Goal: Task Accomplishment & Management: Use online tool/utility

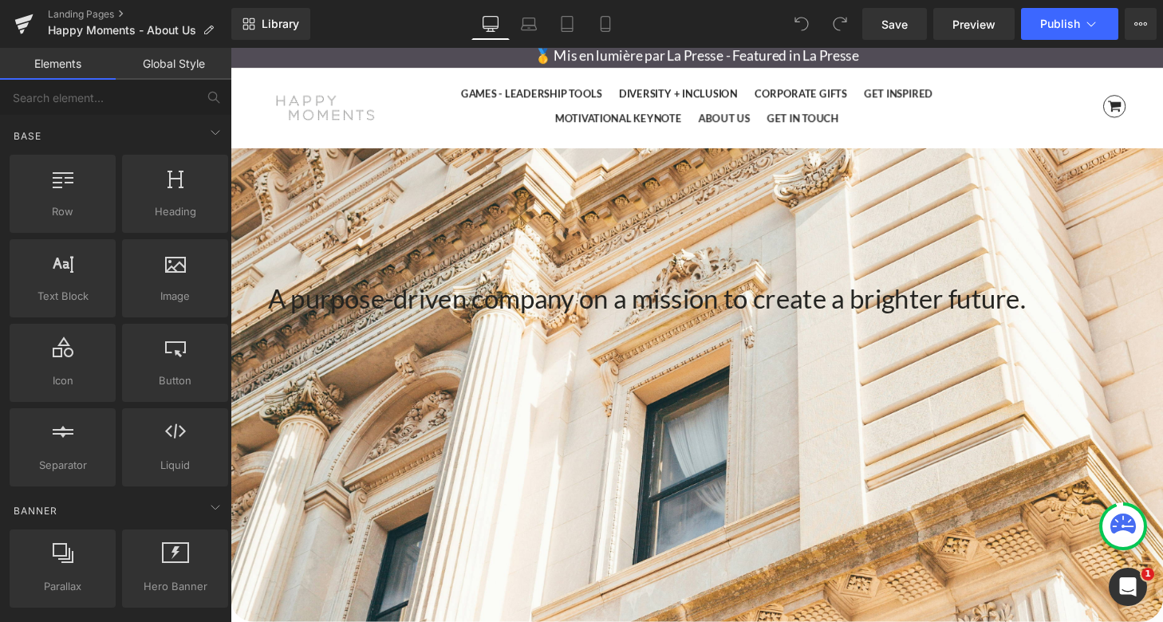
click at [888, 318] on h1 "A purpose-driven company on a mission to create a brighter future." at bounding box center [713, 306] width 888 height 41
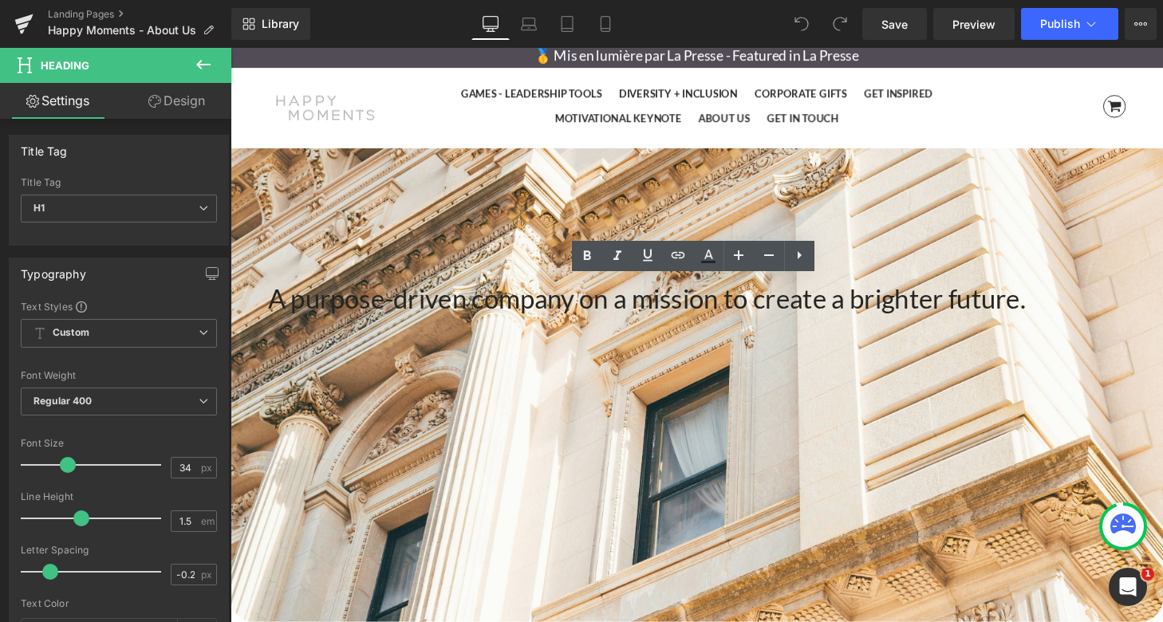
click at [439, 313] on h1 "A purpose-driven company on a mission to create a brighter future." at bounding box center [713, 306] width 888 height 41
click at [334, 308] on h1 "A purpose-driven company on a mission to create a brighter future." at bounding box center [713, 306] width 888 height 41
drag, startPoint x: 319, startPoint y: 308, endPoint x: 1107, endPoint y: 300, distance: 787.9
click at [1107, 300] on h1 "A purpose-driven company on a mission to create a brighter future." at bounding box center [713, 306] width 888 height 41
copy h1 "A purpose-driven company on a mission to create a brighter future."
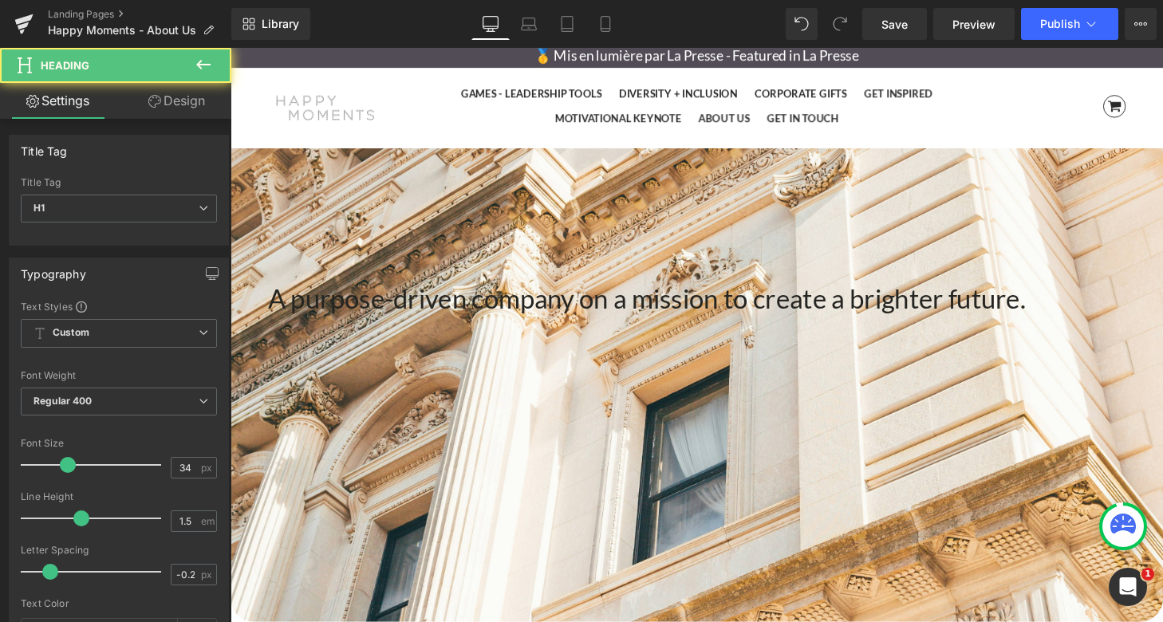
click at [881, 318] on h1 "A purpose-driven company on a mission to create a brighter future." at bounding box center [713, 306] width 888 height 41
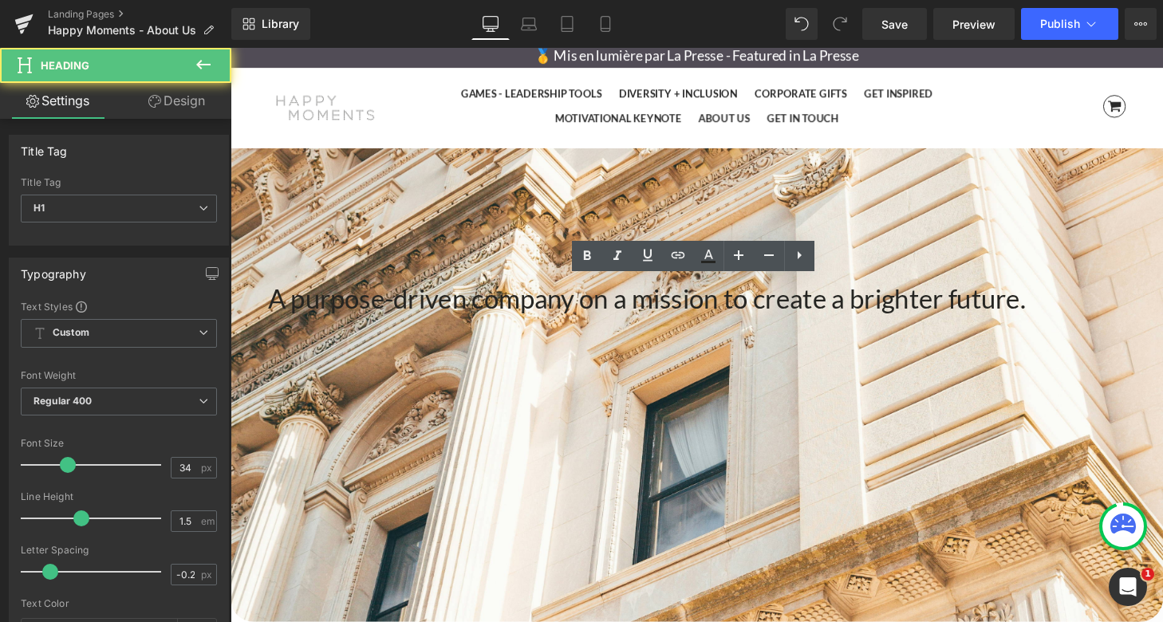
click at [790, 316] on h1 "A purpose-driven company on a mission to create a brighter future." at bounding box center [713, 306] width 888 height 41
drag, startPoint x: 892, startPoint y: 306, endPoint x: 804, endPoint y: 307, distance: 87.7
click at [804, 308] on h1 "A purpose-driven company on a mission to create a brighter future." at bounding box center [713, 306] width 888 height 41
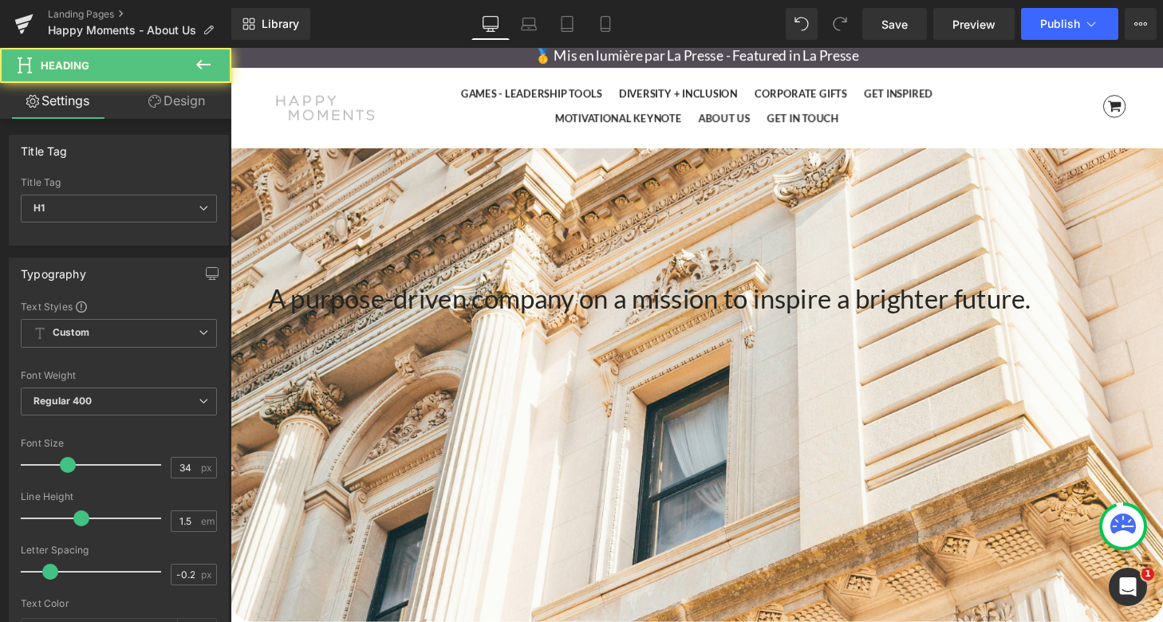
click at [850, 306] on h1 "A purpose-driven company on a mission to inspire a brighter future." at bounding box center [713, 306] width 888 height 41
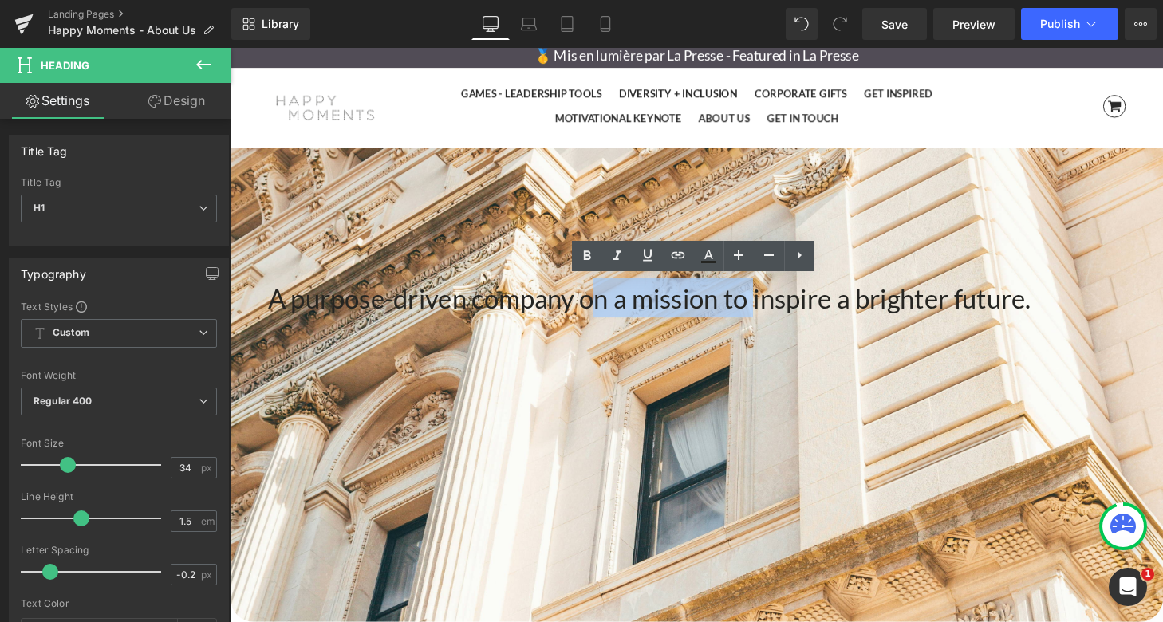
drag, startPoint x: 817, startPoint y: 311, endPoint x: 648, endPoint y: 312, distance: 169.1
click at [648, 312] on h1 "A purpose-driven company on a mission to inspire a brighter future." at bounding box center [713, 306] width 888 height 41
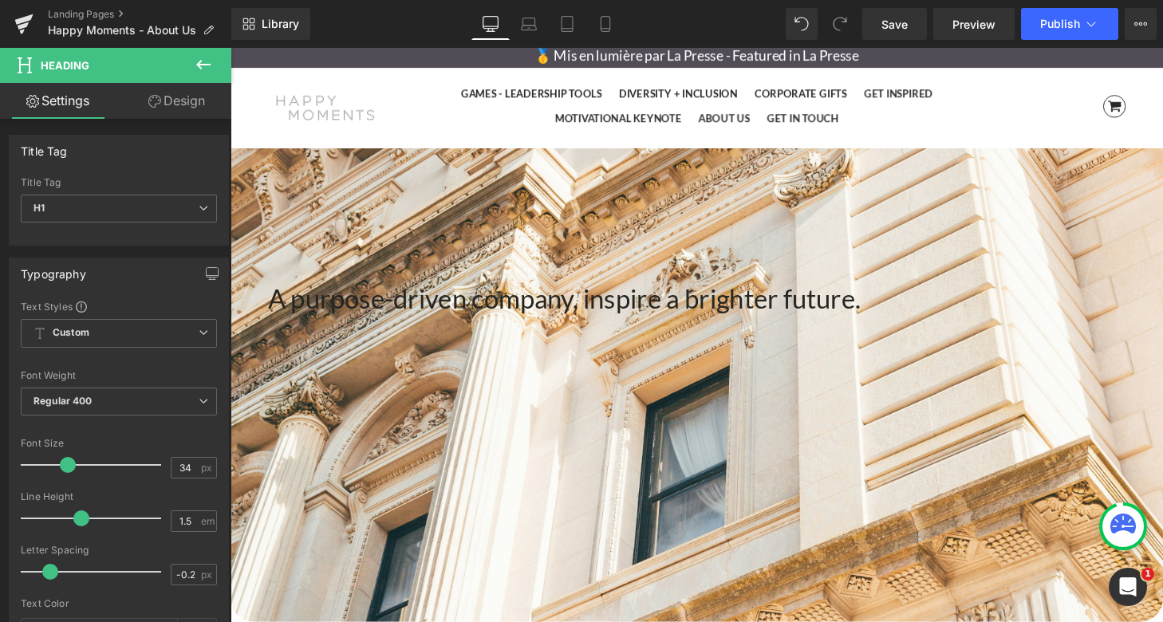
click at [813, 310] on h1 "A purpose-driven company, inspire a brighter future." at bounding box center [713, 306] width 888 height 41
click at [648, 531] on span "Founded in [GEOGRAPHIC_DATA] in [DATE], Happy Moments is a professional coachin…" at bounding box center [706, 537] width 874 height 36
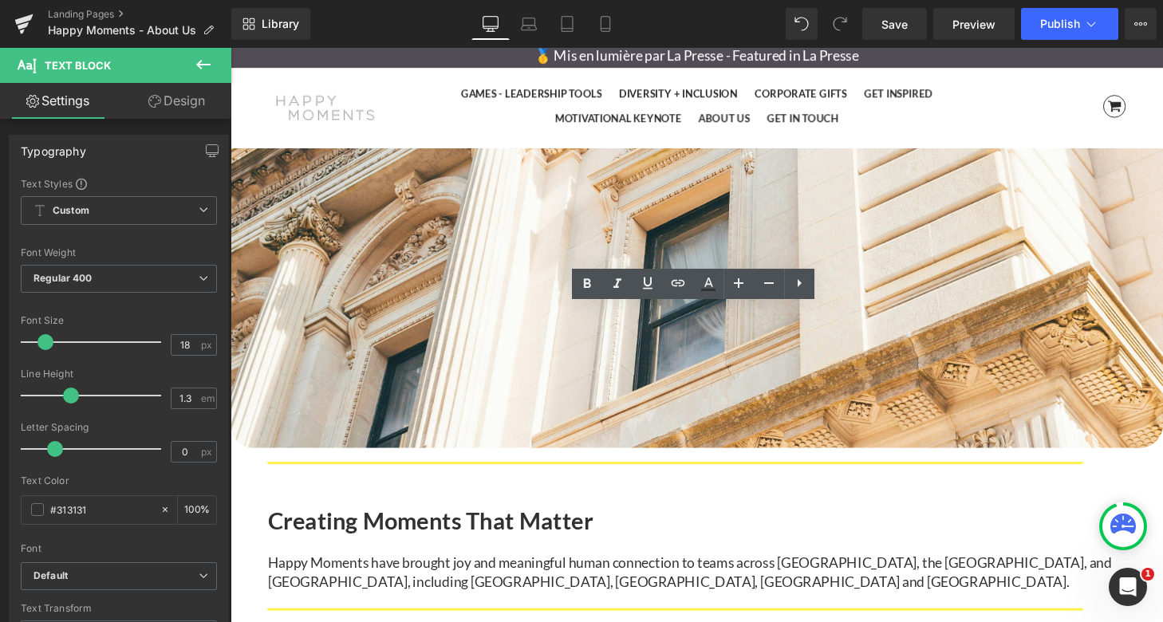
scroll to position [181, 0]
click at [895, 432] on p "Our mission is to design impactful, coaching-inspired tools and inclusive exper…" at bounding box center [713, 422] width 888 height 56
drag, startPoint x: 895, startPoint y: 437, endPoint x: 391, endPoint y: 345, distance: 512.2
click at [391, 345] on div "Founded in [GEOGRAPHIC_DATA] in [DATE], Happy Moments is a professional coachin…" at bounding box center [713, 389] width 888 height 142
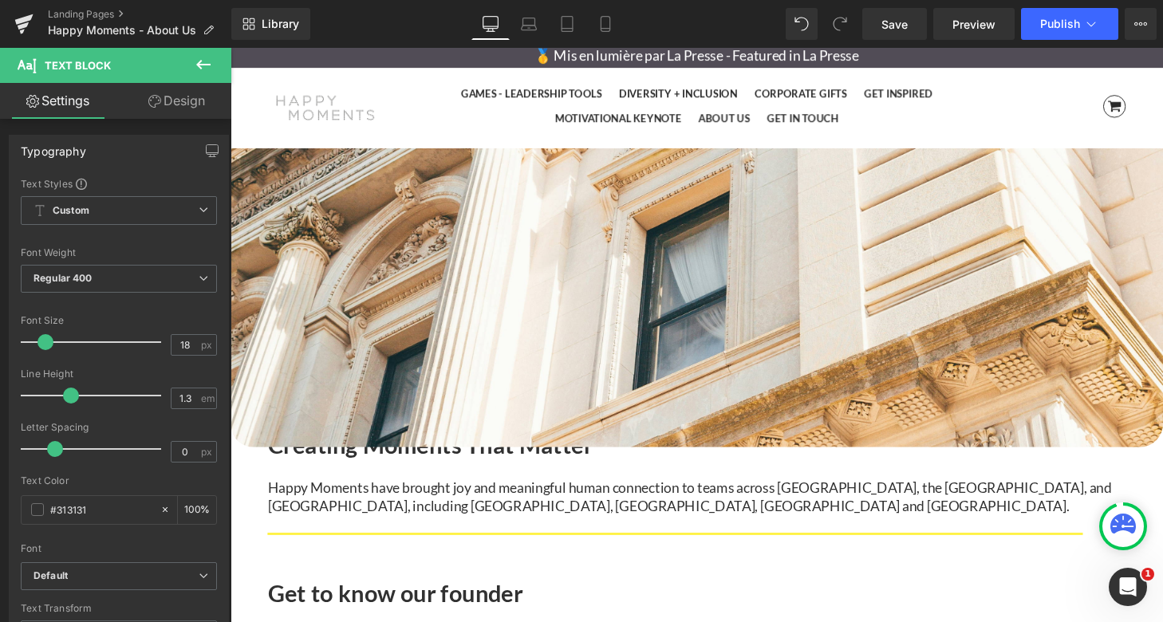
click at [230, 48] on icon at bounding box center [230, 48] width 0 height 0
click at [230, 48] on link at bounding box center [230, 48] width 0 height 0
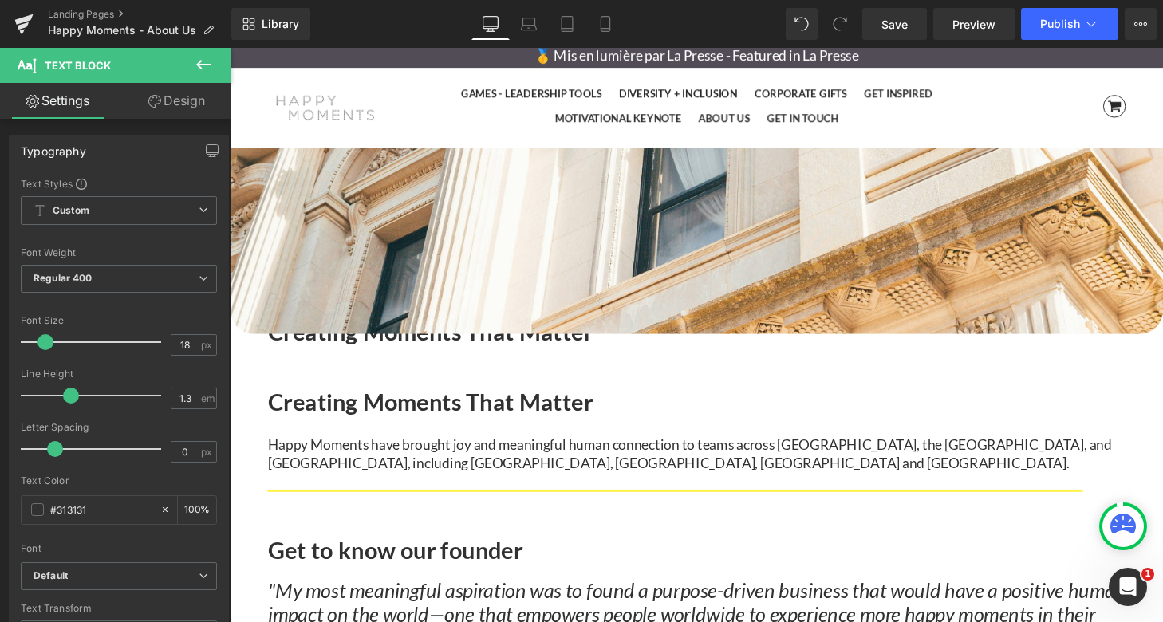
scroll to position [265, 0]
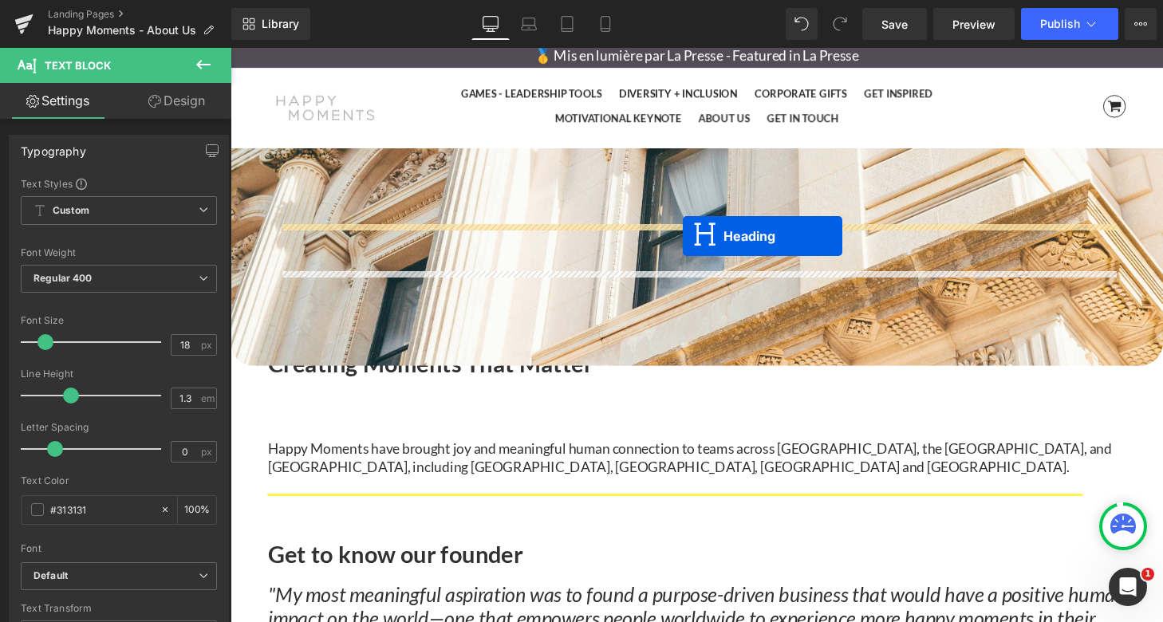
drag, startPoint x: 676, startPoint y: 399, endPoint x: 699, endPoint y: 242, distance: 157.9
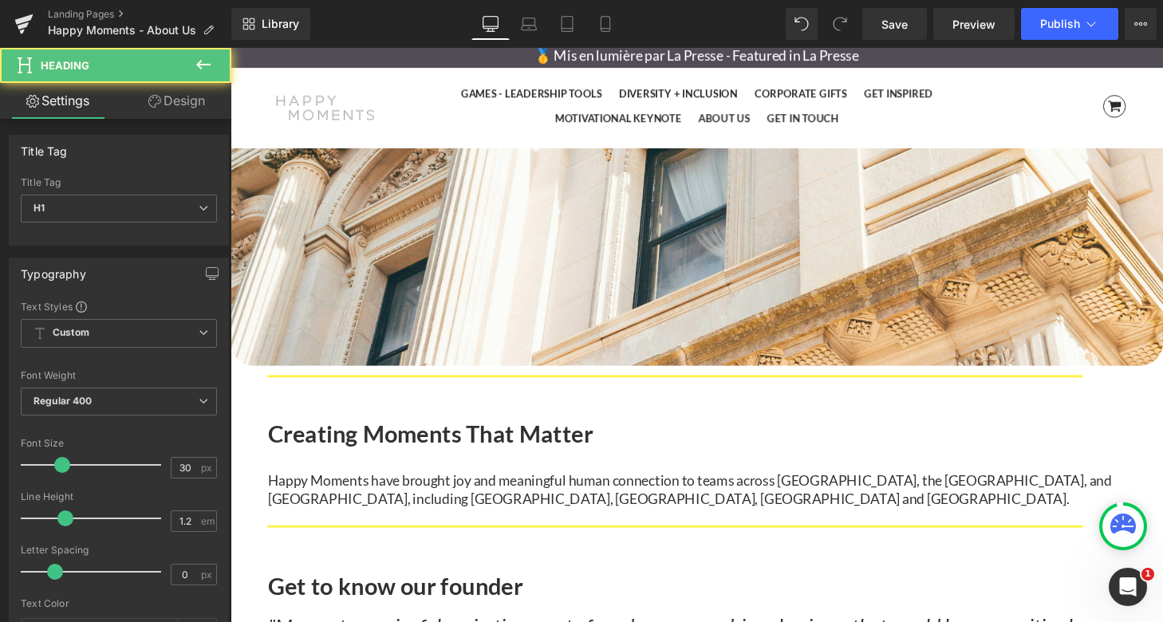
click at [630, 264] on h1 "Creating Moments That Matter" at bounding box center [713, 268] width 888 height 29
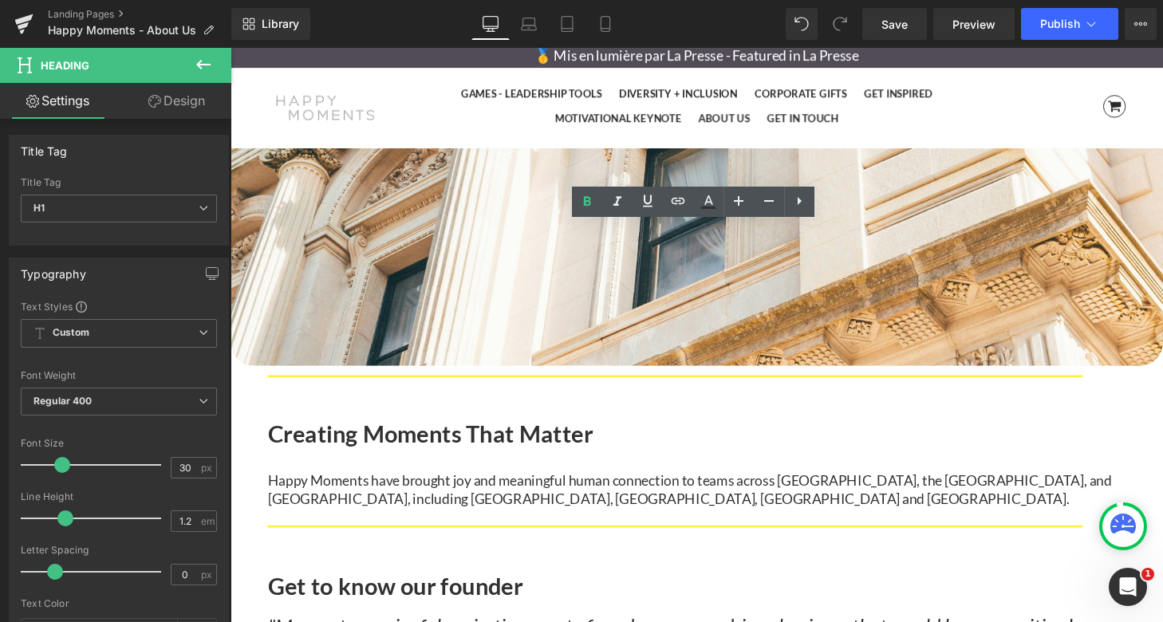
click at [896, 264] on h1 "Creating Moments That Matter" at bounding box center [713, 268] width 888 height 29
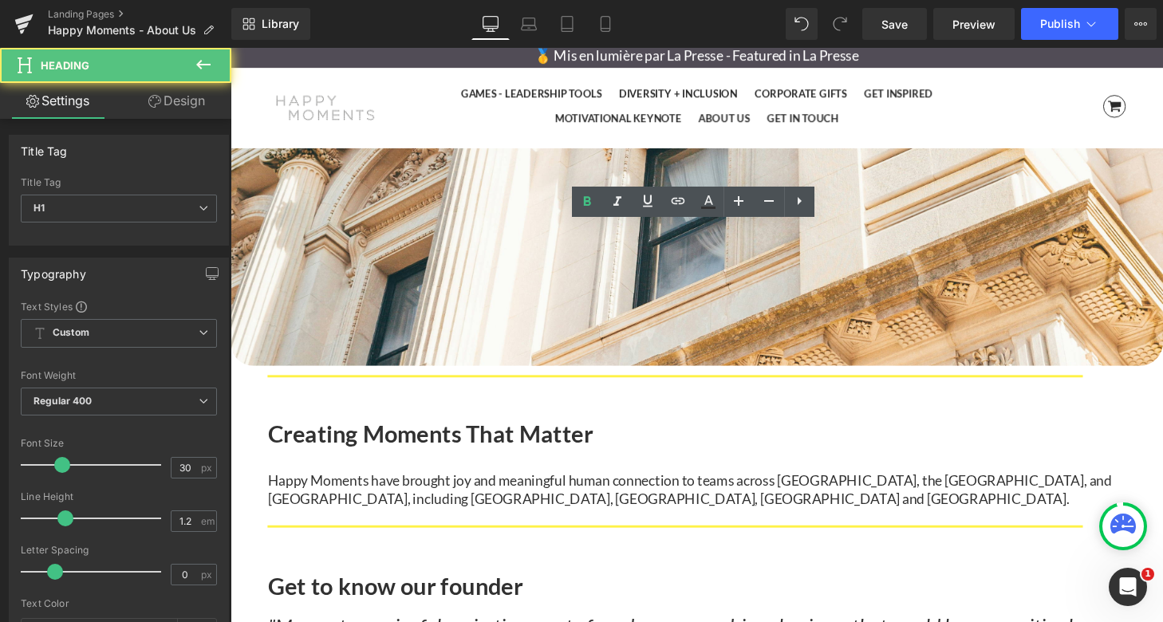
drag, startPoint x: 884, startPoint y: 264, endPoint x: 608, endPoint y: 263, distance: 275.9
click at [608, 263] on h1 "Creating Moments That Matter" at bounding box center [713, 268] width 888 height 29
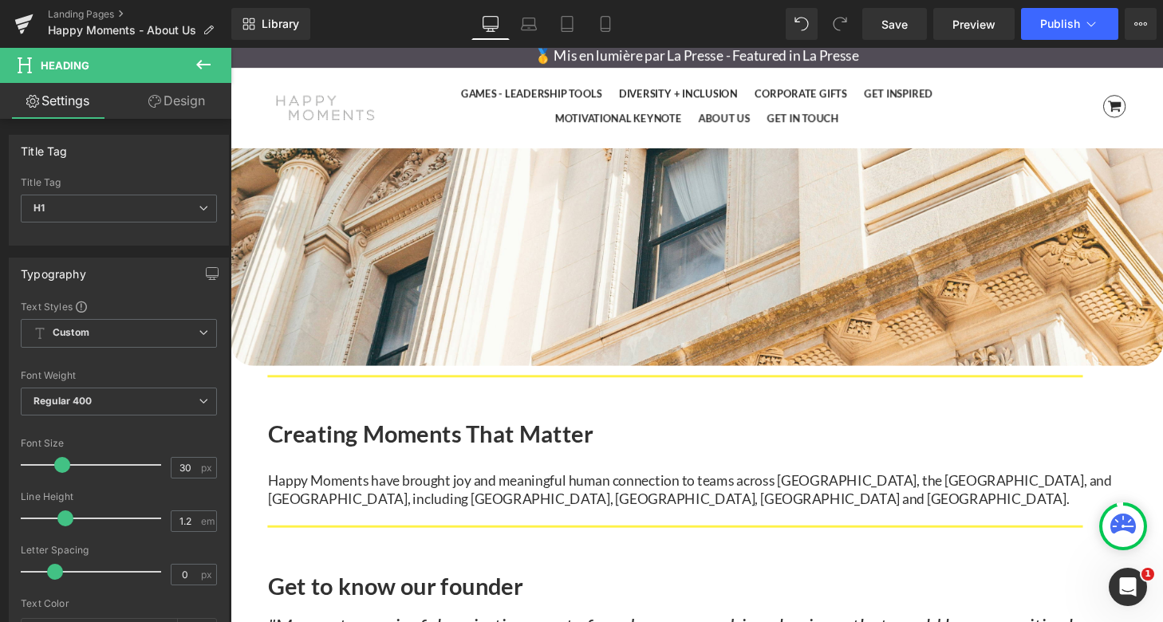
click at [668, 265] on h1 "COur Stroy" at bounding box center [713, 268] width 888 height 29
click at [734, 262] on h1 "Our Stroy" at bounding box center [713, 268] width 888 height 29
click at [230, 48] on span "Text Block" at bounding box center [230, 48] width 0 height 0
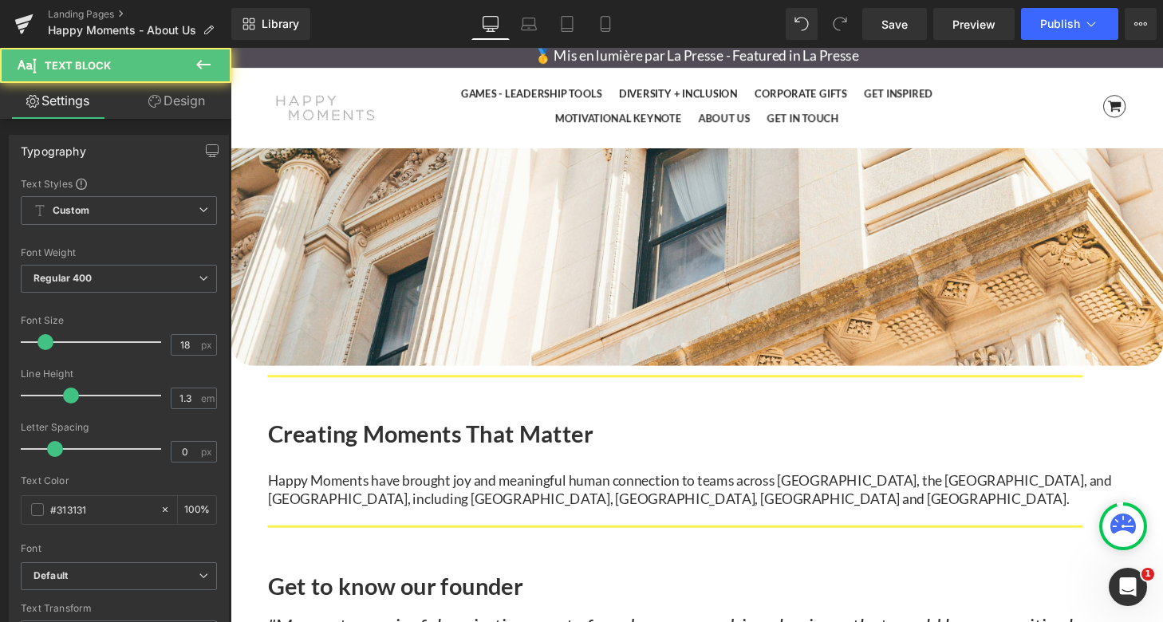
click at [633, 327] on p "Founded" at bounding box center [713, 336] width 888 height 18
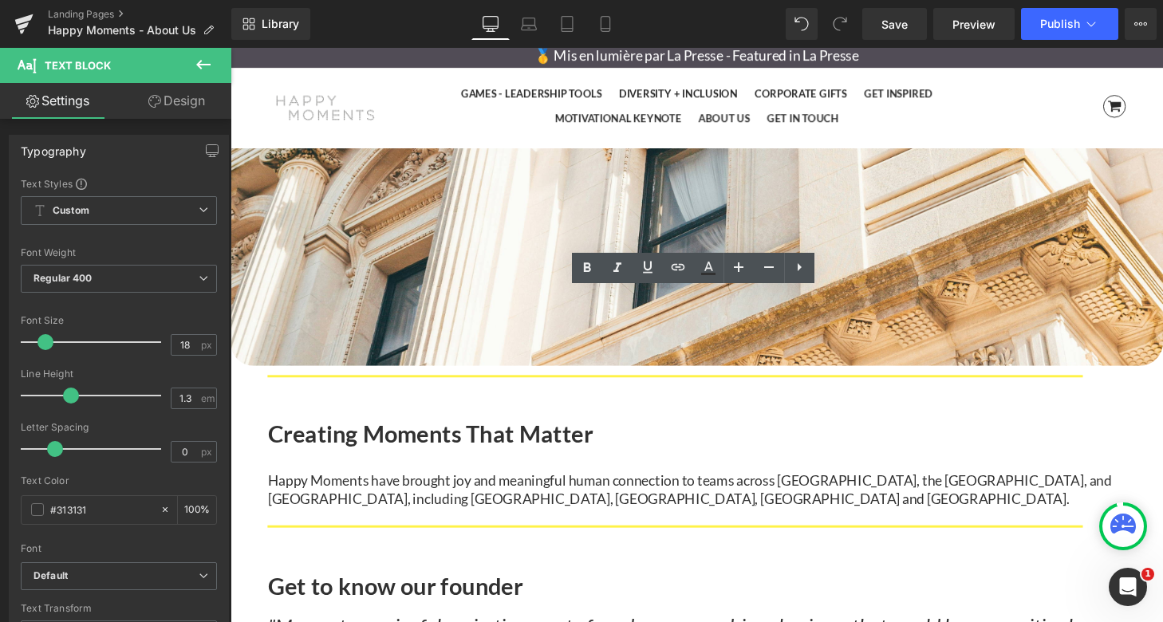
click at [748, 330] on p "Founded" at bounding box center [713, 336] width 888 height 18
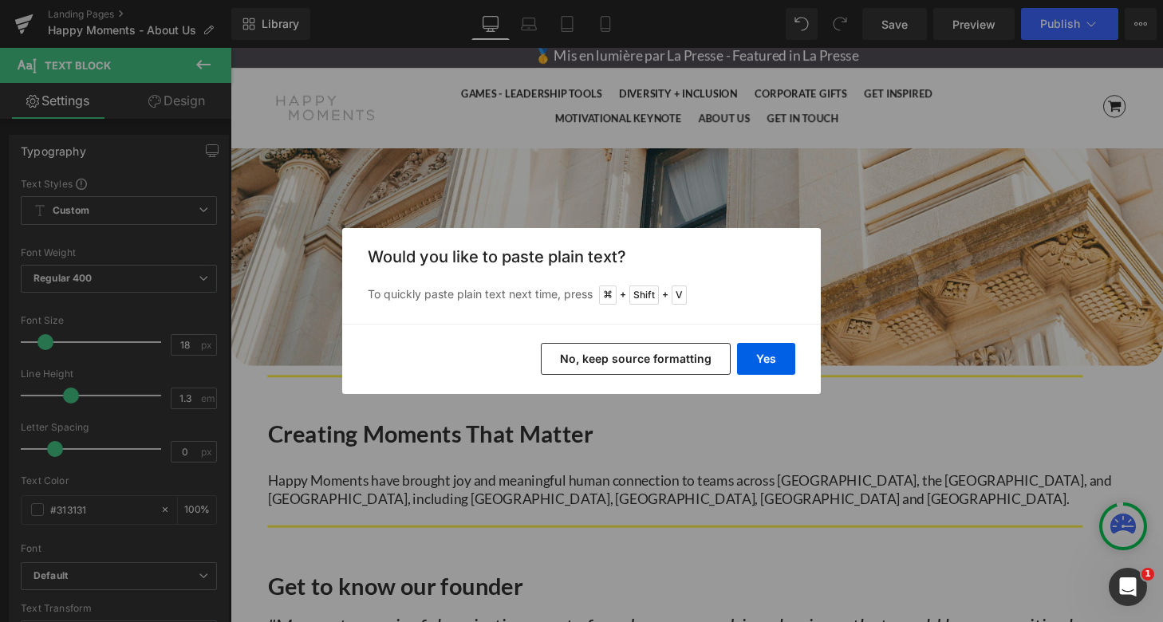
click at [701, 356] on button "No, keep source formatting" at bounding box center [636, 359] width 190 height 32
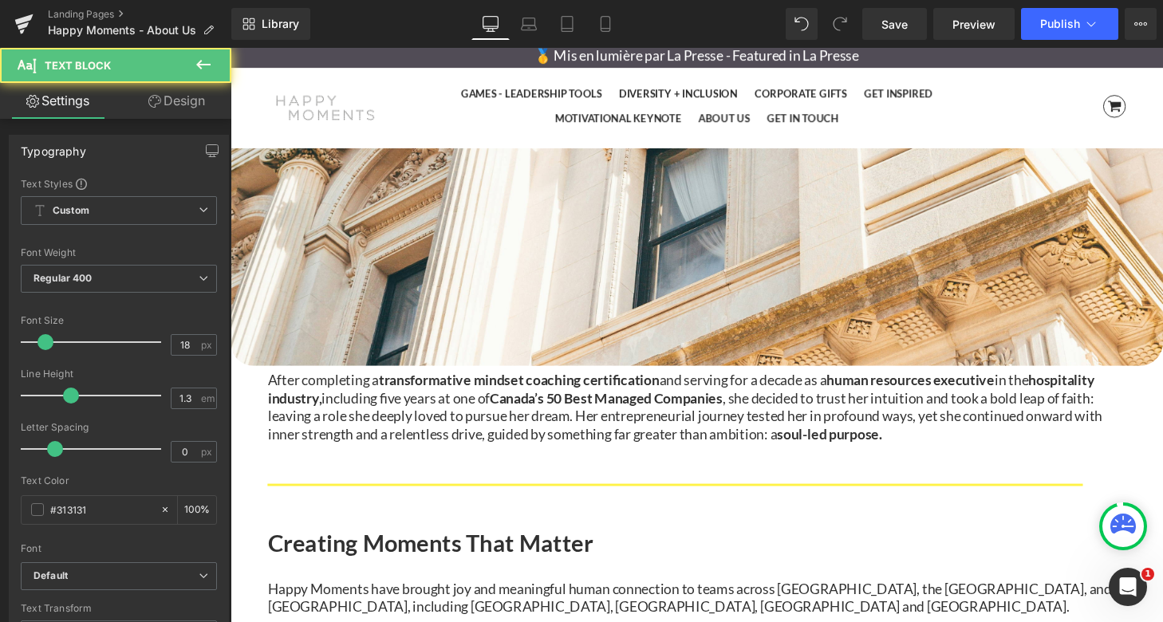
click at [540, 307] on div "It all began with a heartfelt dream . Our founder, [PERSON_NAME], envisioned bu…" at bounding box center [713, 387] width 888 height 161
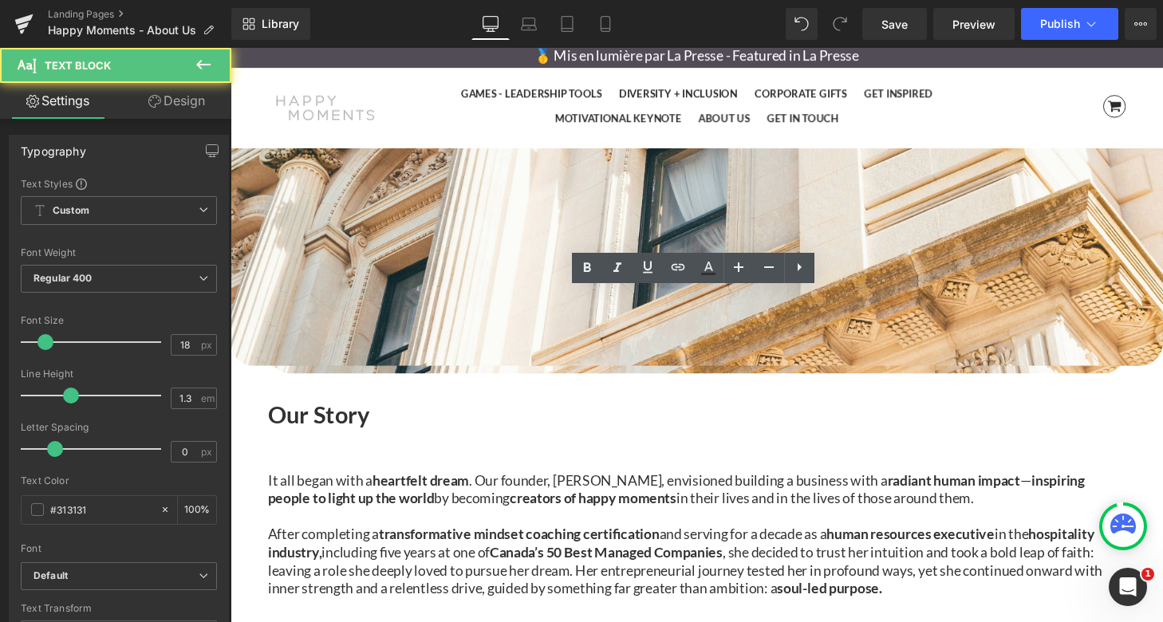
click at [502, 486] on b "inspiring people to light up the world" at bounding box center [691, 504] width 845 height 36
click at [510, 486] on p "It all began with a heartfelt dream . Our founder, [PERSON_NAME], envisioned bu…" at bounding box center [713, 504] width 888 height 37
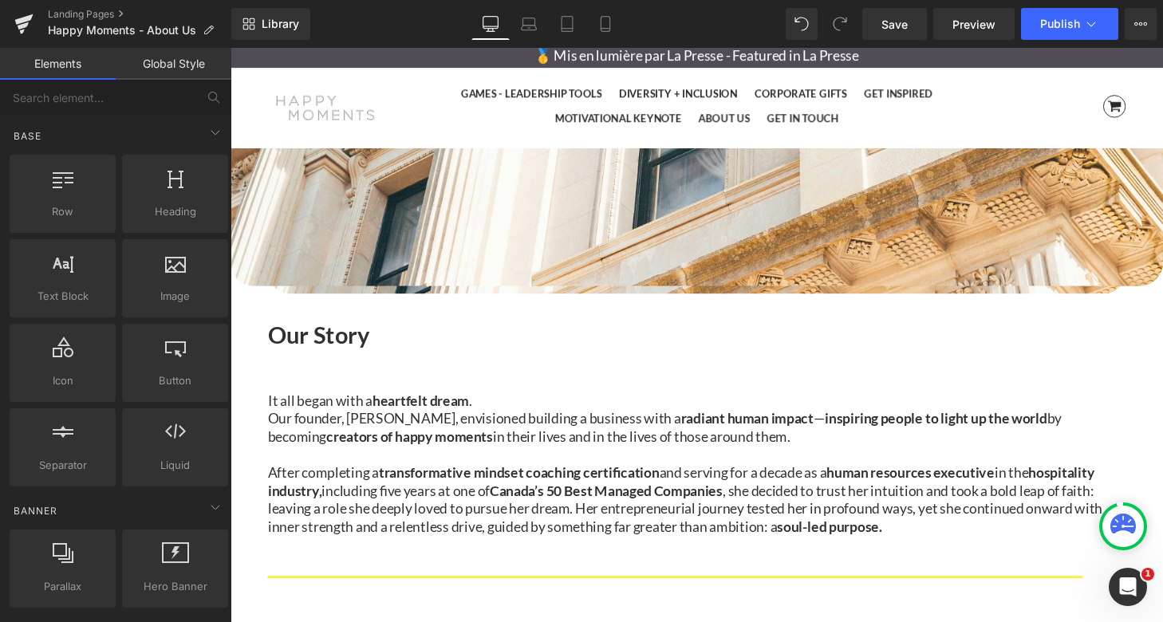
scroll to position [353, 0]
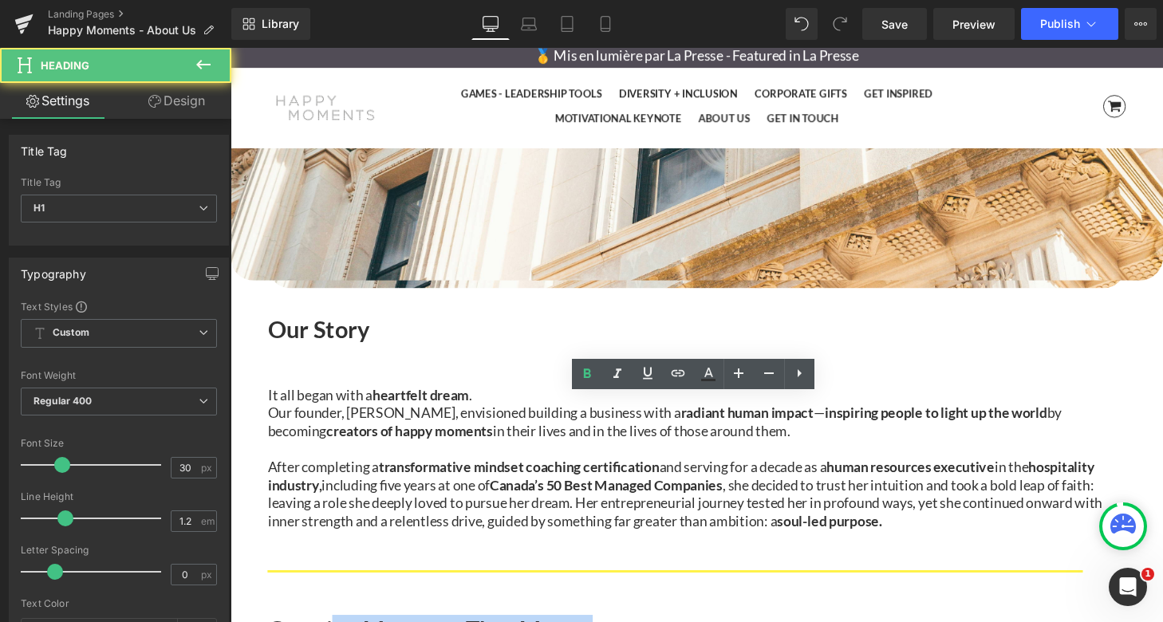
drag, startPoint x: 896, startPoint y: 443, endPoint x: 612, endPoint y: 442, distance: 283.9
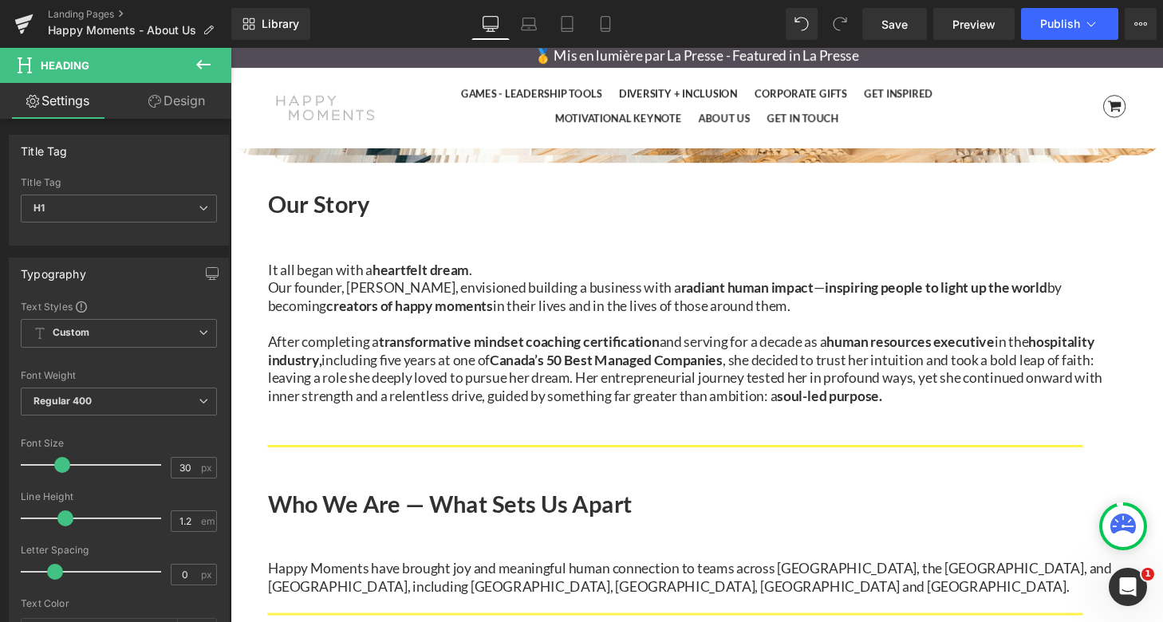
scroll to position [490, 0]
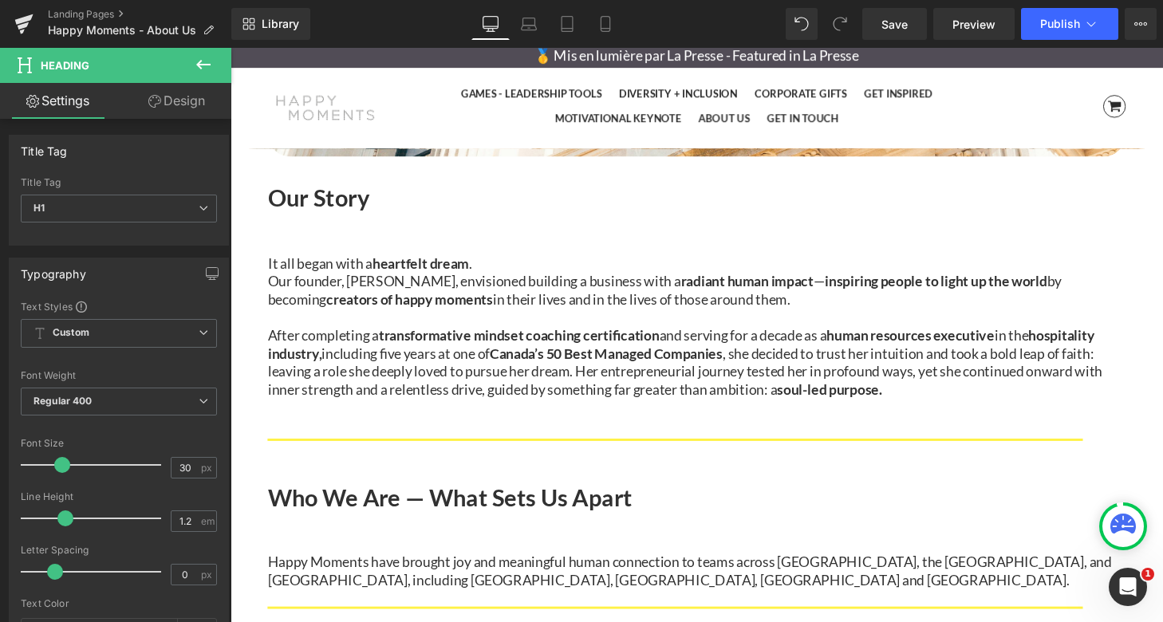
click at [655, 571] on p "Happy Moments have brought joy and meaningful human connection to teams across …" at bounding box center [713, 589] width 888 height 37
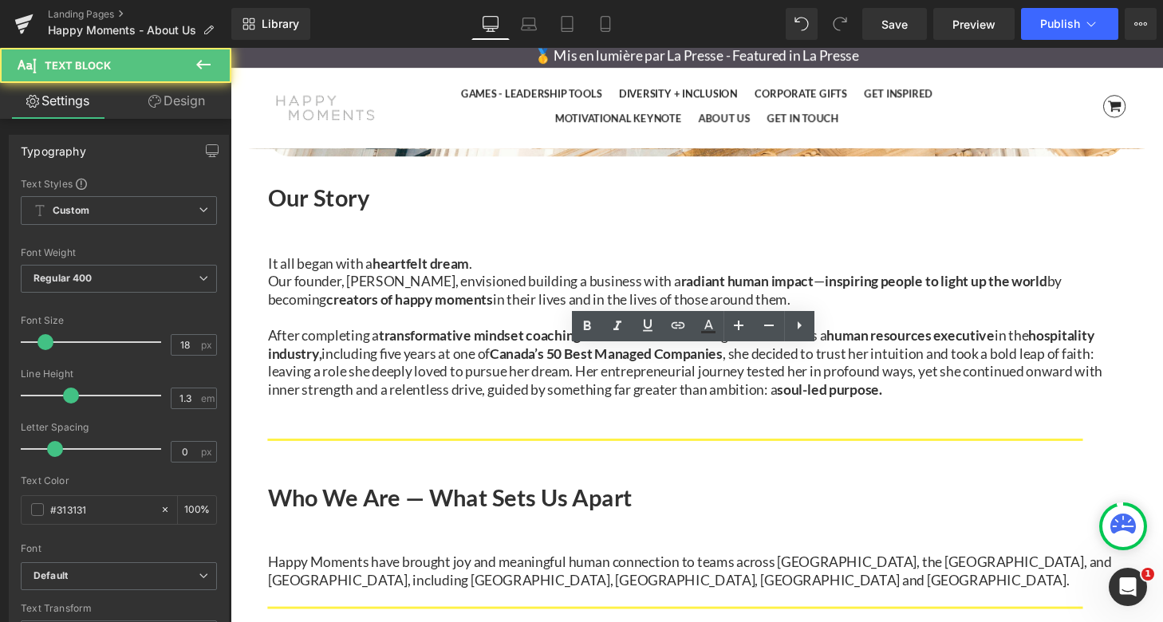
click at [633, 571] on p "Happy Moments have brought joy and meaningful human connection to teams across …" at bounding box center [713, 589] width 888 height 37
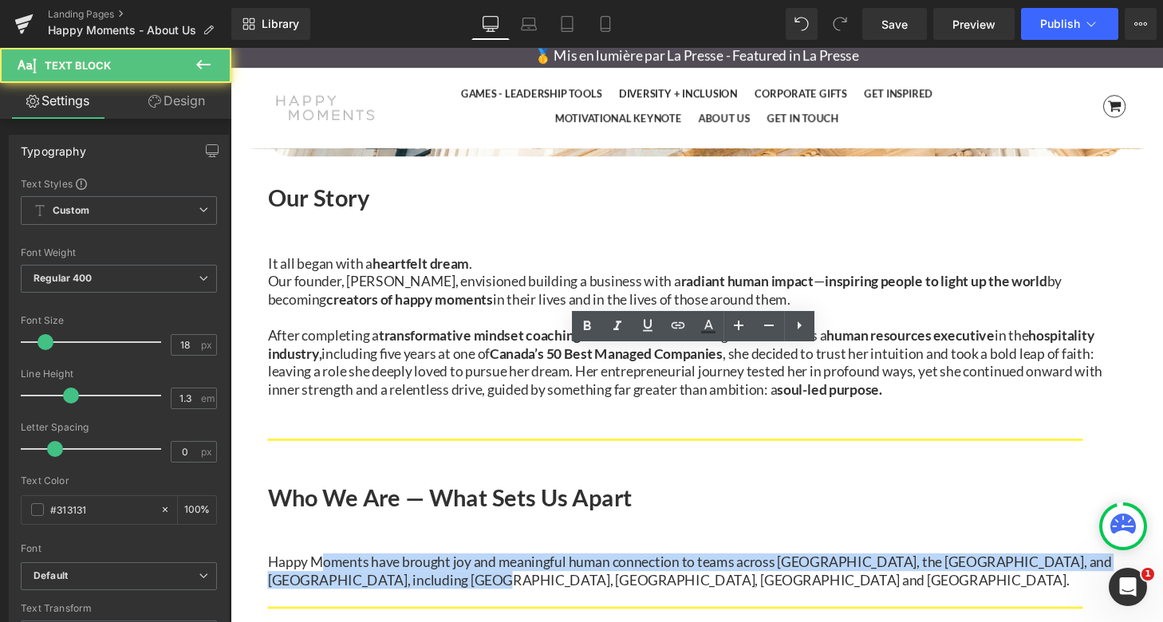
drag, startPoint x: 805, startPoint y: 386, endPoint x: 330, endPoint y: 370, distance: 475.5
click at [330, 571] on p "Happy Moments have brought joy and meaningful human connection to teams across …" at bounding box center [713, 589] width 888 height 37
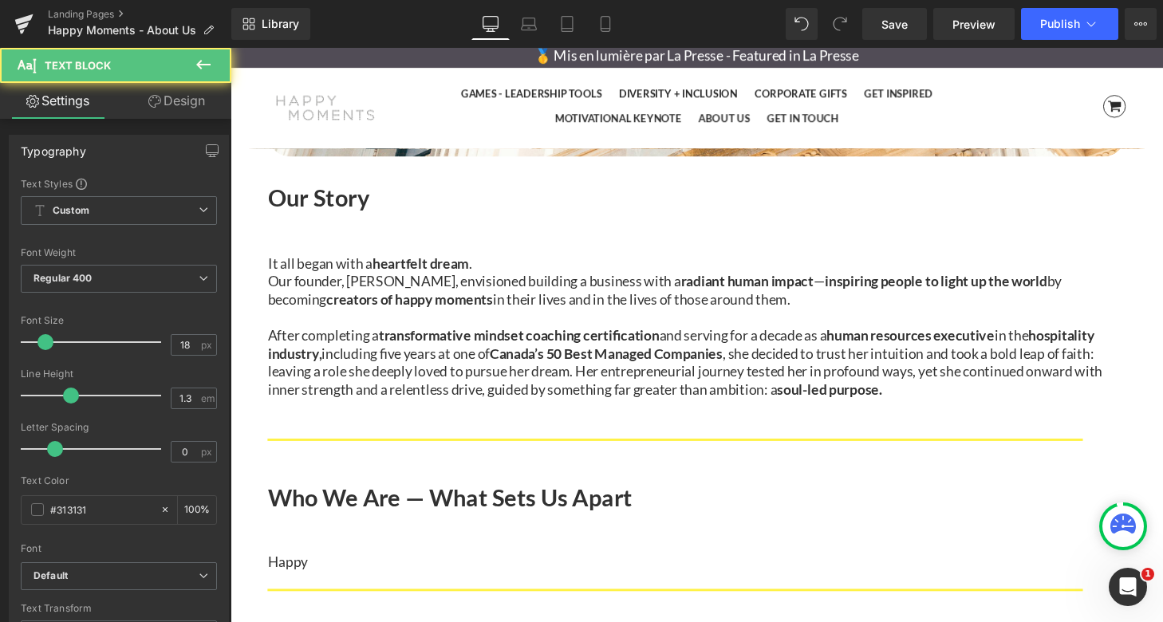
click at [739, 571] on p "Happy" at bounding box center [713, 580] width 888 height 18
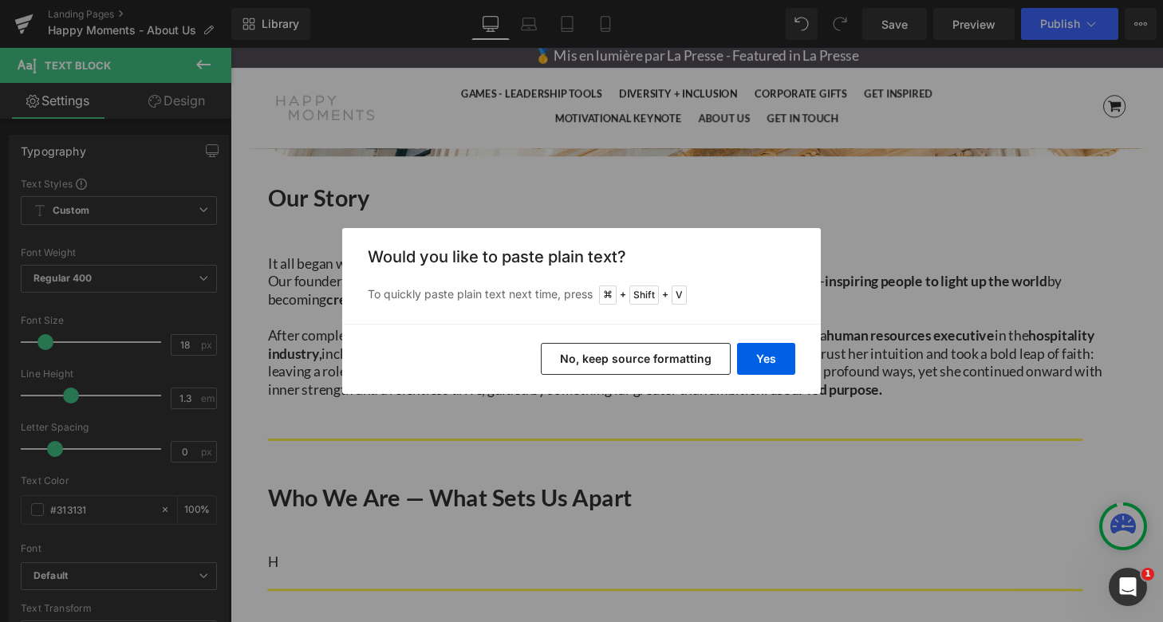
click at [671, 360] on button "No, keep source formatting" at bounding box center [636, 359] width 190 height 32
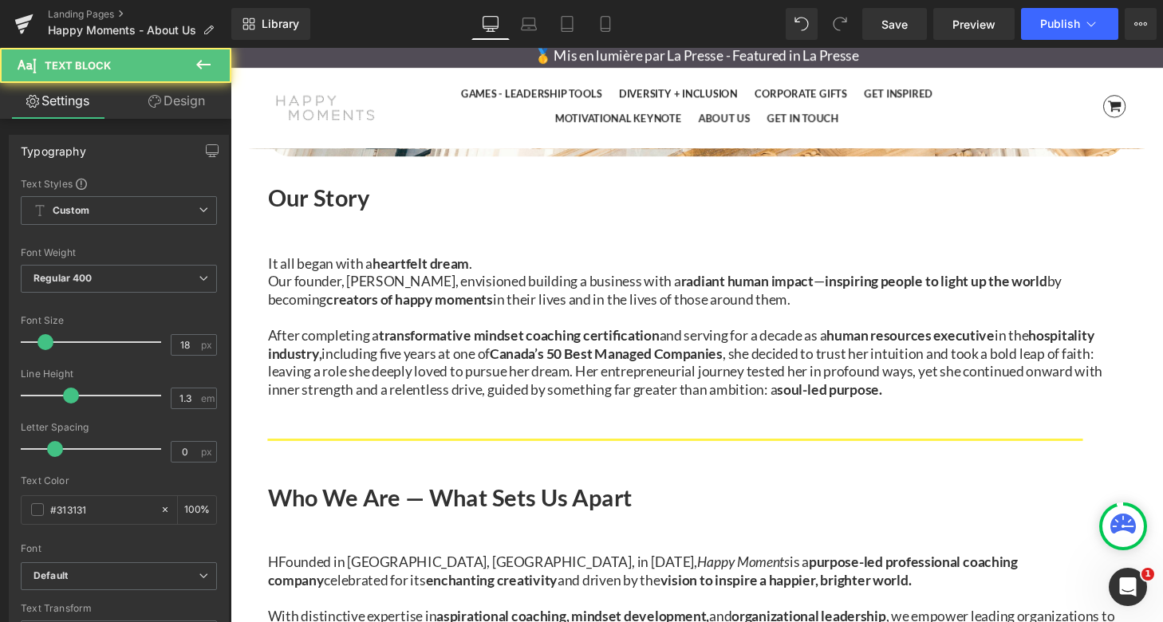
click at [303, 571] on span "Founded in [GEOGRAPHIC_DATA], [GEOGRAPHIC_DATA], in [DATE], Happy Moments is a" at bounding box center [554, 580] width 549 height 18
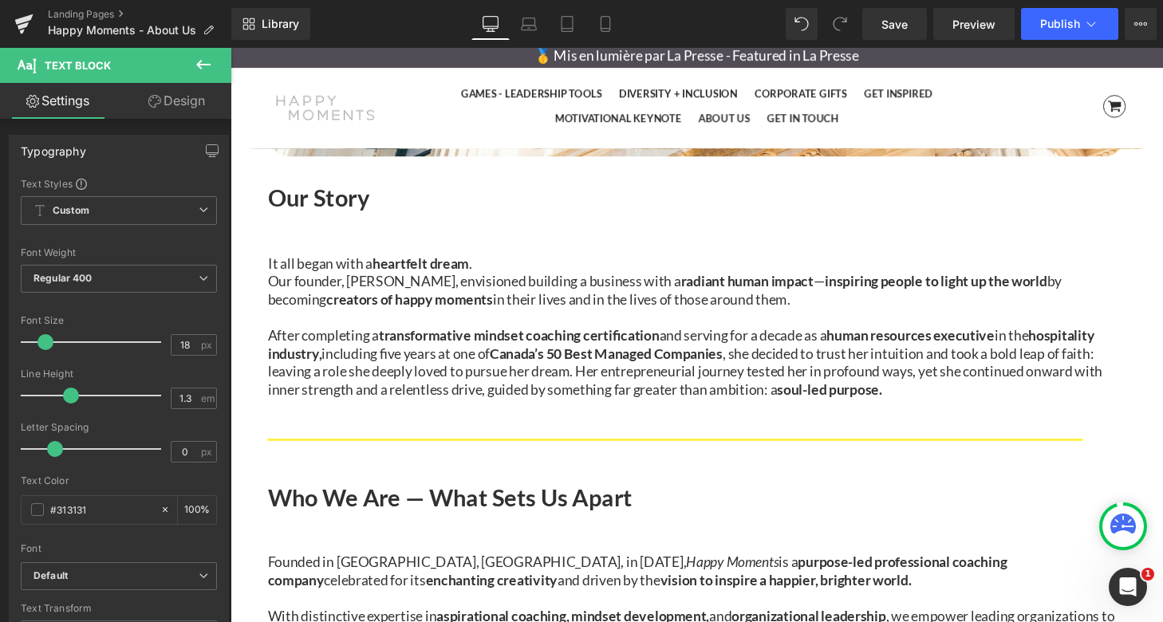
click at [624, 479] on div "Who We Are — What Sets Us Apart" at bounding box center [713, 522] width 888 height 87
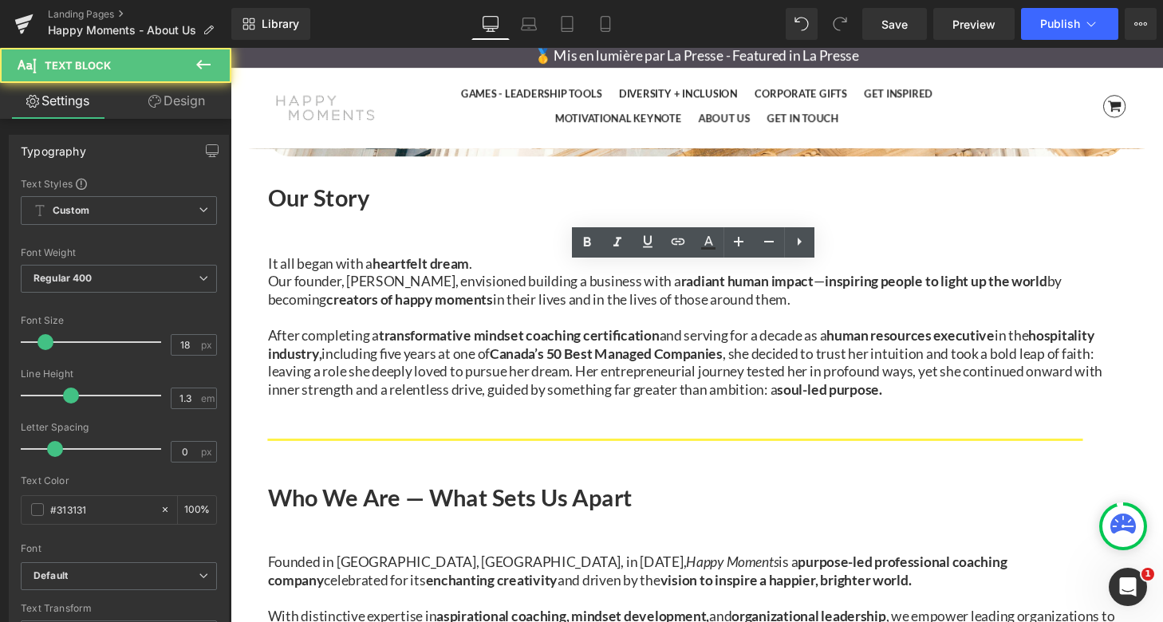
drag, startPoint x: 709, startPoint y: 360, endPoint x: 612, endPoint y: 344, distance: 97.8
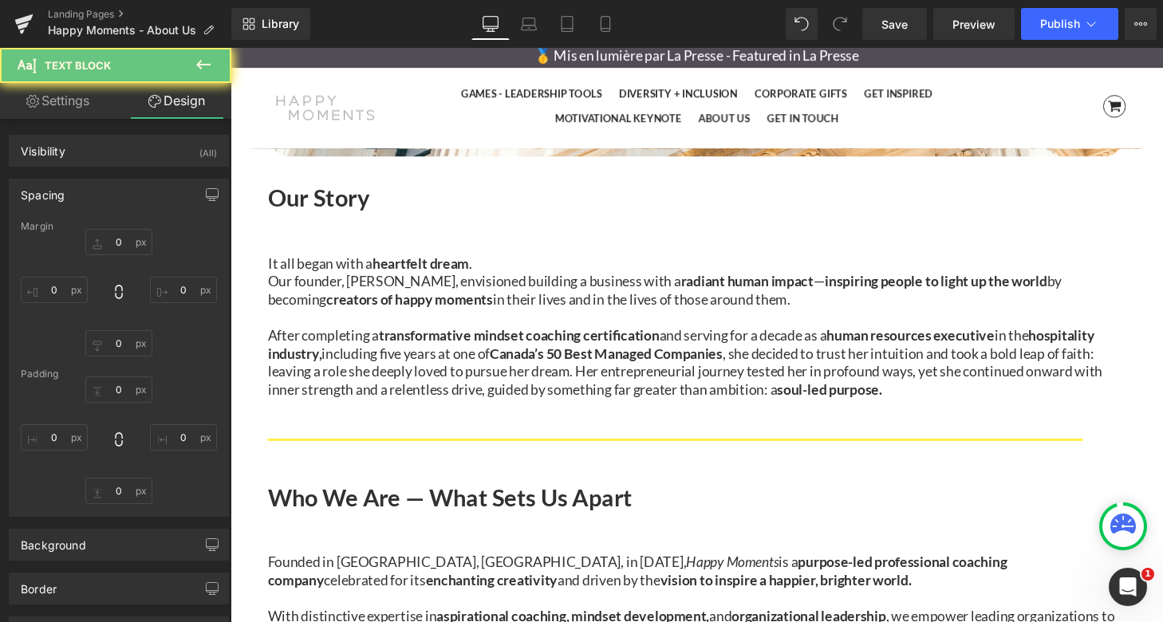
type input "0"
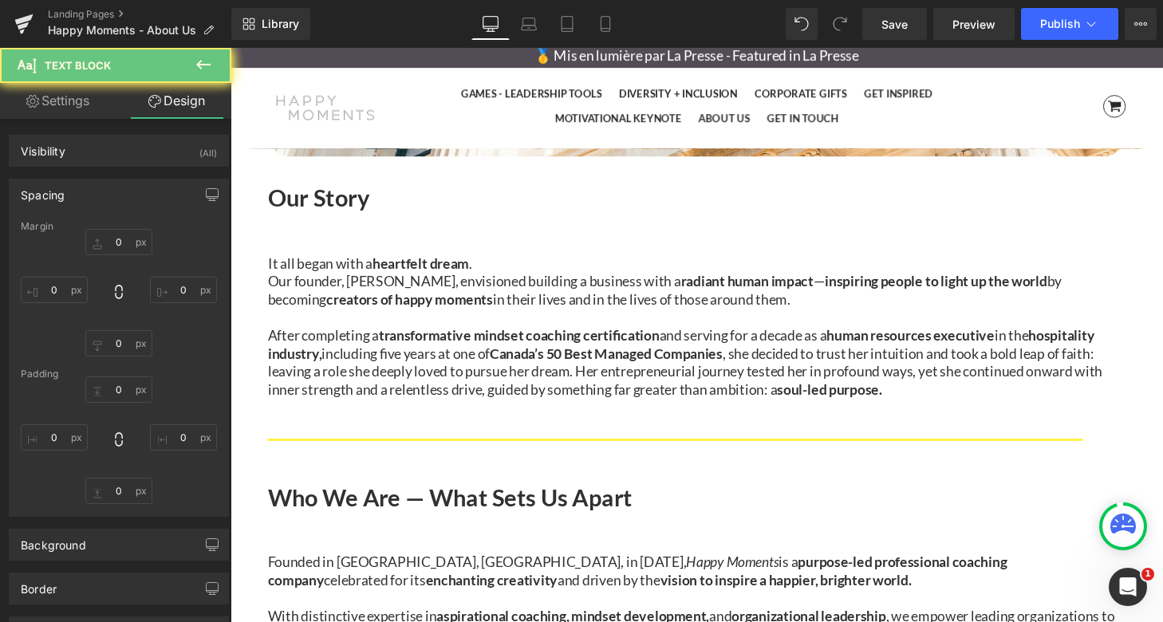
type input "0"
type input "13"
type input "0"
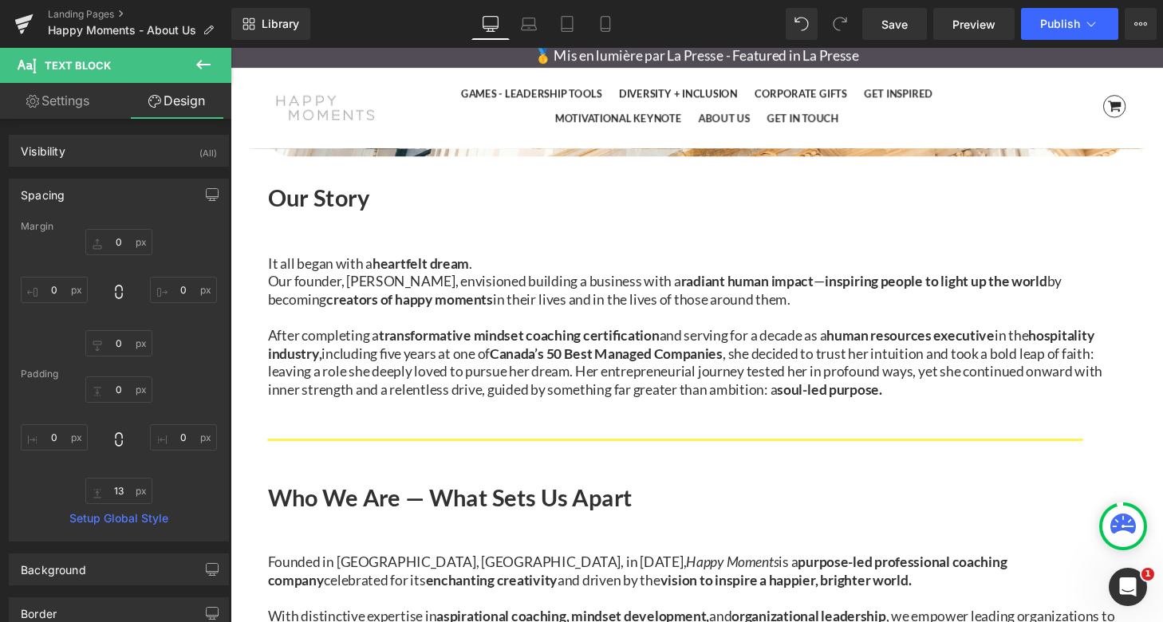
click at [372, 337] on p "After completing a transformative mindset coaching certification and serving fo…" at bounding box center [713, 374] width 888 height 75
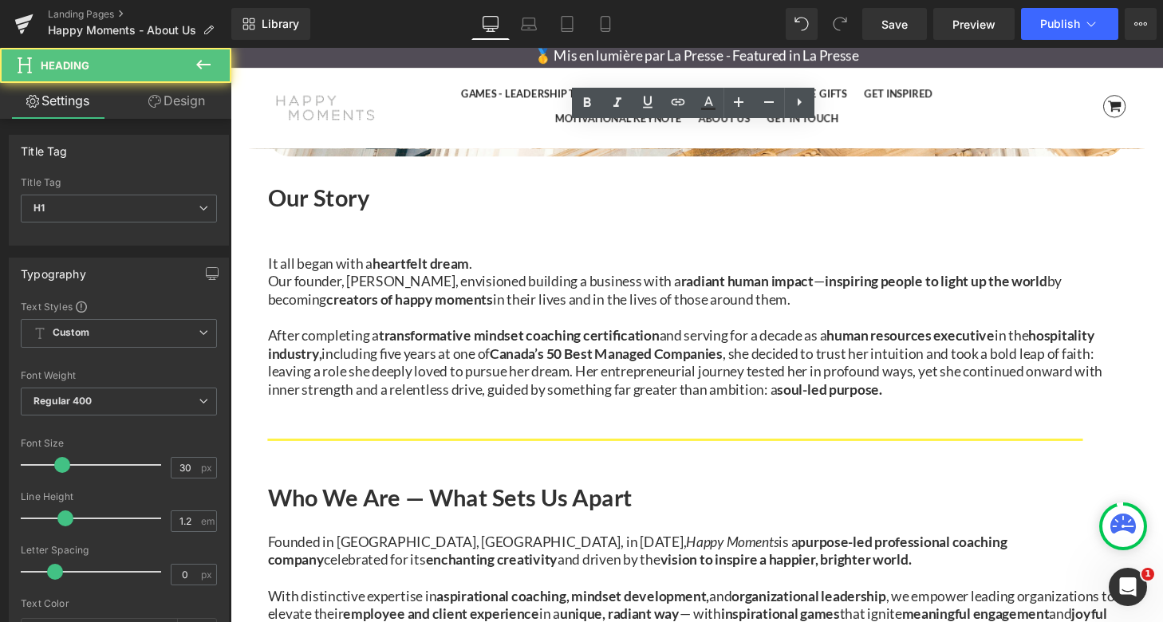
drag, startPoint x: 622, startPoint y: 356, endPoint x: 623, endPoint y: 325, distance: 31.9
click at [623, 479] on div "Who We Are — What Sets Us Apart Heading" at bounding box center [713, 514] width 888 height 70
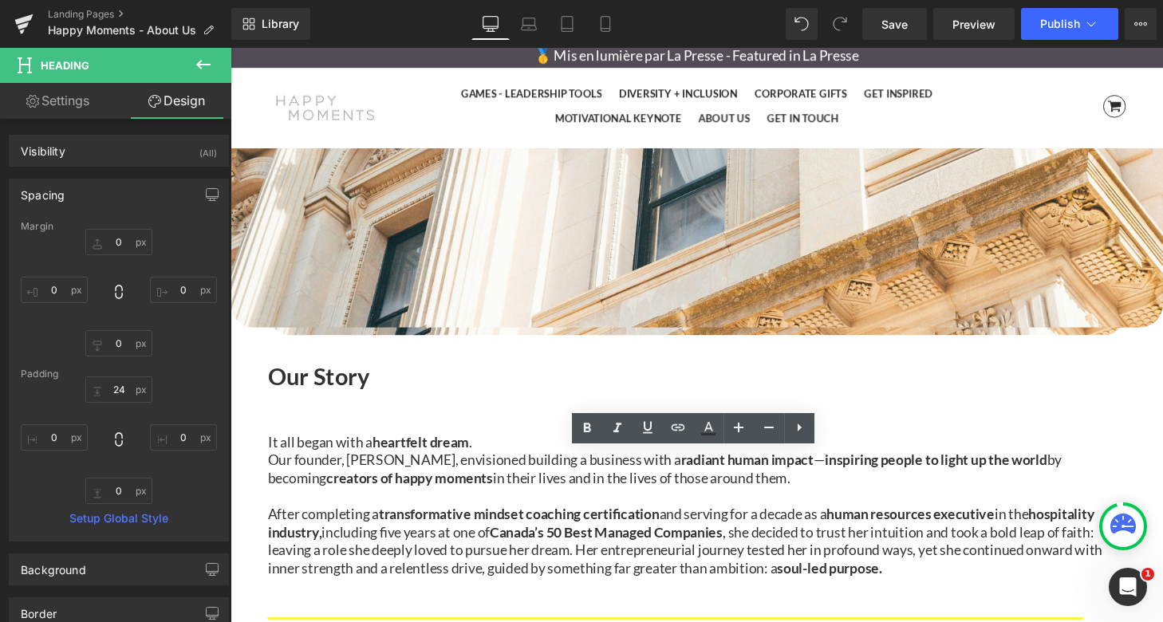
scroll to position [297, 0]
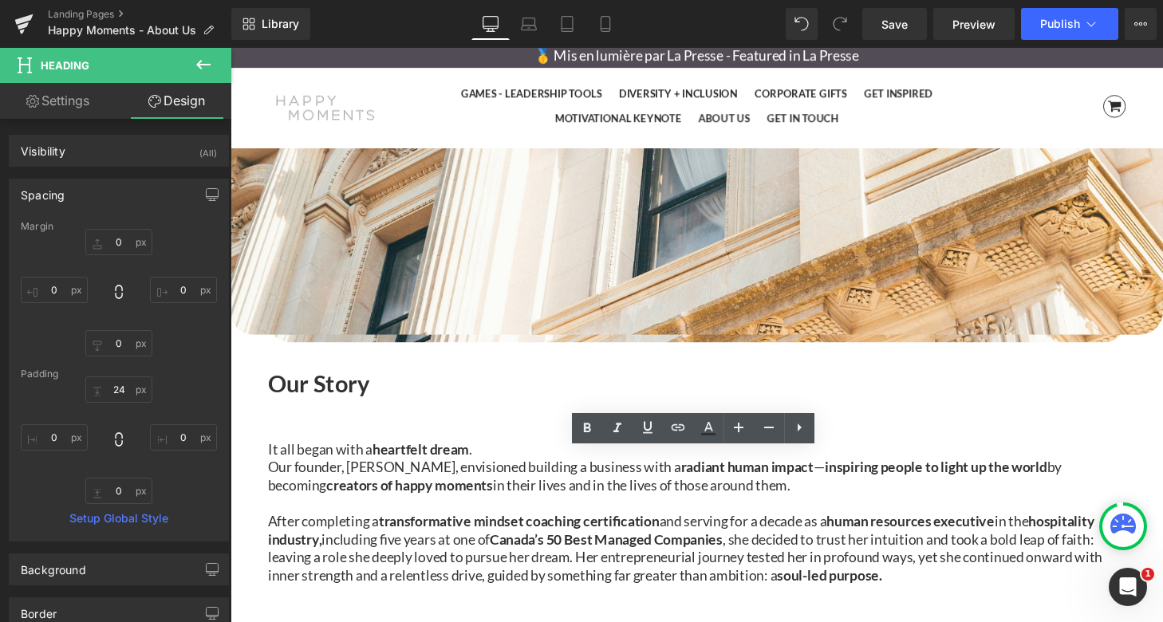
click at [679, 361] on div "Our Story Heading" at bounding box center [713, 397] width 888 height 73
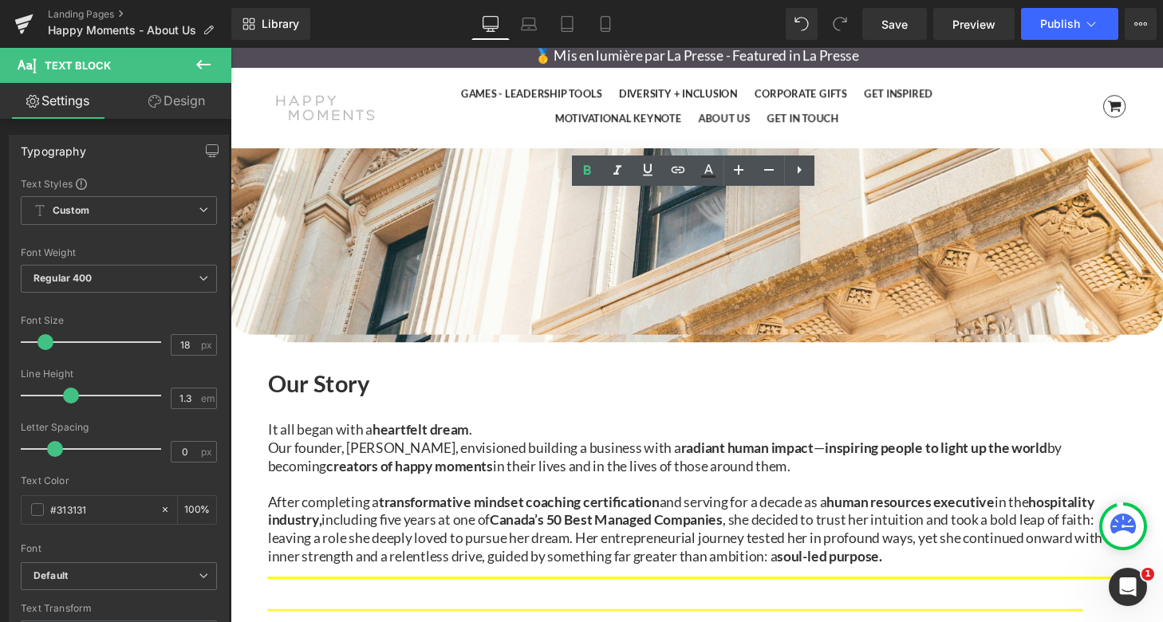
drag, startPoint x: 657, startPoint y: 269, endPoint x: 658, endPoint y: 248, distance: 20.7
click at [658, 361] on div "Our Story Heading It all began with a heartfelt dream . Our founder, [PERSON_NA…" at bounding box center [713, 479] width 888 height 236
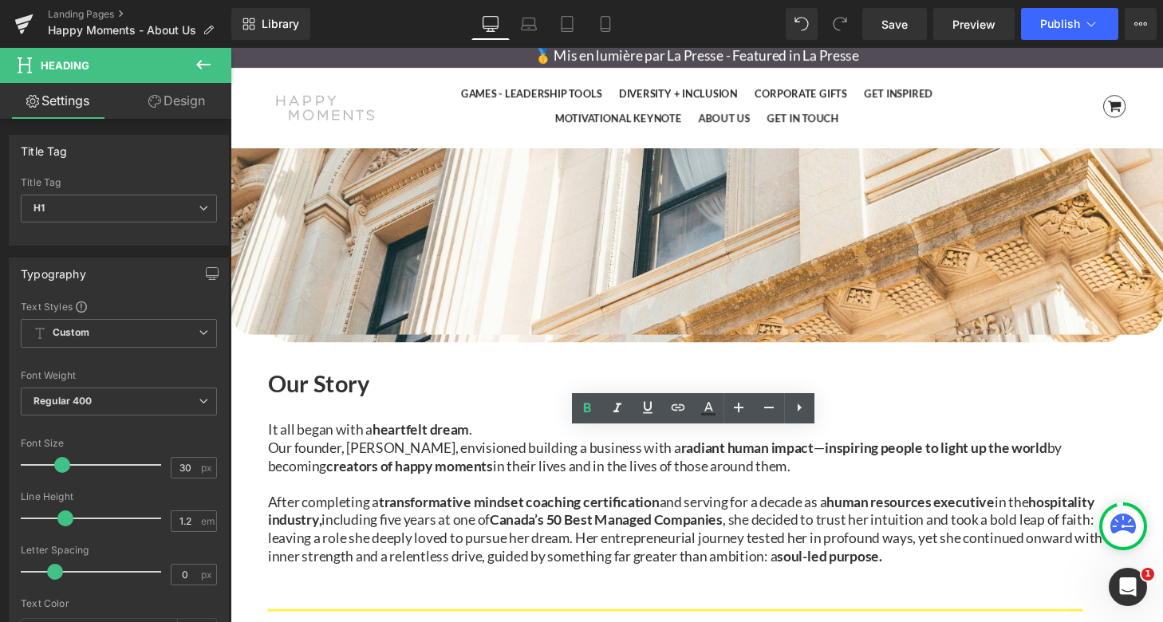
click at [720, 361] on div "Our Story" at bounding box center [713, 395] width 888 height 69
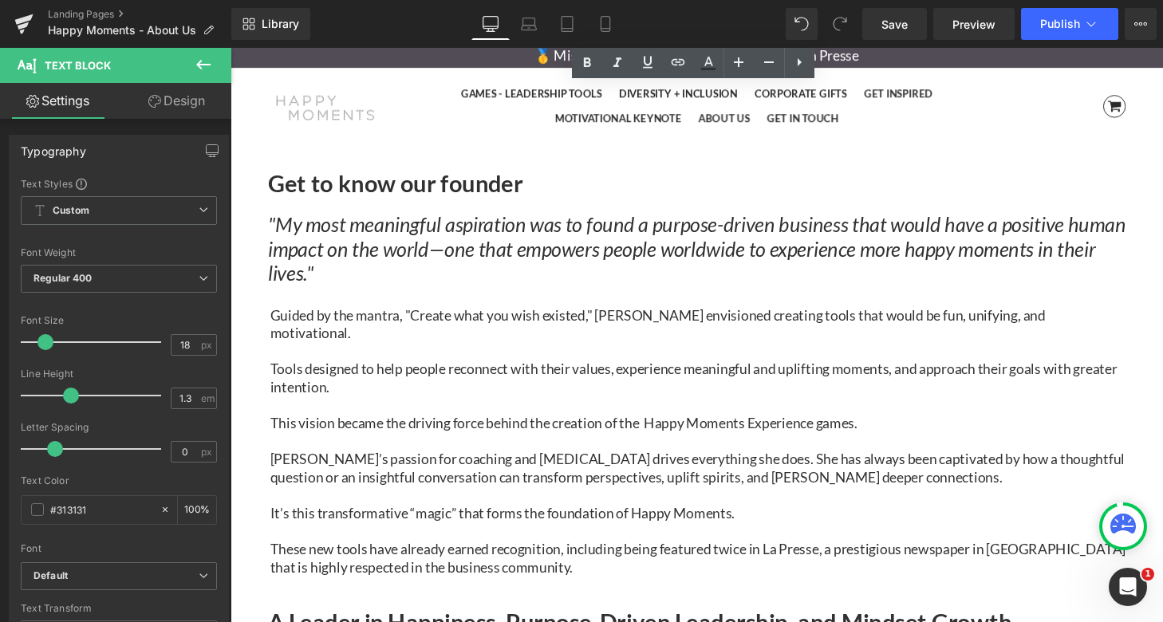
scroll to position [1089, 0]
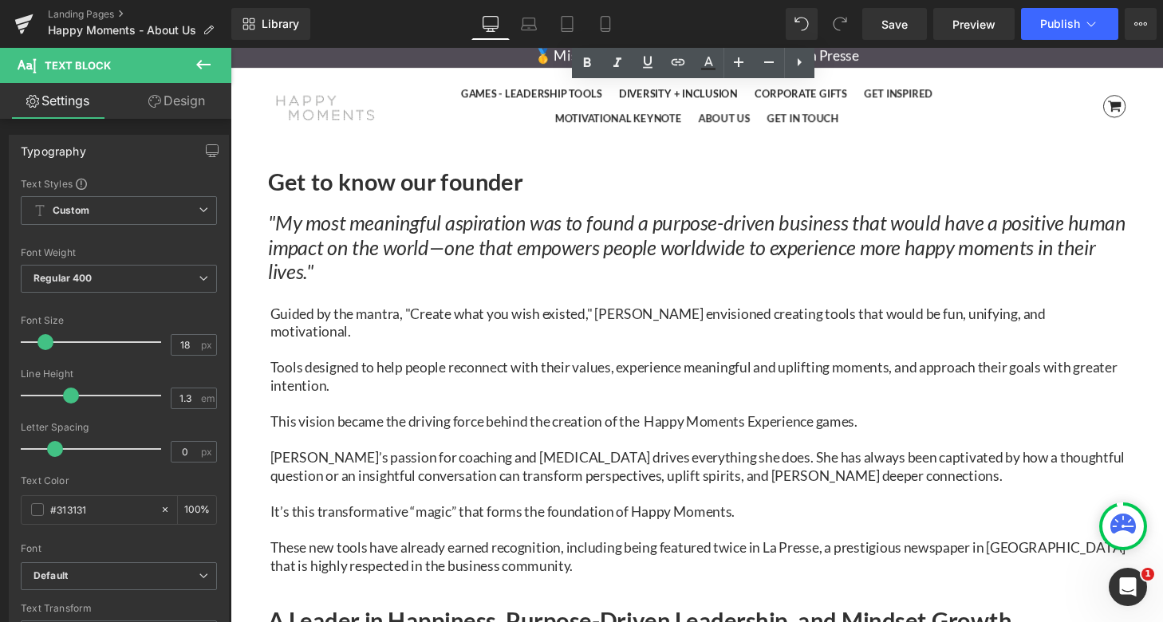
click at [518, 426] on p "This vision became the driving force behind the creation of the Happy Moments E…" at bounding box center [713, 435] width 885 height 18
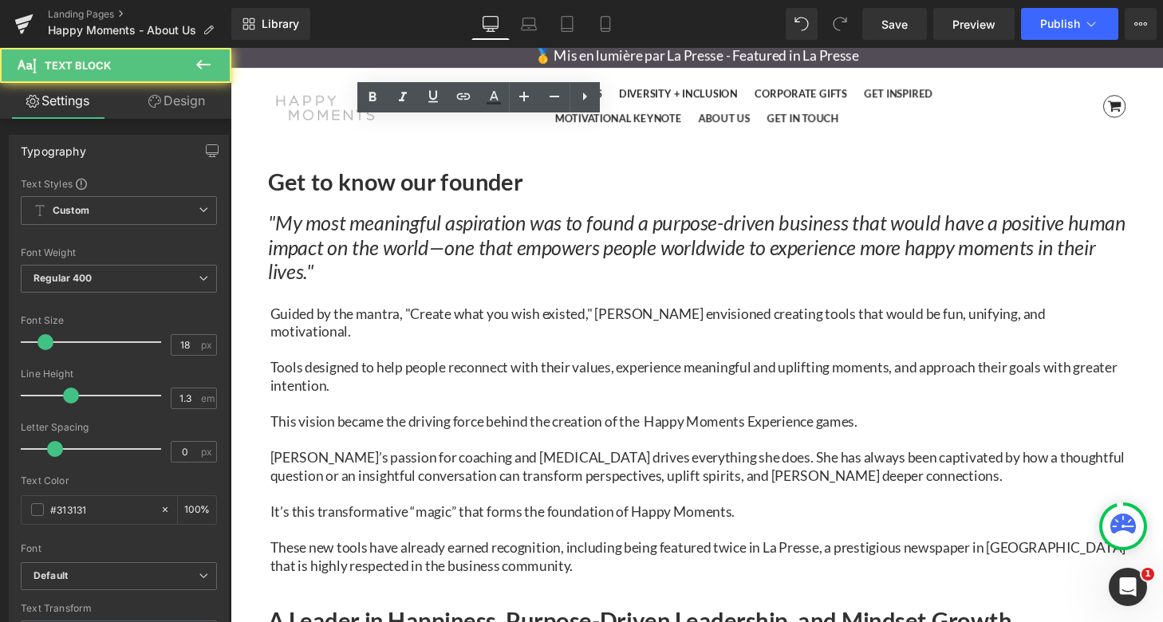
click at [508, 426] on p "This vision became the driving force behind the creation of the Happy Moments E…" at bounding box center [713, 435] width 885 height 18
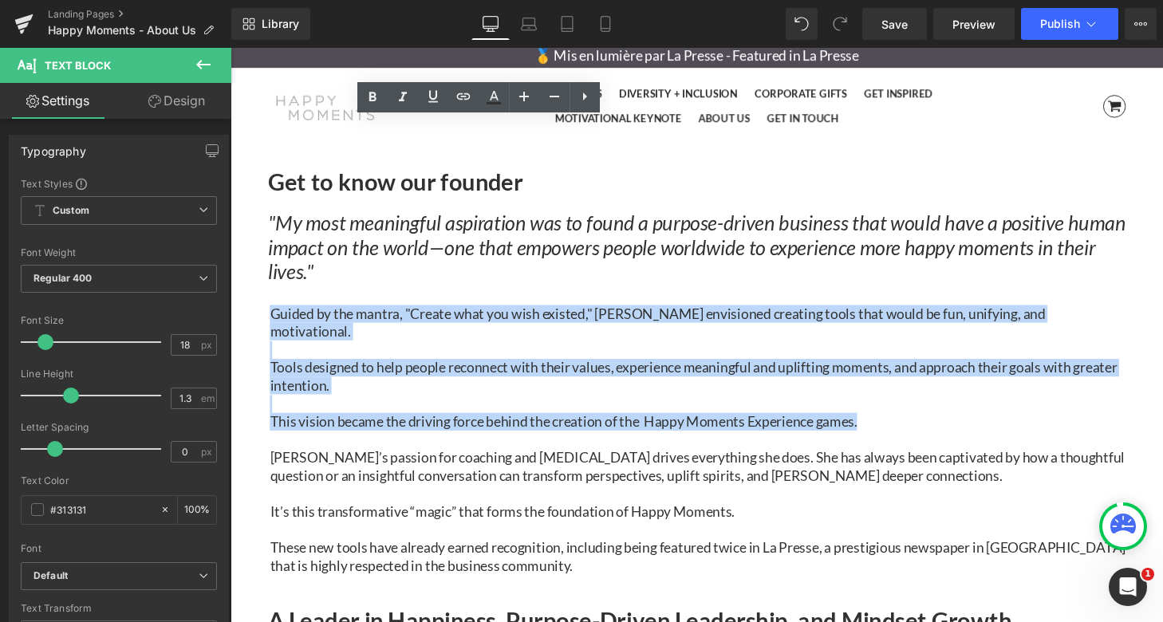
drag, startPoint x: 521, startPoint y: 323, endPoint x: 264, endPoint y: 149, distance: 310.1
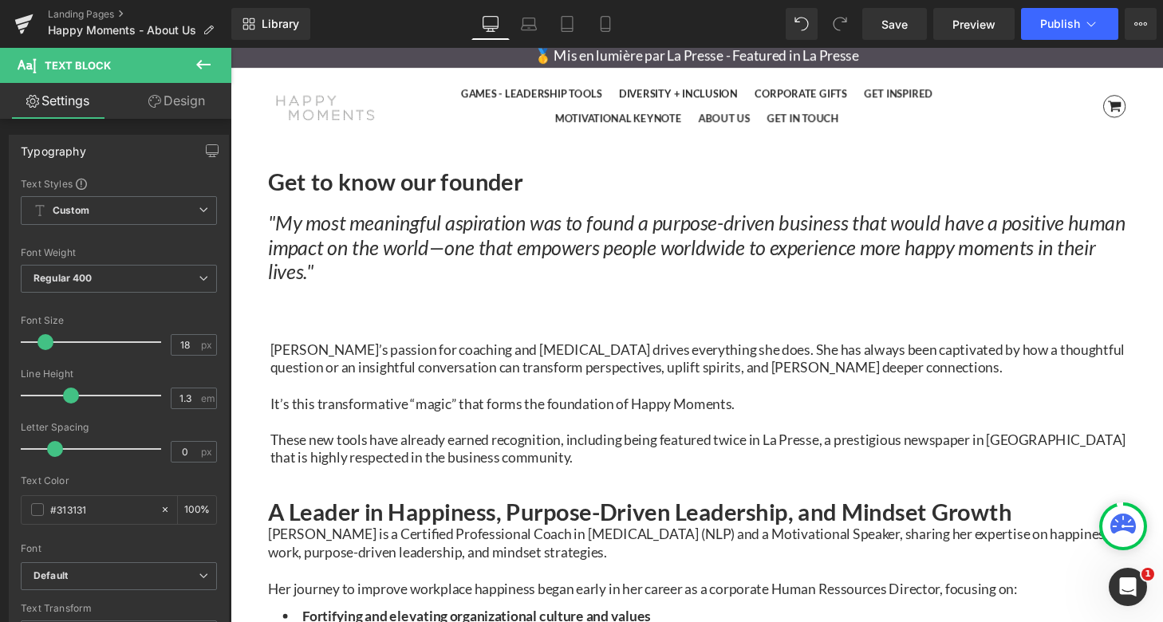
click at [281, 292] on div "[PERSON_NAME]’s passion for coaching and [MEDICAL_DATA] drives everything she d…" at bounding box center [713, 394] width 888 height 205
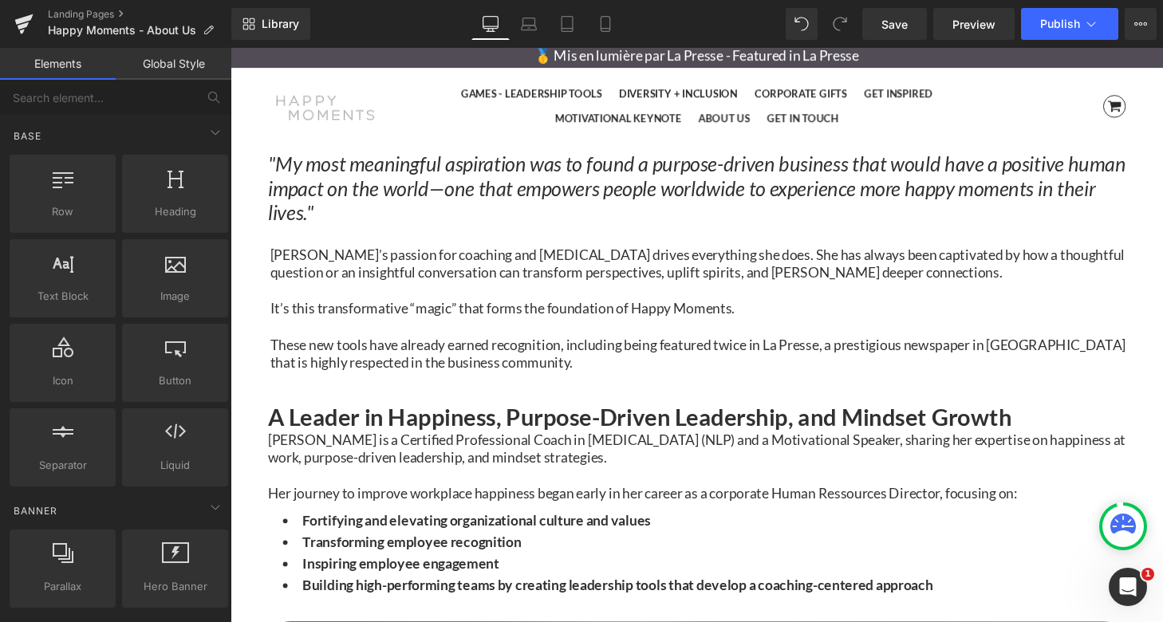
scroll to position [1159, 0]
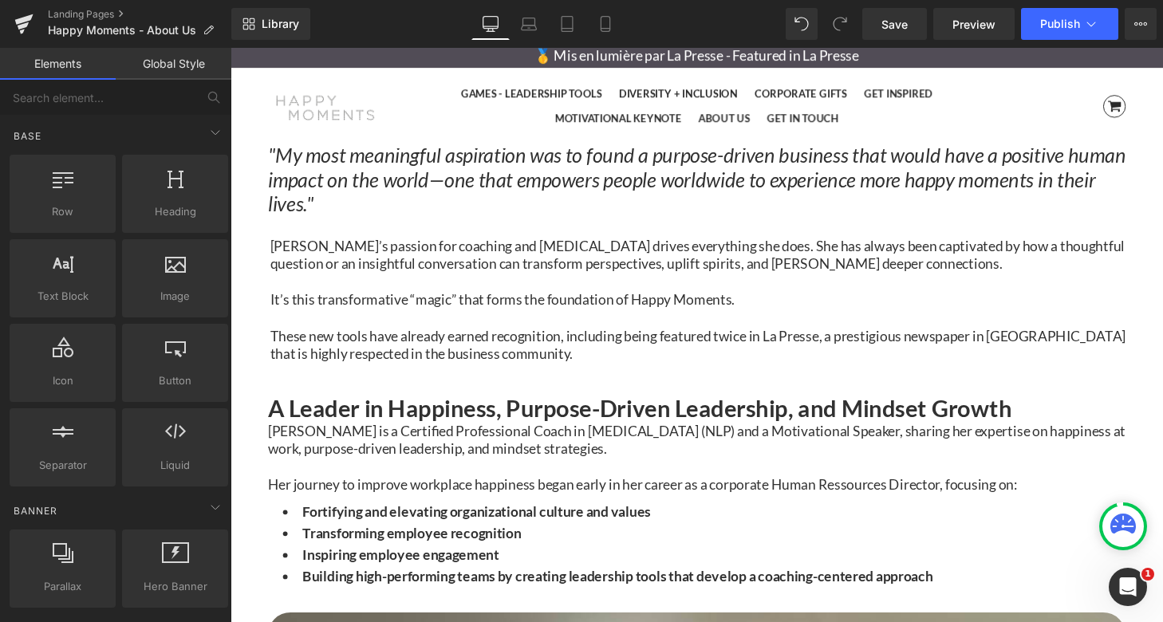
click at [592, 407] on h1 "A Leader in Happiness, Purpose-Driven Leadership, and Mindset Growth" at bounding box center [713, 421] width 888 height 29
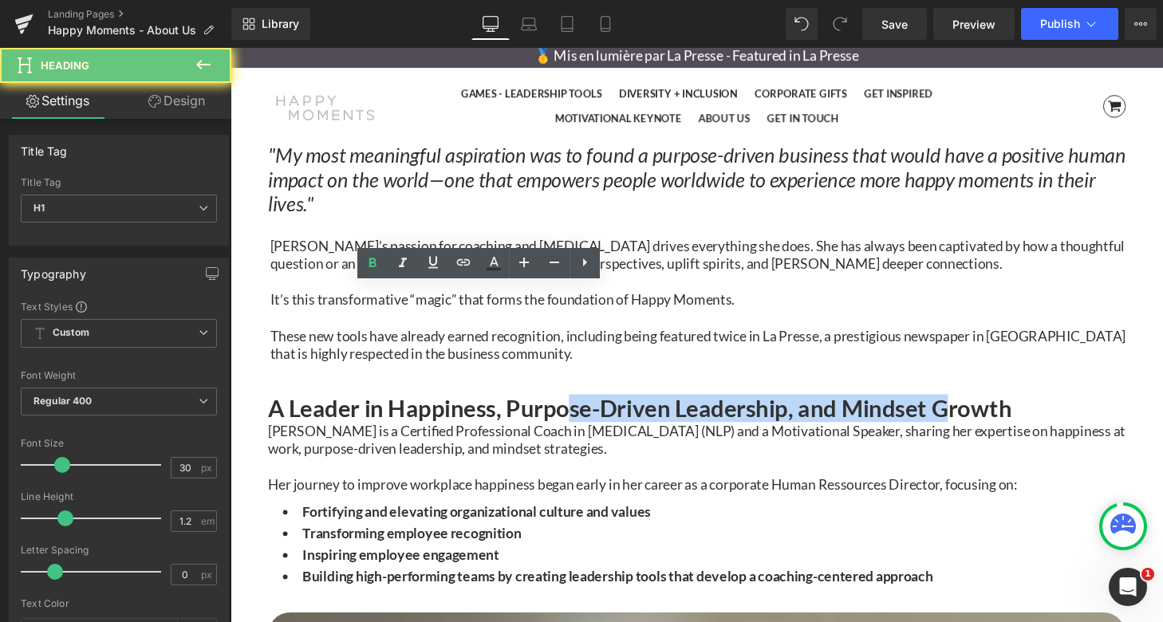
click at [592, 407] on h1 "A Leader in Happiness, Purpose-Driven Leadership, and Mindset Growth" at bounding box center [713, 421] width 888 height 29
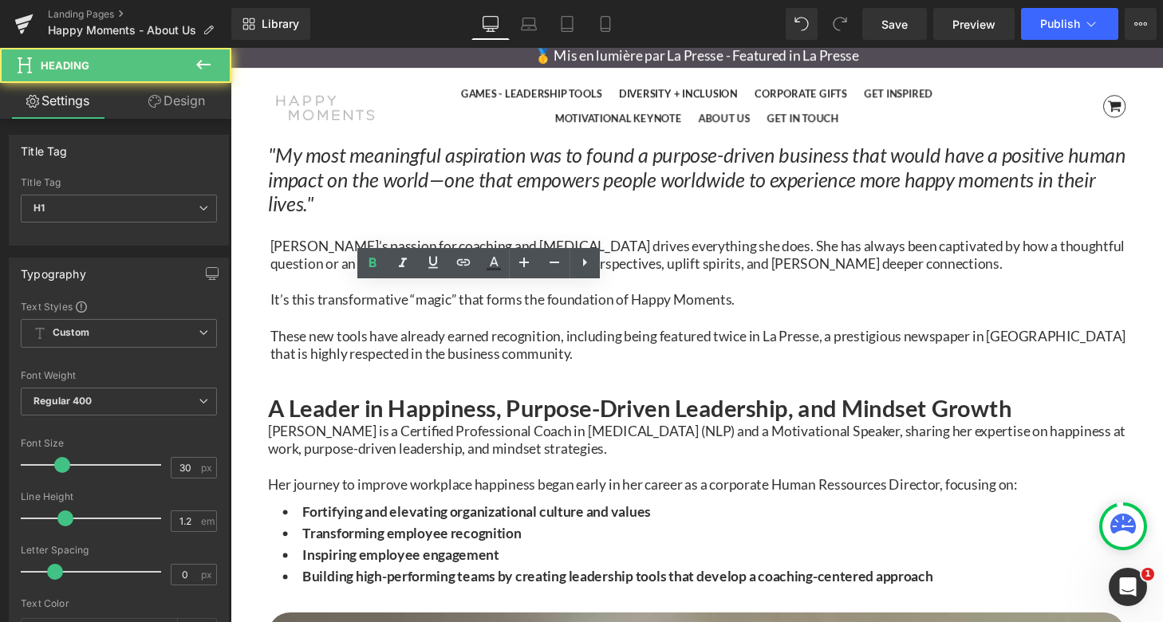
click at [661, 407] on h1 "A Leader in Happiness, Purpose-Driven Leadership, and Mindset Growth" at bounding box center [713, 421] width 888 height 29
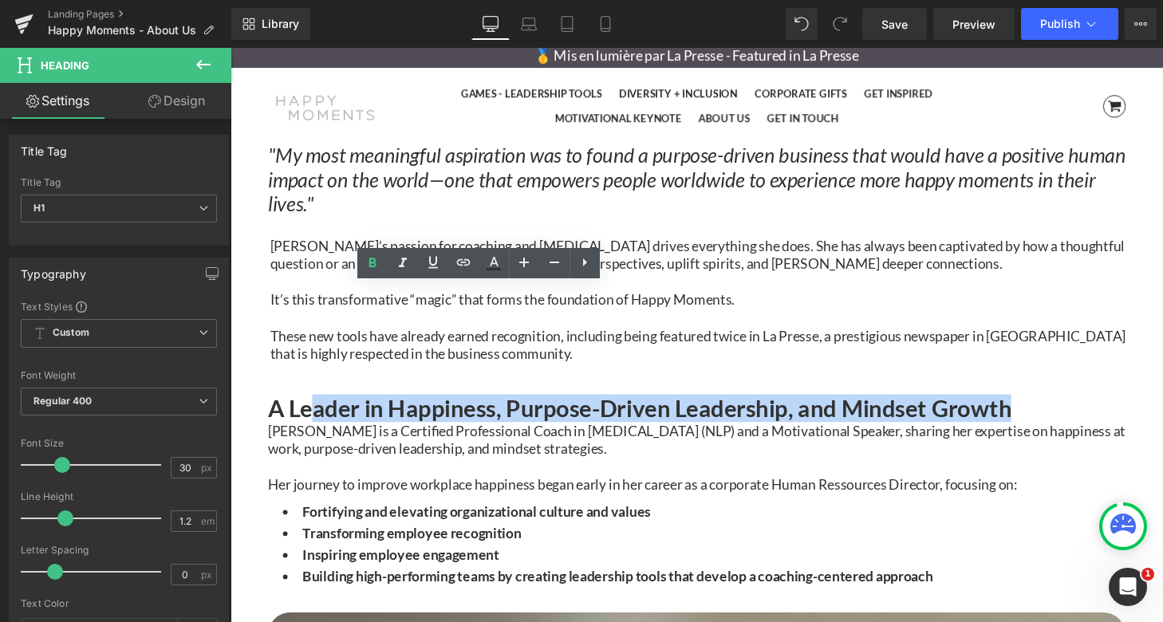
drag, startPoint x: 671, startPoint y: 350, endPoint x: 333, endPoint y: 314, distance: 339.2
click at [333, 407] on h1 "A Leader in Happiness, Purpose-Driven Leadership, and Mindset Growth" at bounding box center [713, 421] width 888 height 29
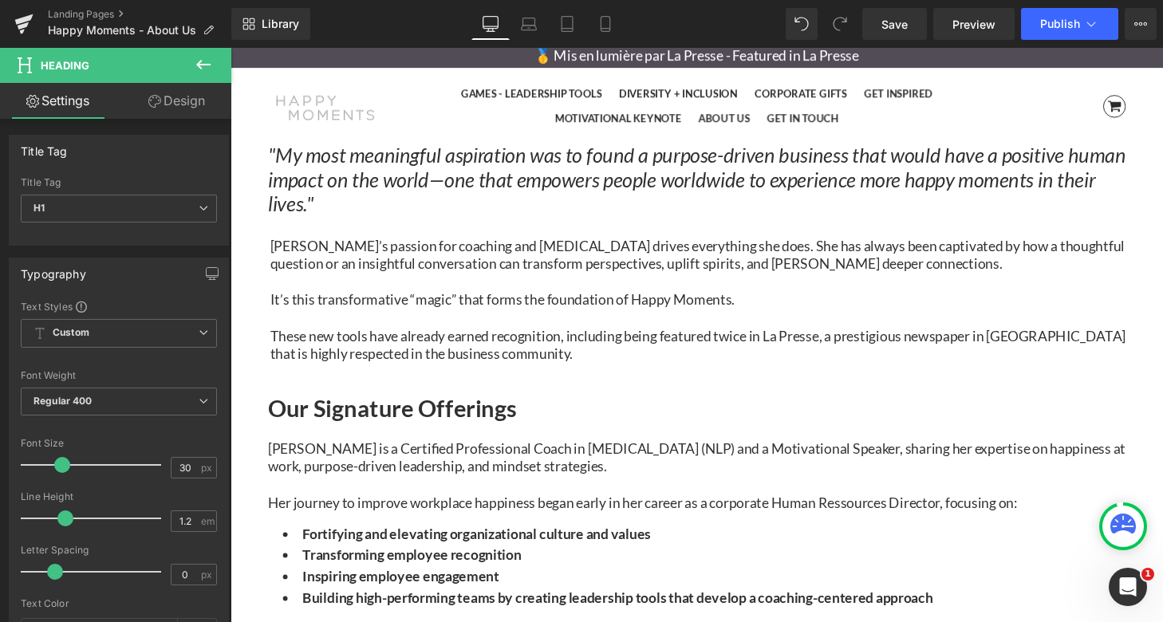
click at [424, 337] on p "These new tools have already earned recognition, including being featured twice…" at bounding box center [713, 355] width 885 height 37
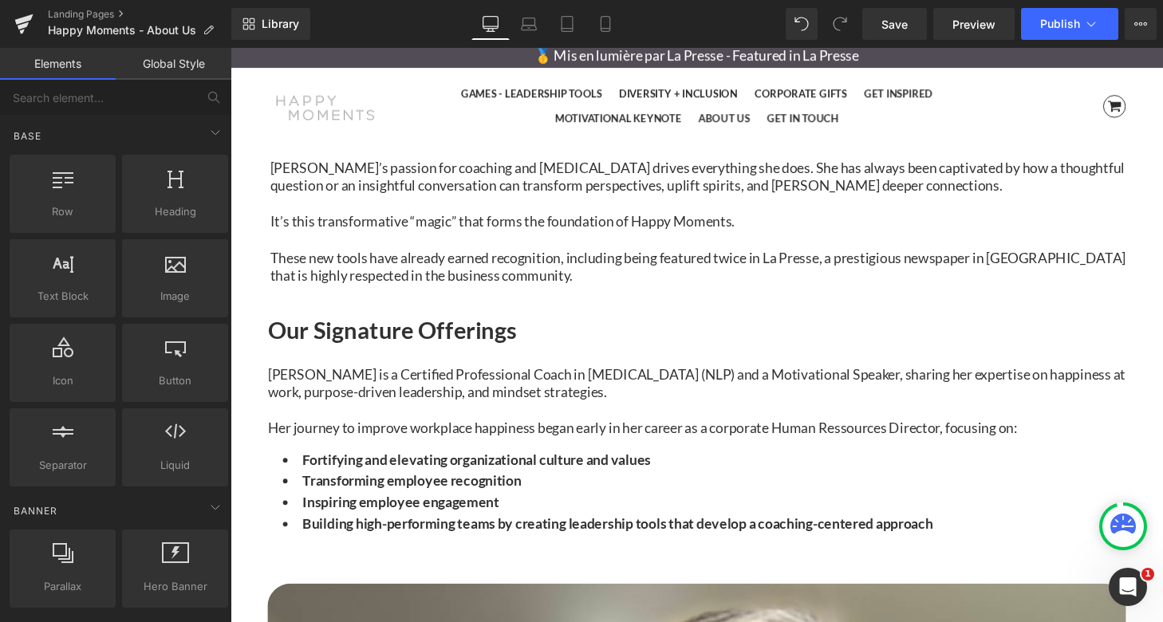
scroll to position [1246, 0]
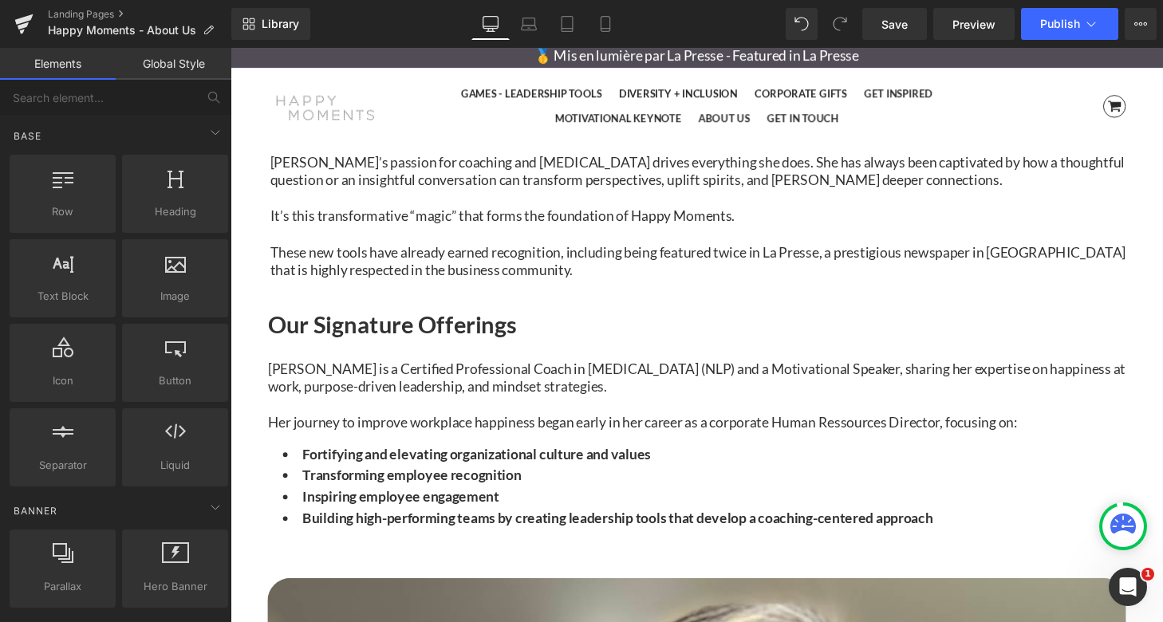
click at [552, 526] on strong "Building high-performing teams by creating leadership tools that develop a coac…" at bounding box center [631, 535] width 652 height 18
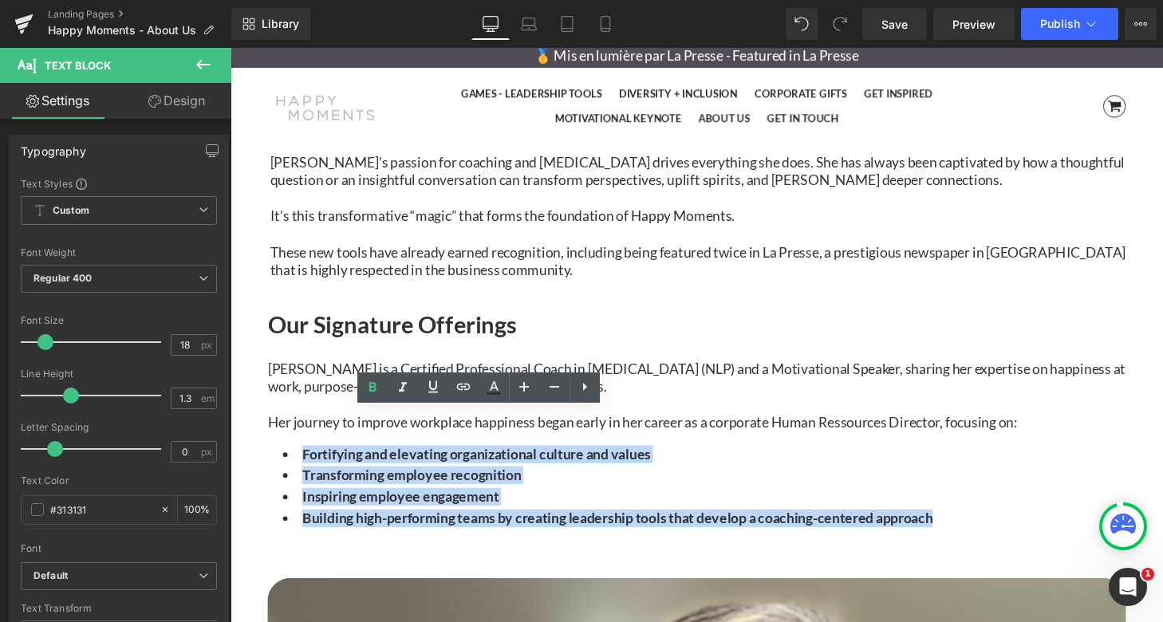
drag, startPoint x: 620, startPoint y: 525, endPoint x: 265, endPoint y: 430, distance: 368.1
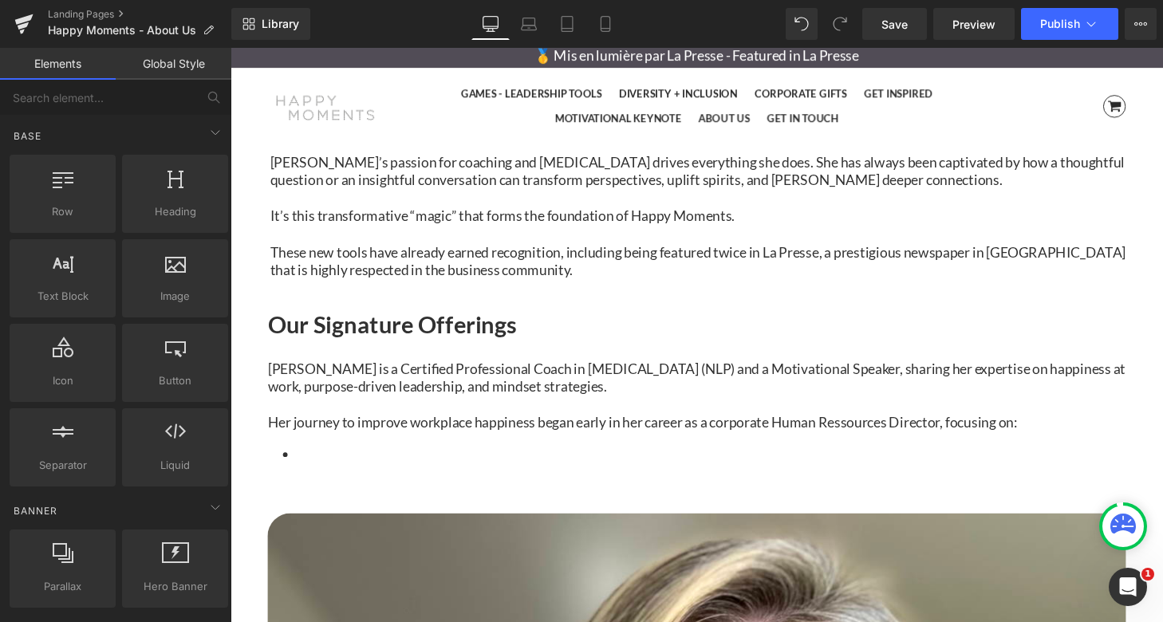
click at [230, 48] on icon at bounding box center [230, 48] width 0 height 0
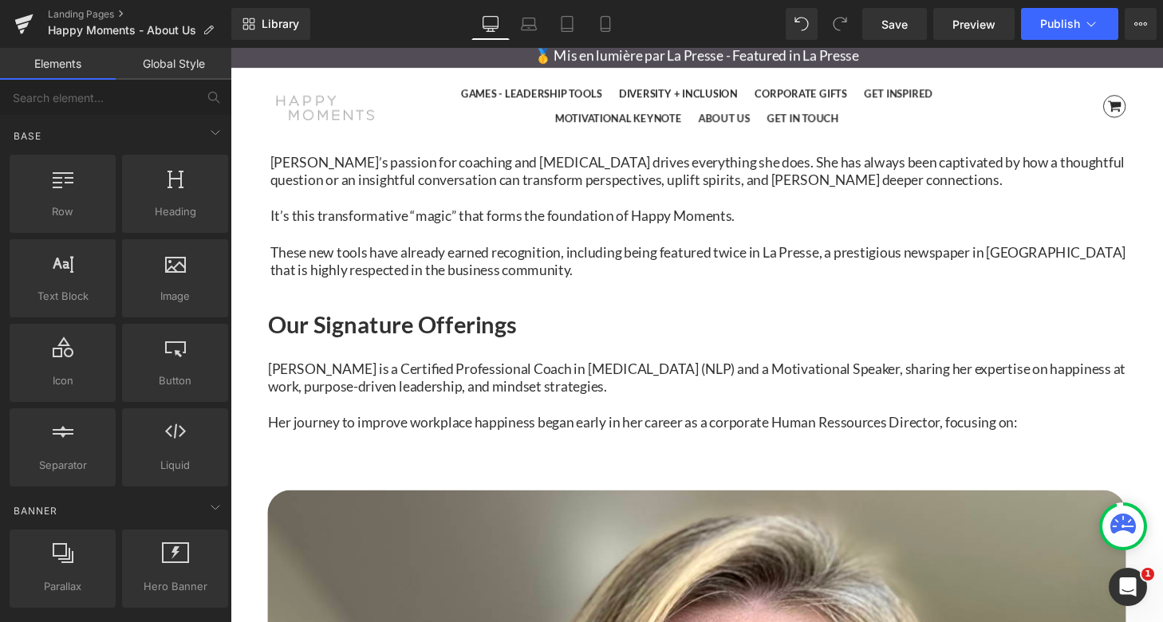
click at [549, 427] on p "Her journey to improve workplace happiness began early in her career as a corpo…" at bounding box center [713, 436] width 888 height 18
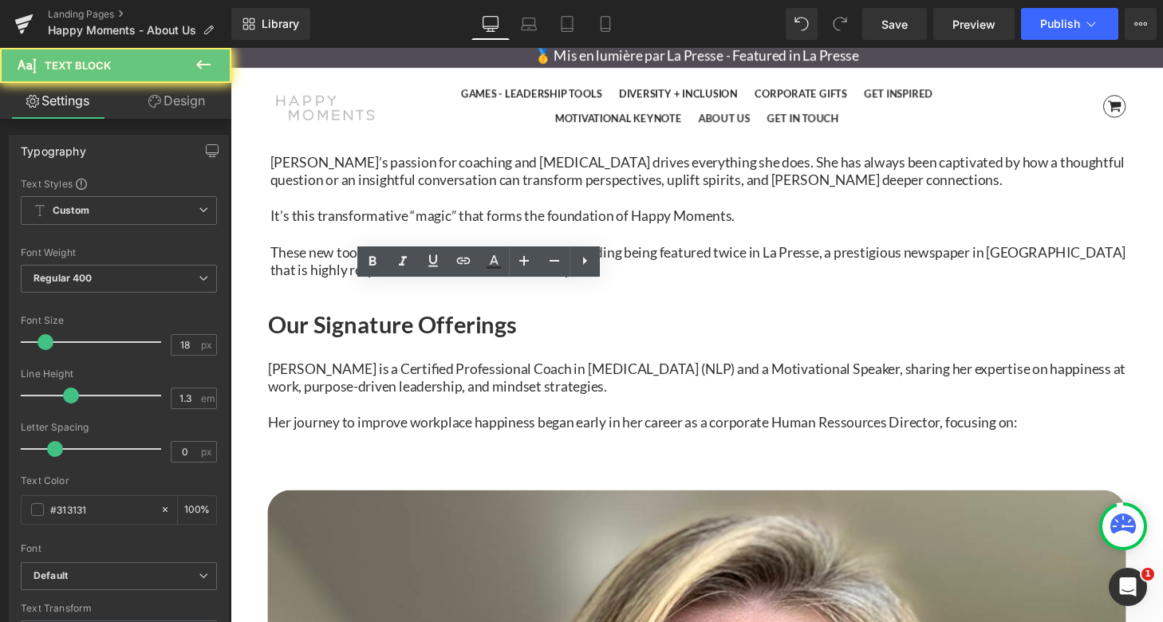
click at [659, 427] on span "Her journey to improve workplace happiness began early in her career as a corpo…" at bounding box center [657, 436] width 776 height 18
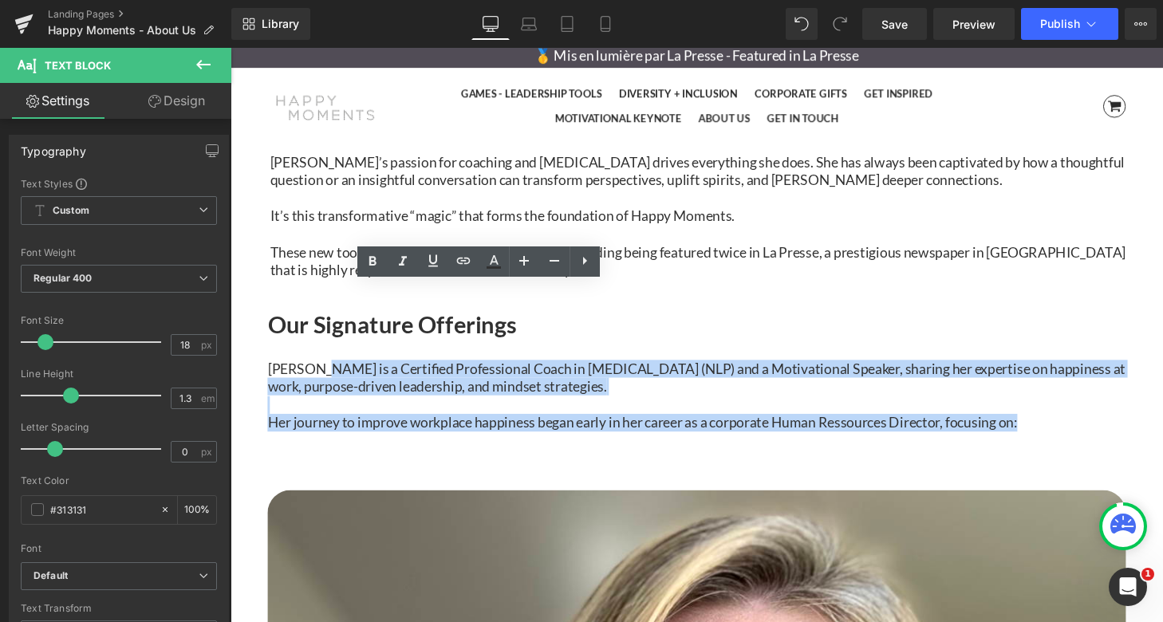
drag, startPoint x: 684, startPoint y: 411, endPoint x: 341, endPoint y: 302, distance: 359.9
click at [341, 371] on div "[PERSON_NAME] is a Certified Professional Coach in [MEDICAL_DATA] (NLP) and a M…" at bounding box center [713, 408] width 888 height 75
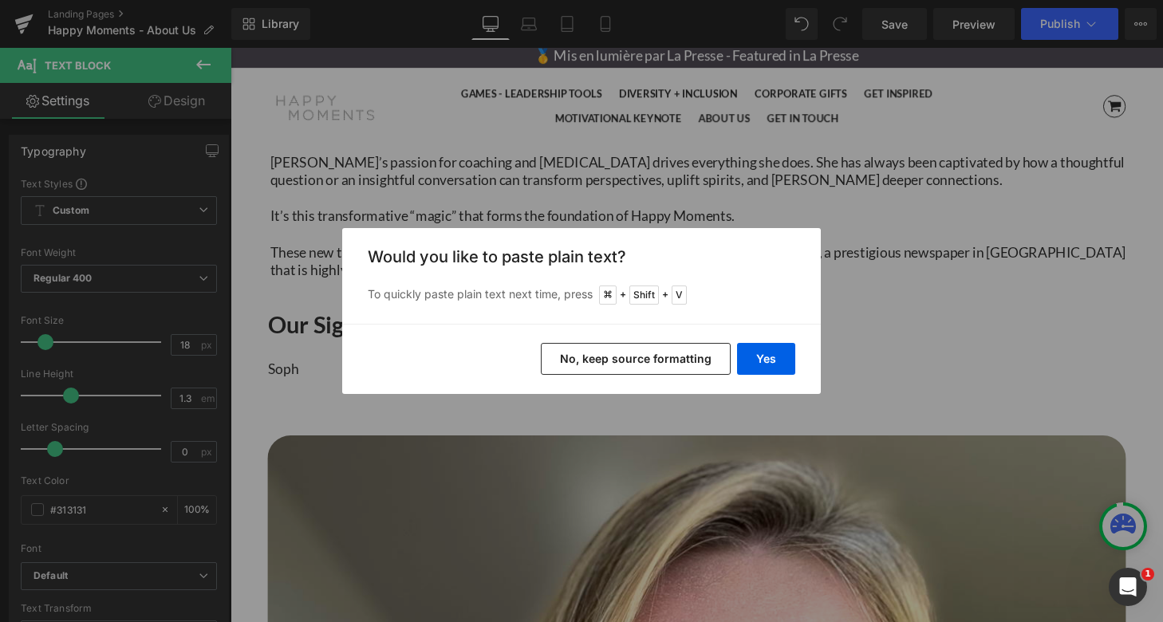
click at [634, 352] on button "No, keep source formatting" at bounding box center [636, 359] width 190 height 32
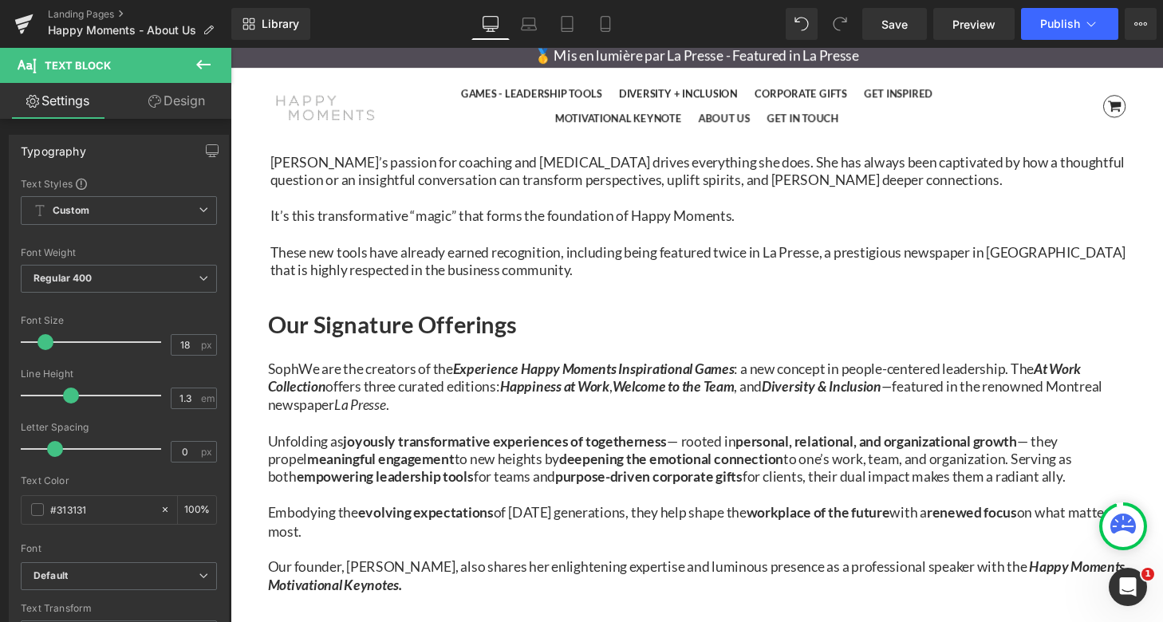
click at [301, 371] on span "Soph" at bounding box center [285, 380] width 32 height 18
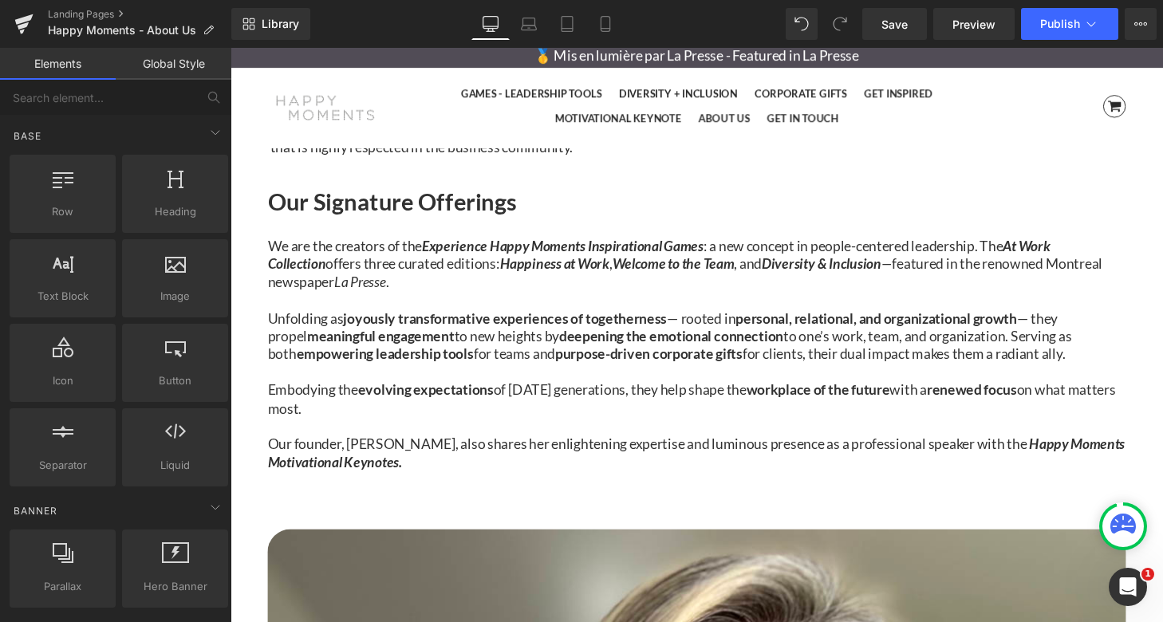
scroll to position [1376, 0]
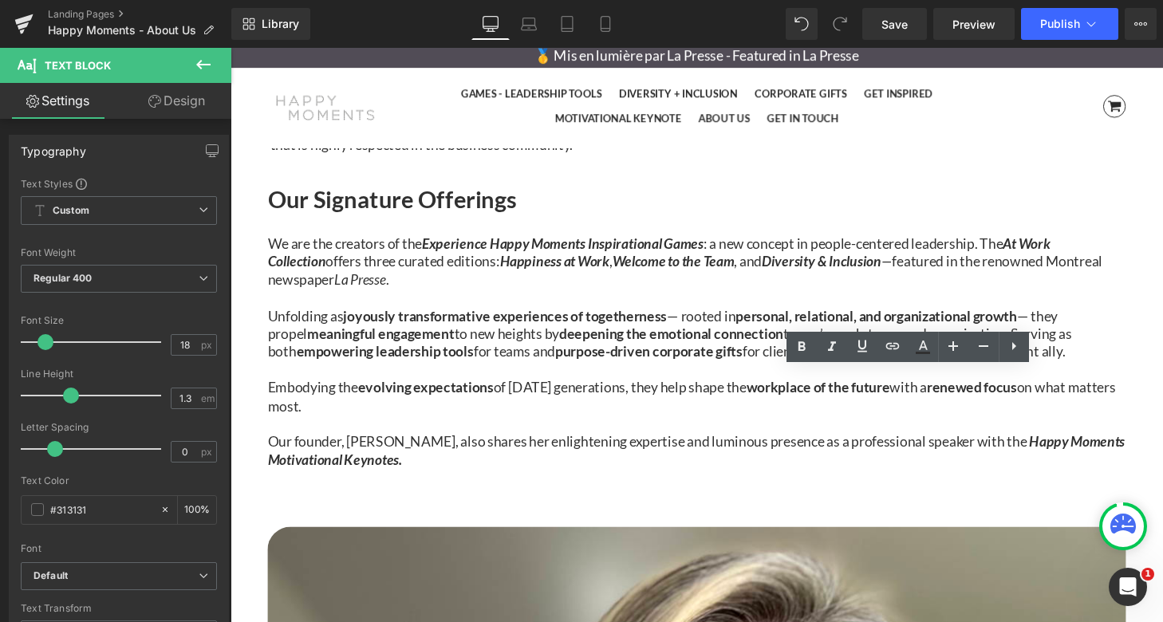
drag, startPoint x: 1052, startPoint y: 447, endPoint x: 1006, endPoint y: 448, distance: 46.3
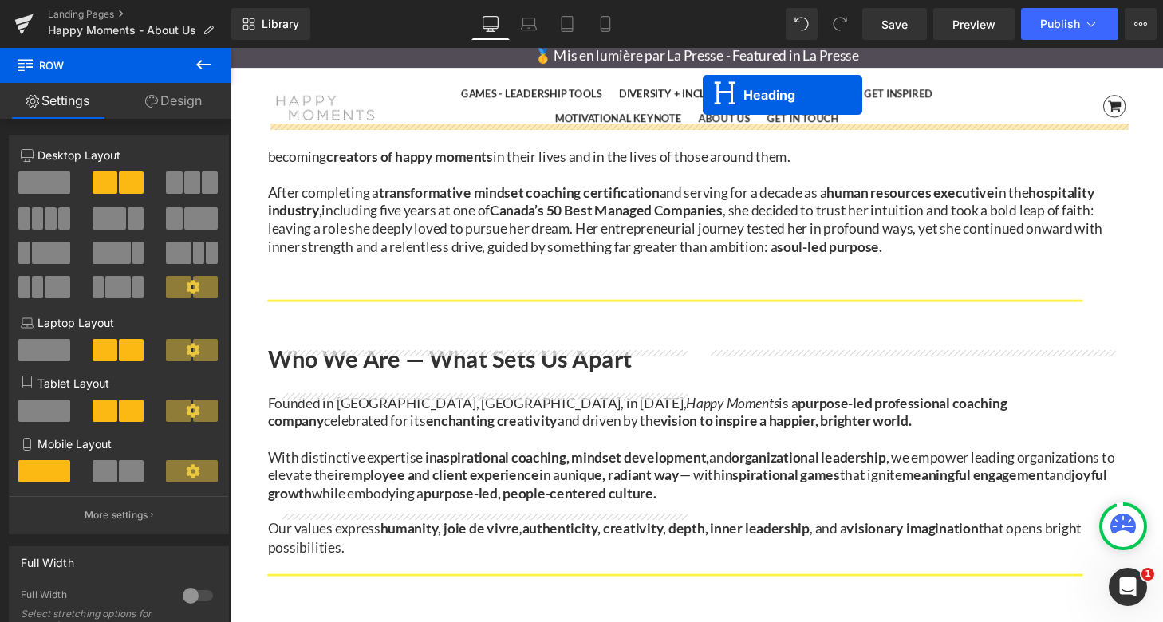
scroll to position [553, 0]
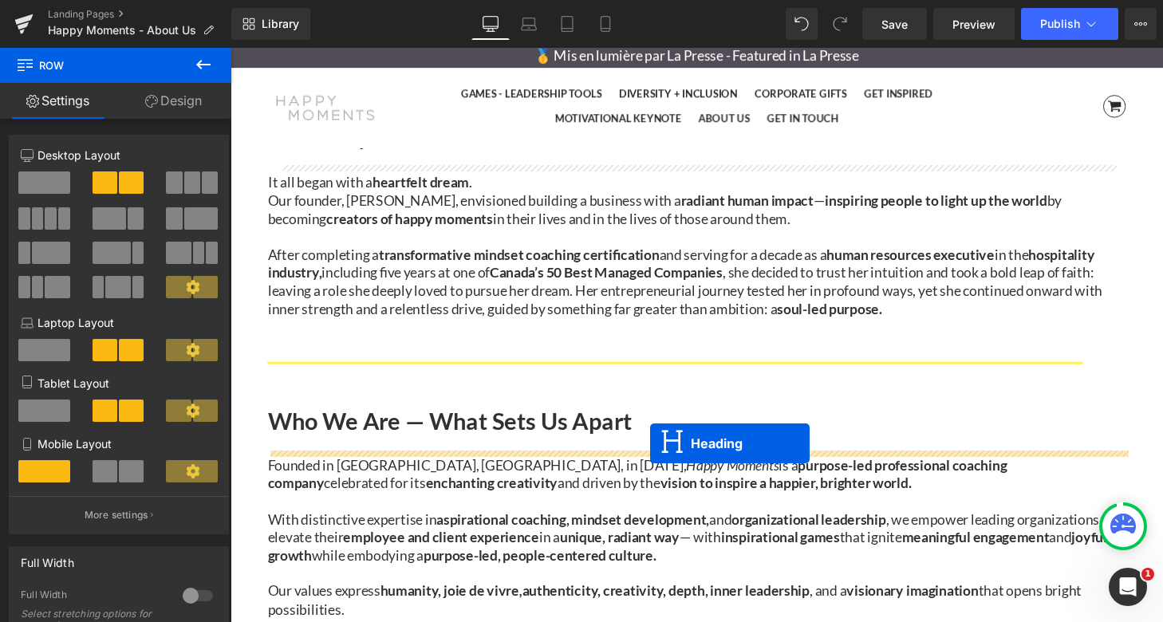
drag, startPoint x: 451, startPoint y: 466, endPoint x: 663, endPoint y: 457, distance: 213.1
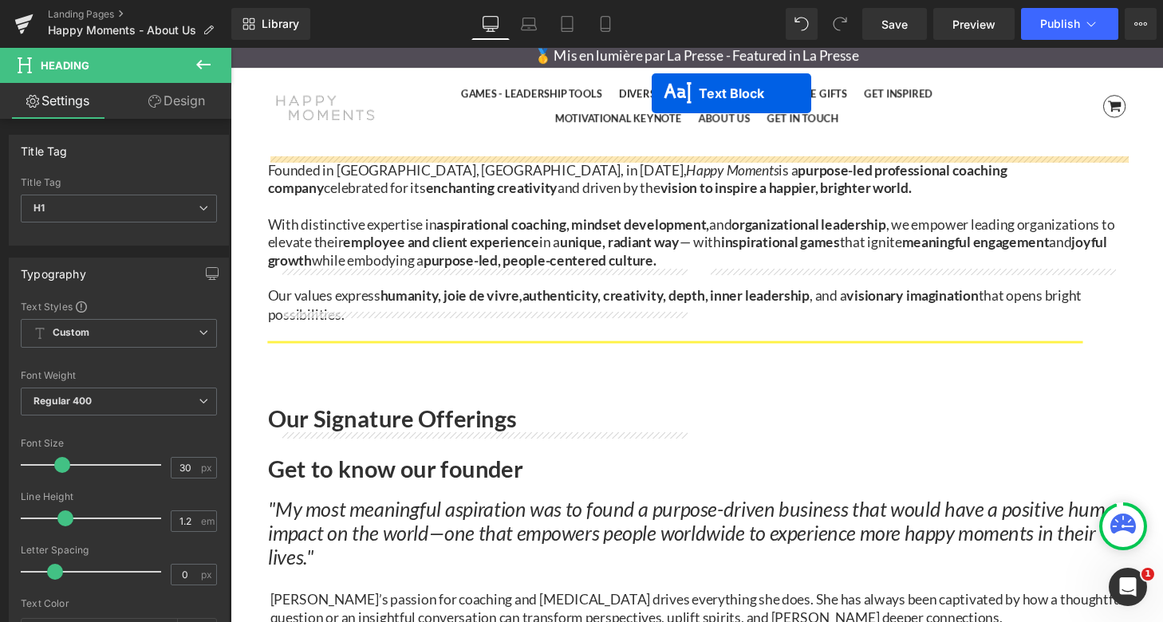
scroll to position [762, 0]
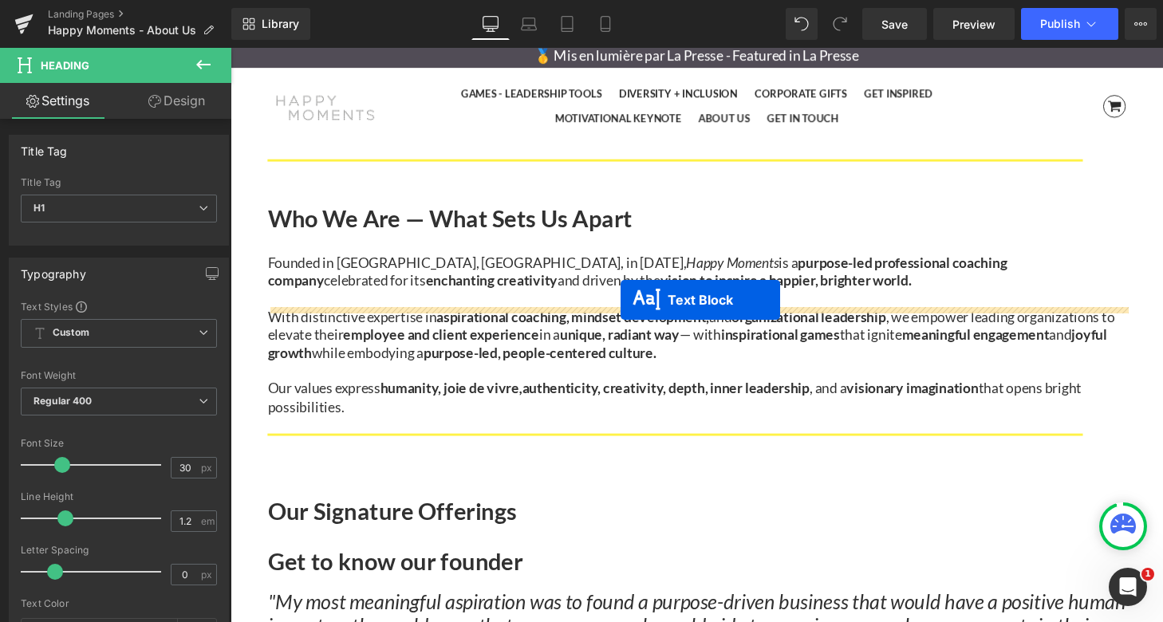
drag, startPoint x: 447, startPoint y: 276, endPoint x: 634, endPoint y: 310, distance: 189.7
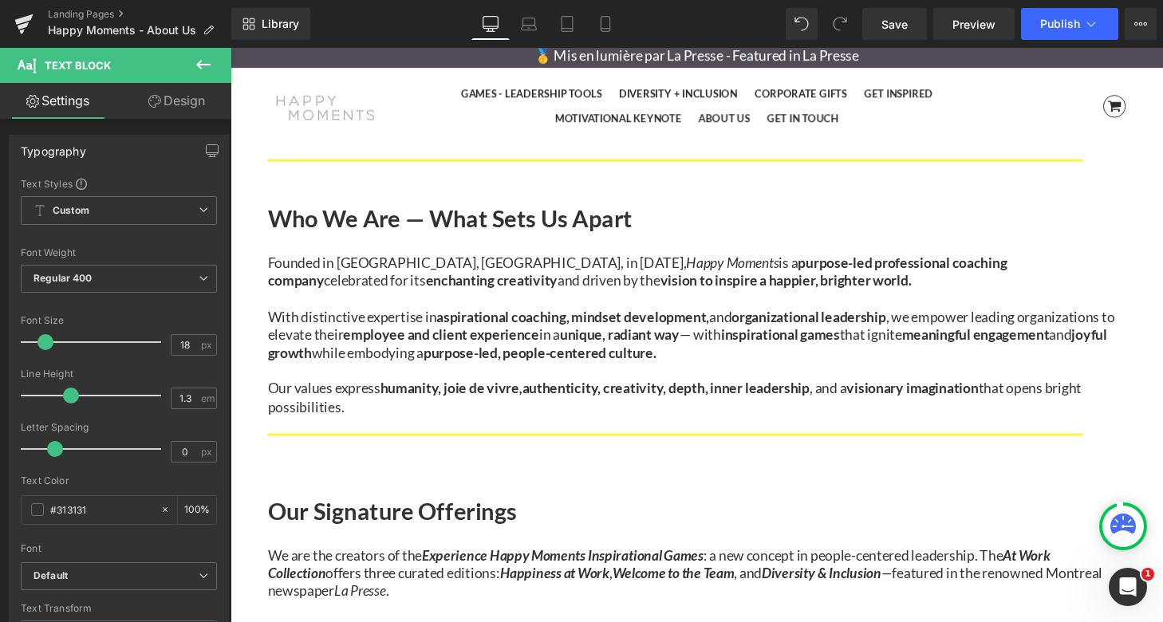
click at [640, 561] on div at bounding box center [713, 563] width 888 height 4
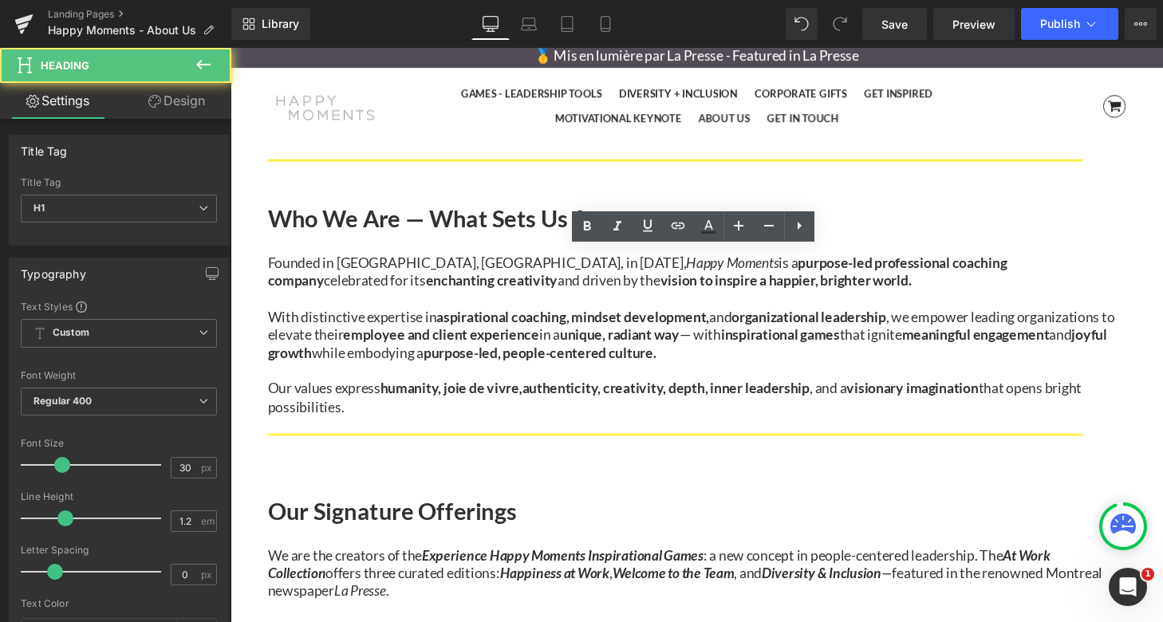
click at [648, 541] on div at bounding box center [713, 550] width 888 height 18
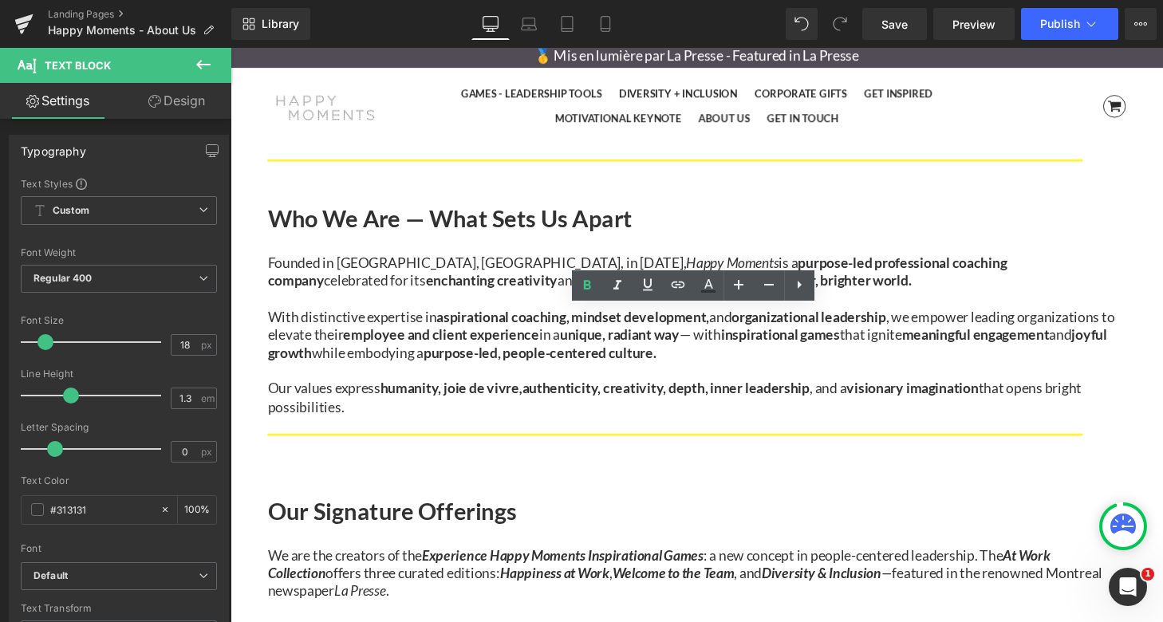
click at [230, 48] on link at bounding box center [230, 48] width 0 height 0
click at [230, 48] on icon at bounding box center [230, 48] width 0 height 0
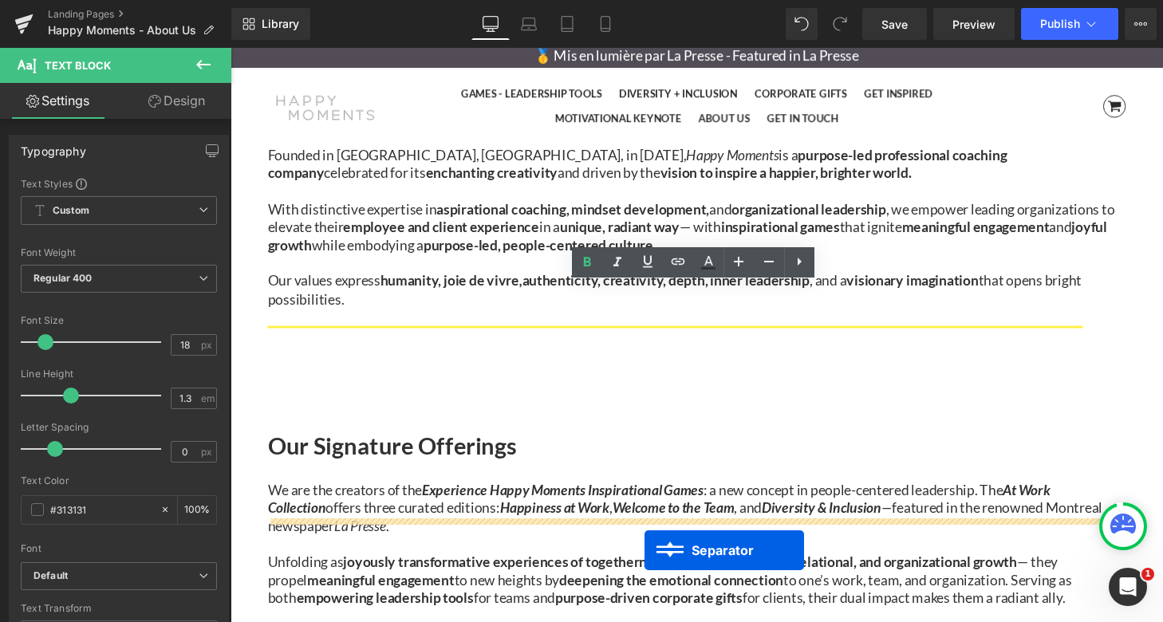
scroll to position [1081, 0]
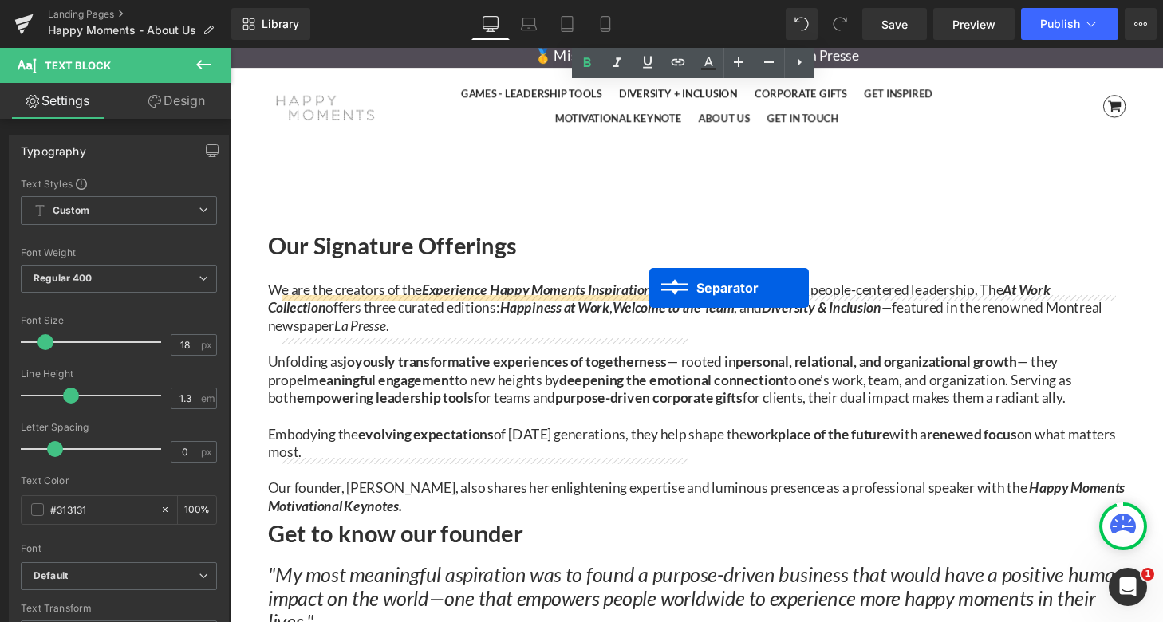
drag, startPoint x: 676, startPoint y: 269, endPoint x: 663, endPoint y: 297, distance: 31.4
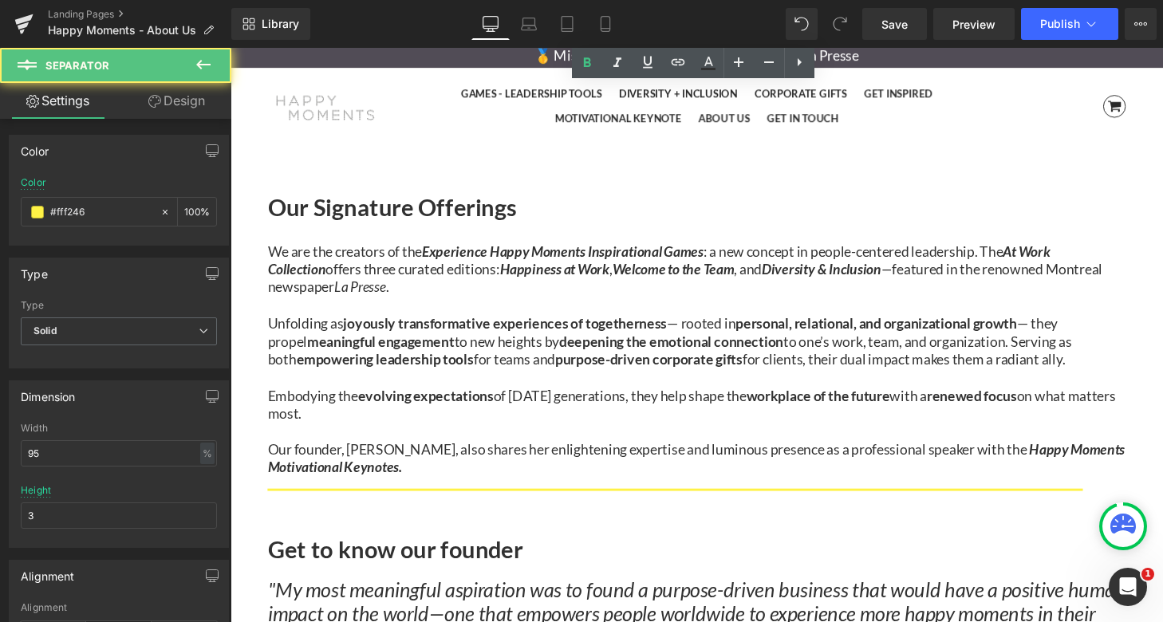
scroll to position [1041, 0]
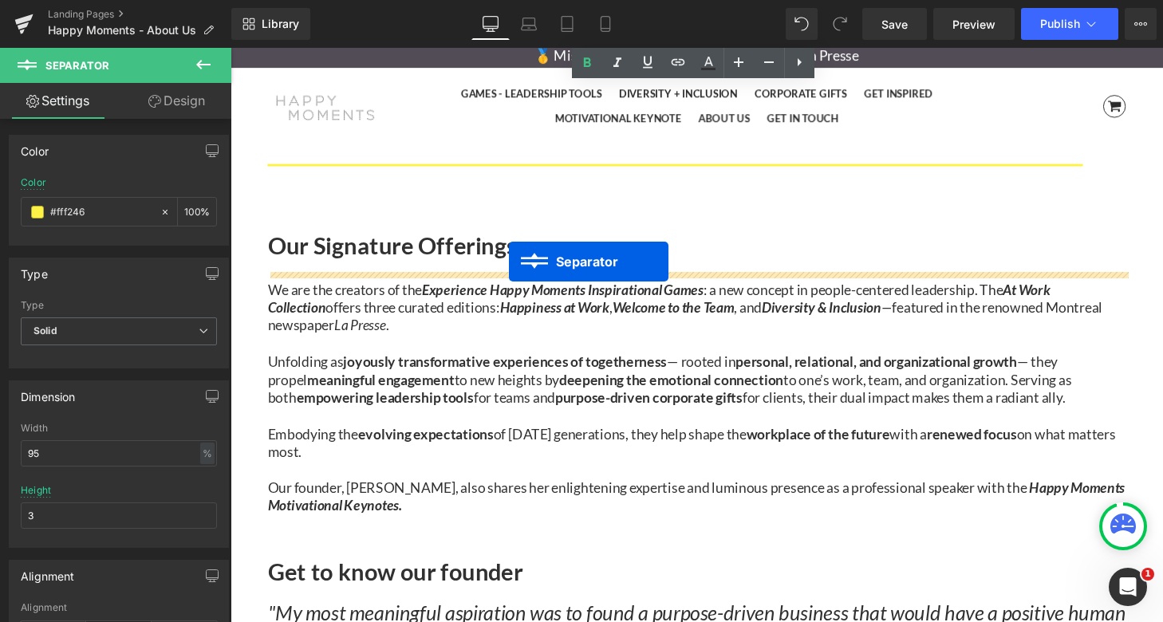
drag, startPoint x: 456, startPoint y: 319, endPoint x: 518, endPoint y: 270, distance: 79.5
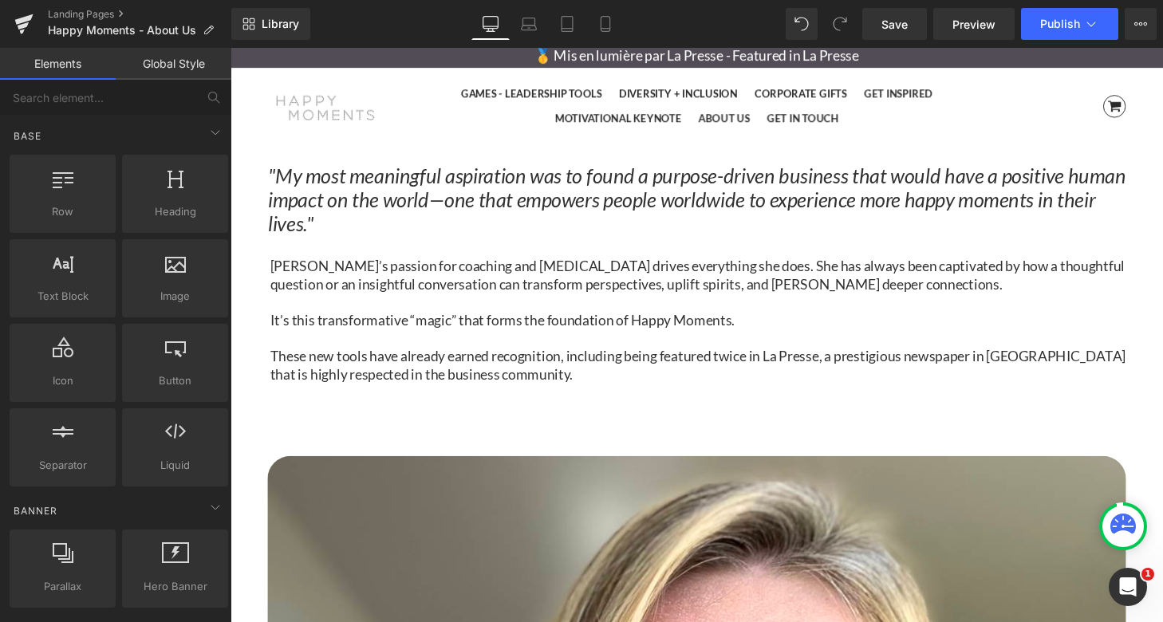
scroll to position [1516, 0]
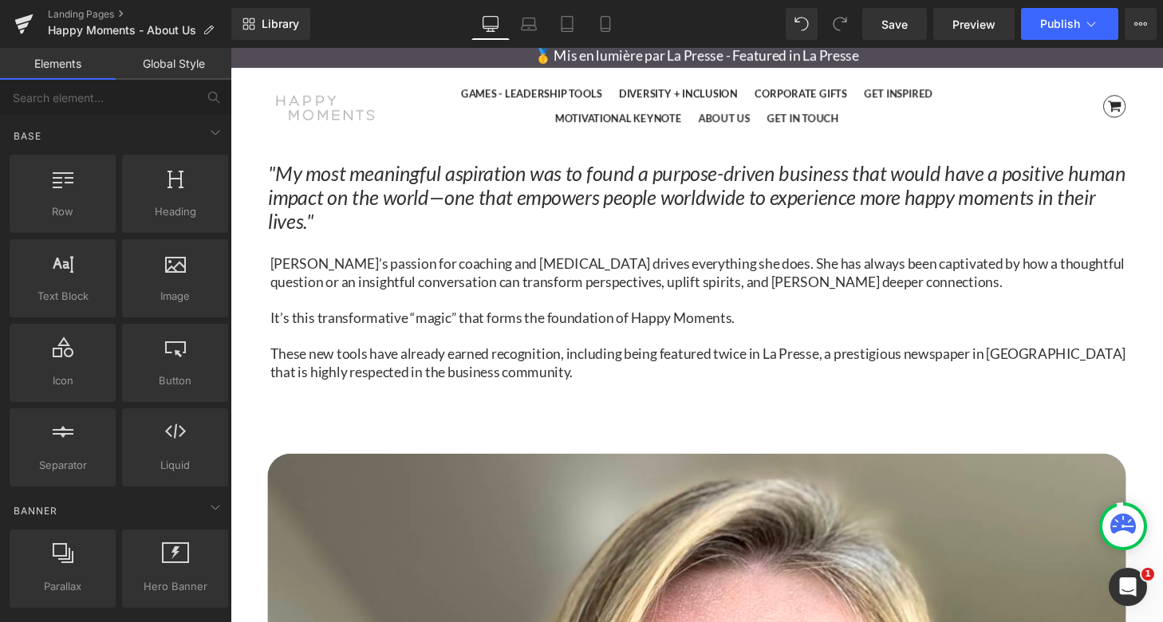
click at [230, 48] on icon at bounding box center [230, 48] width 0 height 0
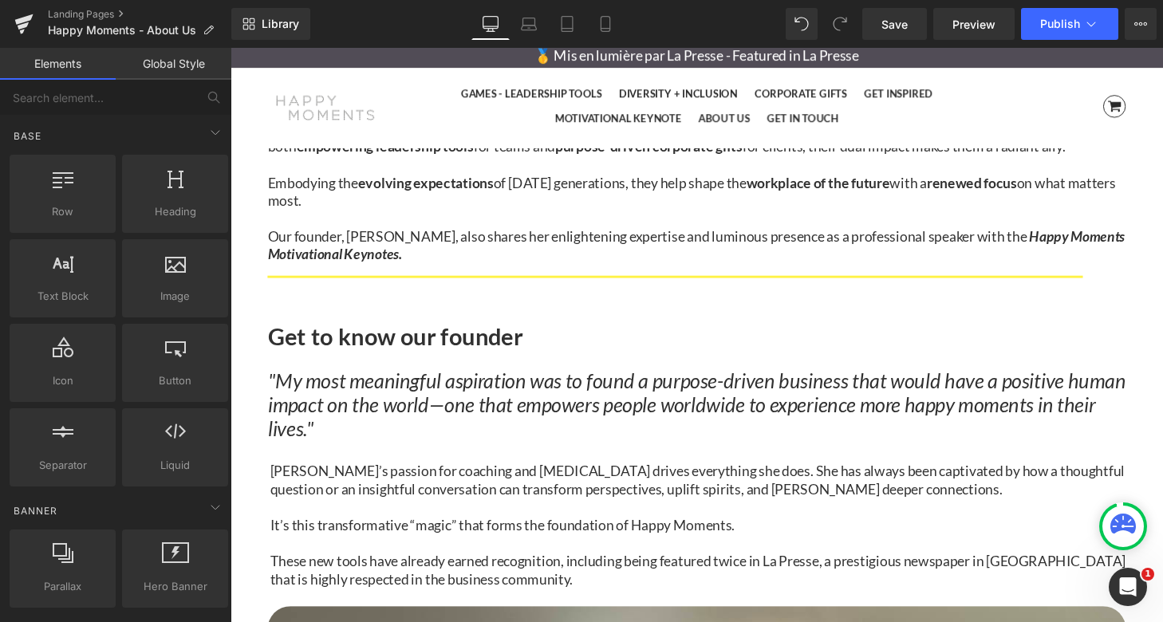
scroll to position [1379, 0]
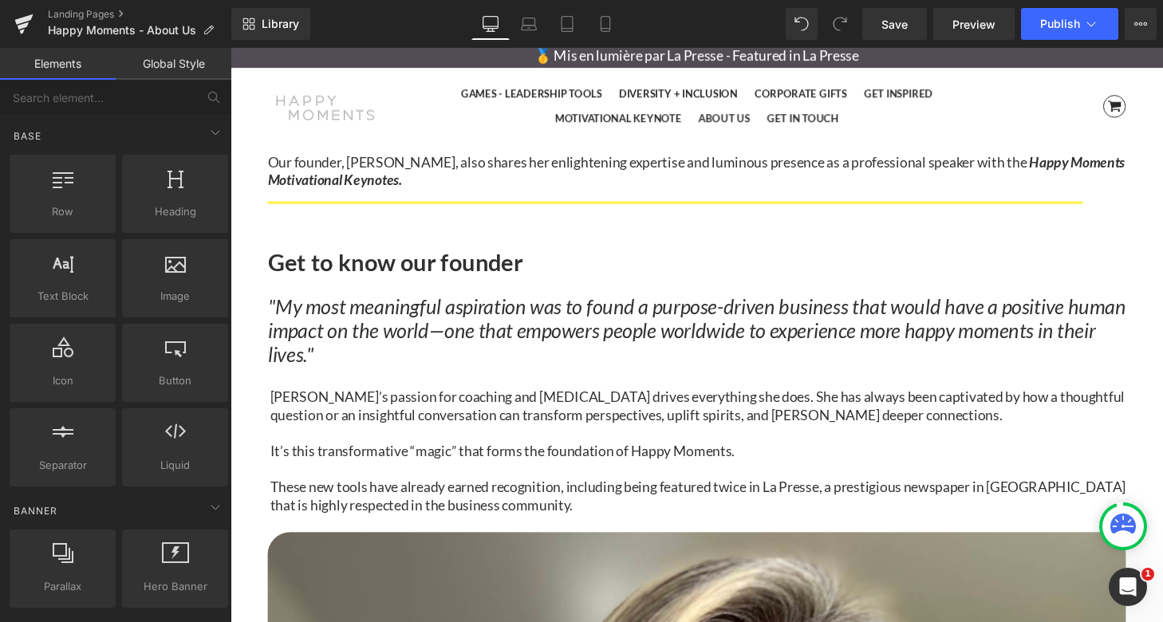
click at [475, 493] on p "These new tools have already earned recognition, including being featured twice…" at bounding box center [713, 511] width 885 height 37
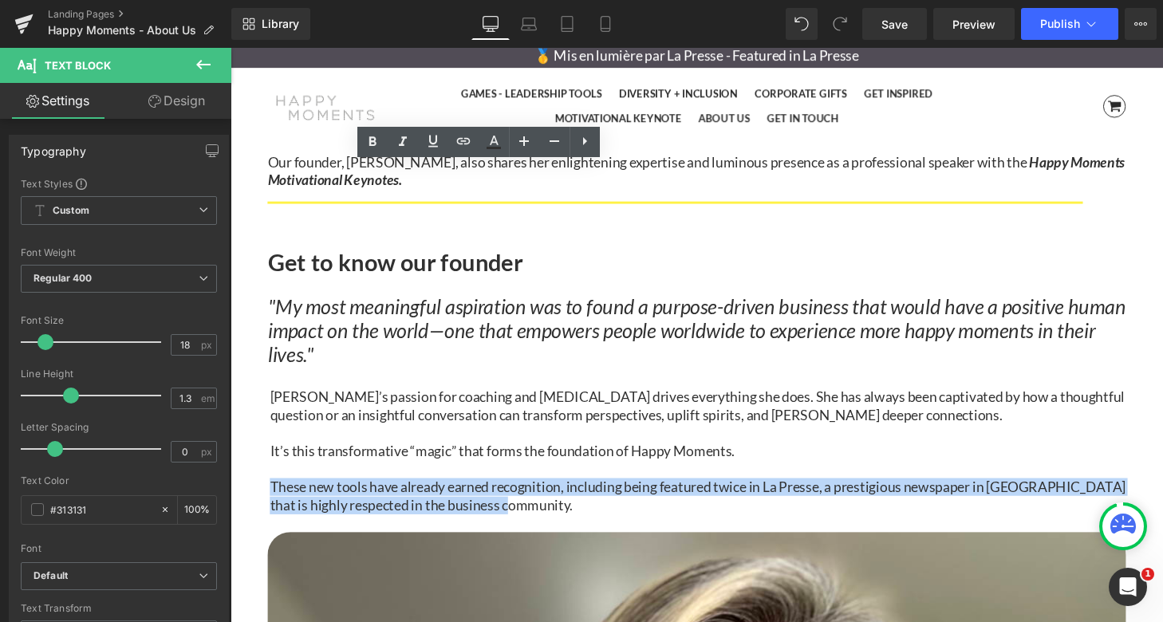
drag, startPoint x: 611, startPoint y: 387, endPoint x: 248, endPoint y: 344, distance: 365.3
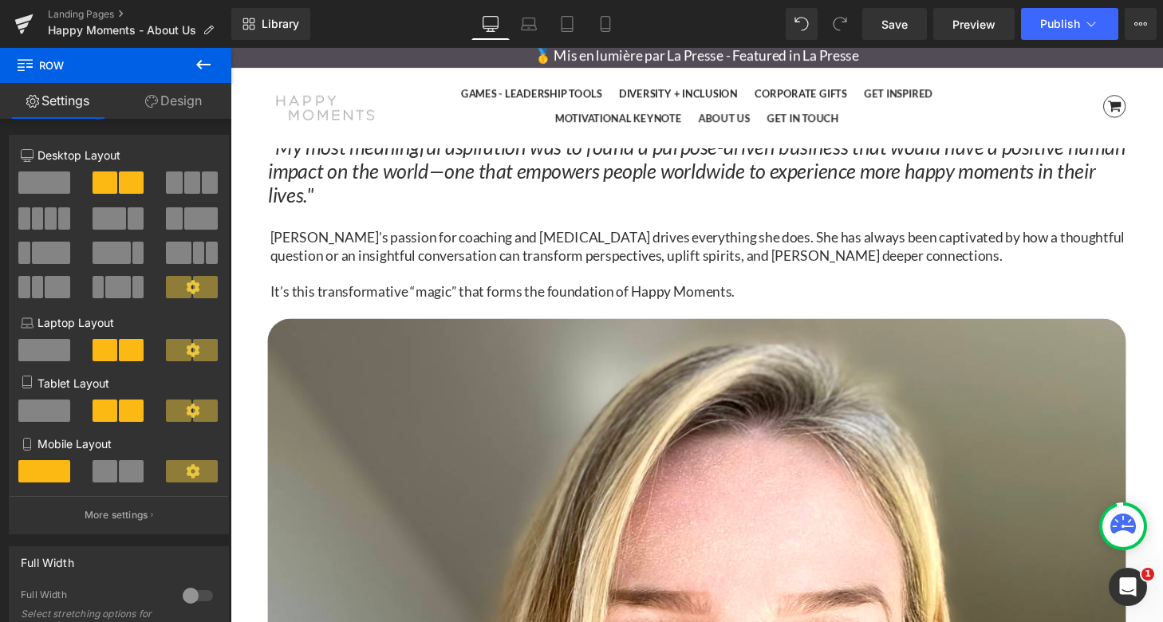
scroll to position [1558, 0]
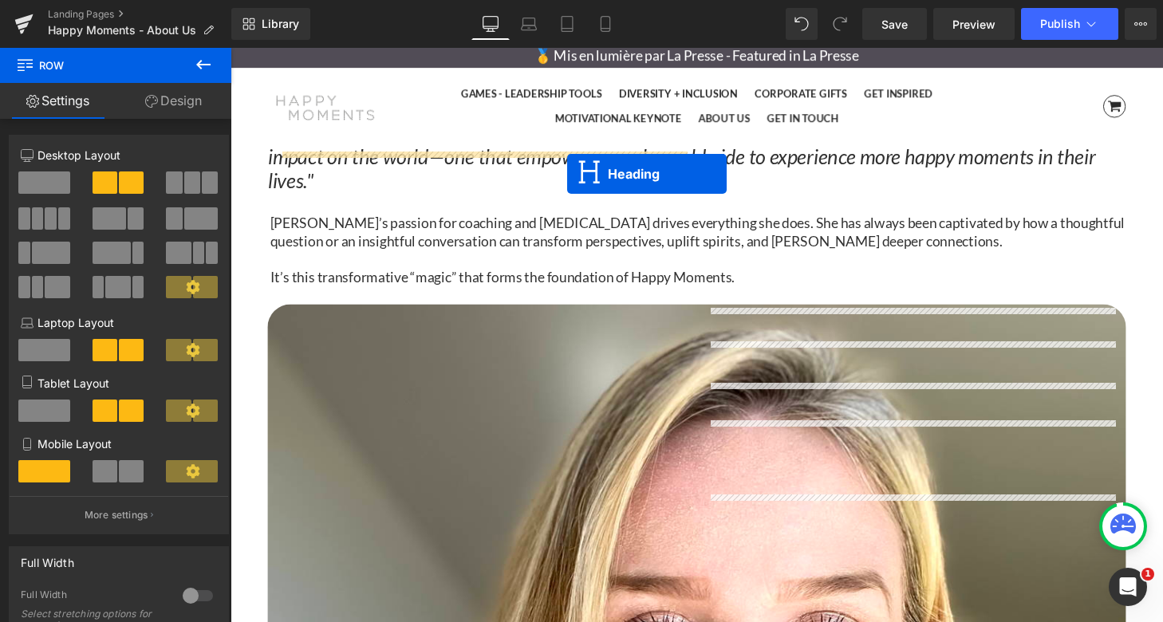
drag, startPoint x: 898, startPoint y: 463, endPoint x: 579, endPoint y: 179, distance: 427.5
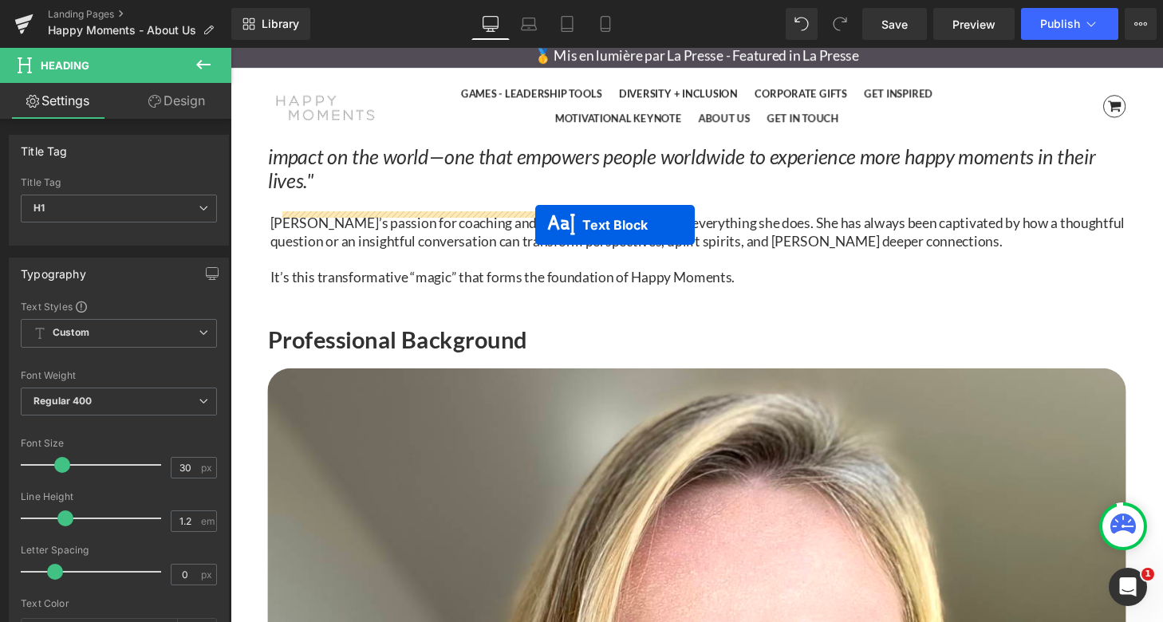
drag, startPoint x: 889, startPoint y: 552, endPoint x: 545, endPoint y: 230, distance: 470.5
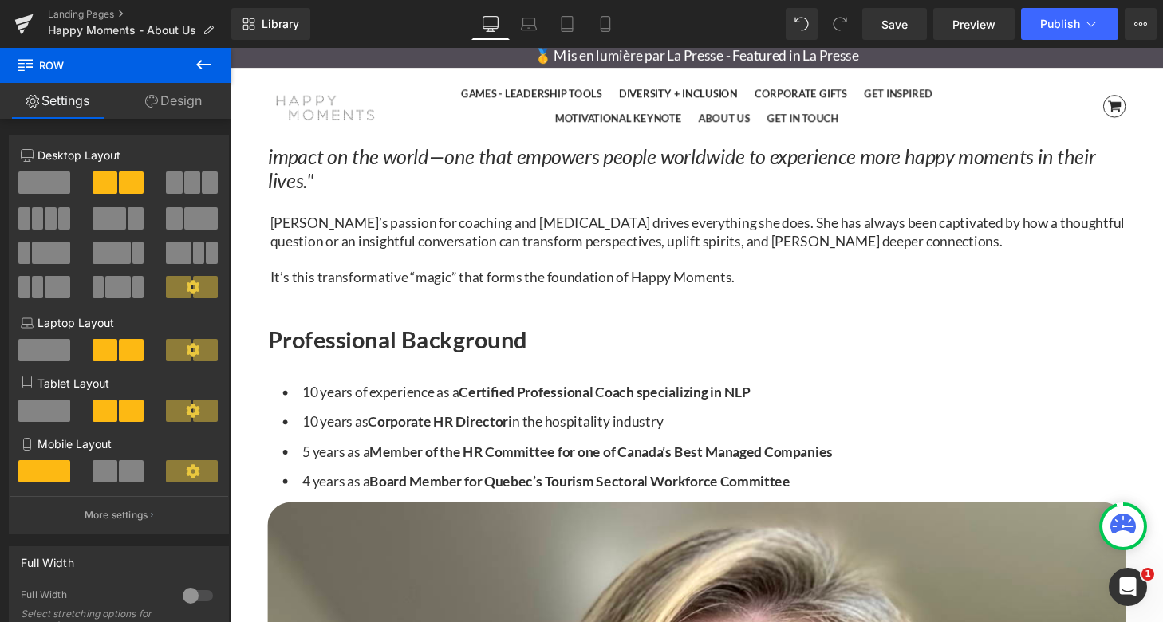
click at [230, 48] on link at bounding box center [230, 48] width 0 height 0
click at [230, 48] on icon at bounding box center [230, 48] width 0 height 0
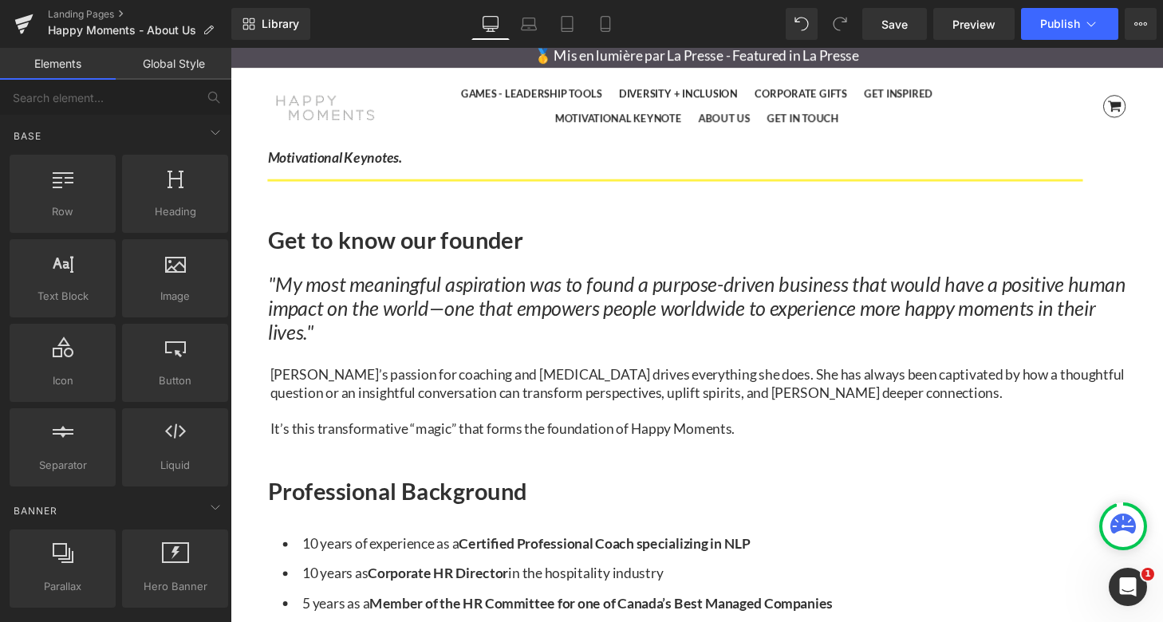
scroll to position [1407, 0]
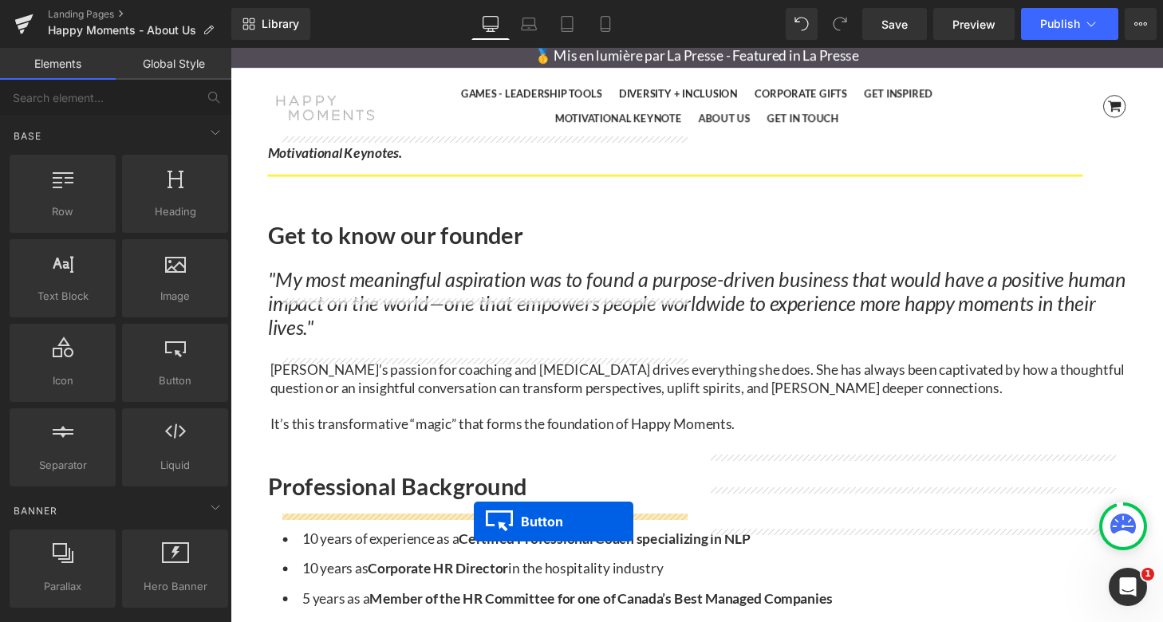
drag, startPoint x: 911, startPoint y: 564, endPoint x: 482, endPoint y: 536, distance: 429.9
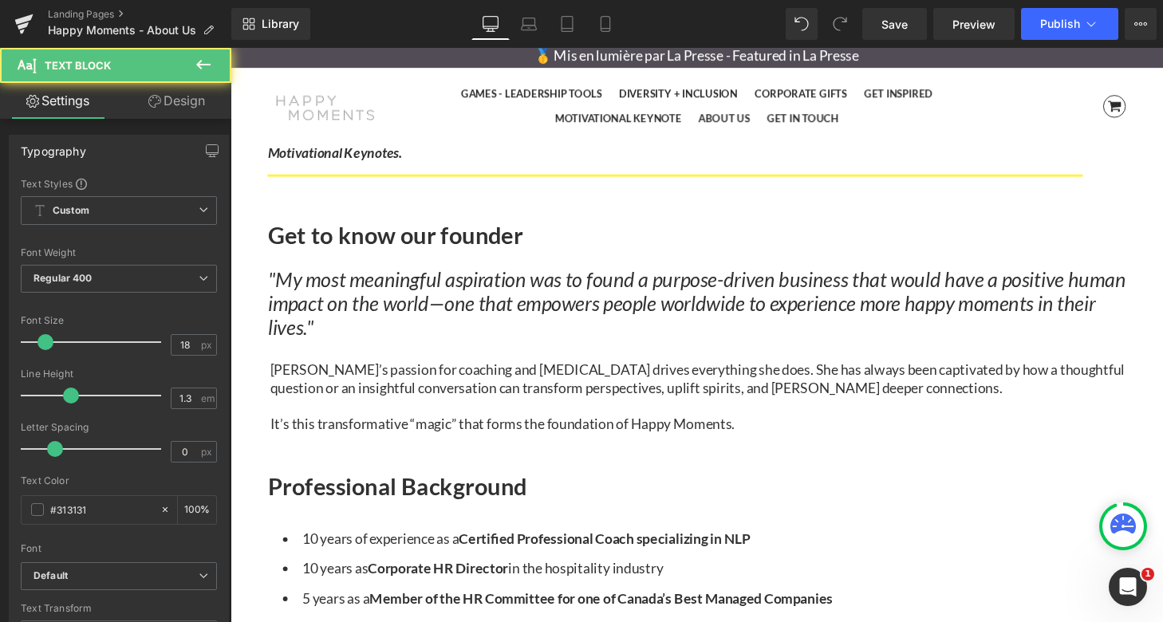
drag, startPoint x: 446, startPoint y: 523, endPoint x: 445, endPoint y: 533, distance: 10.4
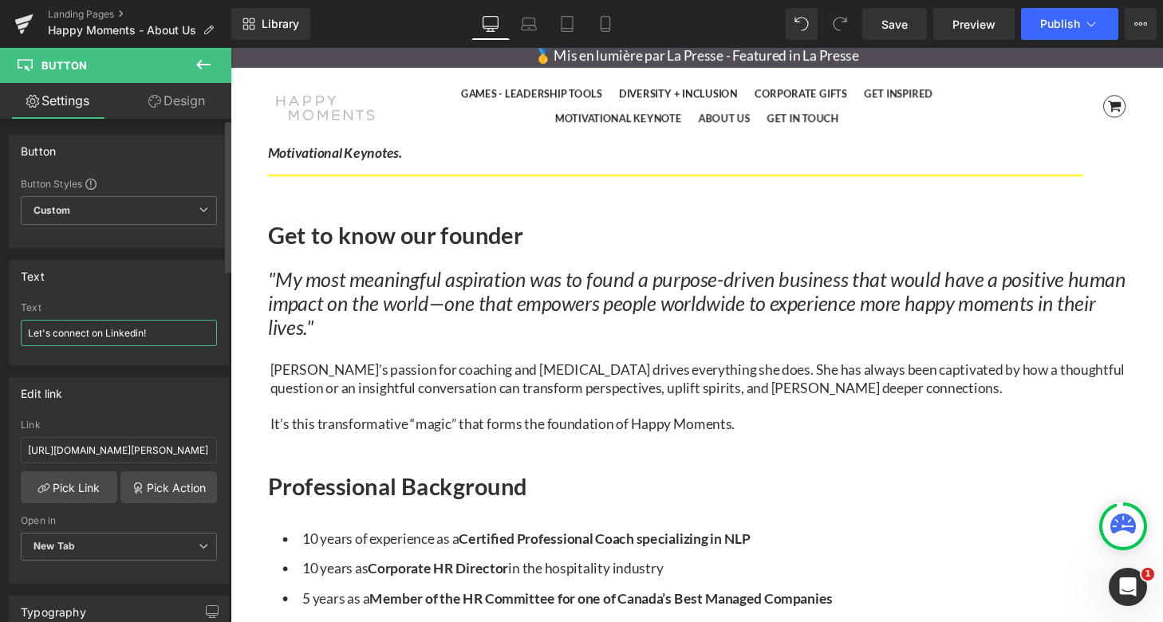
click at [164, 331] on input "Let's connect on Linkedin!" at bounding box center [119, 333] width 196 height 26
type input "Let's connect on Linkedin"
click at [697, 531] on div "10 years of experience as a Certified Professional Coach specializing in NLP 10…" at bounding box center [713, 610] width 888 height 159
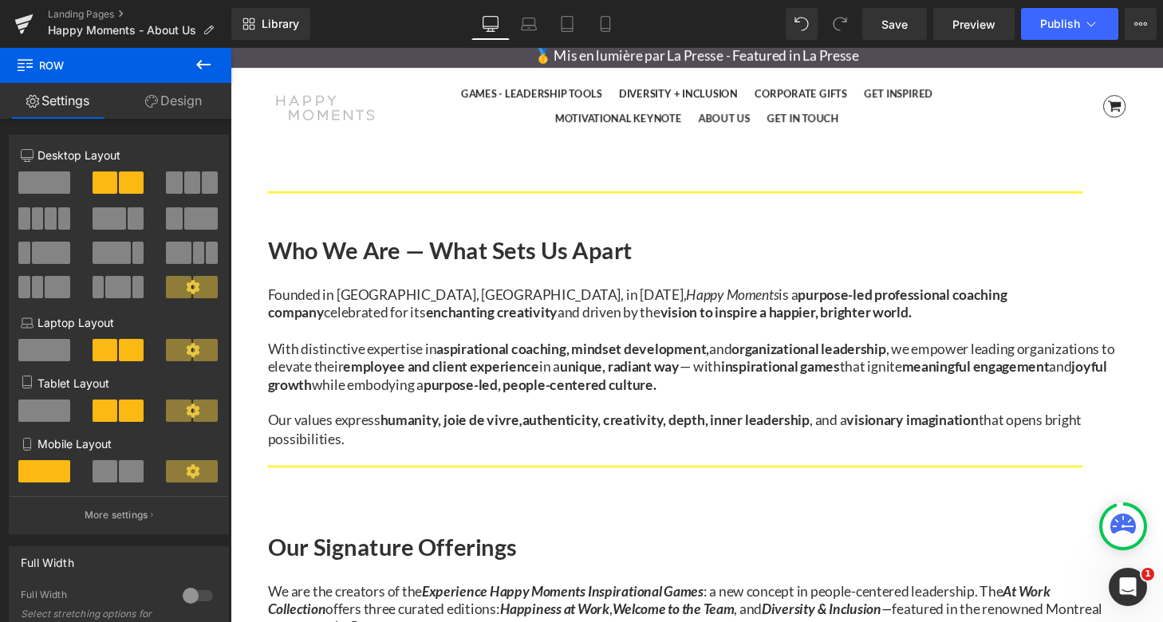
scroll to position [726, 0]
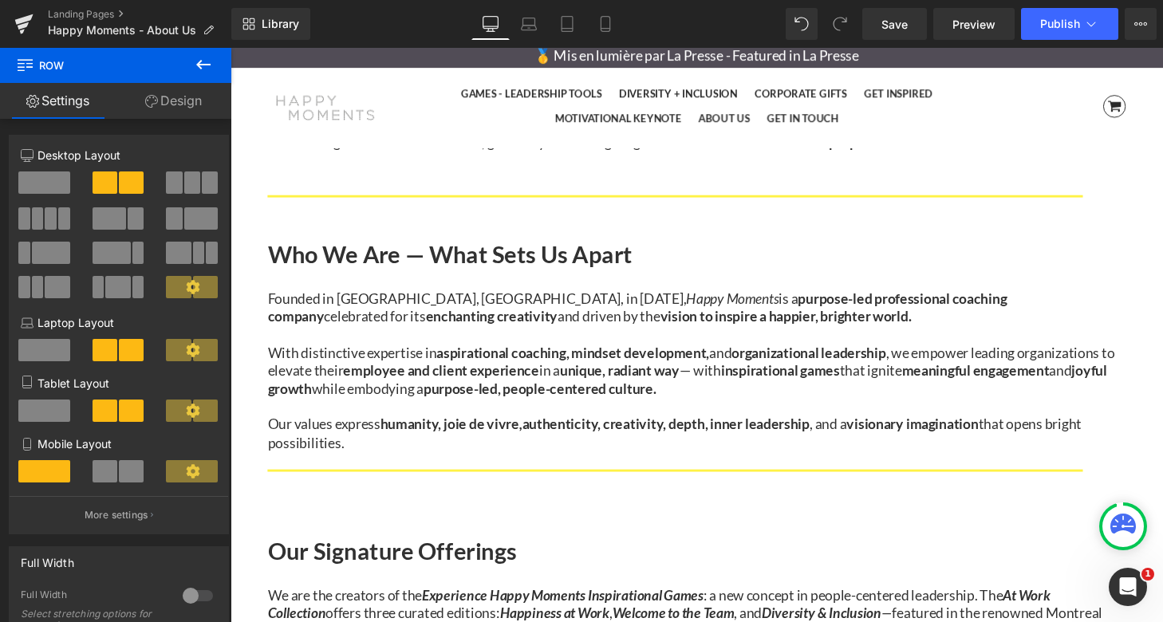
click at [421, 428] on b "humanity, joie de vivre , authenticity, creativity, depth, inner leadership" at bounding box center [607, 437] width 444 height 18
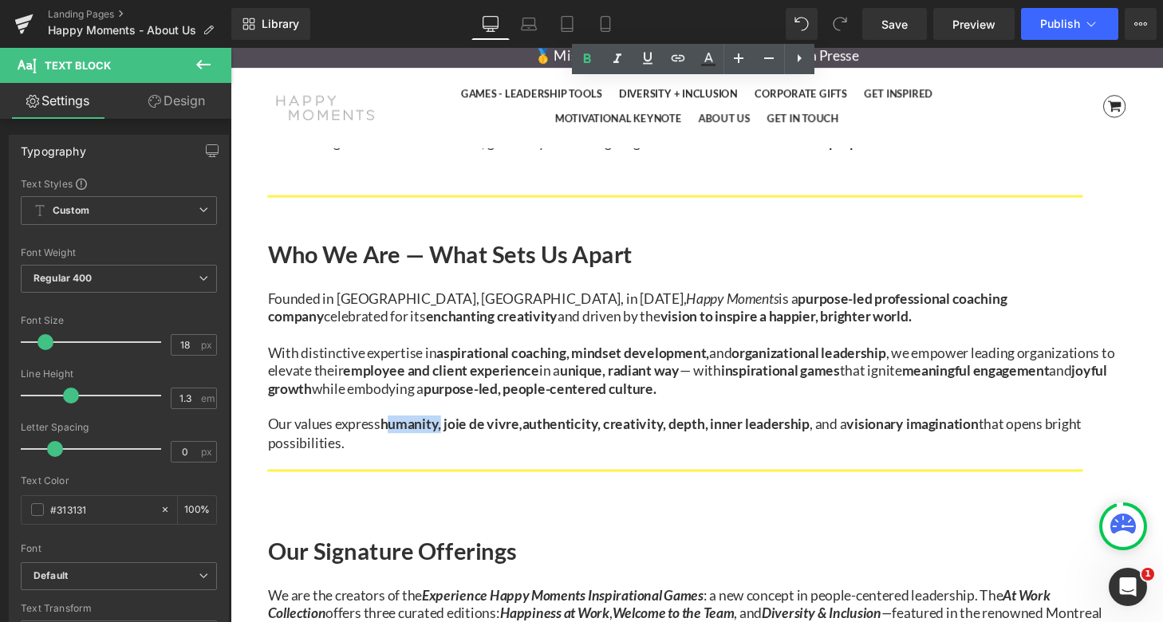
drag, startPoint x: 404, startPoint y: 223, endPoint x: 464, endPoint y: 223, distance: 59.8
click at [464, 428] on b "humanity, joie de vivre , authenticity, creativity, depth, inner leadership" at bounding box center [607, 437] width 444 height 18
copy b "humanity"
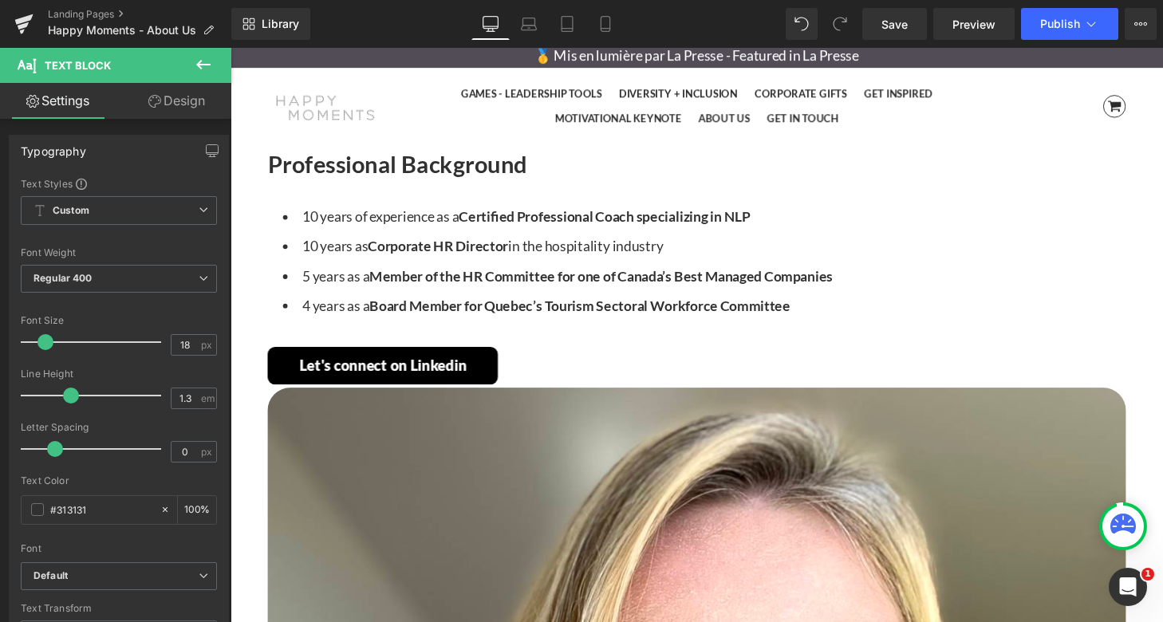
scroll to position [1742, 0]
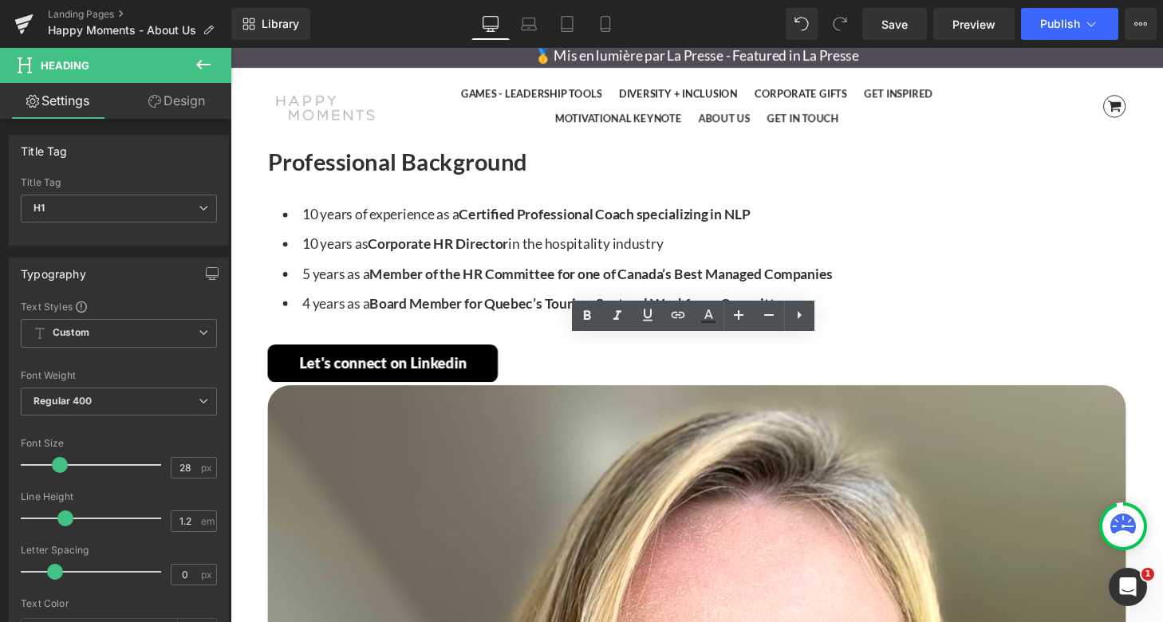
drag, startPoint x: 780, startPoint y: 363, endPoint x: 679, endPoint y: 363, distance: 100.5
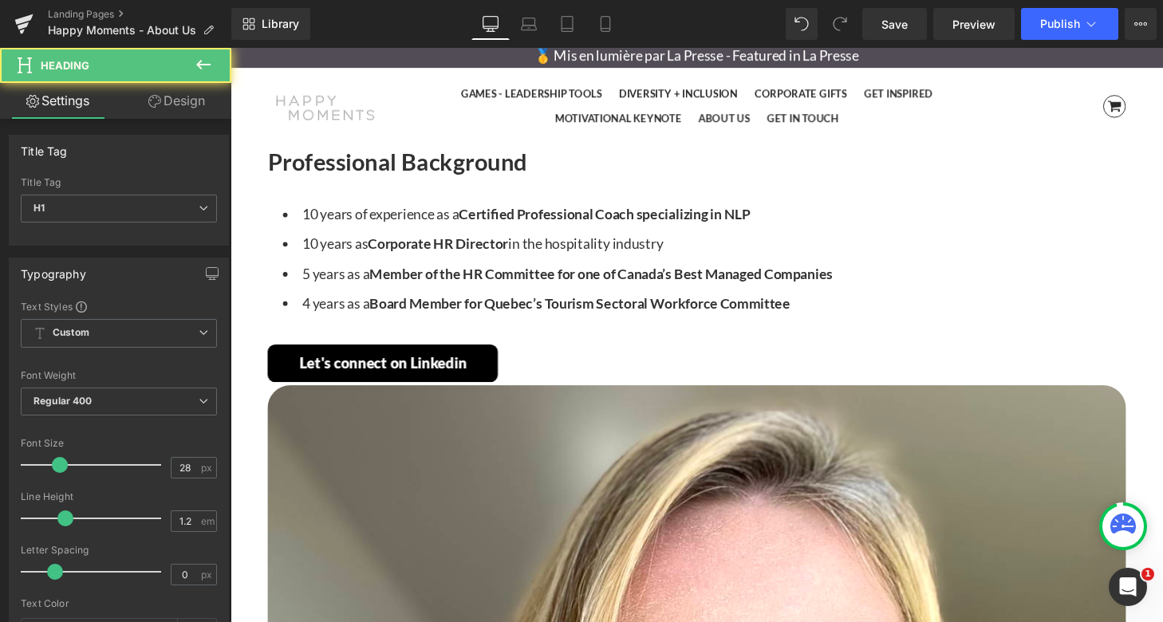
drag, startPoint x: 763, startPoint y: 364, endPoint x: 699, endPoint y: 364, distance: 63.8
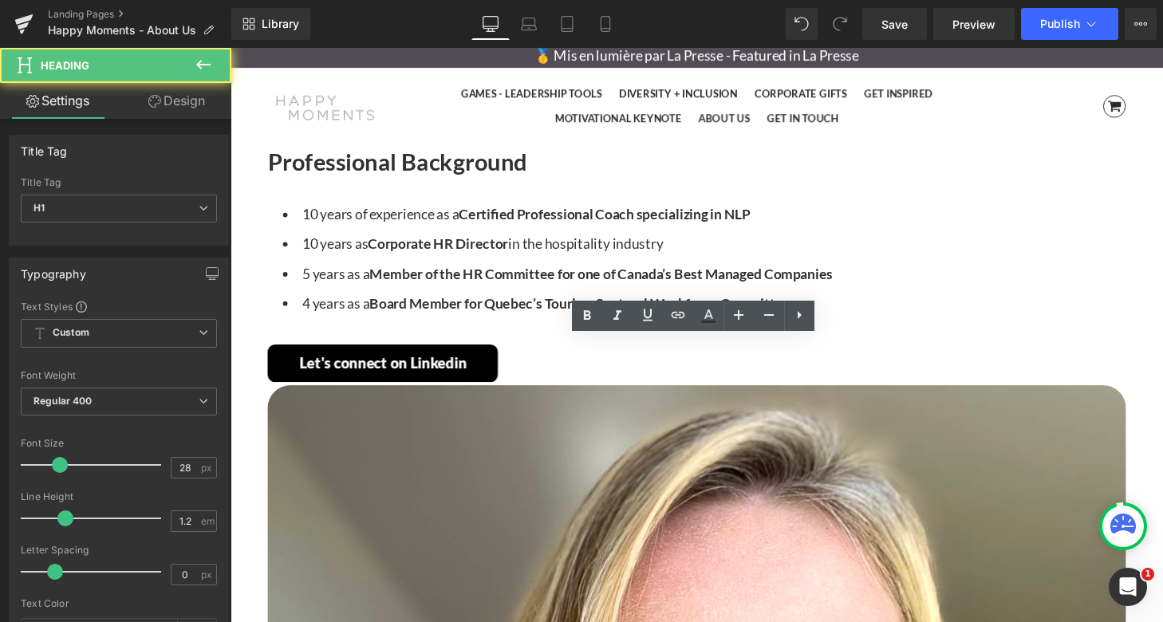
drag, startPoint x: 950, startPoint y: 382, endPoint x: 470, endPoint y: 380, distance: 480.1
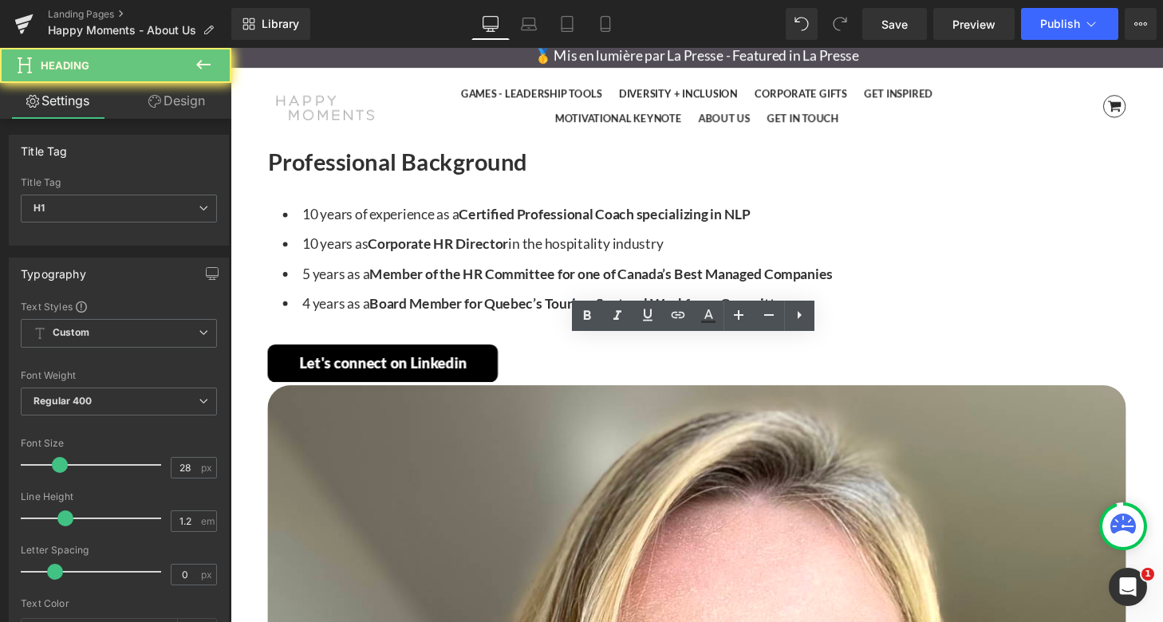
drag, startPoint x: 933, startPoint y: 427, endPoint x: 468, endPoint y: 431, distance: 464.9
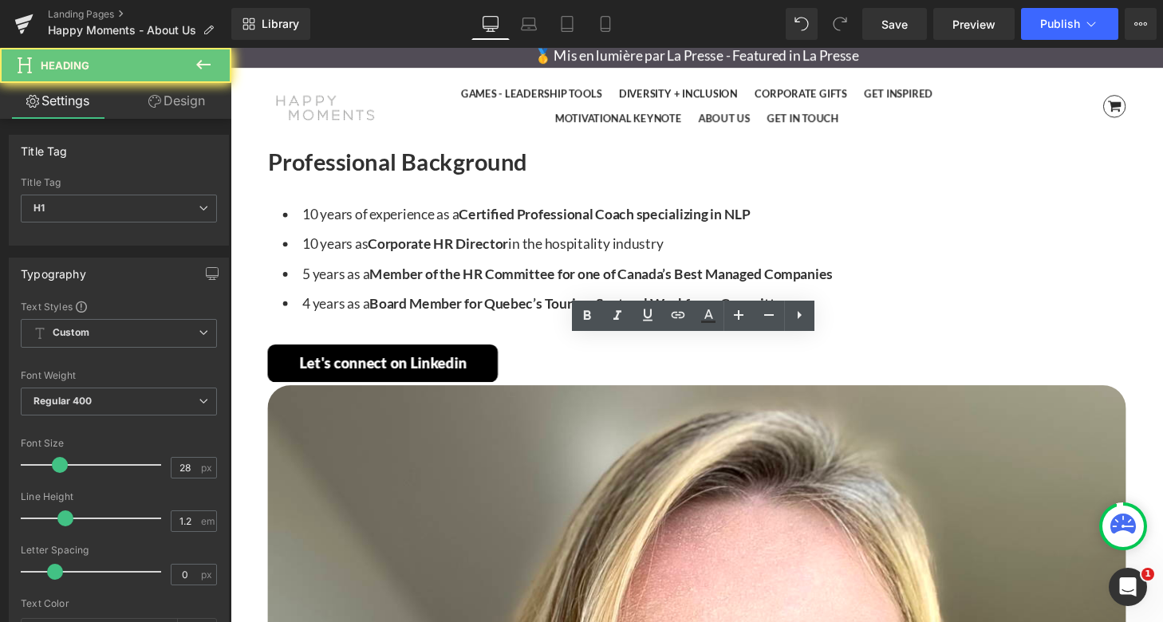
drag, startPoint x: 942, startPoint y: 473, endPoint x: 417, endPoint y: 471, distance: 524.7
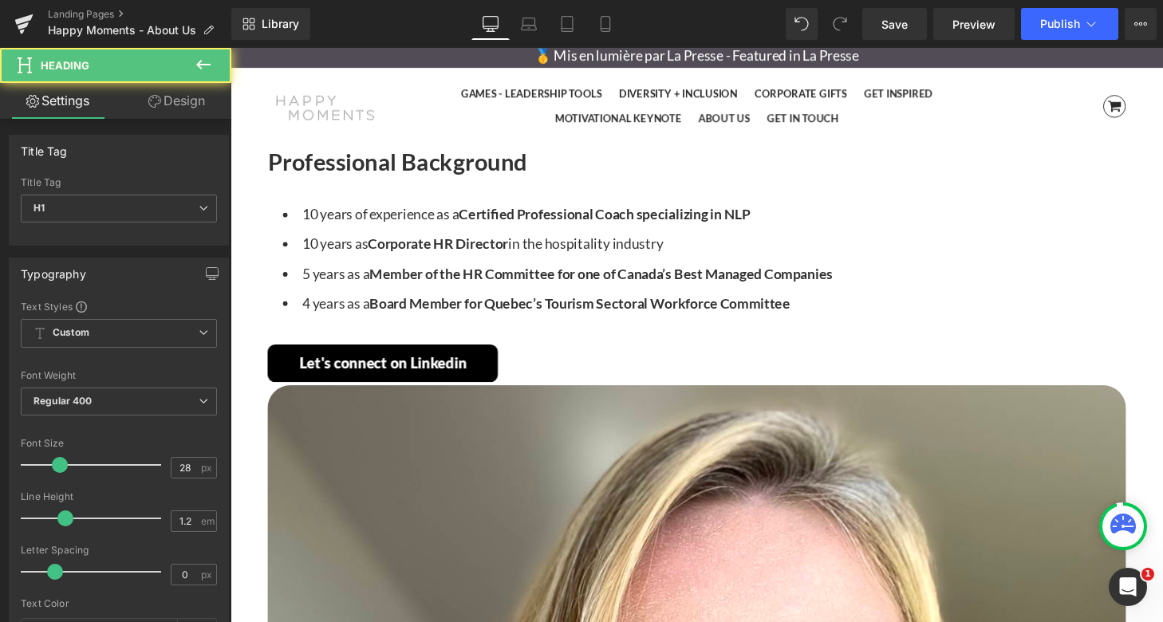
drag, startPoint x: 931, startPoint y: 519, endPoint x: 457, endPoint y: 517, distance: 473.7
drag, startPoint x: 907, startPoint y: 566, endPoint x: 461, endPoint y: 563, distance: 445.8
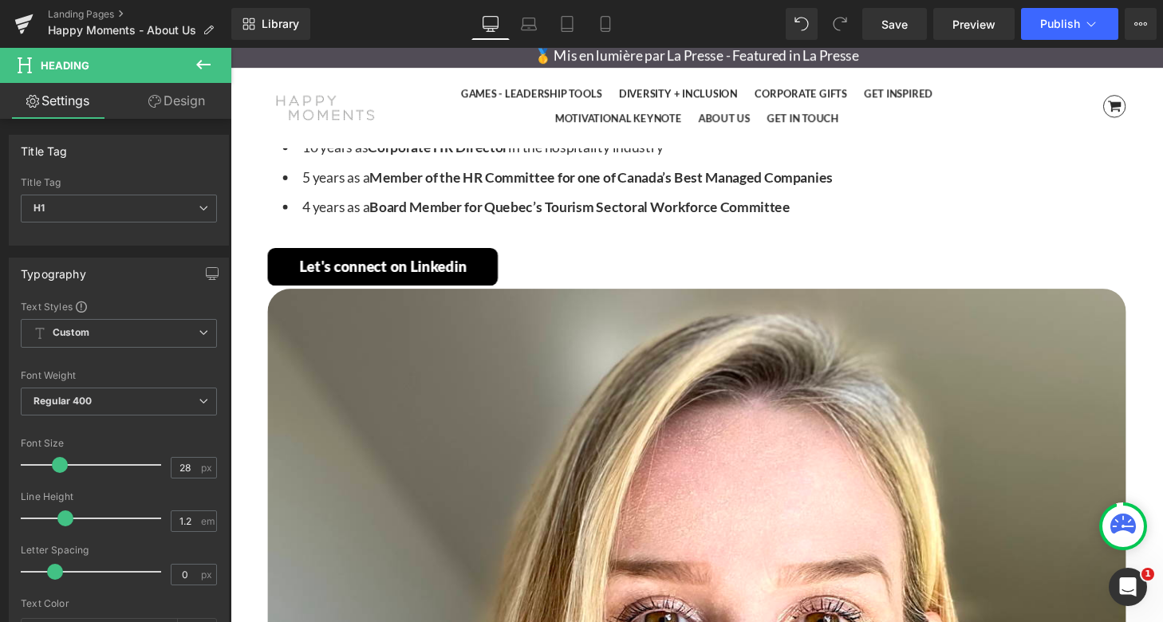
scroll to position [1856, 0]
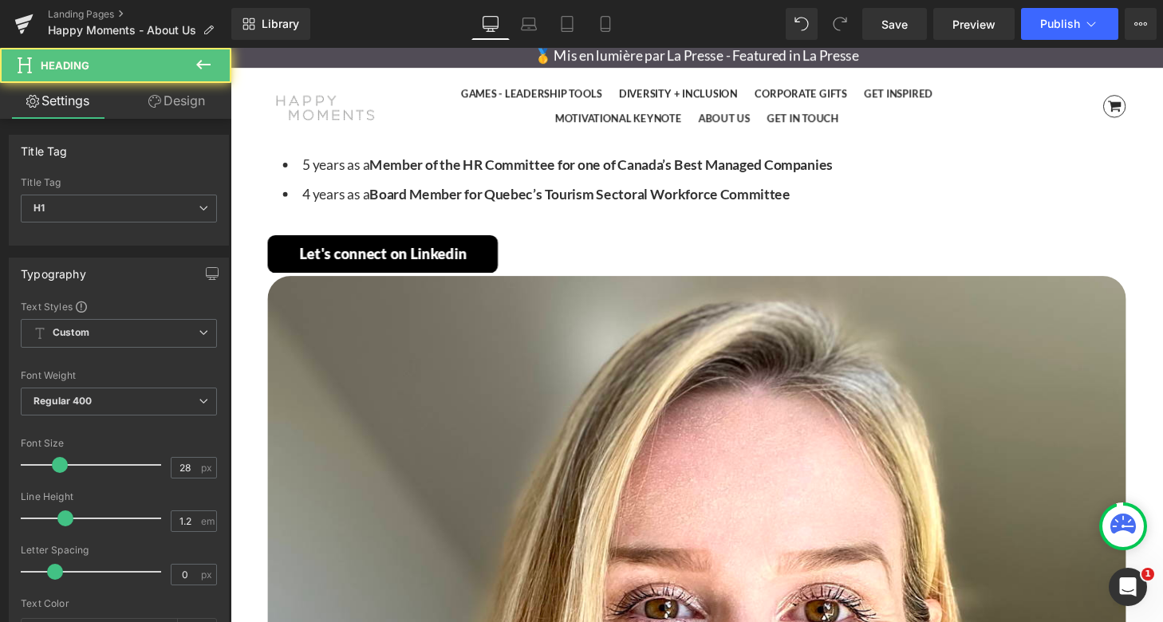
drag, startPoint x: 957, startPoint y: 501, endPoint x: 435, endPoint y: 499, distance: 521.5
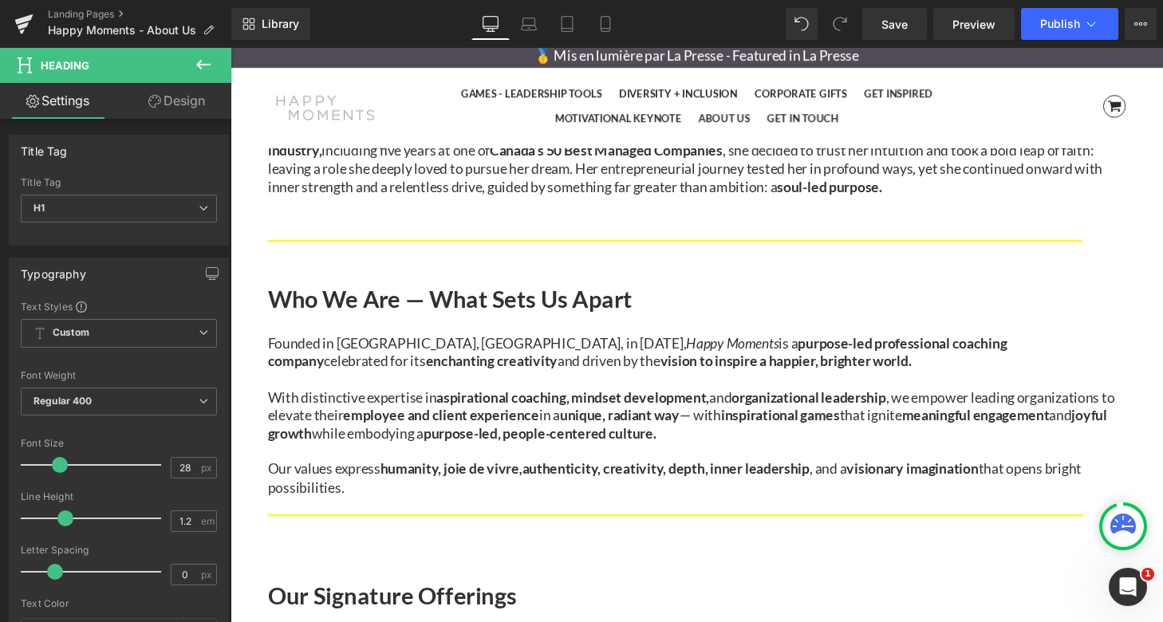
scroll to position [673, 0]
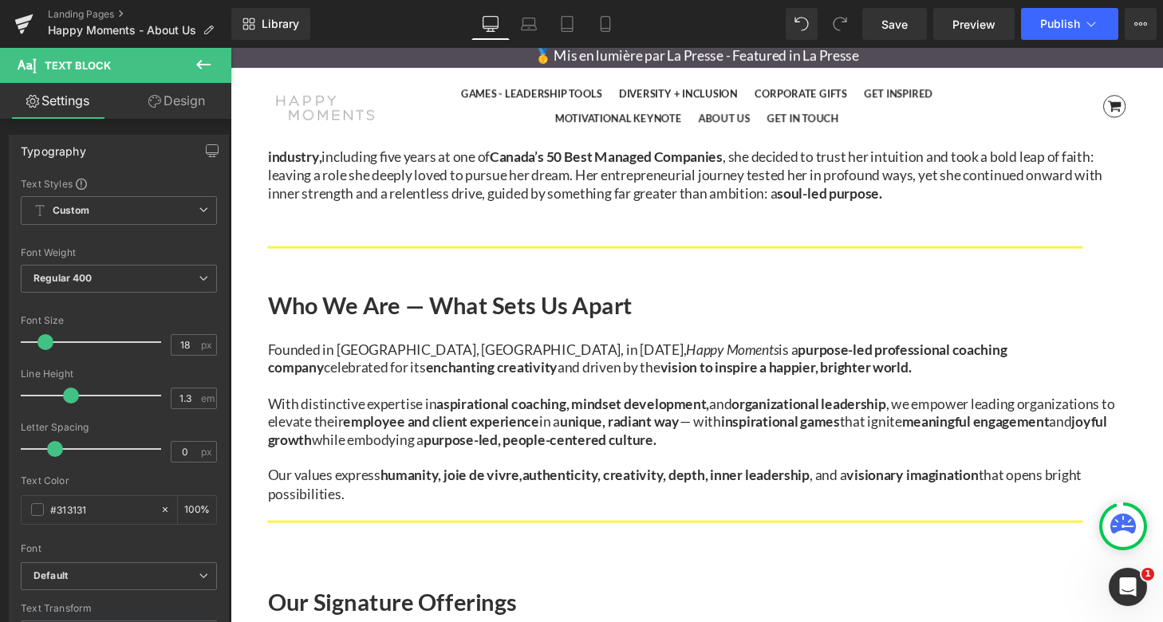
drag, startPoint x: 476, startPoint y: 274, endPoint x: 545, endPoint y: 277, distance: 69.4
click at [545, 481] on b "humanity, joie de vivre , authenticity, creativity, depth, inner leadership" at bounding box center [607, 490] width 444 height 18
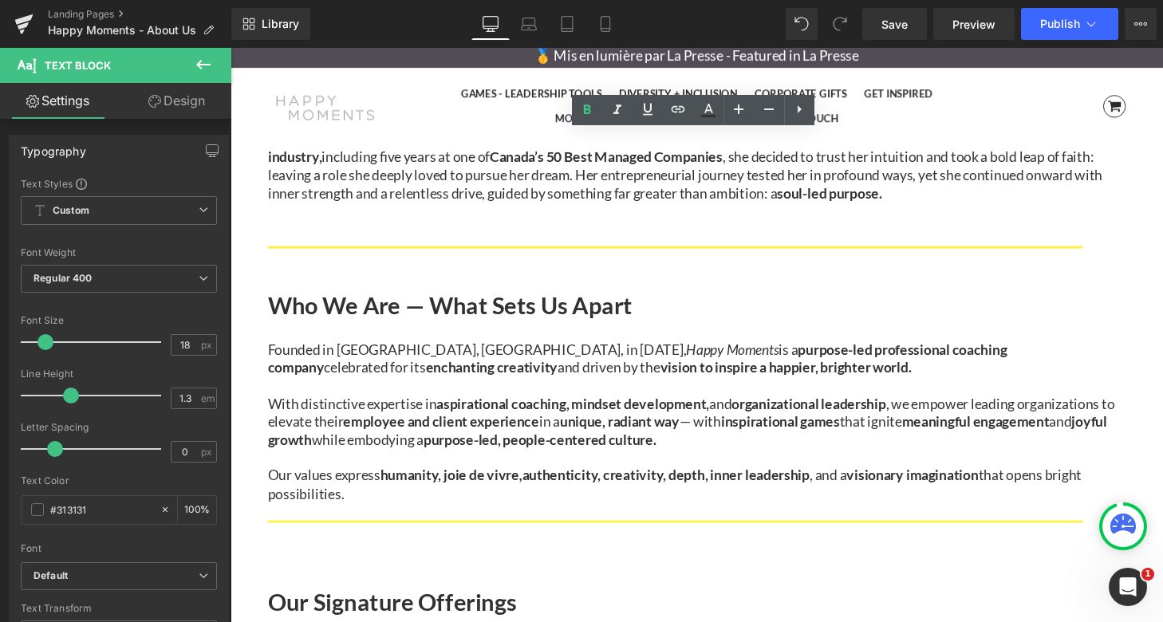
copy b "joie de vivre"
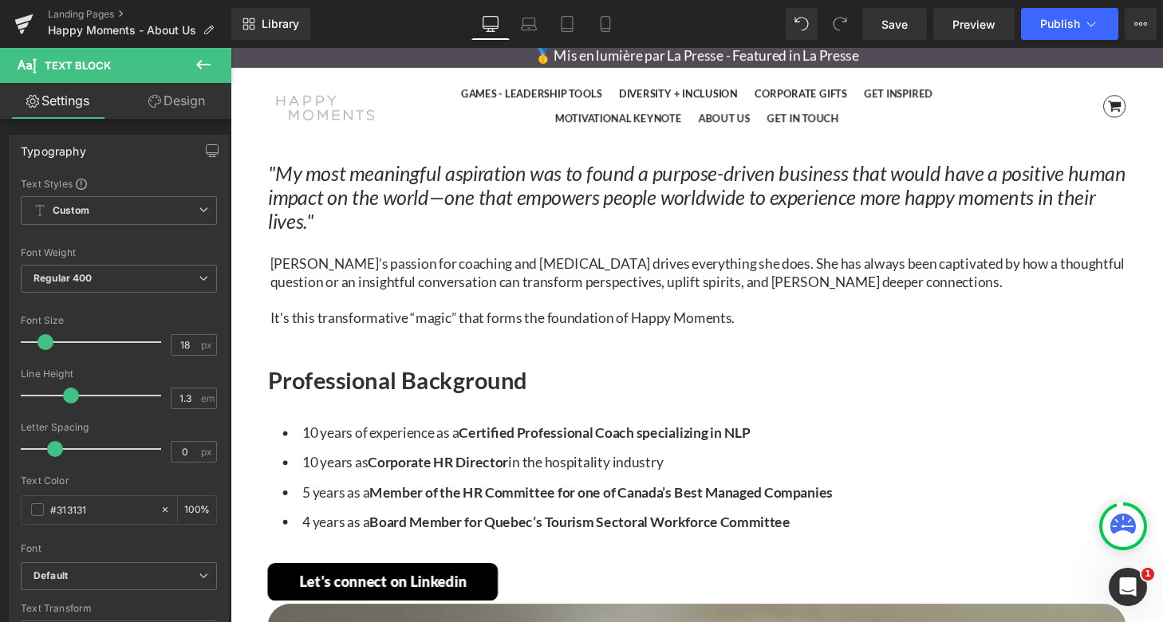
scroll to position [1600, 0]
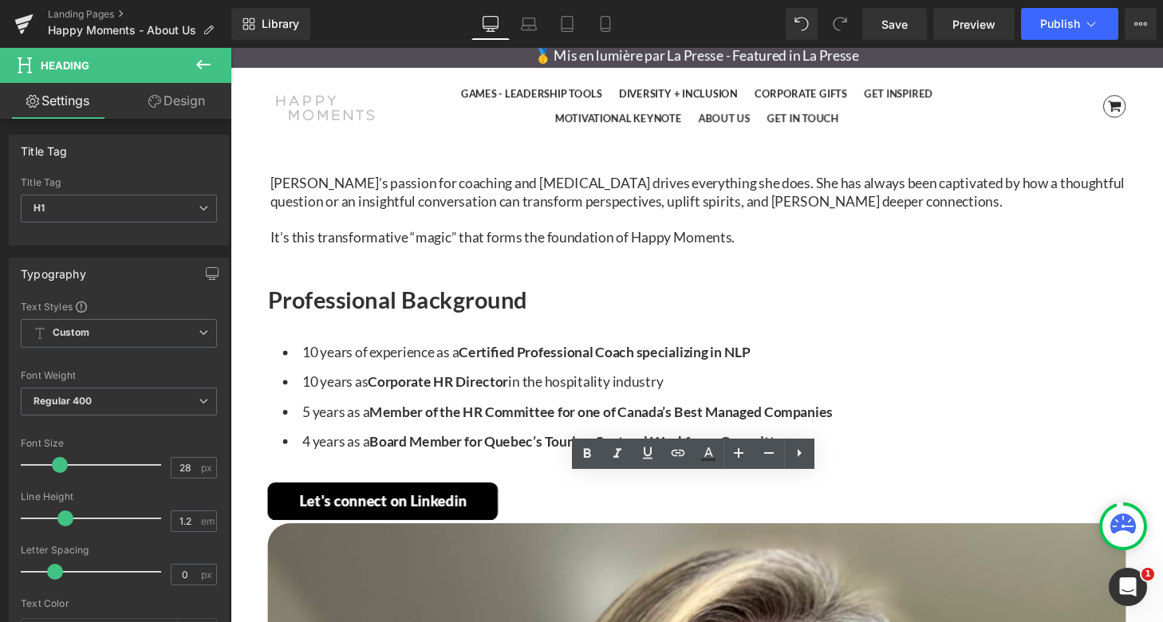
drag, startPoint x: 818, startPoint y: 549, endPoint x: 459, endPoint y: 548, distance: 358.8
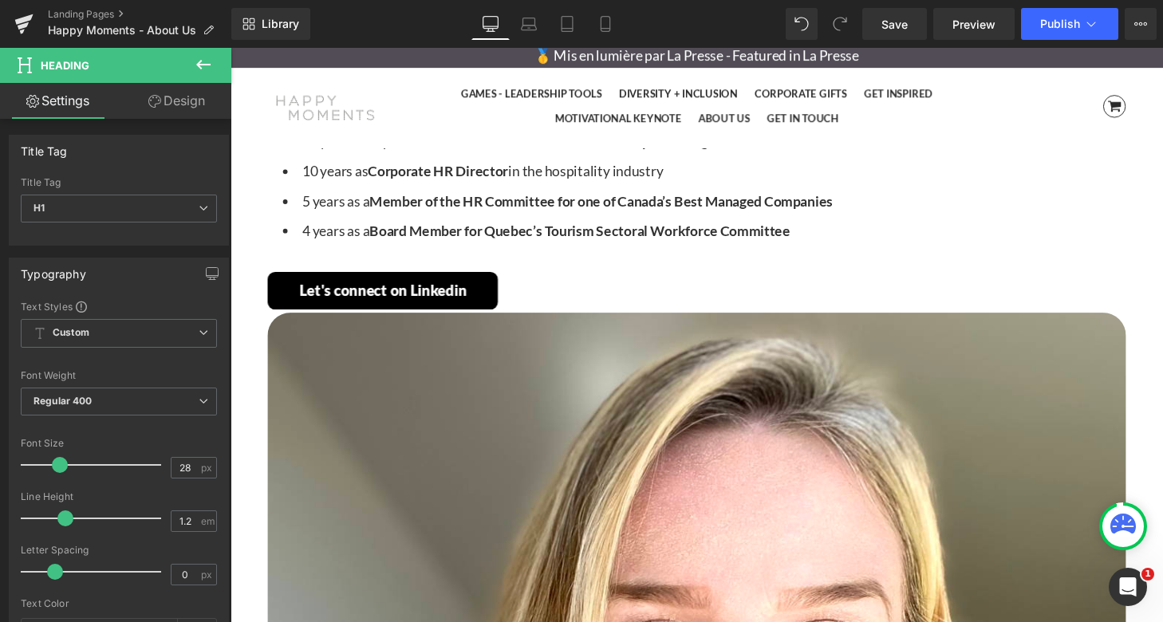
scroll to position [1822, 0]
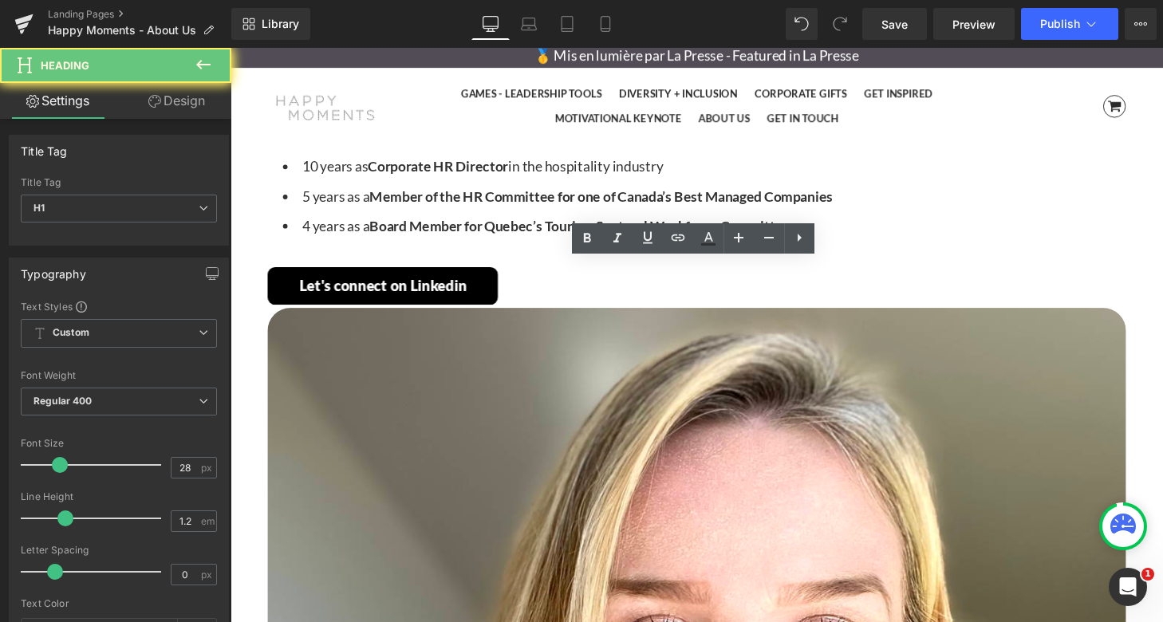
drag, startPoint x: 797, startPoint y: 373, endPoint x: 671, endPoint y: 372, distance: 126.0
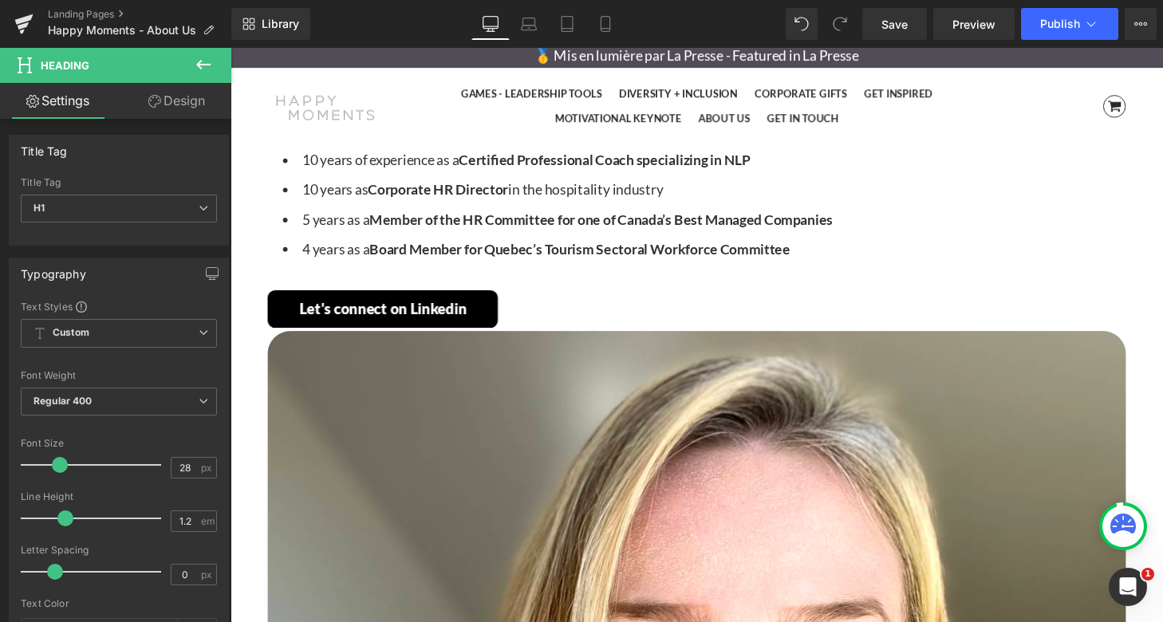
scroll to position [1812, 0]
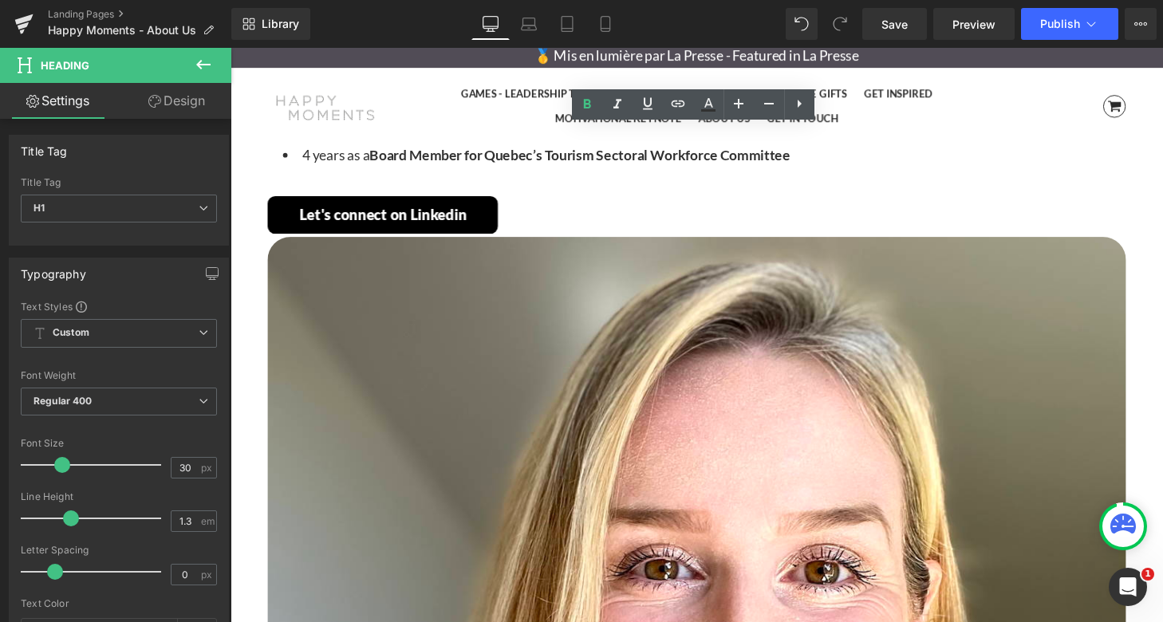
scroll to position [1919, 0]
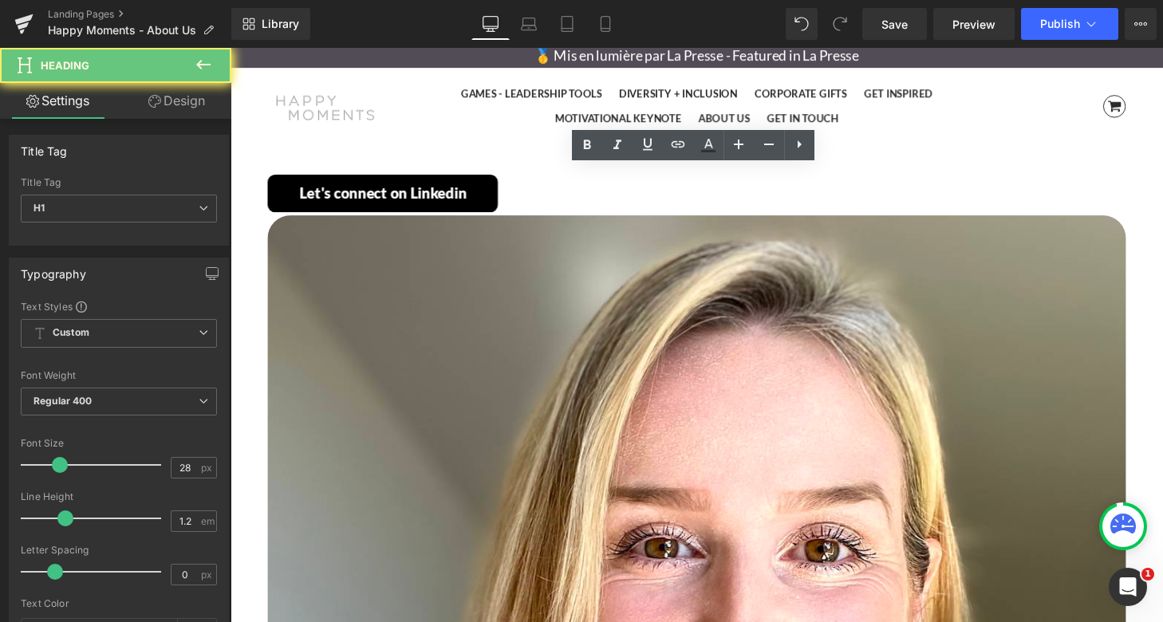
drag, startPoint x: 825, startPoint y: 412, endPoint x: 655, endPoint y: 410, distance: 169.9
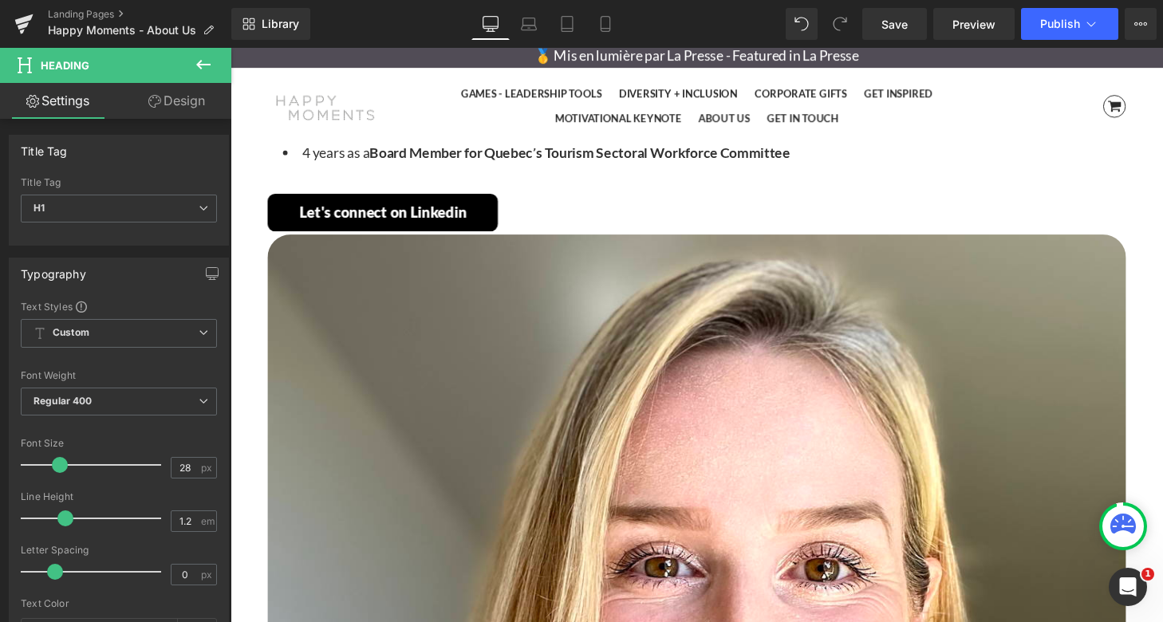
scroll to position [1899, 0]
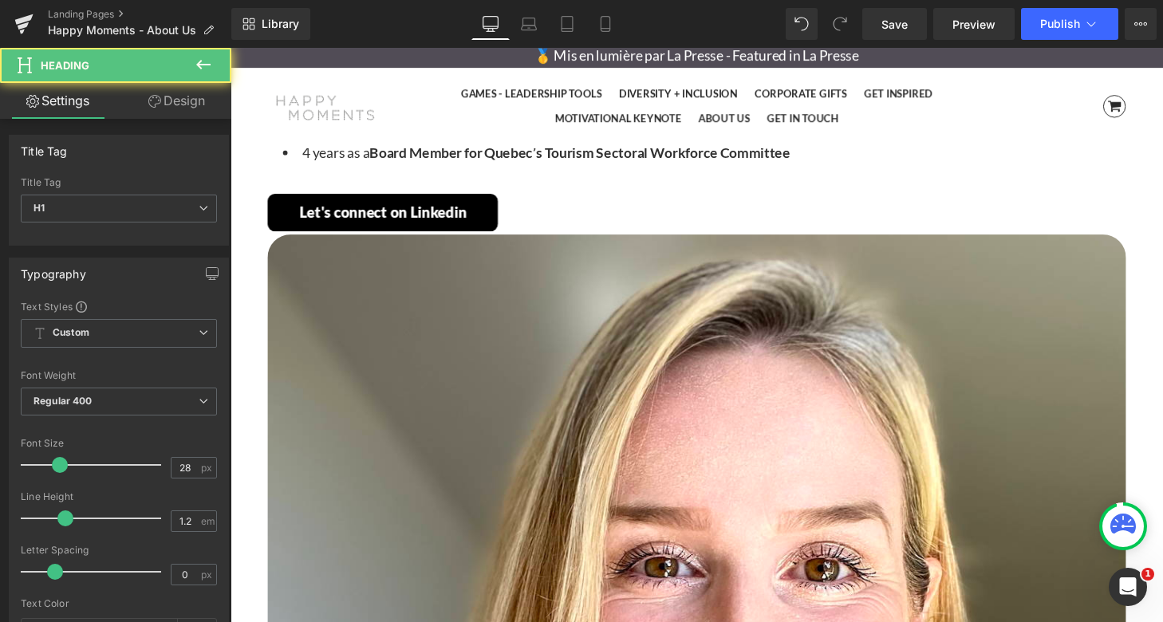
drag, startPoint x: 641, startPoint y: 433, endPoint x: 718, endPoint y: 433, distance: 76.6
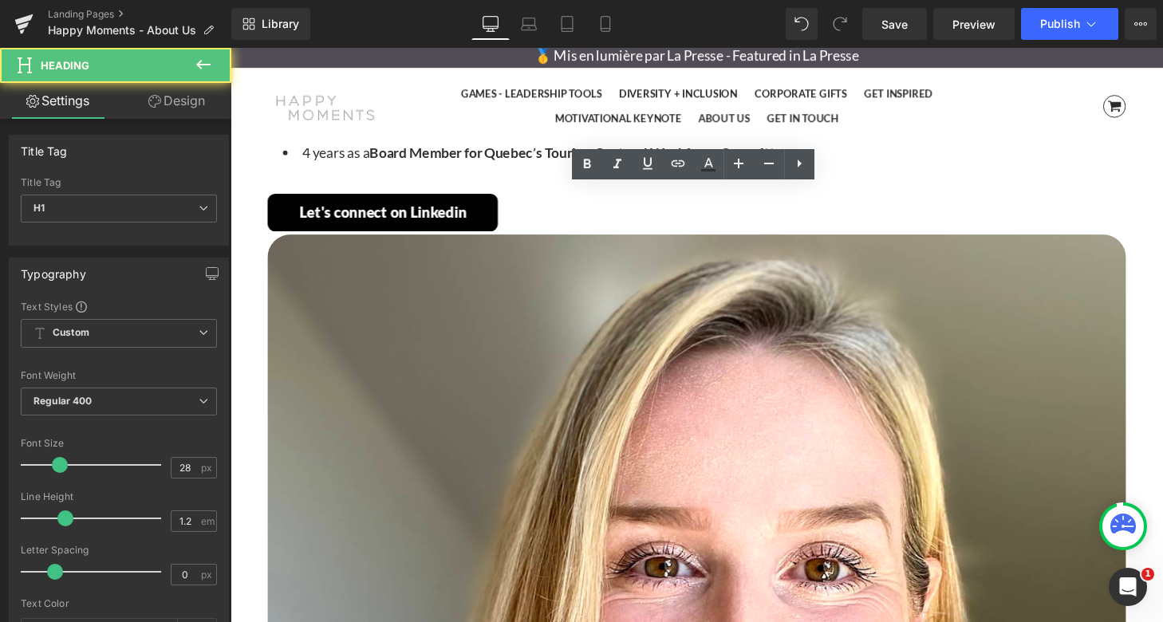
copy span "NER LEA"
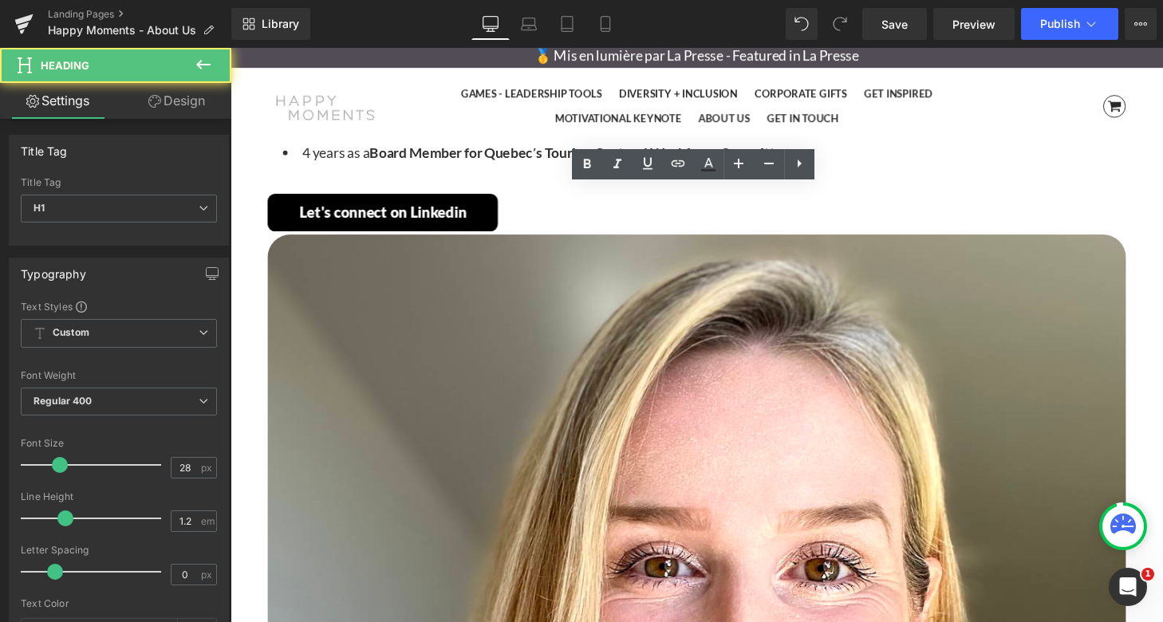
drag, startPoint x: 749, startPoint y: 475, endPoint x: 657, endPoint y: 474, distance: 91.7
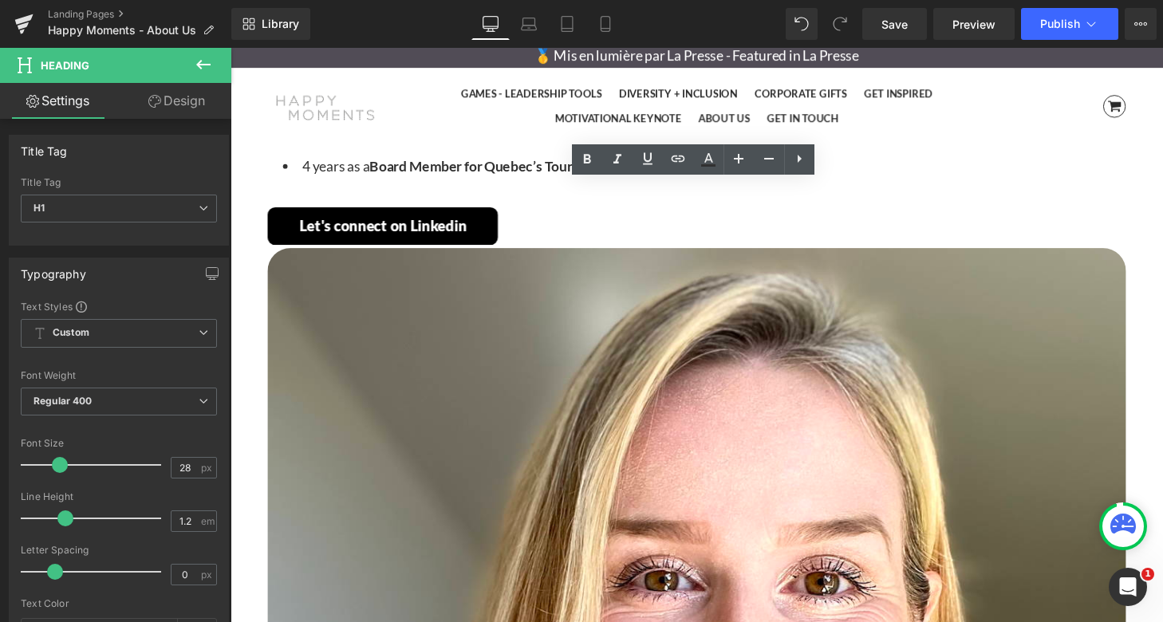
scroll to position [1907, 0]
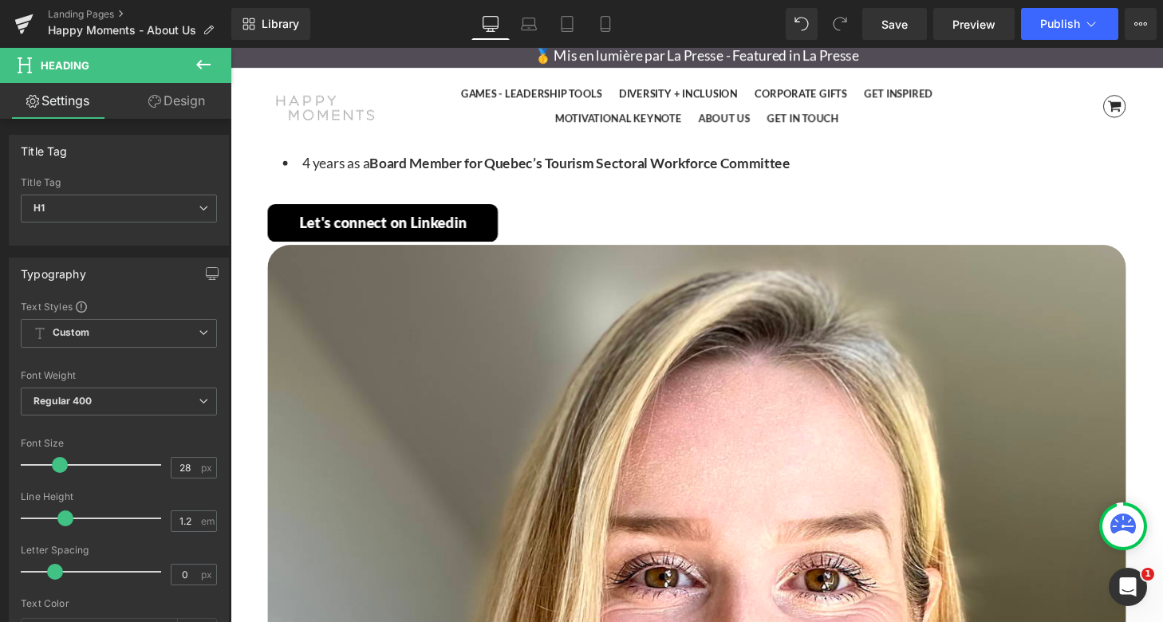
scroll to position [1898, 0]
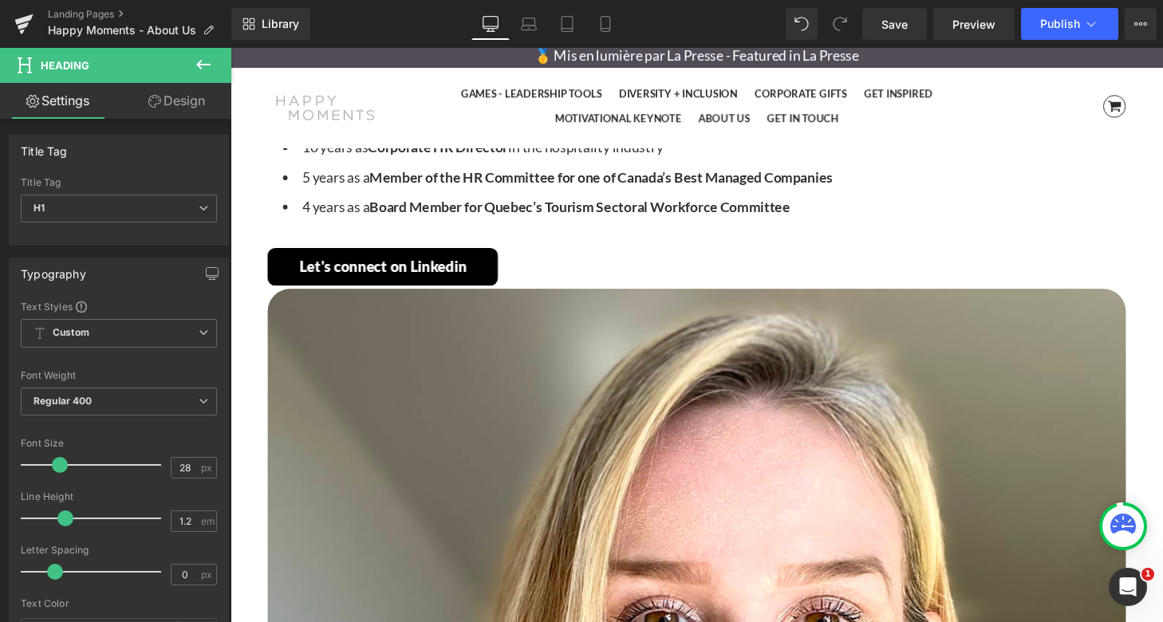
scroll to position [1841, 0]
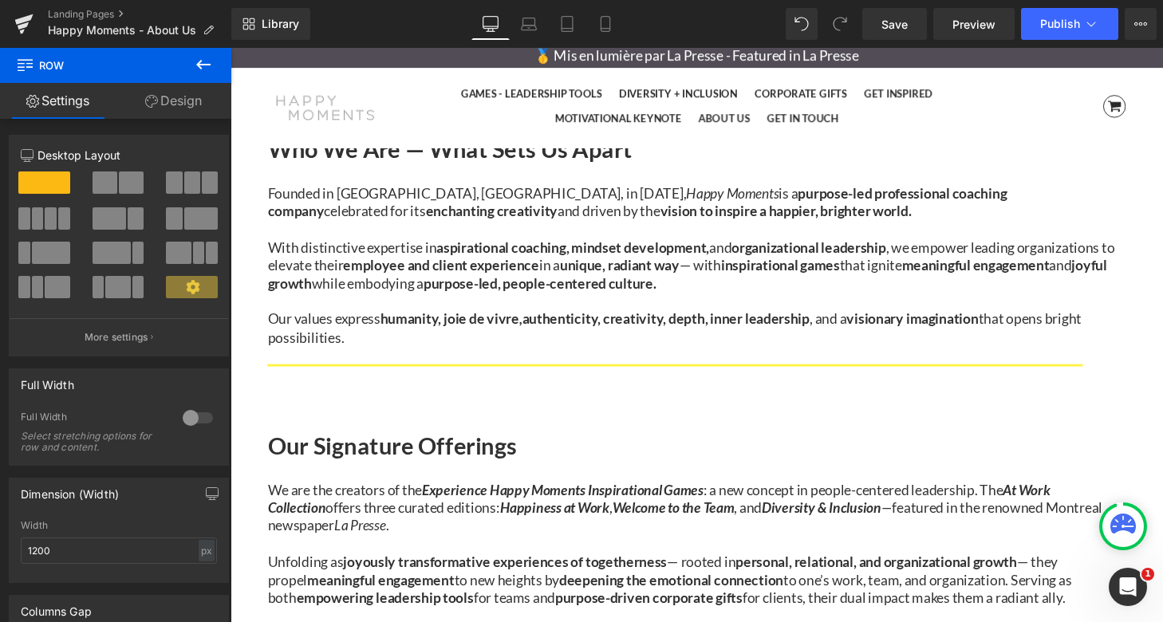
scroll to position [839, 0]
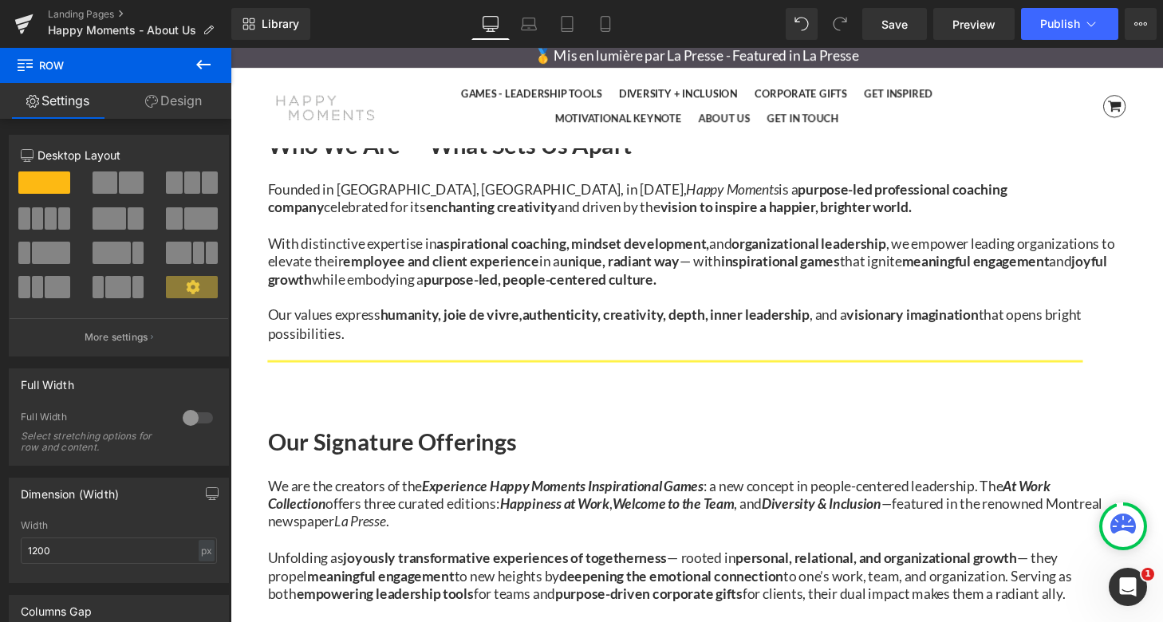
click at [642, 440] on h1 "Our Signature Offerings" at bounding box center [713, 454] width 888 height 29
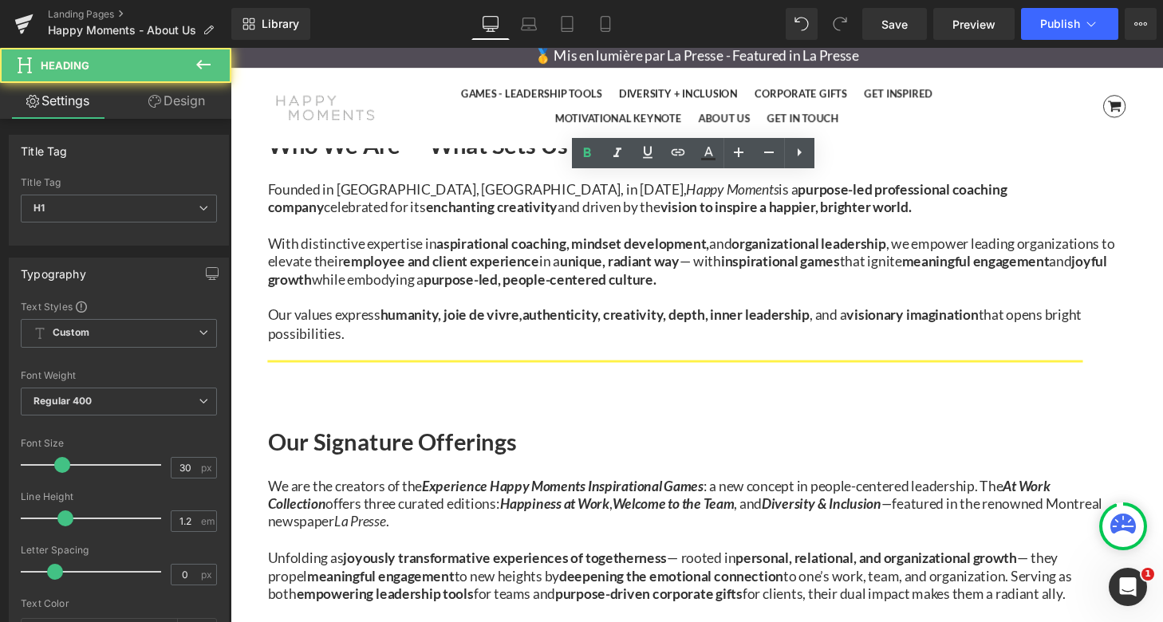
drag, startPoint x: 586, startPoint y: 208, endPoint x: 845, endPoint y: 209, distance: 259.2
click at [845, 440] on h1 "Our Signature Offerings" at bounding box center [713, 454] width 888 height 29
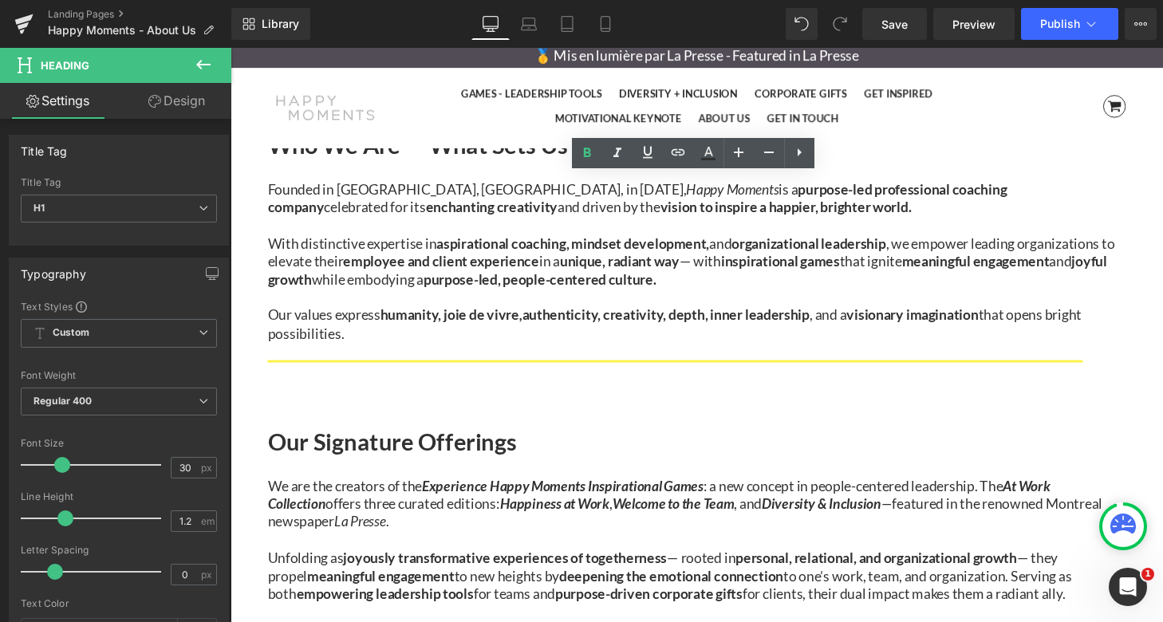
copy h1 "Our Signature Offerings"
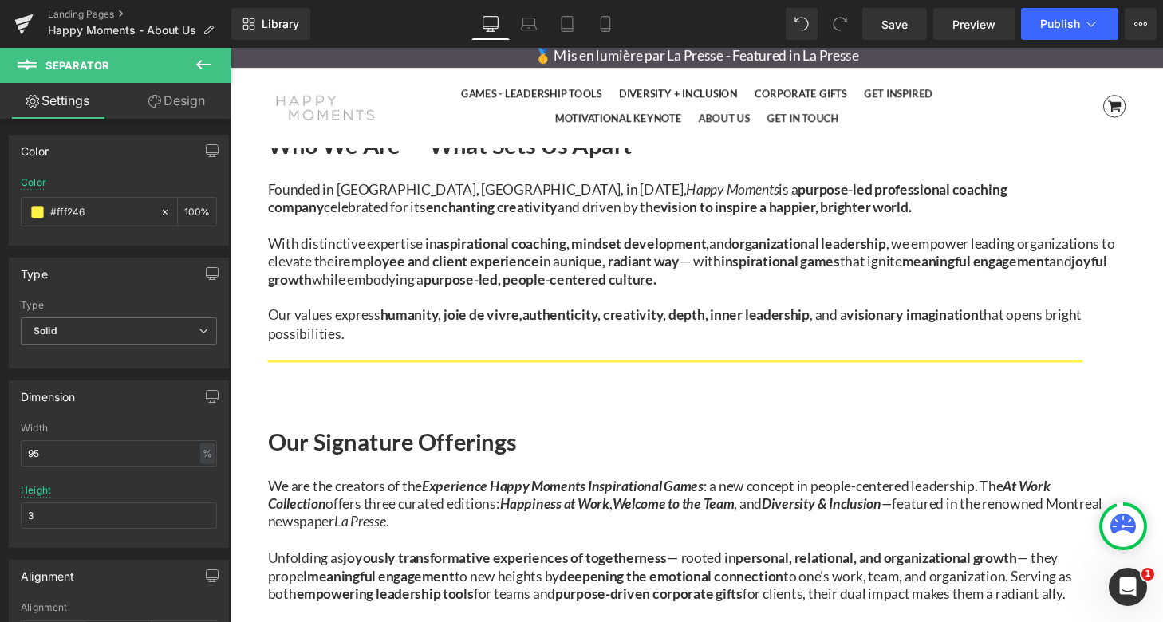
click at [230, 48] on link at bounding box center [230, 48] width 0 height 0
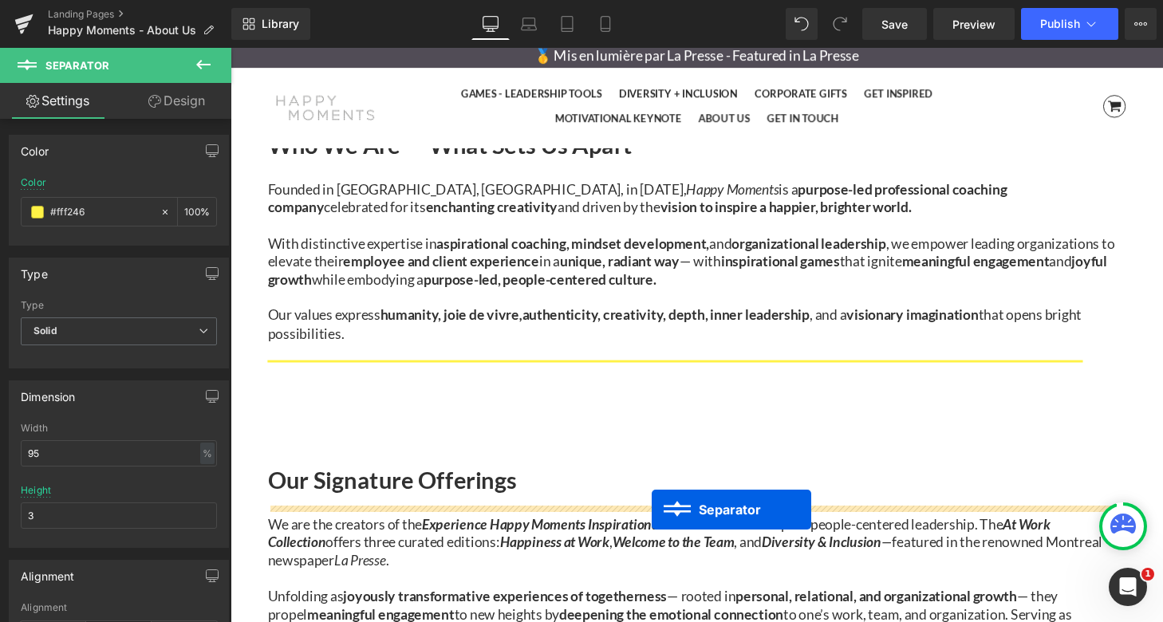
drag, startPoint x: 678, startPoint y: 191, endPoint x: 667, endPoint y: 526, distance: 335.1
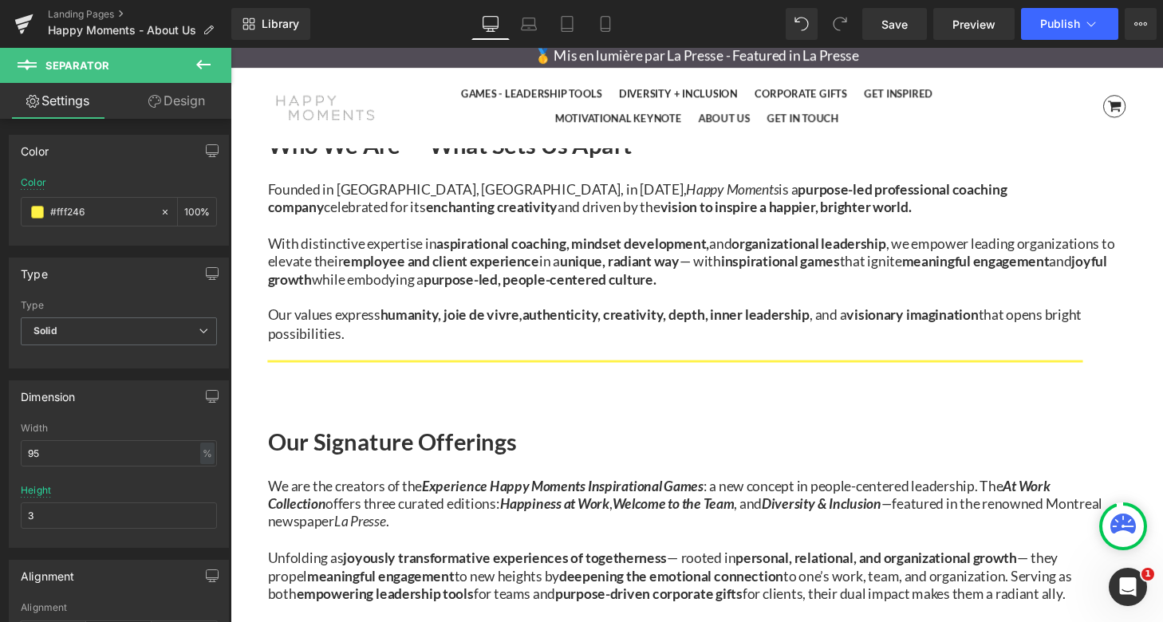
click at [230, 48] on icon at bounding box center [230, 48] width 0 height 0
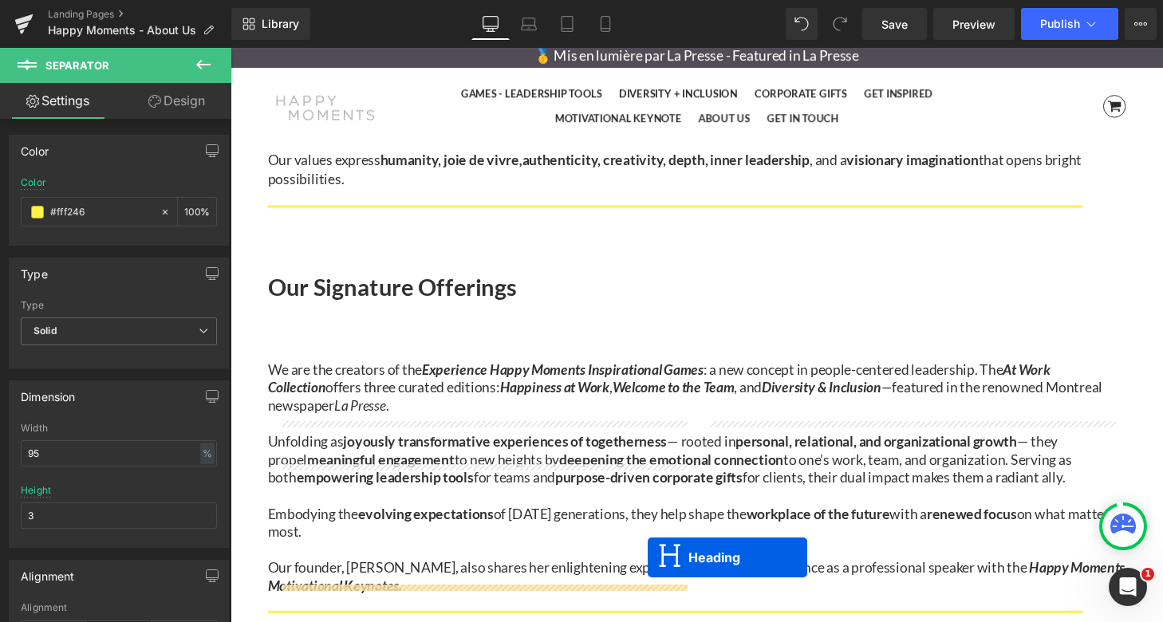
scroll to position [1014, 0]
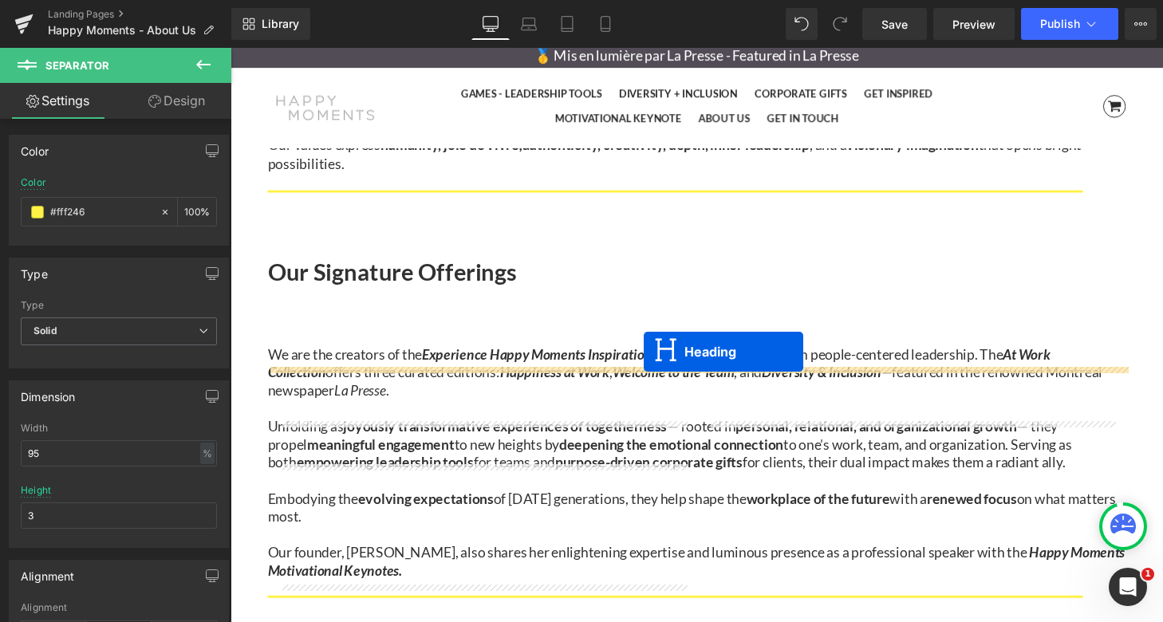
drag, startPoint x: 671, startPoint y: 275, endPoint x: 658, endPoint y: 364, distance: 89.5
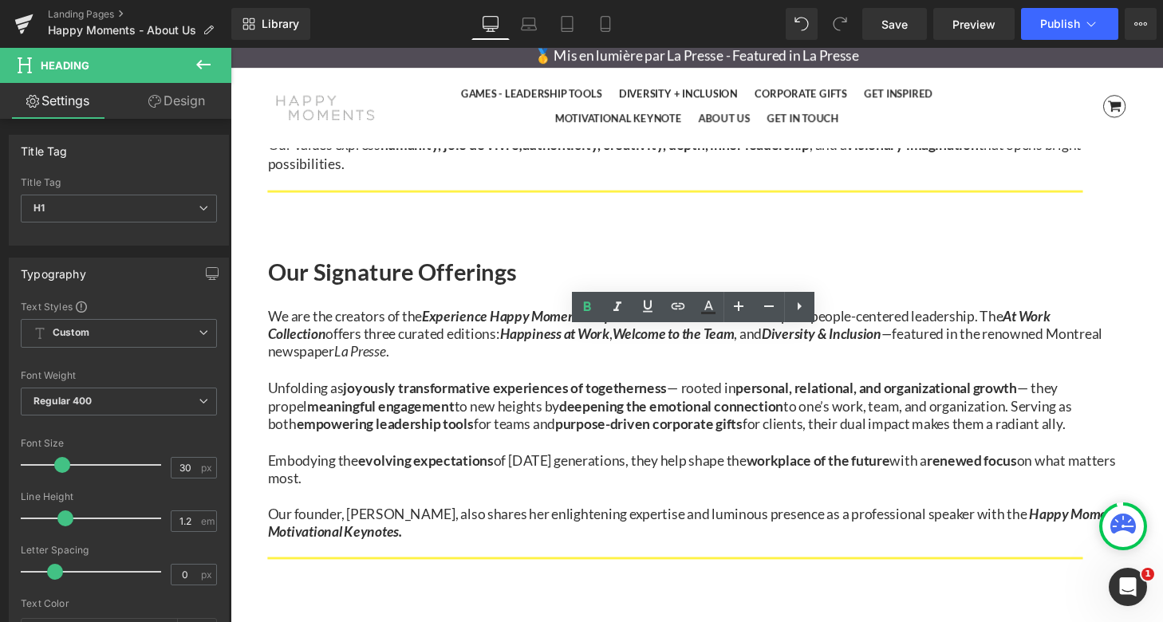
drag, startPoint x: 848, startPoint y: 365, endPoint x: 607, endPoint y: 368, distance: 241.6
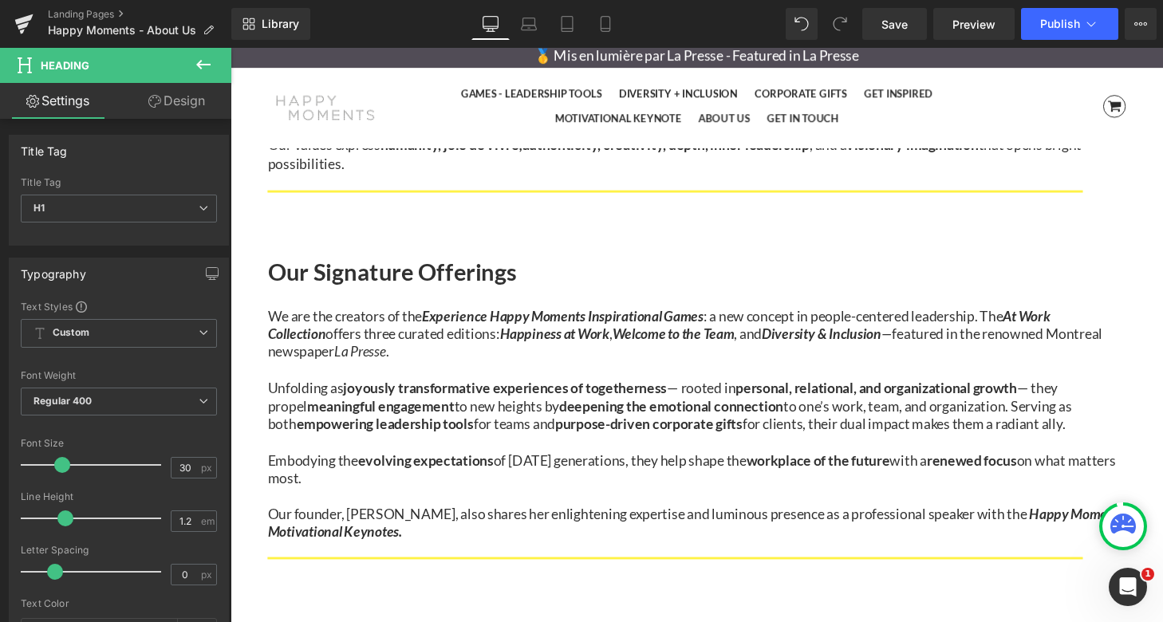
click at [621, 522] on p "Our founder, [PERSON_NAME], also shares her enlightening expertise and luminous…" at bounding box center [713, 540] width 888 height 37
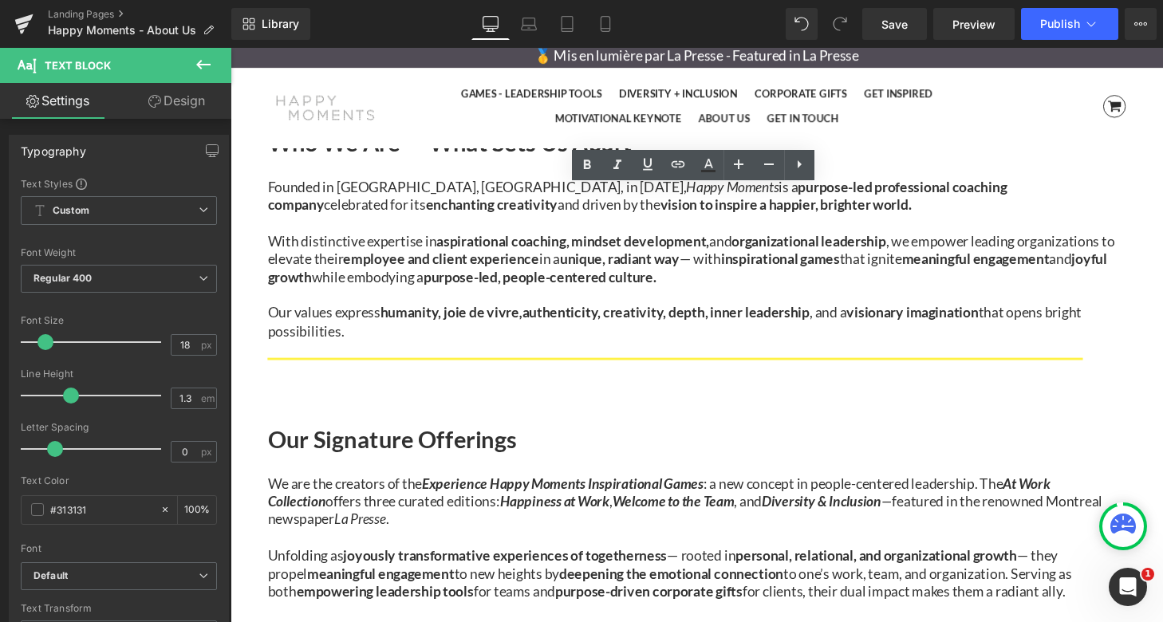
scroll to position [838, 0]
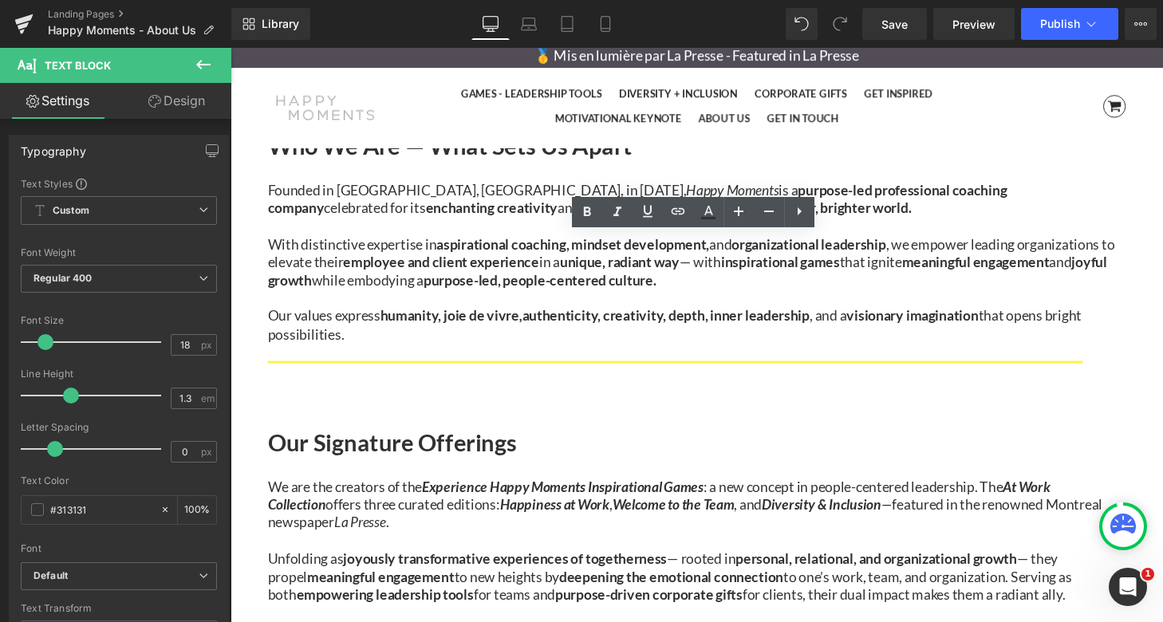
click at [884, 441] on h1 "Our Signature Offerings" at bounding box center [713, 455] width 888 height 29
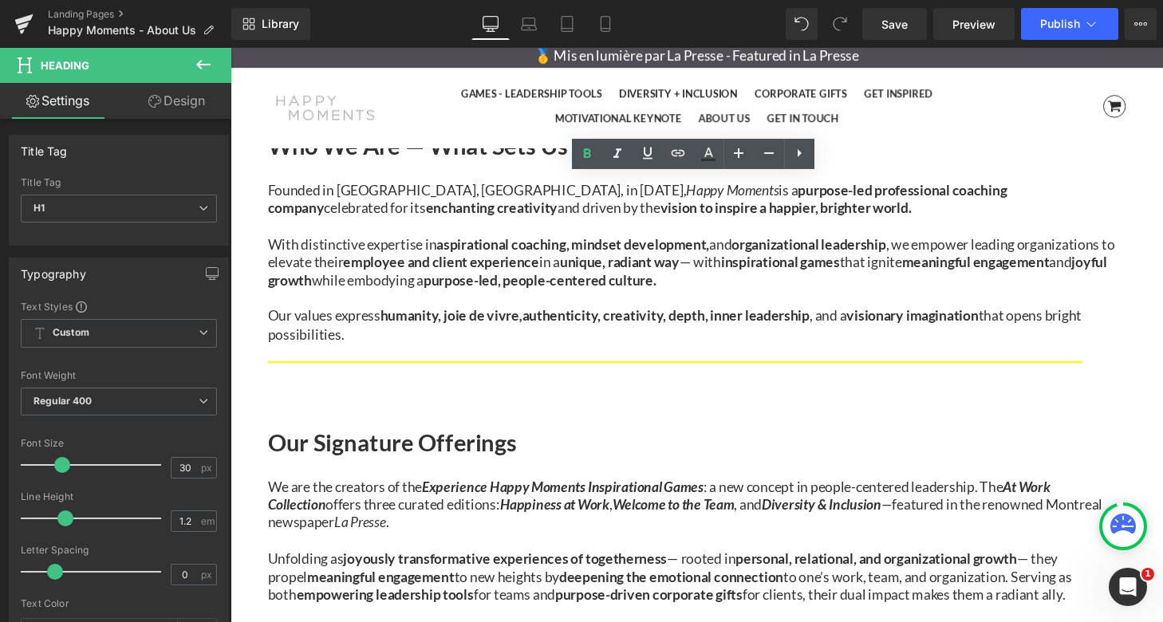
click at [230, 48] on icon at bounding box center [230, 48] width 0 height 0
click at [230, 48] on link at bounding box center [230, 48] width 0 height 0
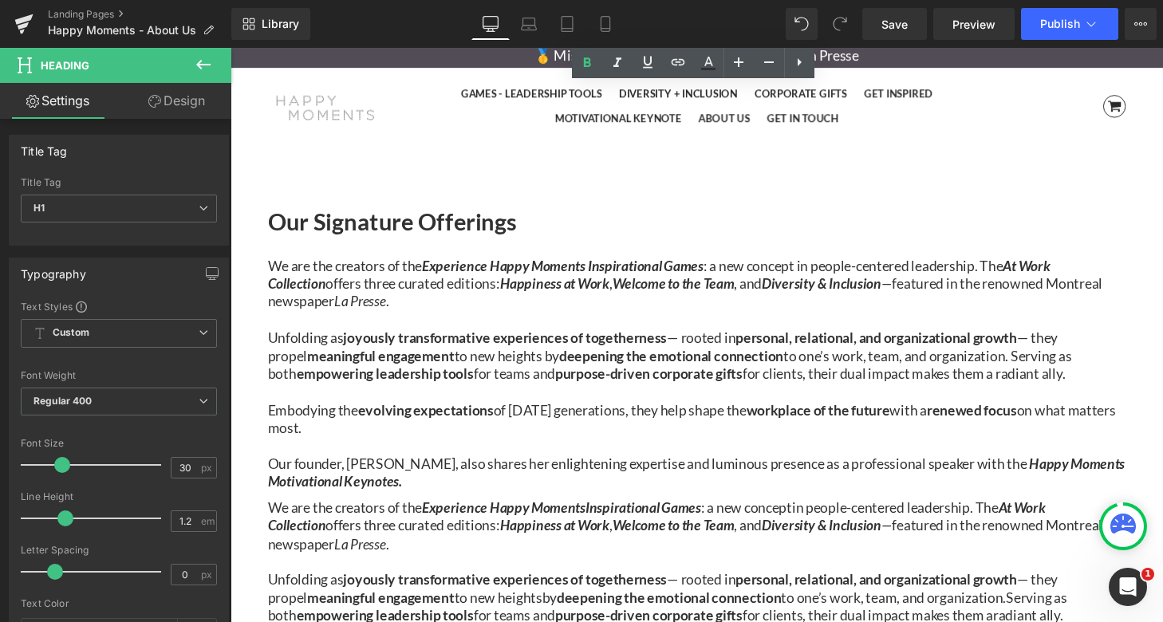
scroll to position [1065, 0]
click at [384, 609] on b "meaningful engagement" at bounding box center [385, 618] width 152 height 18
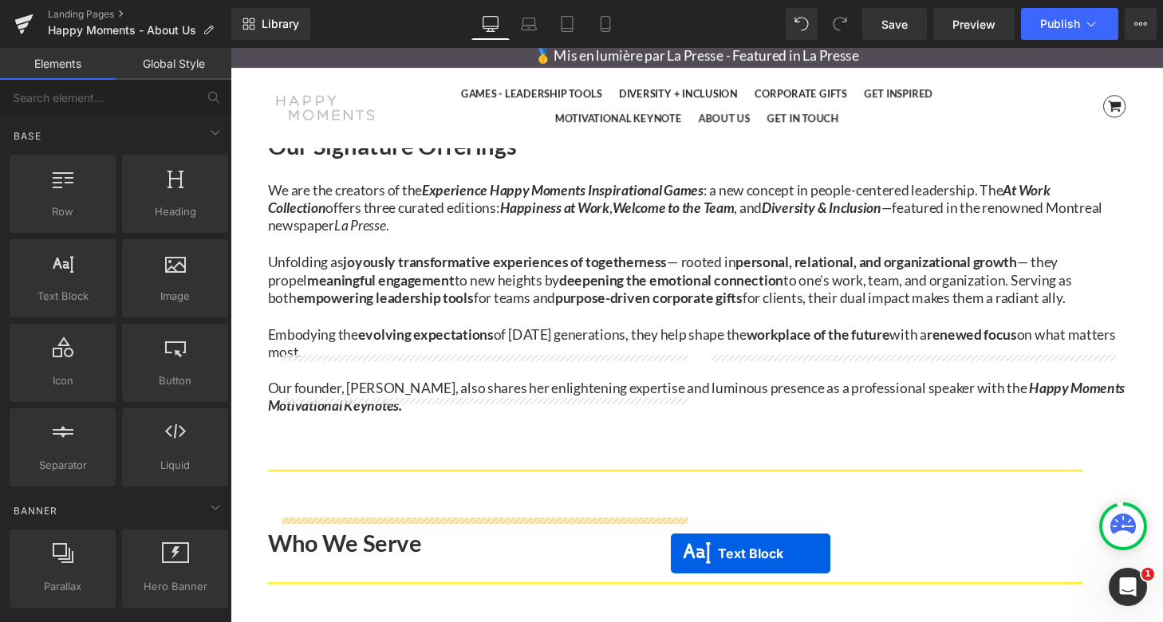
scroll to position [1241, 0]
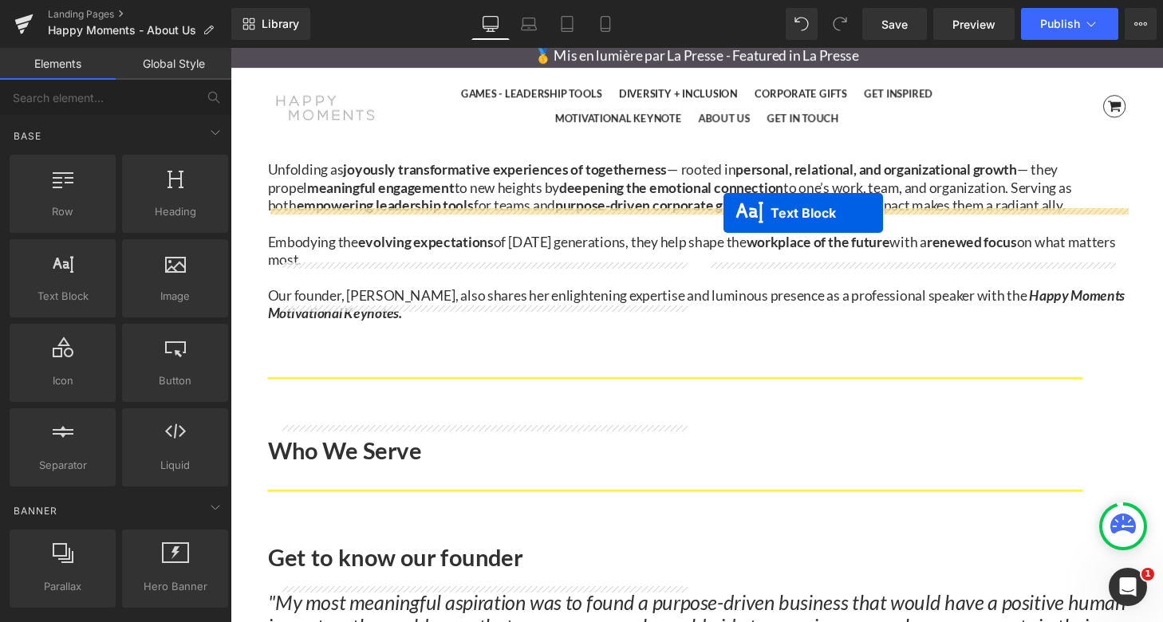
drag, startPoint x: 668, startPoint y: 379, endPoint x: 741, endPoint y: 216, distance: 178.1
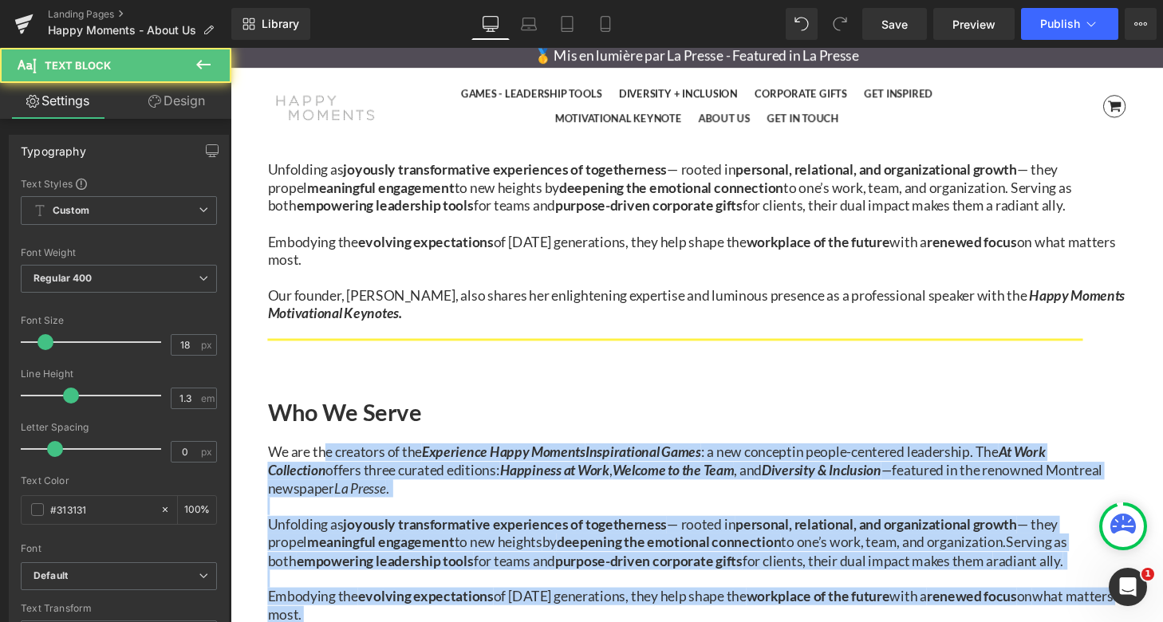
drag, startPoint x: 435, startPoint y: 405, endPoint x: 333, endPoint y: 177, distance: 250.2
click at [333, 457] on div "We are the creators of the Experience Happy Moments Inspirational Games : a new…" at bounding box center [713, 580] width 888 height 246
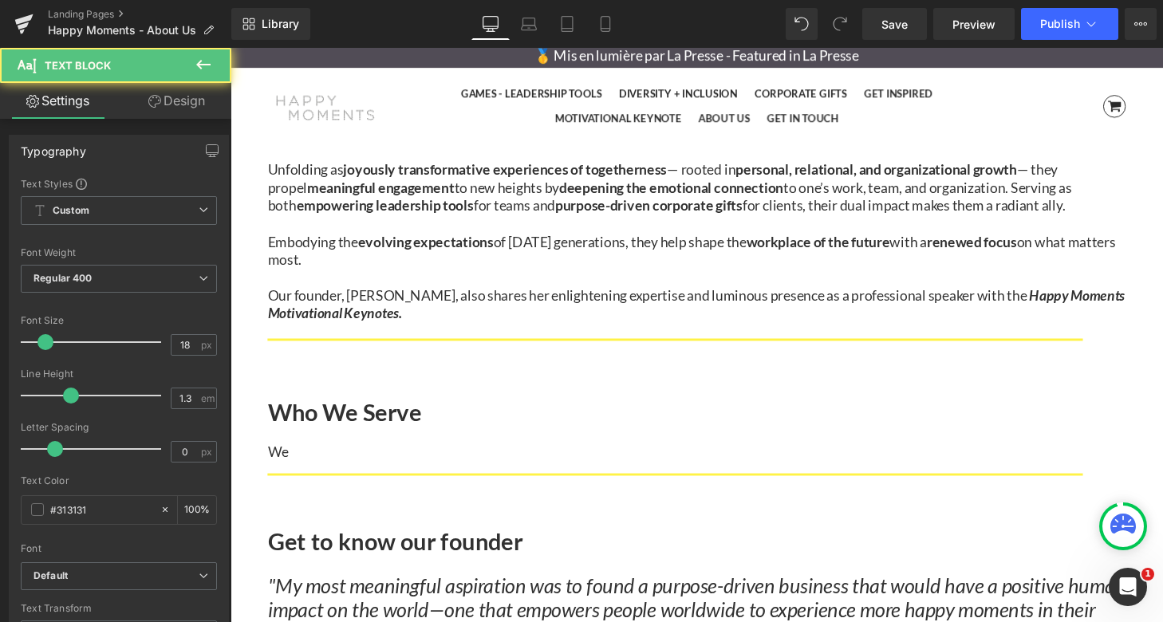
click at [513, 457] on p "We" at bounding box center [713, 466] width 888 height 18
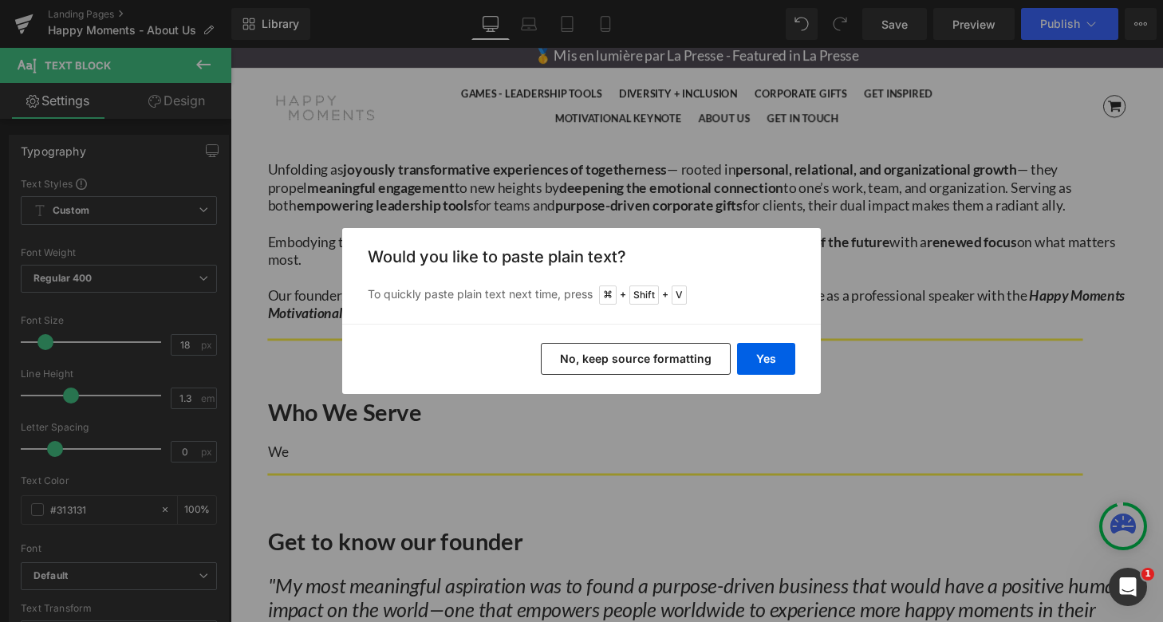
click at [691, 362] on button "No, keep source formatting" at bounding box center [636, 359] width 190 height 32
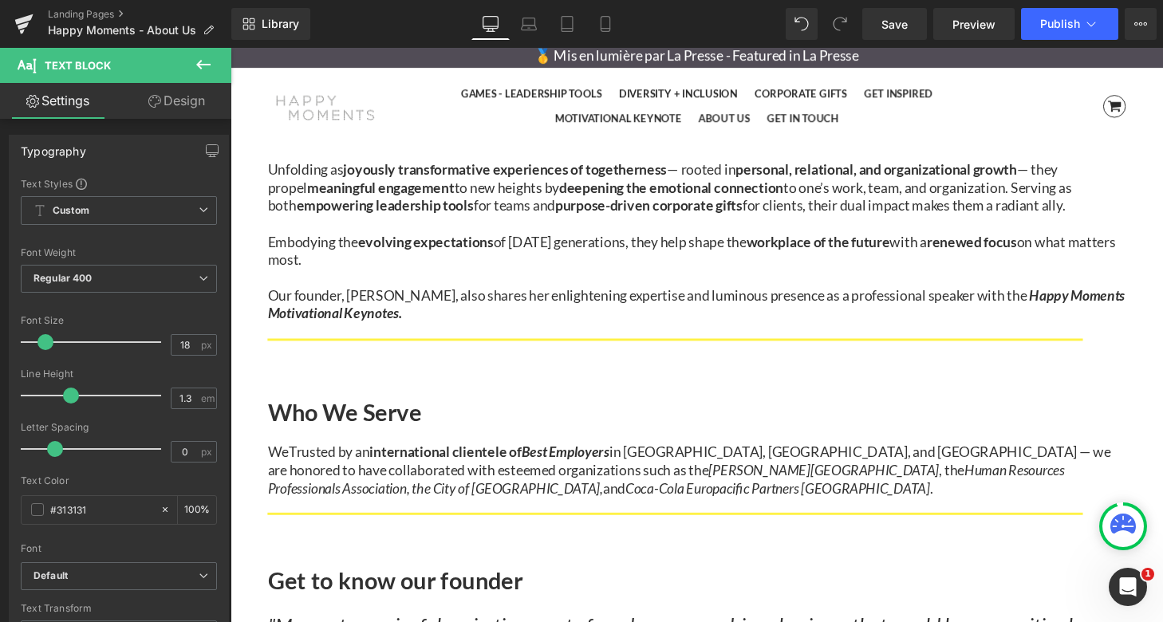
click at [296, 457] on span "Trusted by an" at bounding box center [332, 466] width 84 height 18
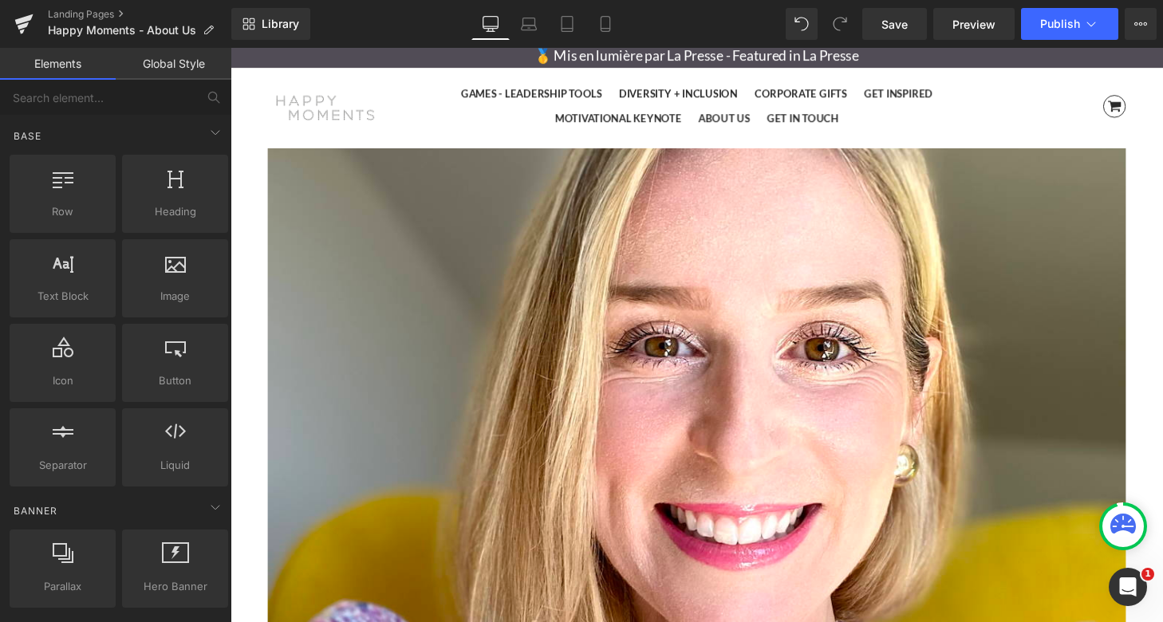
scroll to position [2317, 0]
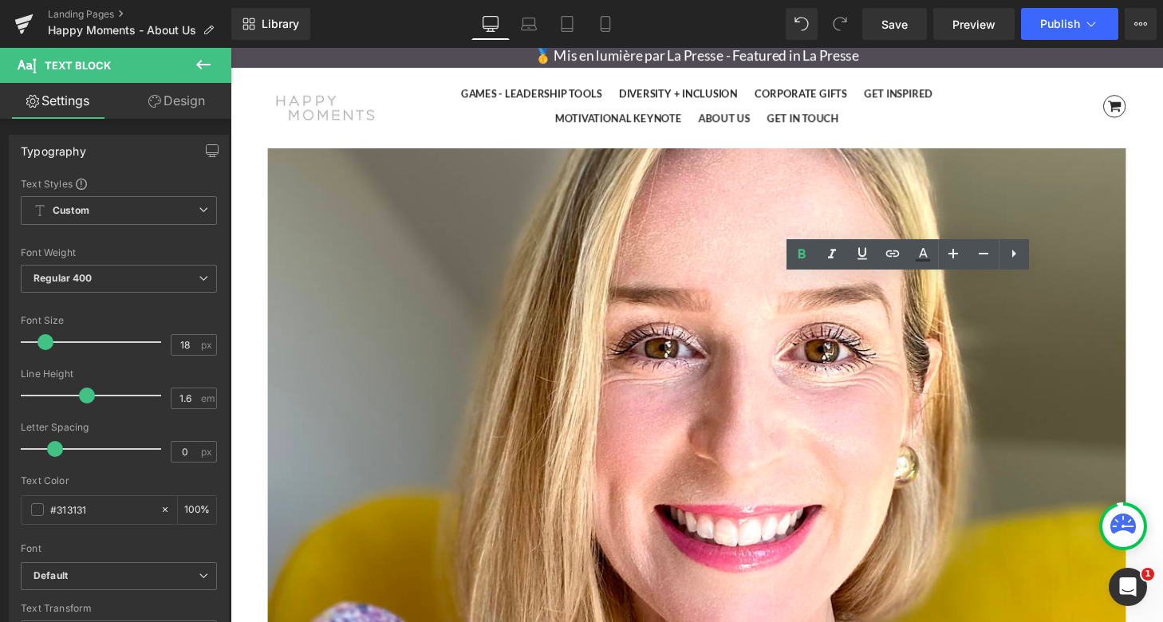
drag, startPoint x: 726, startPoint y: 320, endPoint x: 1098, endPoint y: 384, distance: 377.0
copy b "[PERSON_NAME] self-funded this business with the savings she purposefully set a…"
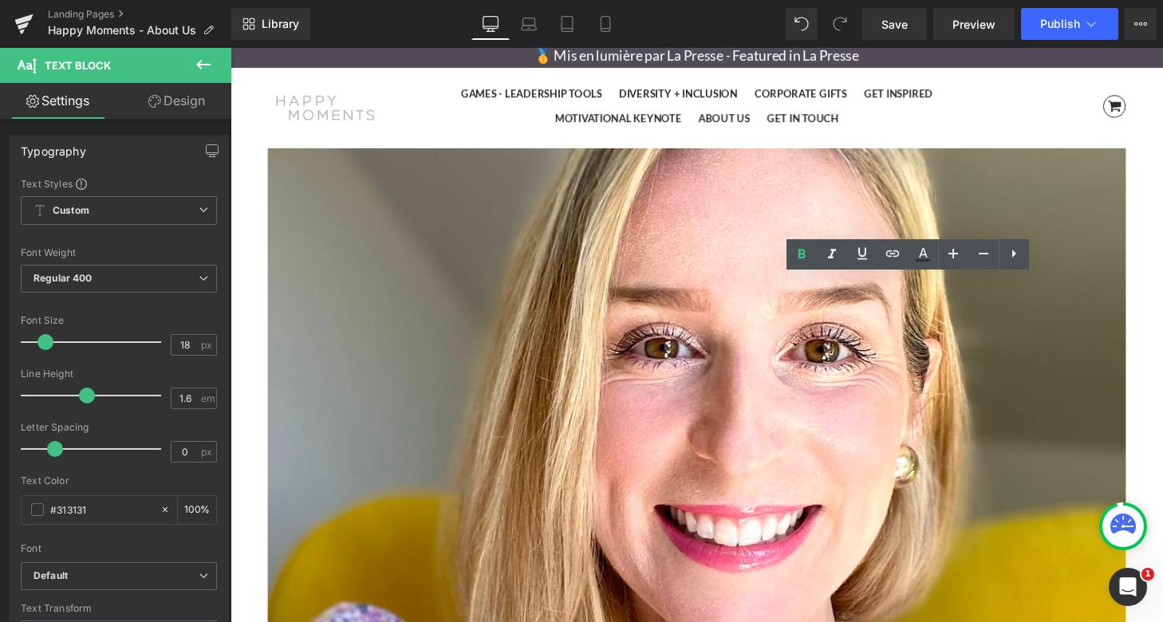
drag, startPoint x: 1071, startPoint y: 391, endPoint x: 753, endPoint y: 318, distance: 326.3
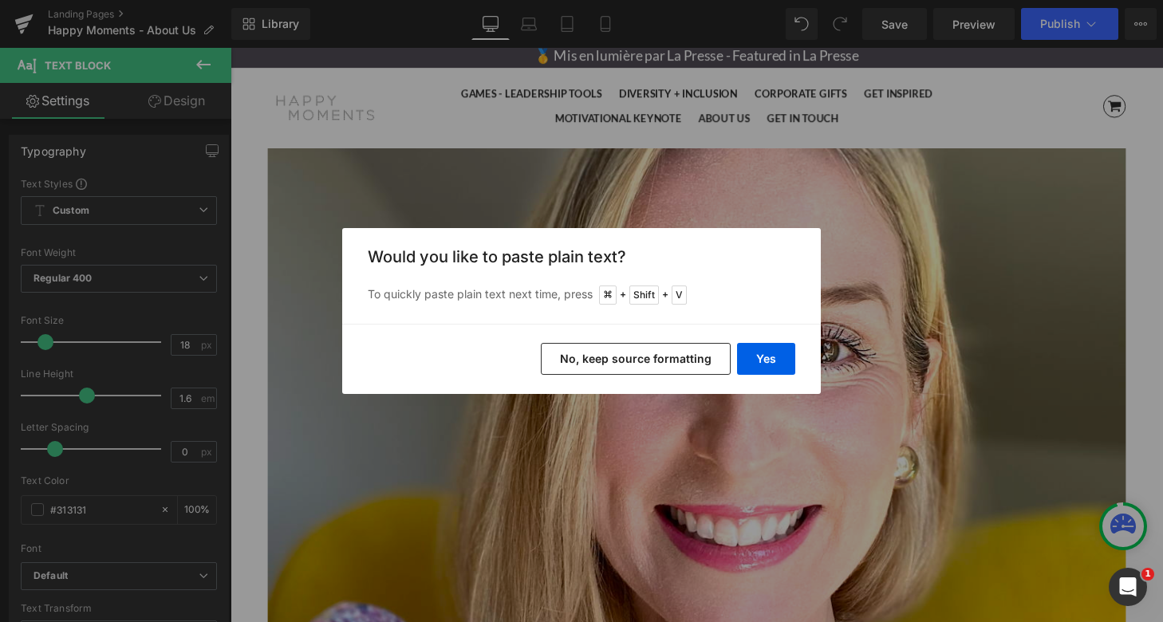
click at [639, 355] on button "No, keep source formatting" at bounding box center [636, 359] width 190 height 32
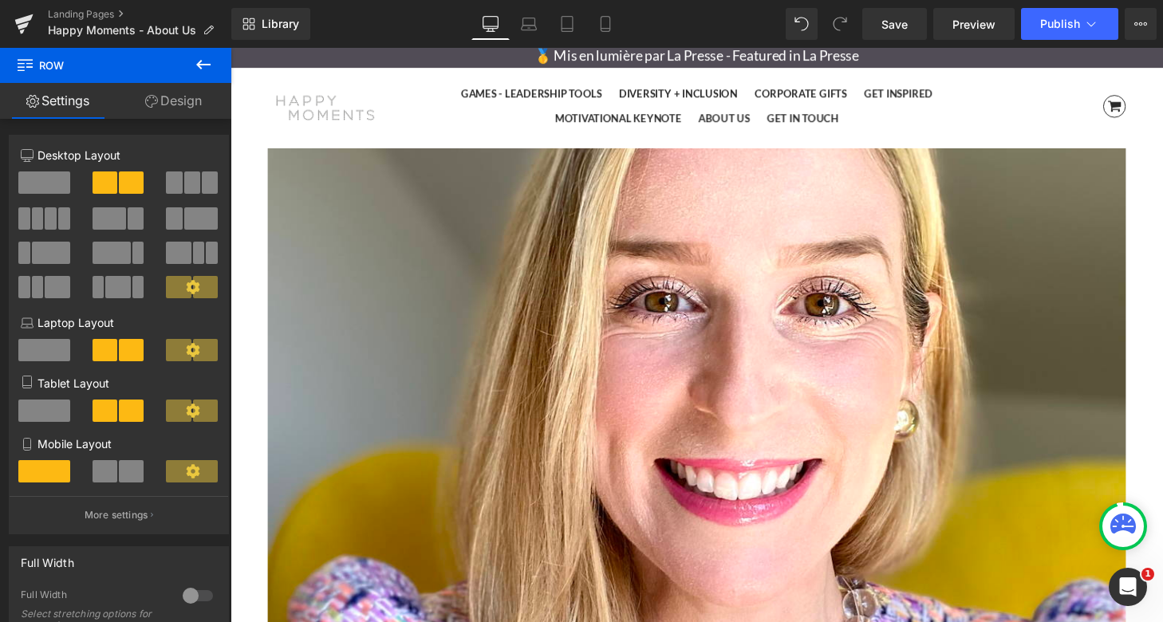
scroll to position [2368, 0]
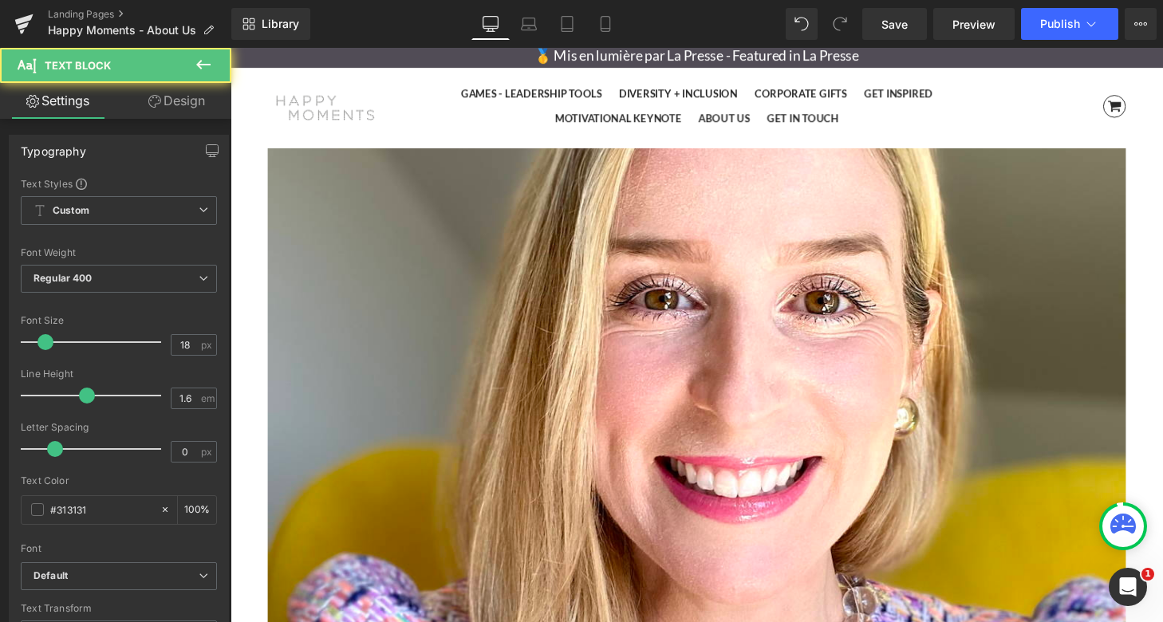
drag, startPoint x: 973, startPoint y: 384, endPoint x: 1022, endPoint y: 401, distance: 52.5
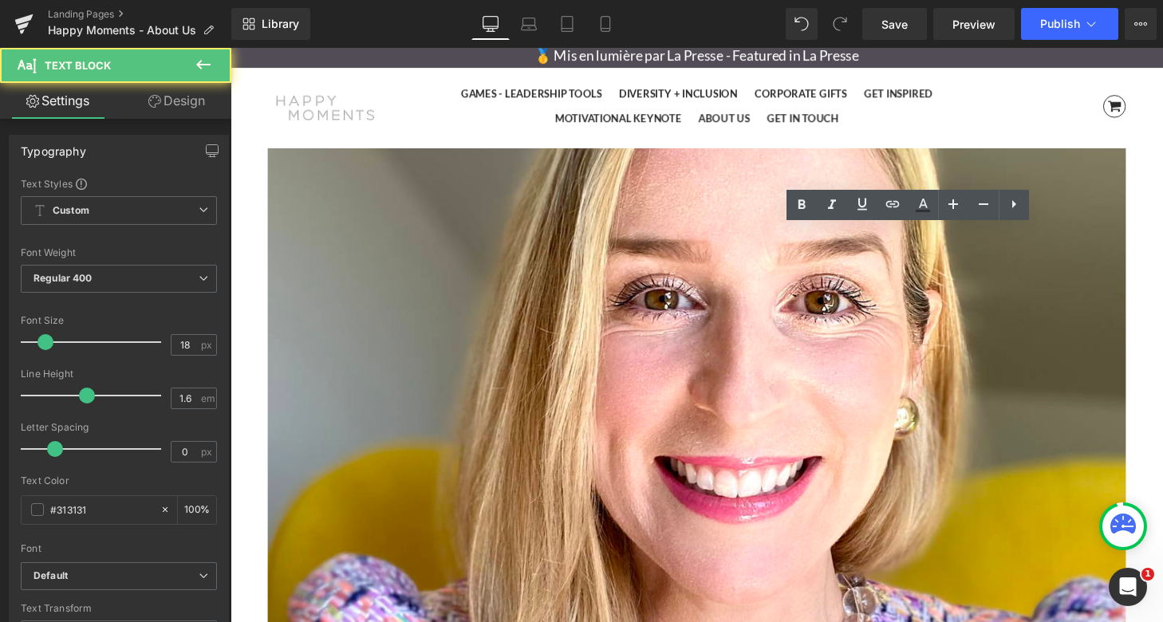
copy div "#SelfLeadership #WomenEmpowerment"
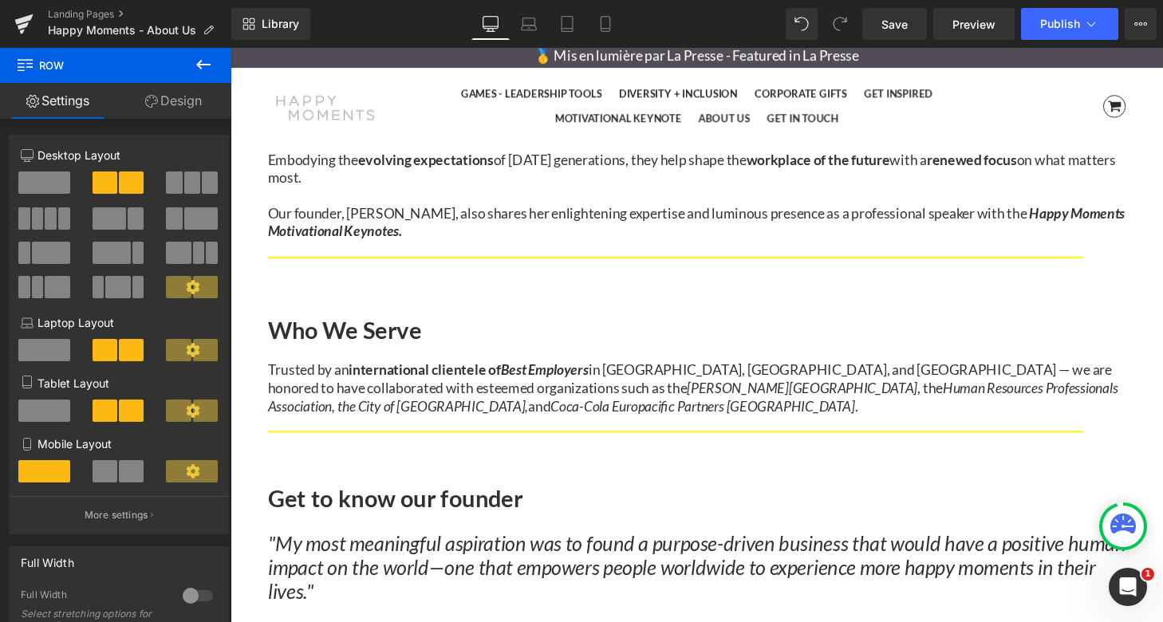
scroll to position [1321, 0]
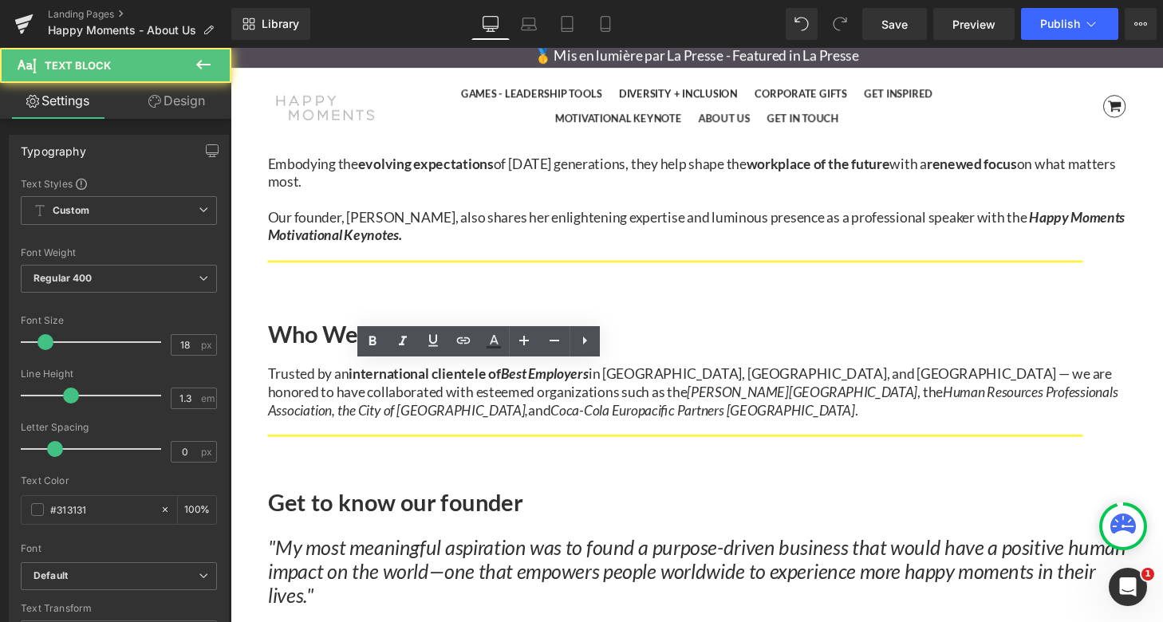
drag, startPoint x: 283, startPoint y: 404, endPoint x: 363, endPoint y: 517, distance: 137.8
copy div "[PERSON_NAME]’s passion for coaching and [MEDICAL_DATA] drives everything she d…"
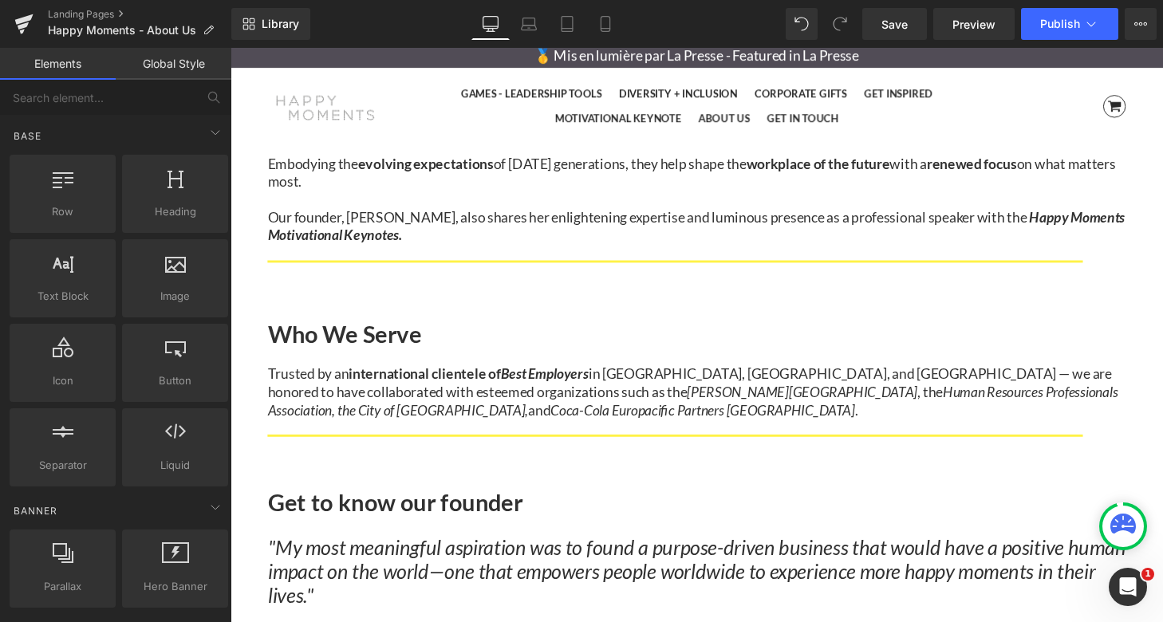
click at [354, 552] on icon ""My most meaningful aspiration was to found a purpose-driven business that woul…" at bounding box center [713, 589] width 888 height 75
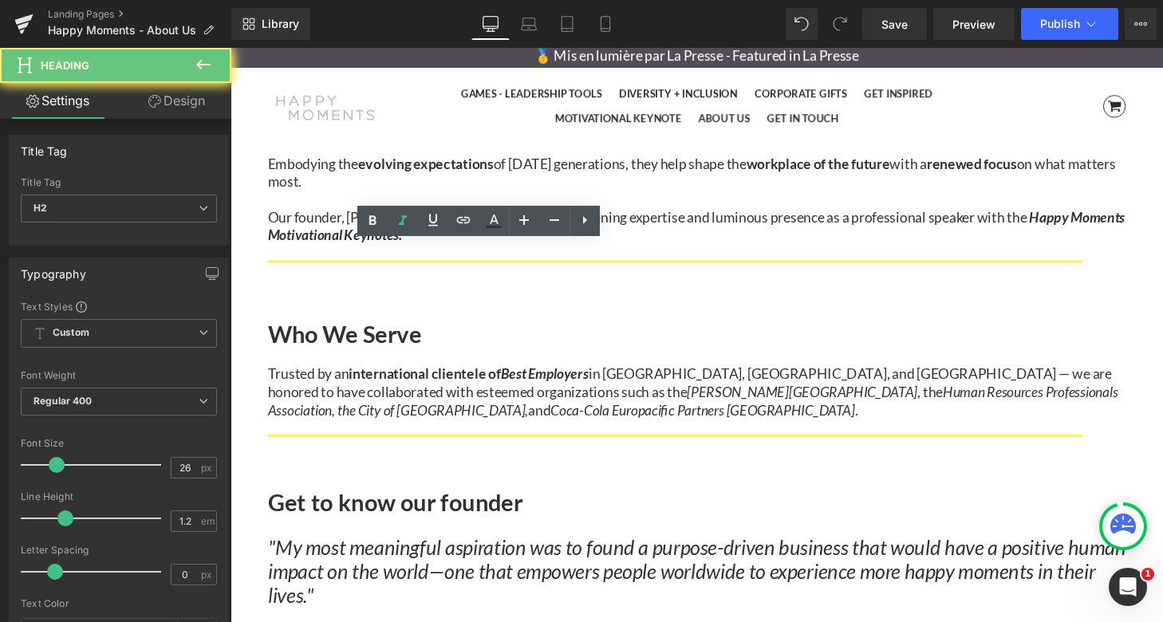
click at [332, 552] on icon ""My most meaningful aspiration was to found a purpose-driven business that woul…" at bounding box center [713, 589] width 888 height 75
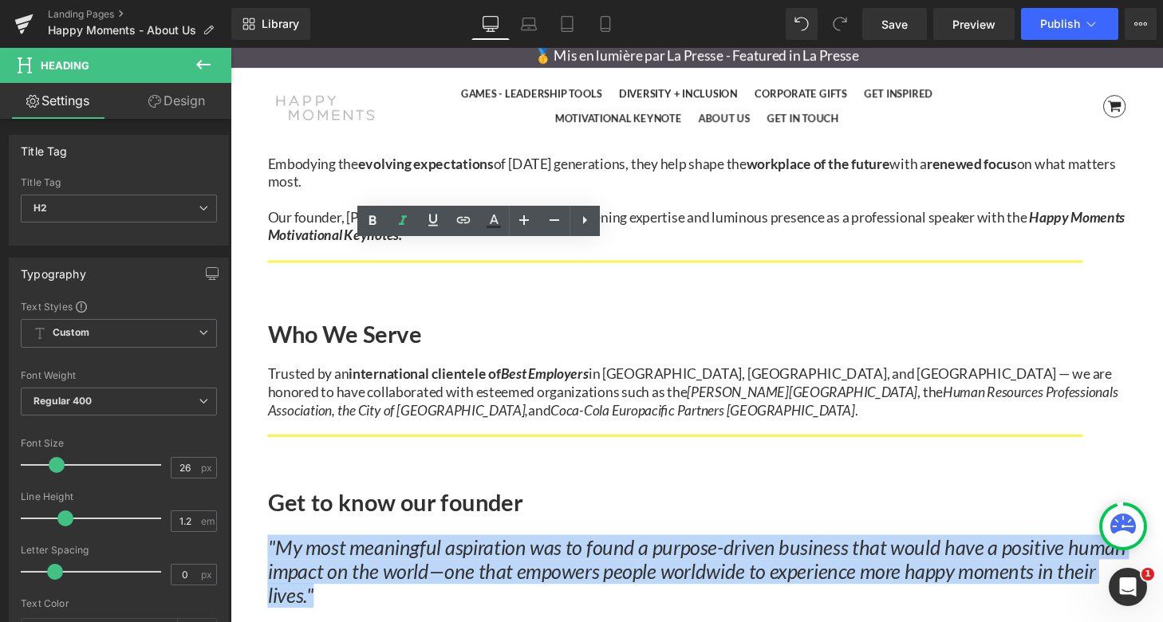
drag, startPoint x: 295, startPoint y: 260, endPoint x: 628, endPoint y: 351, distance: 345.5
click at [628, 553] on h2 ""My most meaningful aspiration was to found a purpose-driven business that woul…" at bounding box center [713, 590] width 888 height 75
copy icon ""My most meaningful aspiration was to found a purpose-driven business that woul…"
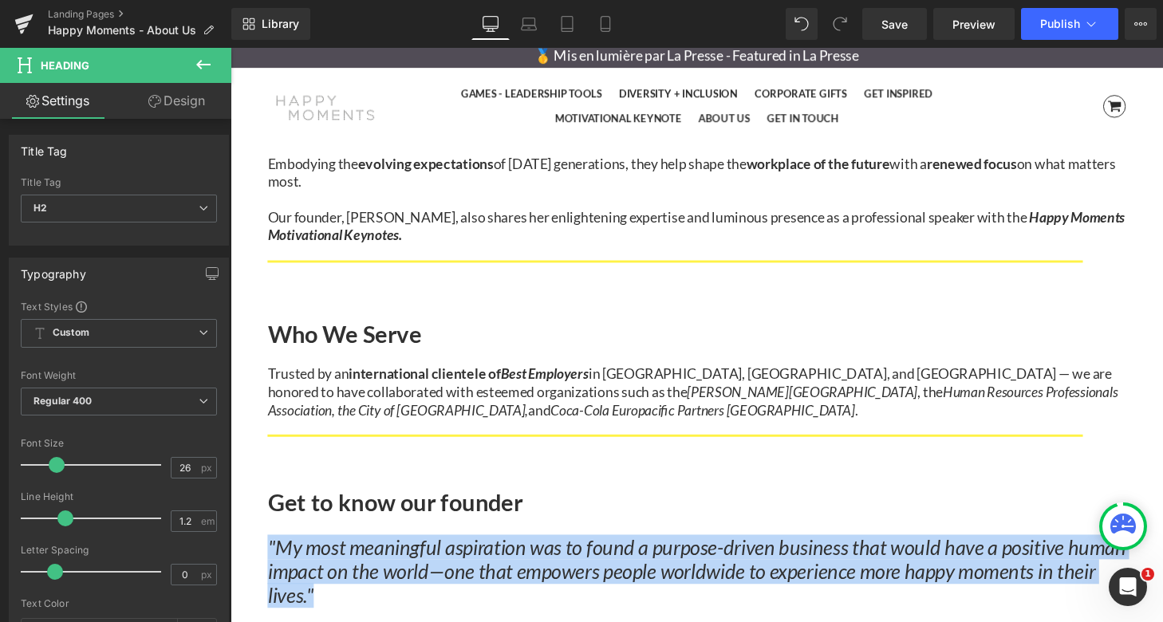
click at [435, 552] on icon ""My most meaningful aspiration was to found a purpose-driven business that woul…" at bounding box center [713, 589] width 888 height 75
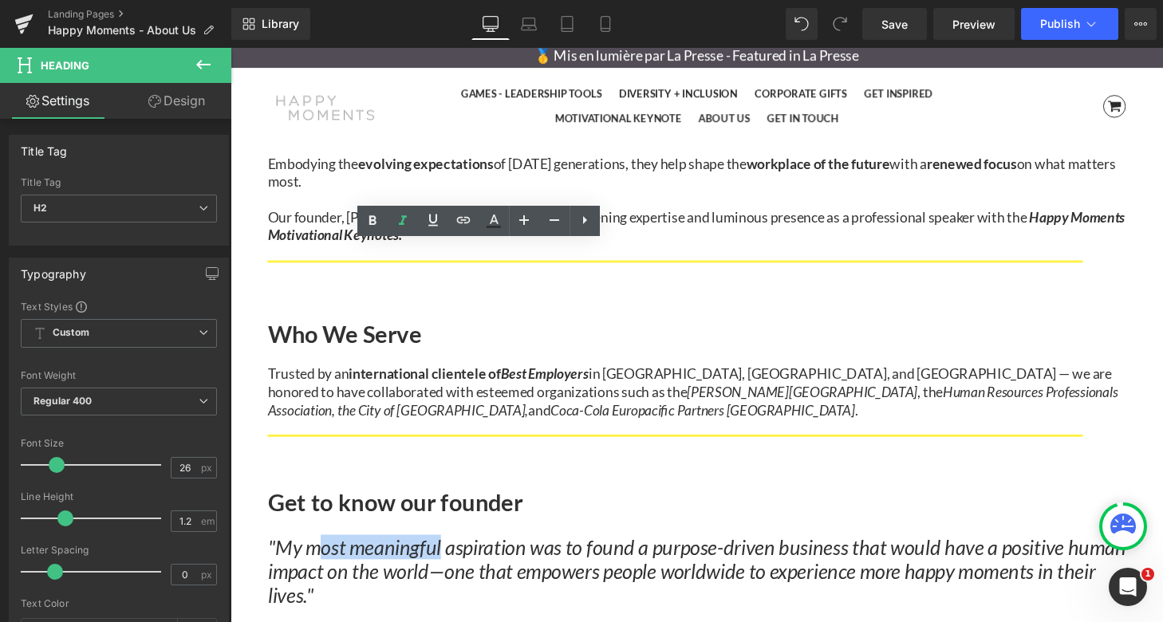
drag, startPoint x: 474, startPoint y: 258, endPoint x: 349, endPoint y: 262, distance: 125.2
click at [349, 552] on icon ""My most meaningful aspiration was to found a purpose-driven business that woul…" at bounding box center [713, 589] width 888 height 75
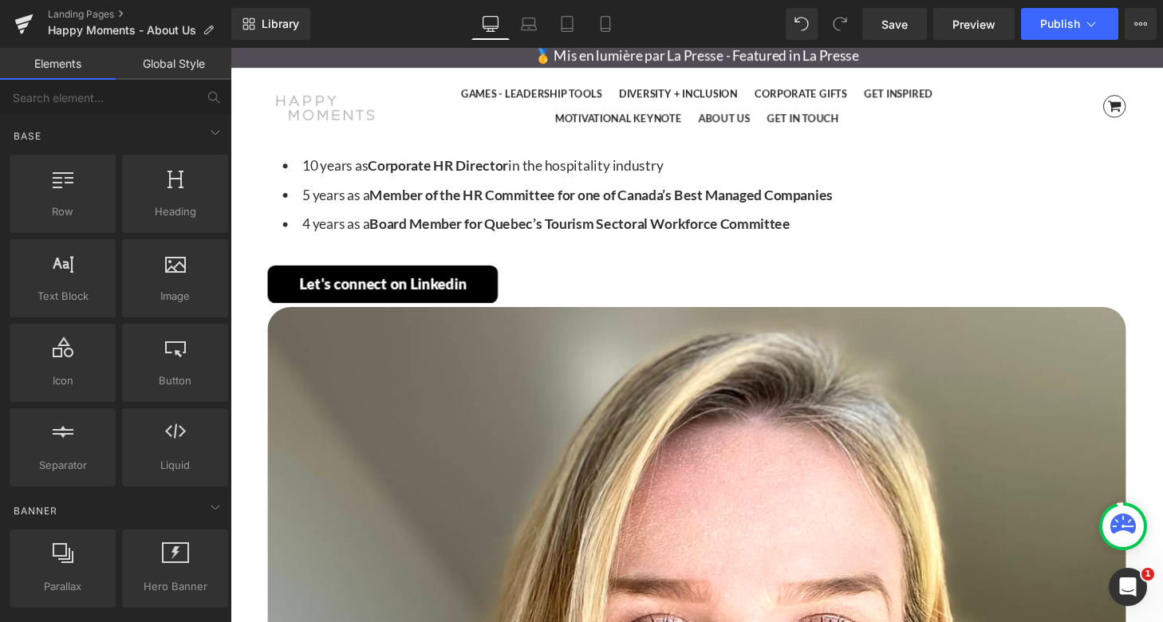
scroll to position [2006, 0]
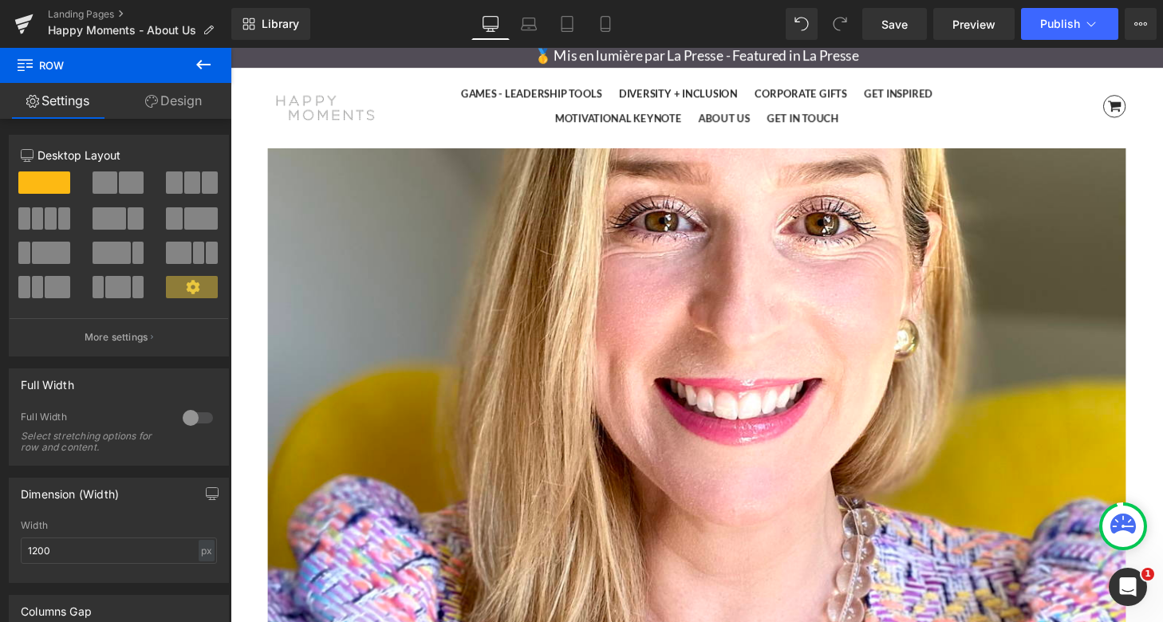
scroll to position [2427, 0]
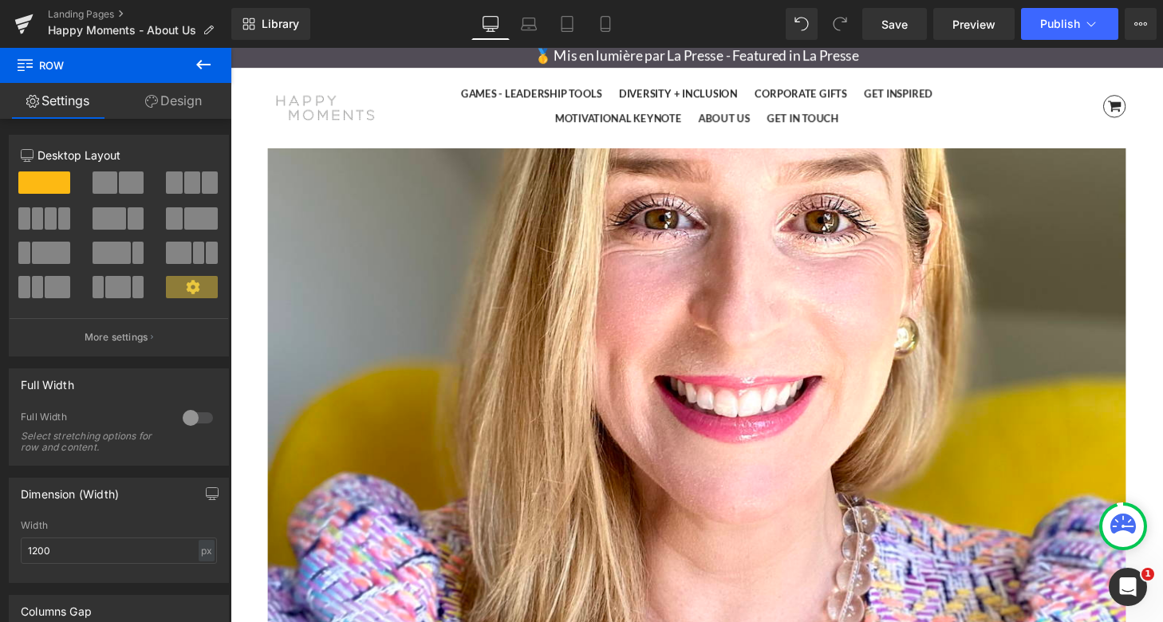
click at [640, 398] on div "A purpose-driven company, inspiring a brighter future. Heading Hero Banner 200p…" at bounding box center [713, 14] width 888 height 4627
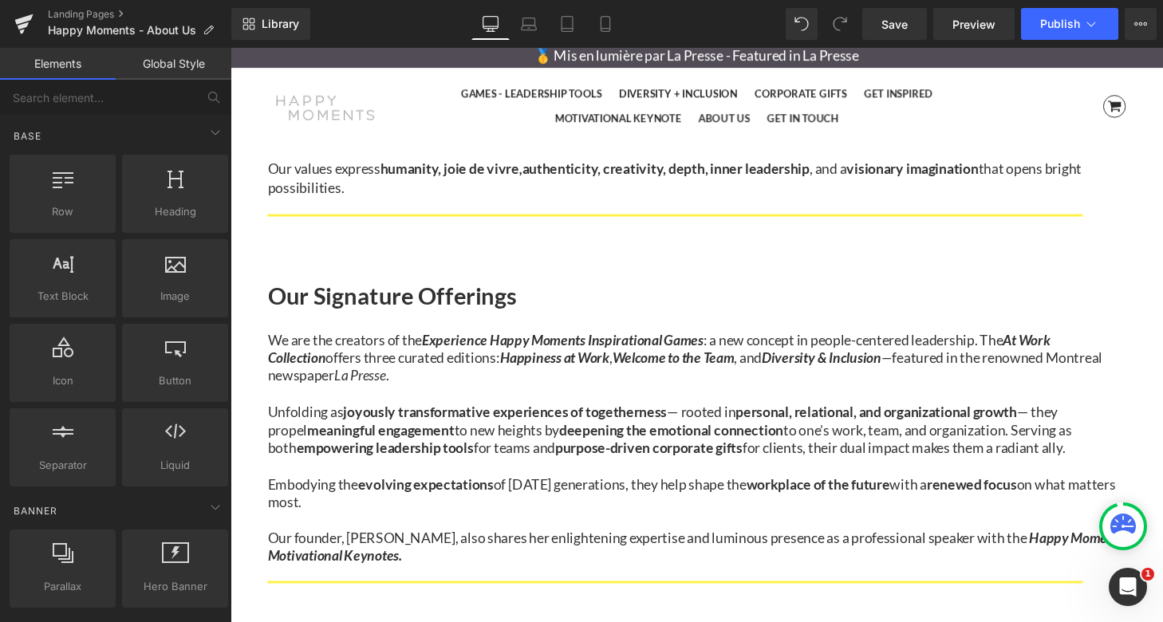
scroll to position [984, 0]
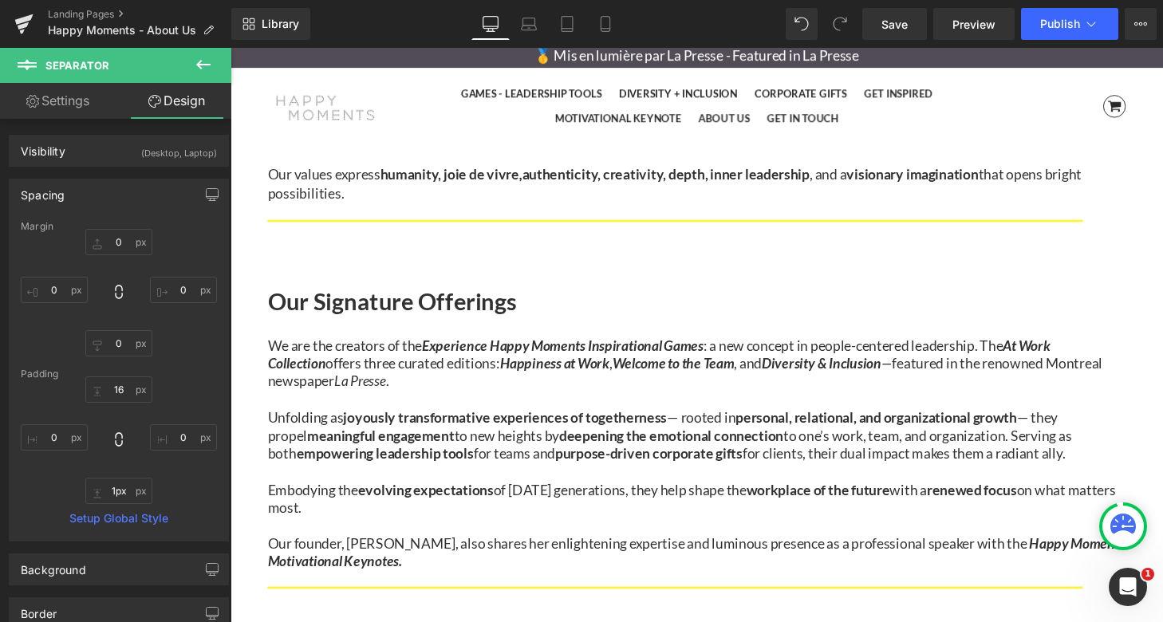
type input "0px"
drag, startPoint x: 664, startPoint y: 367, endPoint x: 664, endPoint y: 348, distance: 18.3
click at [664, 605] on div "Separator" at bounding box center [713, 626] width 888 height 43
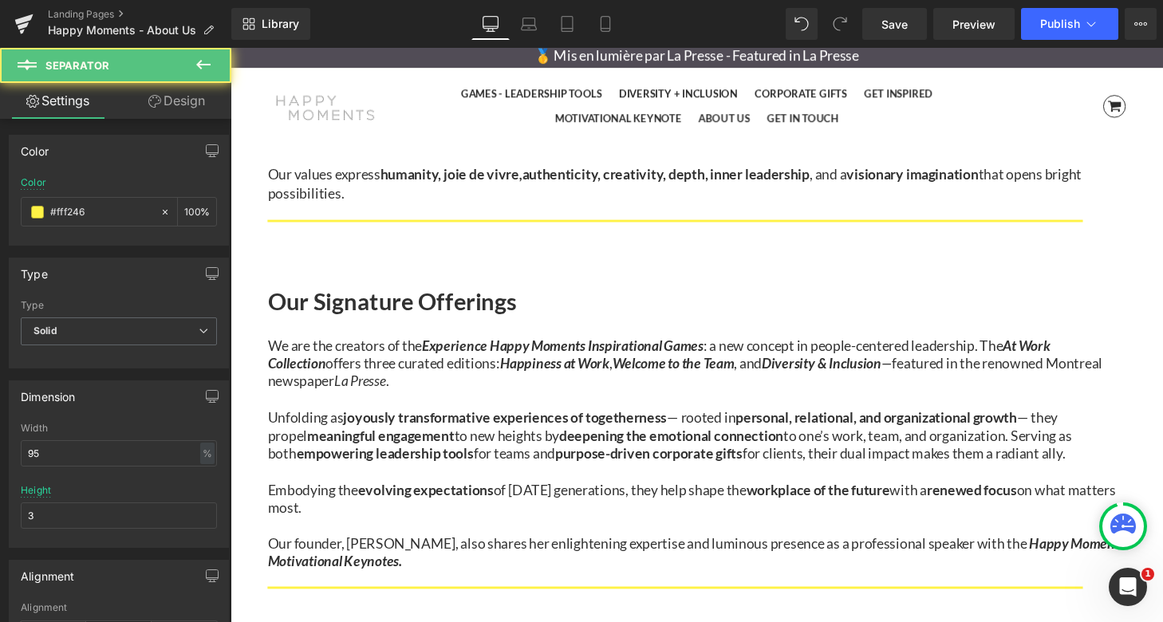
drag, startPoint x: 655, startPoint y: 507, endPoint x: 655, endPoint y: 487, distance: 19.9
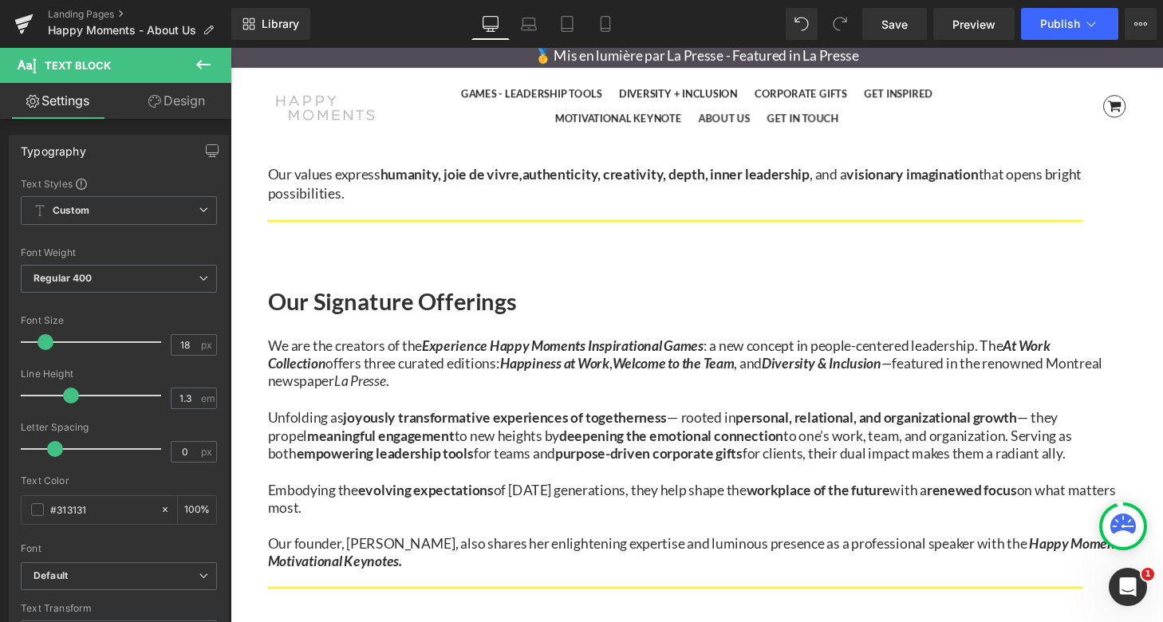
drag, startPoint x: 640, startPoint y: 476, endPoint x: 640, endPoint y: 493, distance: 16.7
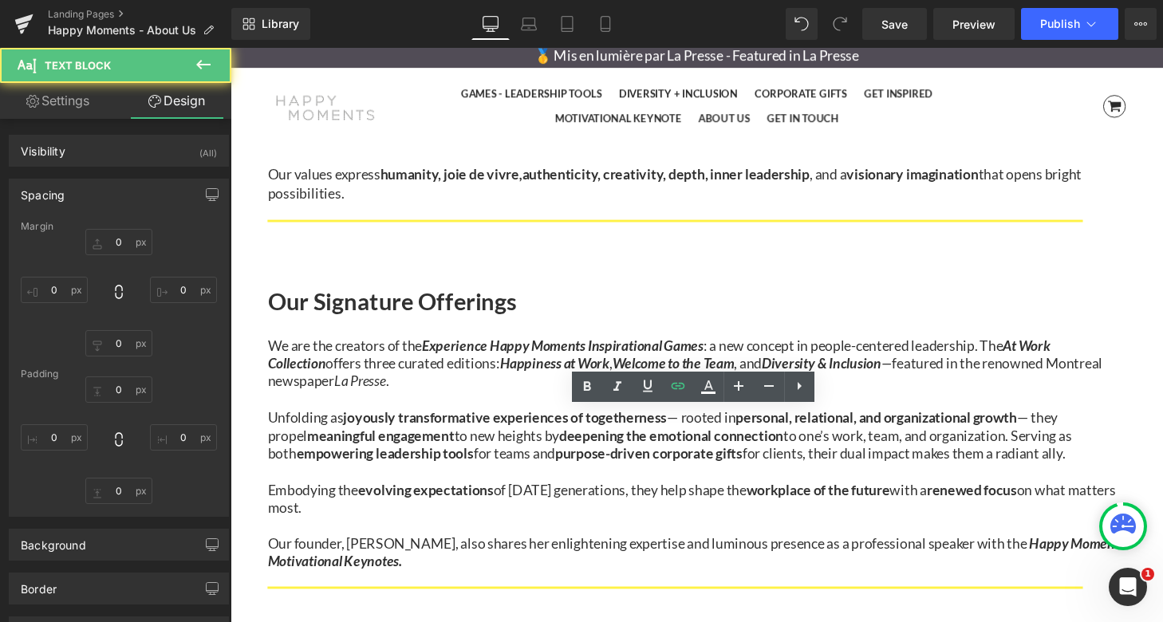
type input "0"
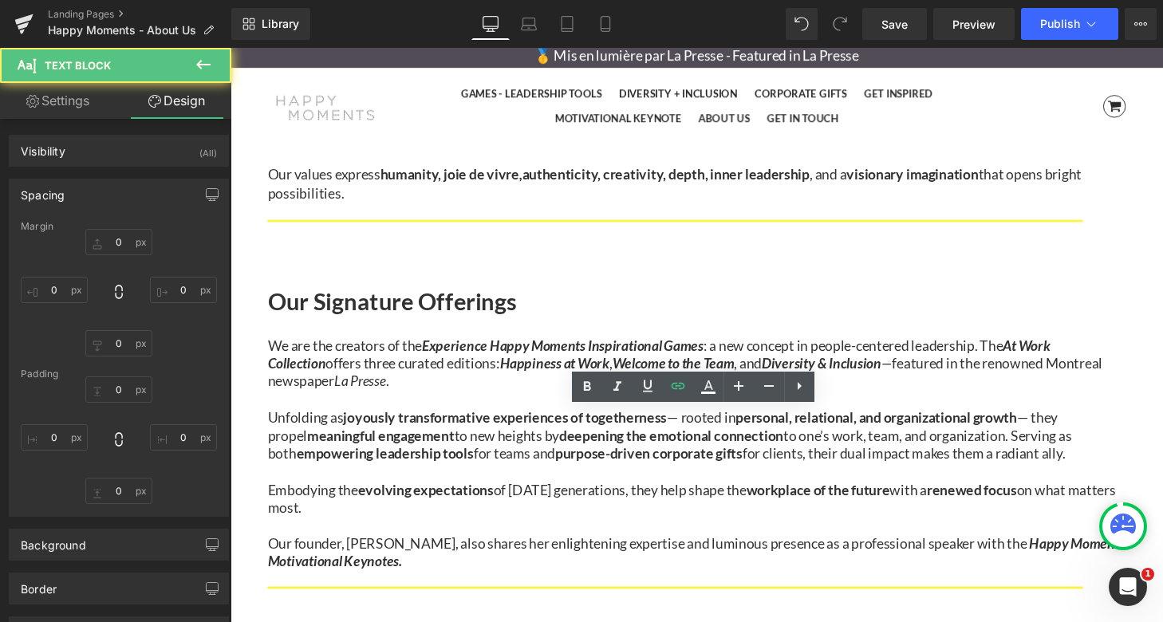
type input "0"
type input "21"
type input "0"
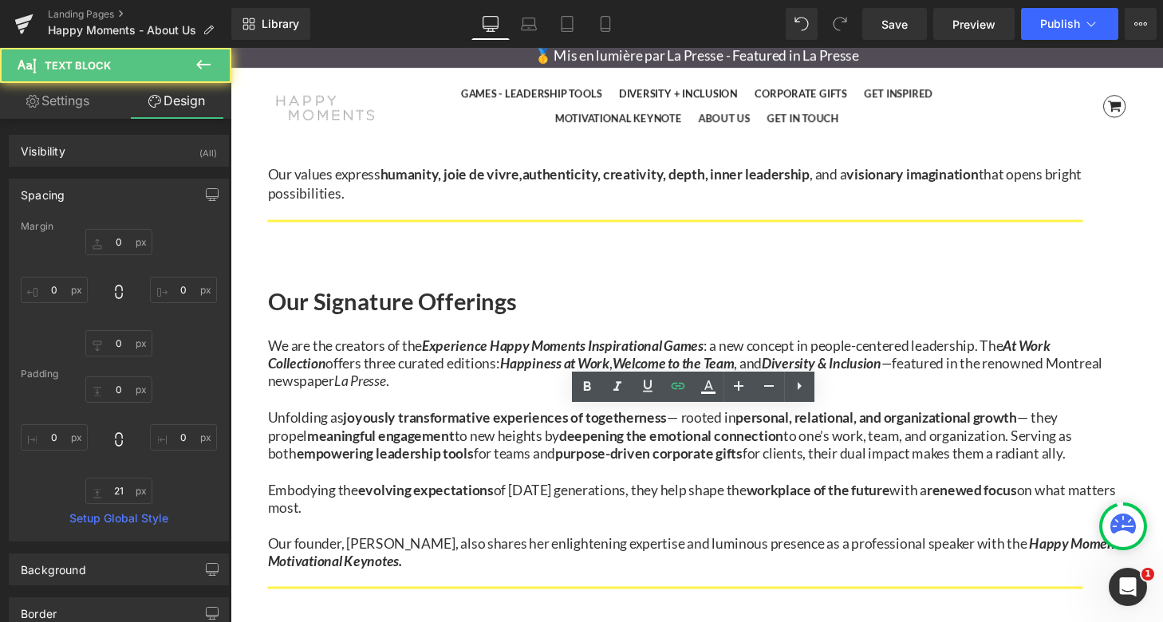
click at [549, 552] on p "Our founder, [PERSON_NAME], also shares her enlightening expertise and luminous…" at bounding box center [713, 570] width 888 height 37
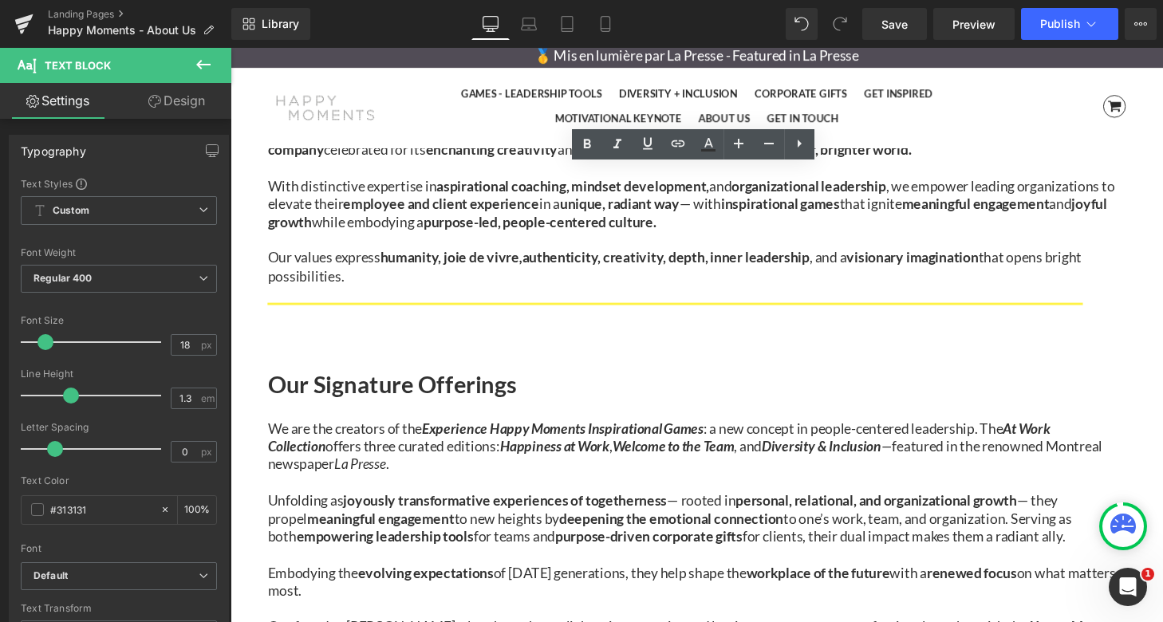
scroll to position [894, 0]
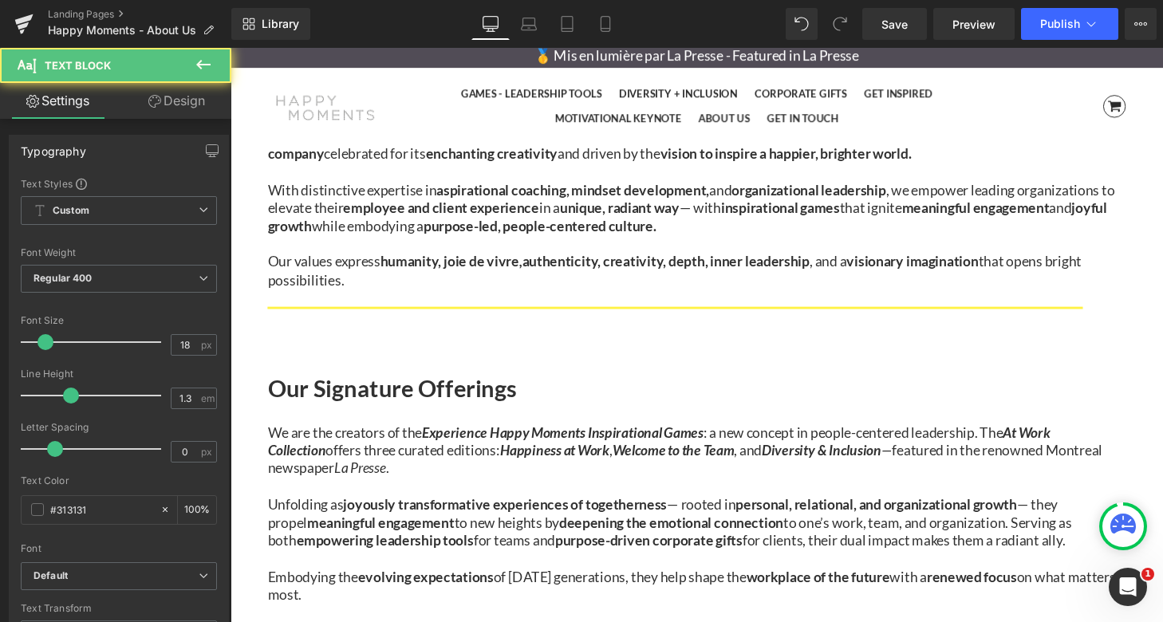
drag, startPoint x: 441, startPoint y: 424, endPoint x: 441, endPoint y: 442, distance: 17.5
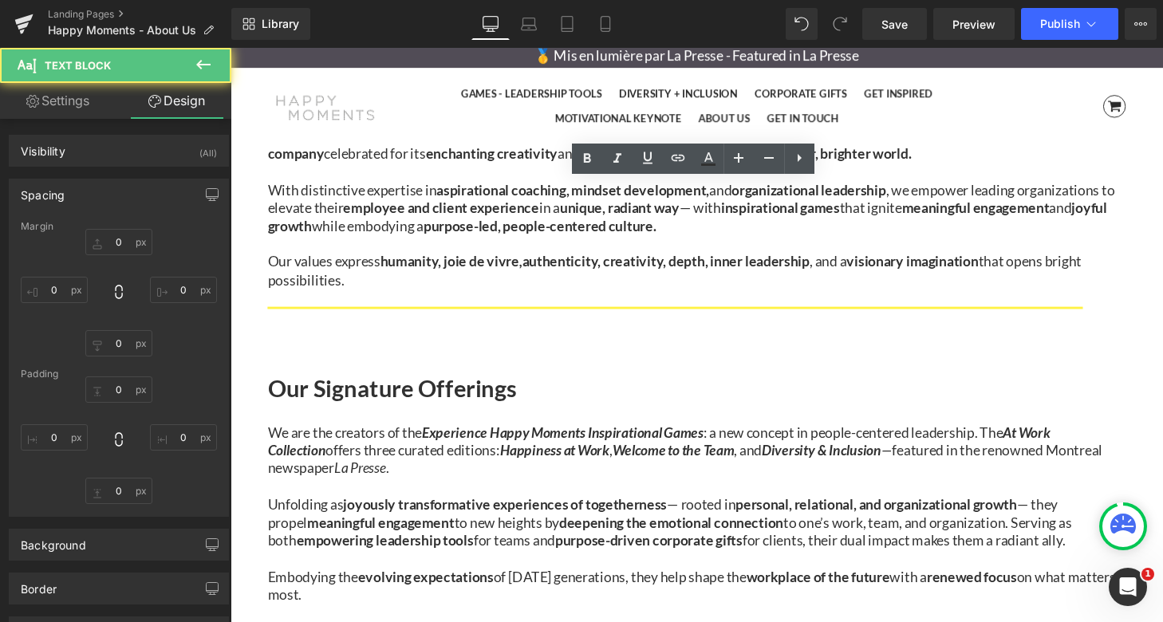
type input "0"
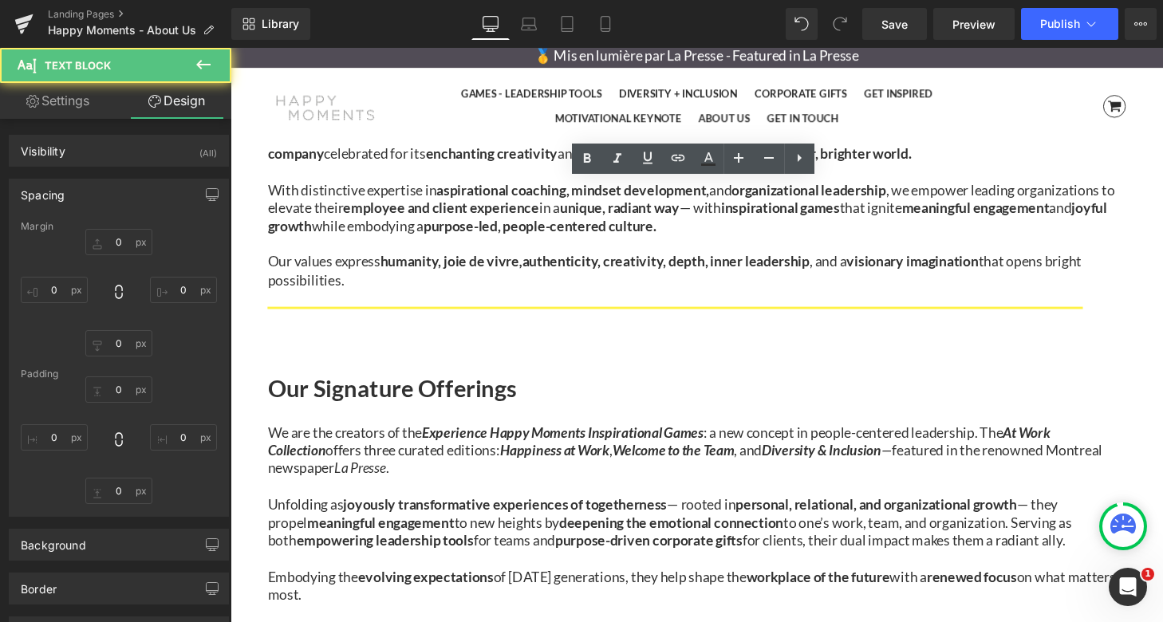
type input "0"
type input "21"
type input "0"
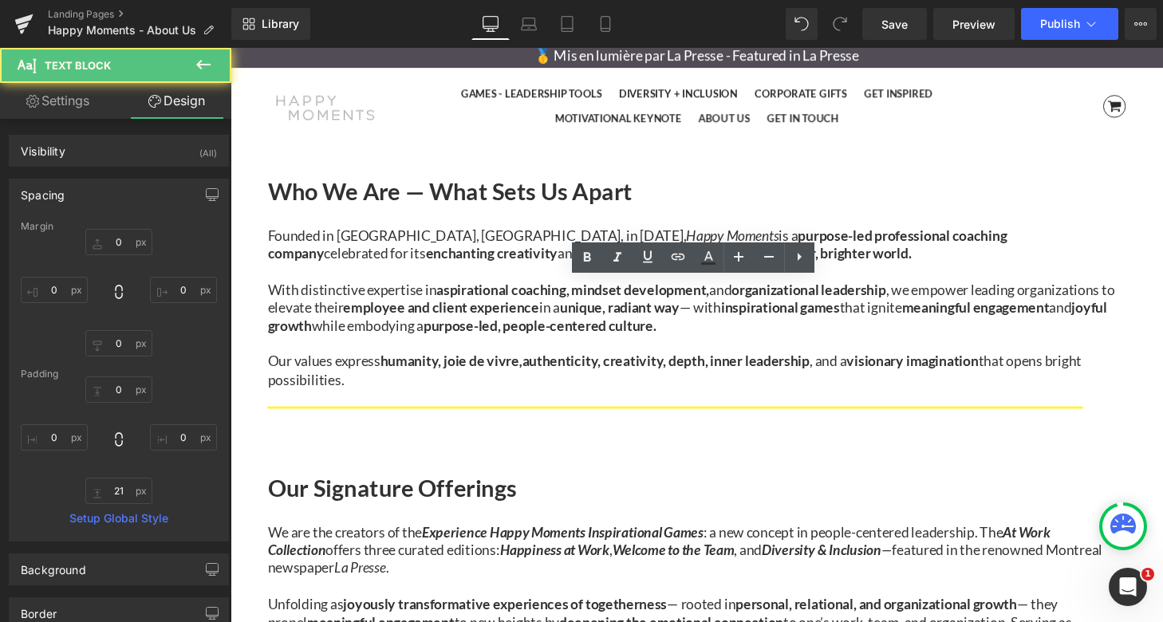
scroll to position [750, 0]
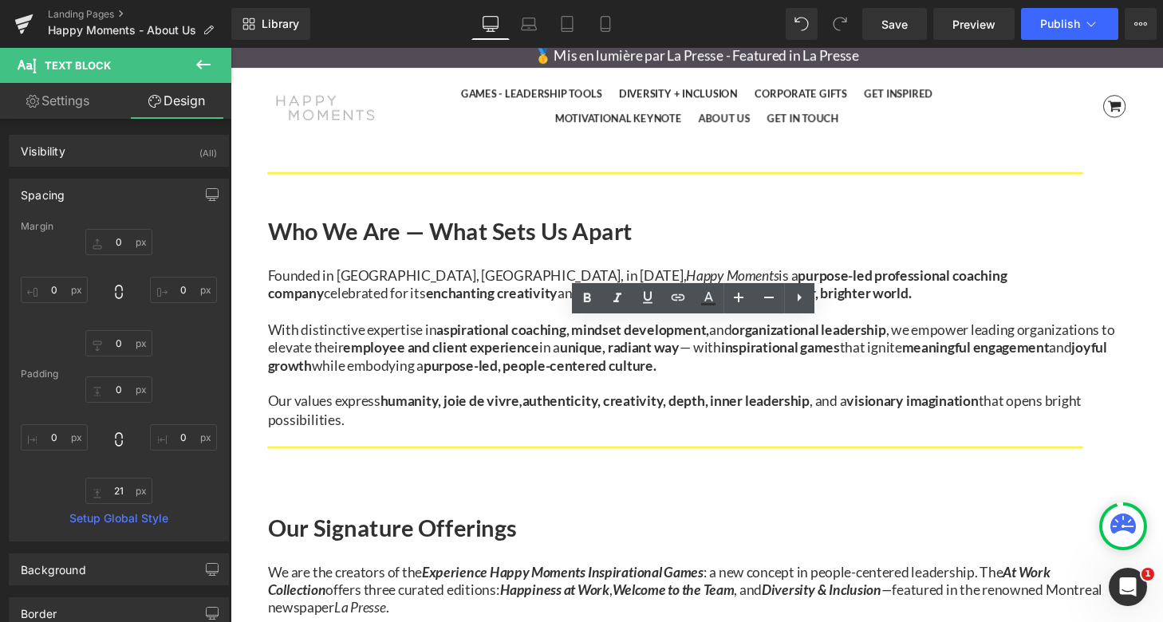
click at [718, 460] on div "Separator" at bounding box center [713, 488] width 888 height 56
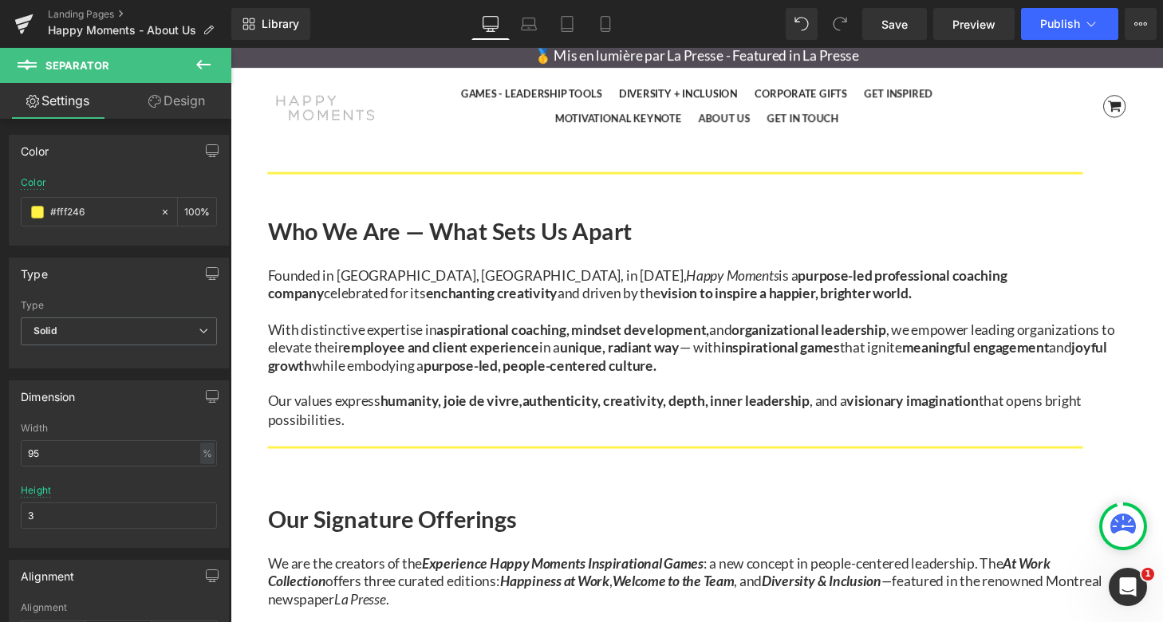
drag, startPoint x: 702, startPoint y: 266, endPoint x: 701, endPoint y: 249, distance: 17.6
click at [701, 460] on div "Separator" at bounding box center [713, 483] width 888 height 47
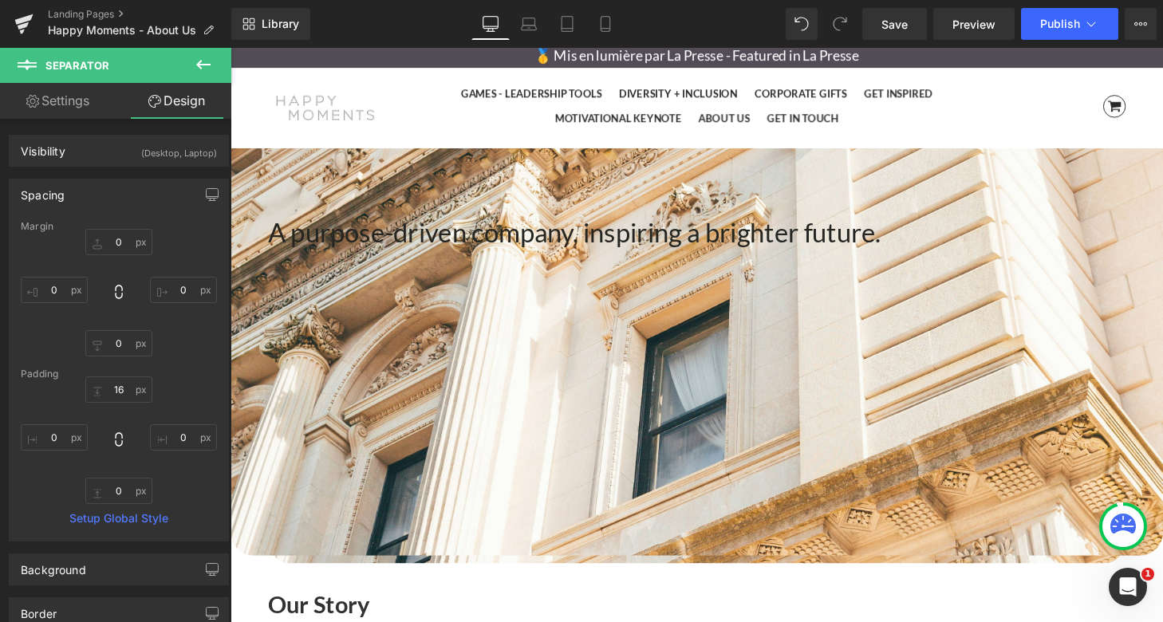
scroll to position [0, 0]
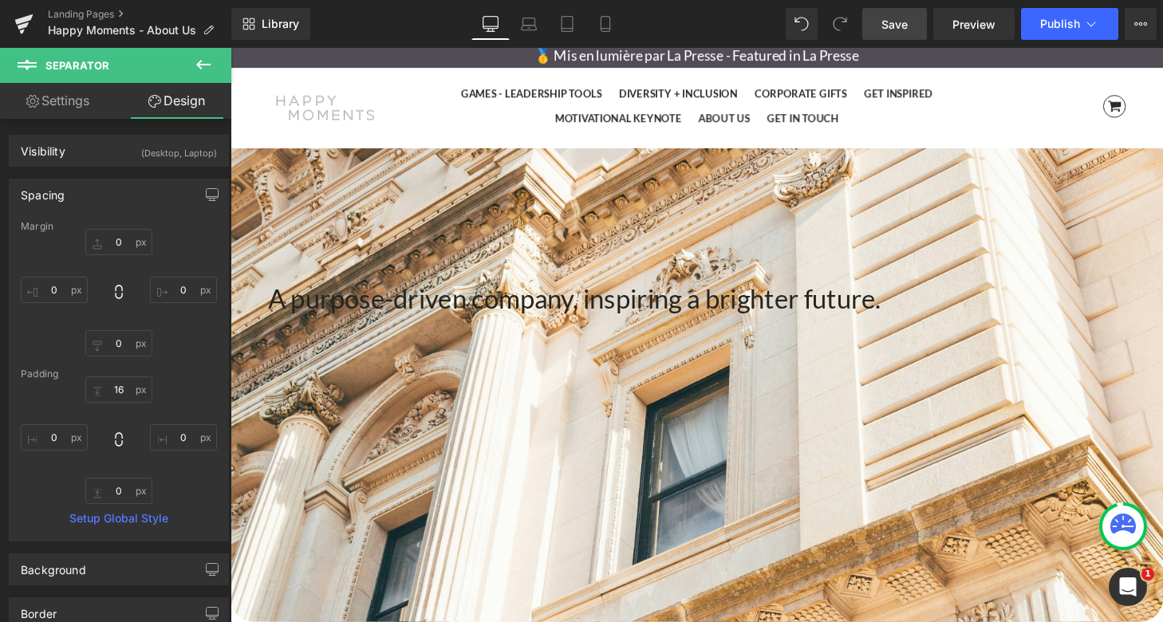
click at [899, 29] on span "Save" at bounding box center [894, 24] width 26 height 17
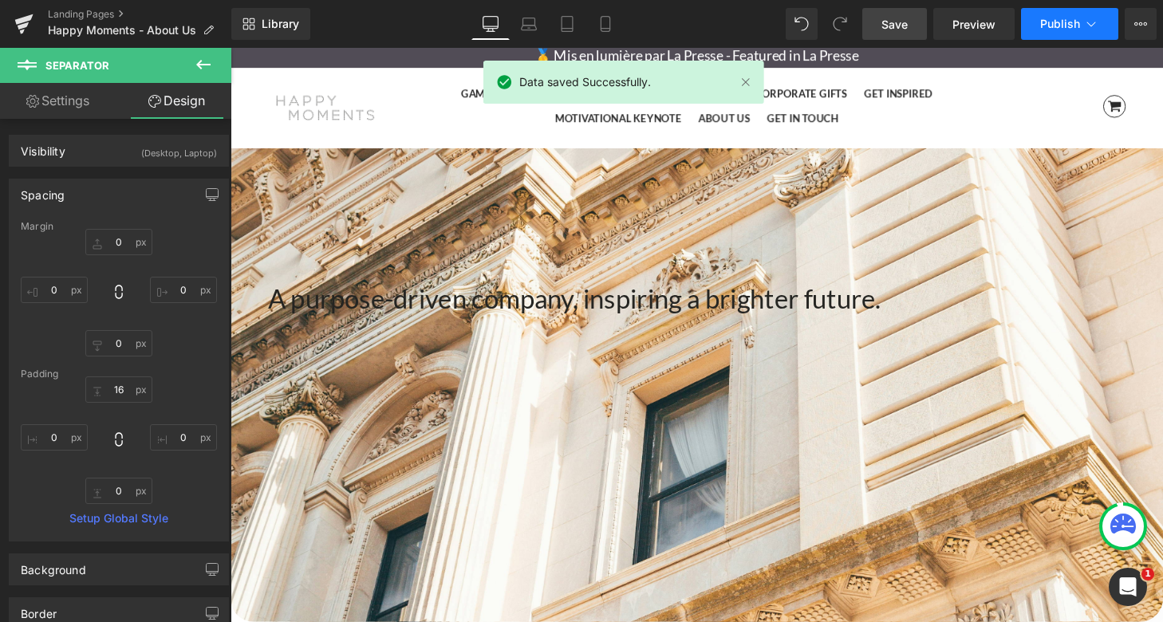
click at [1087, 27] on icon at bounding box center [1091, 24] width 16 height 16
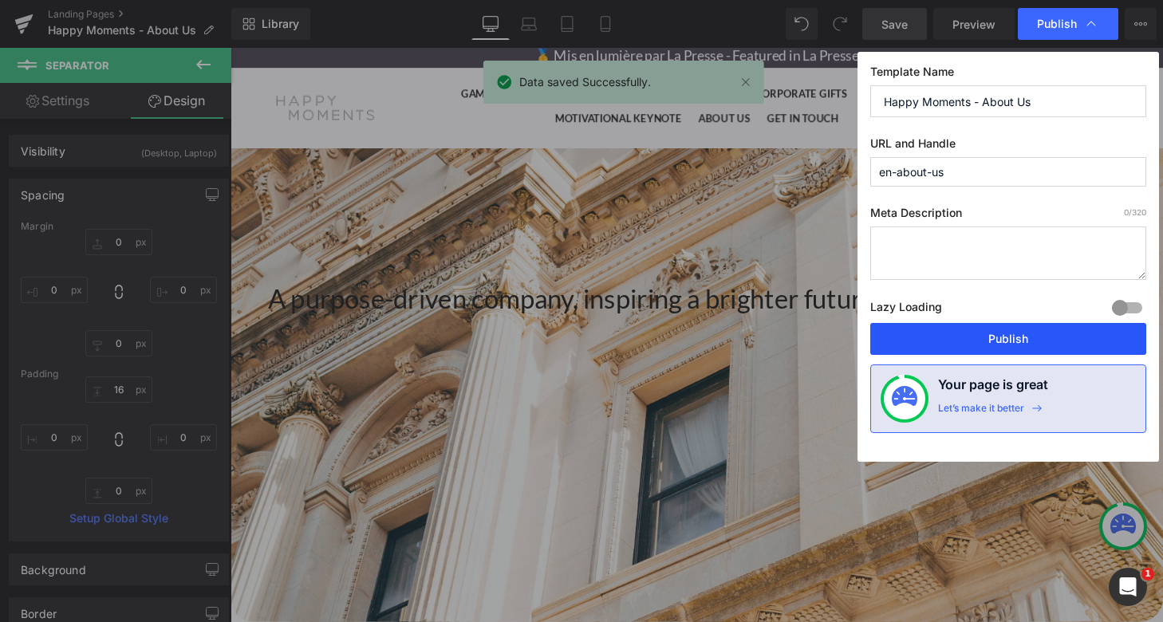
click at [1044, 343] on button "Publish" at bounding box center [1008, 339] width 276 height 32
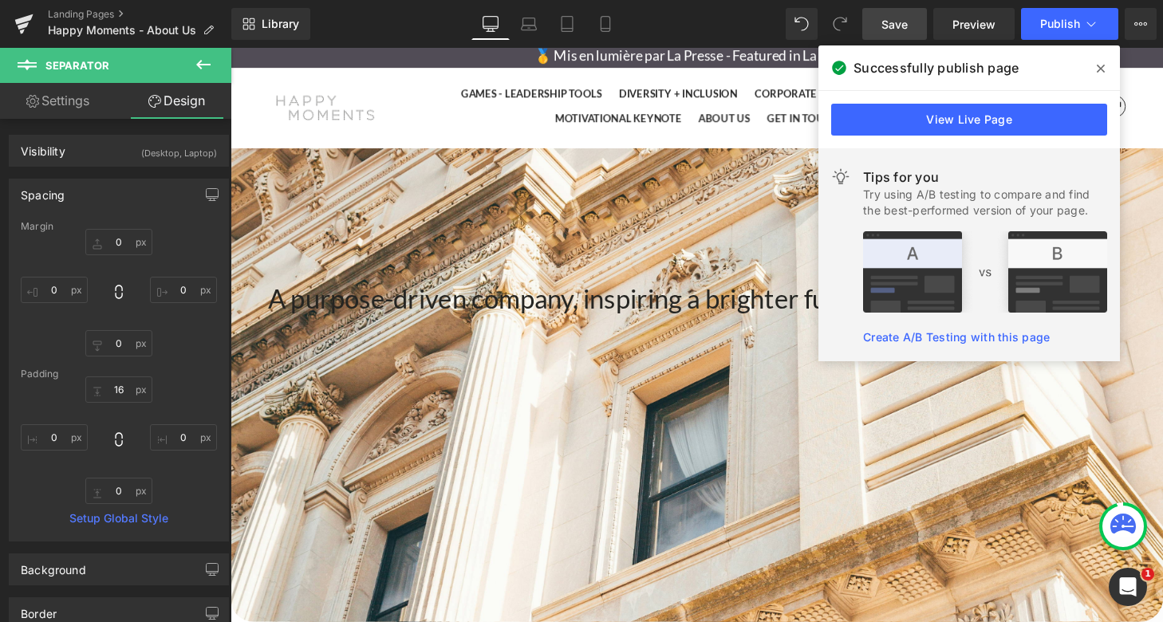
click at [1101, 68] on icon at bounding box center [1100, 69] width 8 height 8
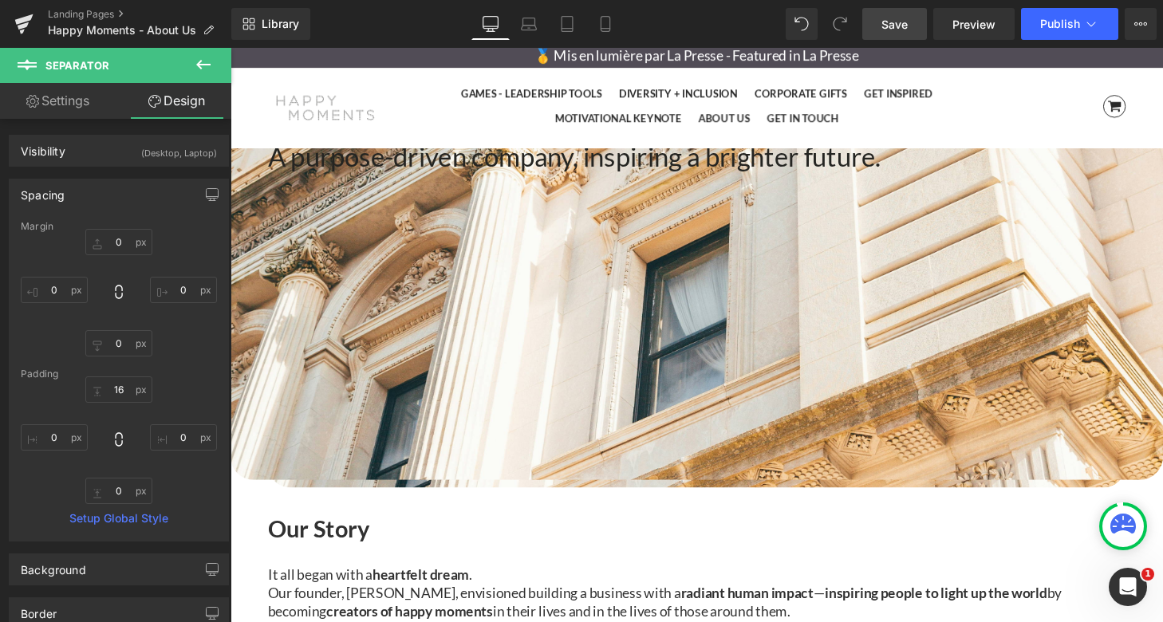
scroll to position [166, 0]
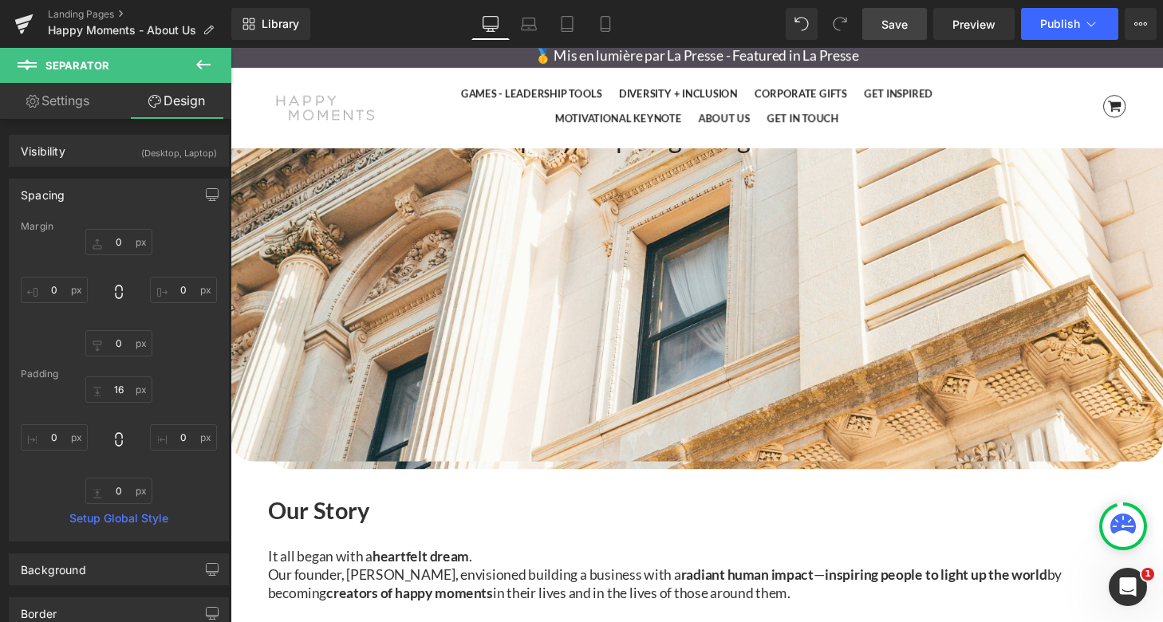
click at [711, 565] on p "It all began with a heartfelt dream ." at bounding box center [713, 574] width 888 height 18
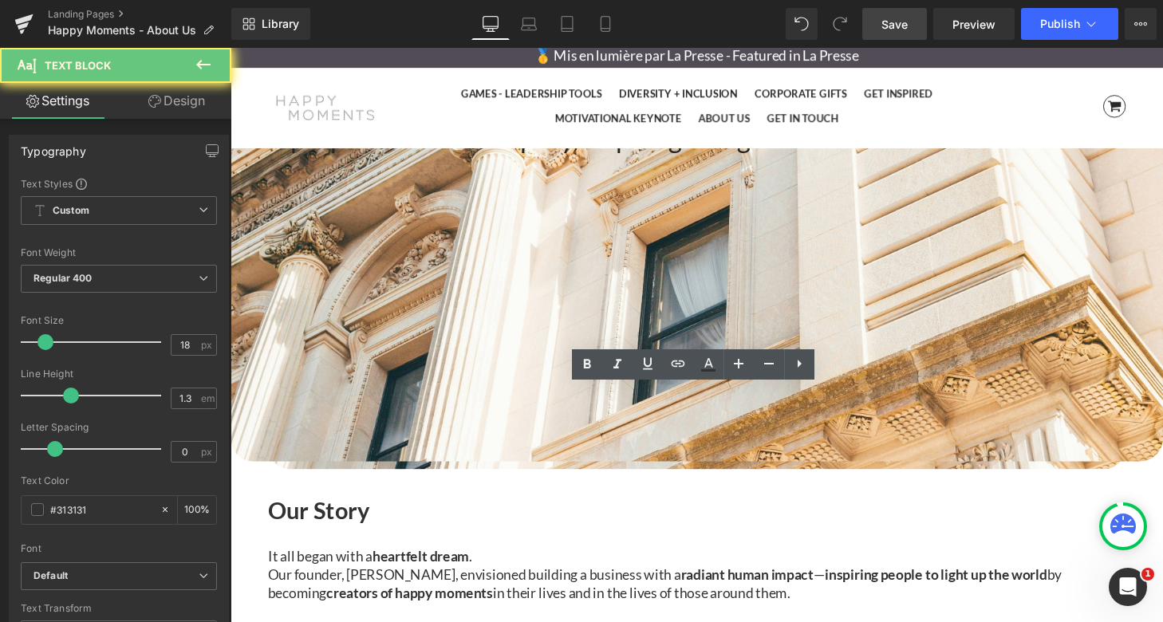
click at [434, 565] on b "heartfelt" at bounding box center [405, 574] width 57 height 18
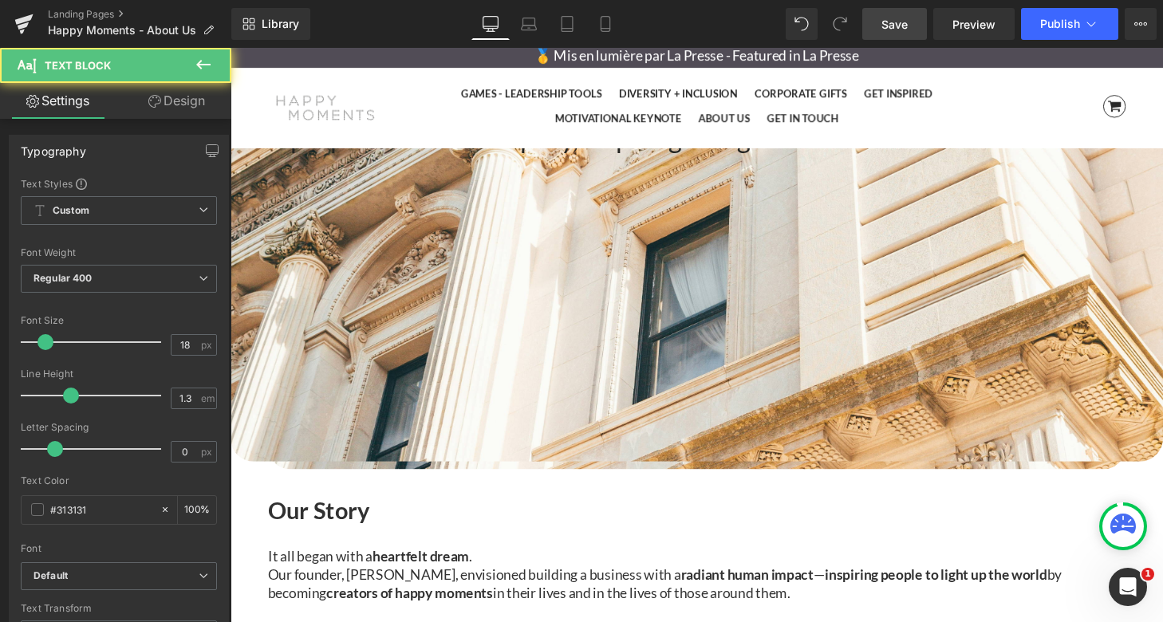
click at [477, 565] on b "dream" at bounding box center [456, 574] width 41 height 18
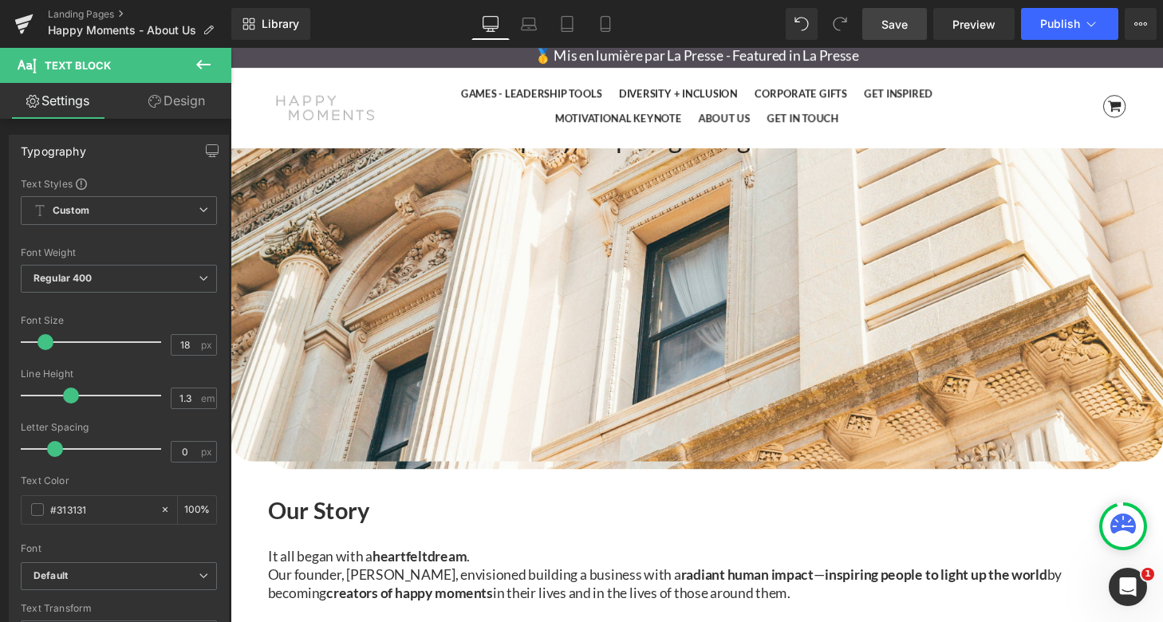
click at [434, 565] on b "heartfelt" at bounding box center [405, 574] width 57 height 18
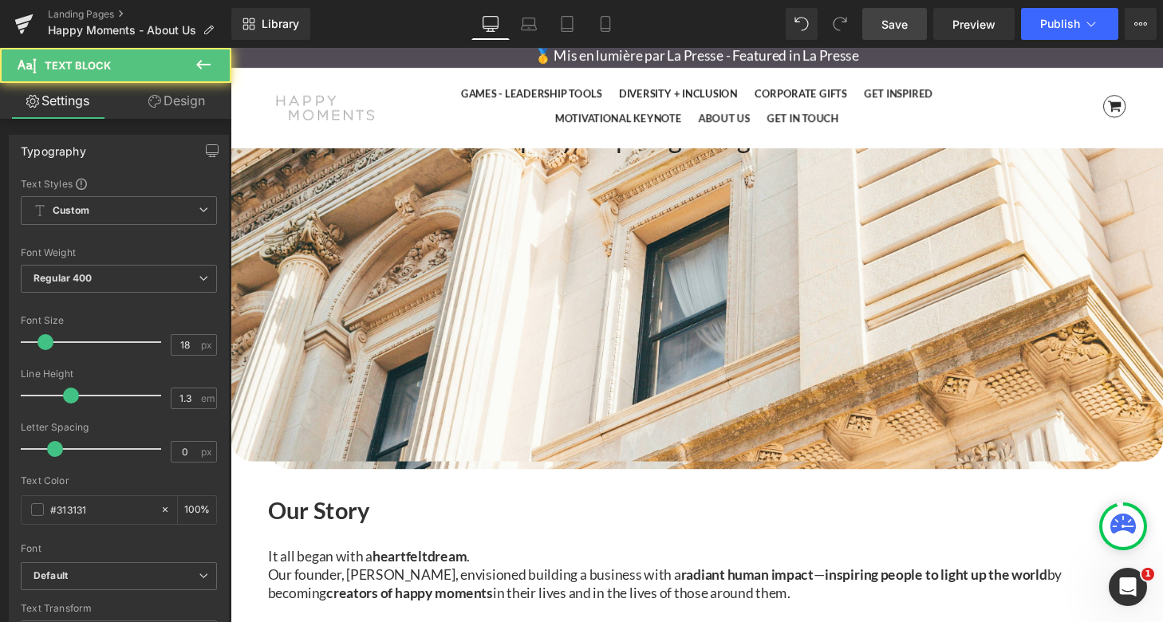
click at [474, 565] on b "dream" at bounding box center [454, 574] width 41 height 18
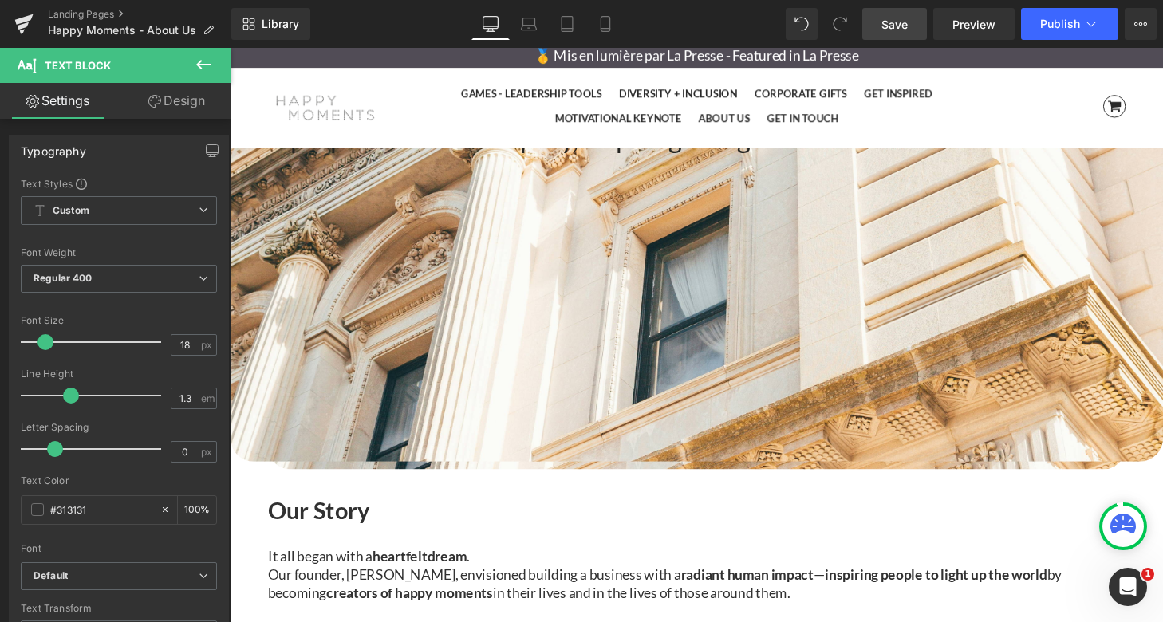
click at [907, 17] on span "Save" at bounding box center [894, 24] width 26 height 17
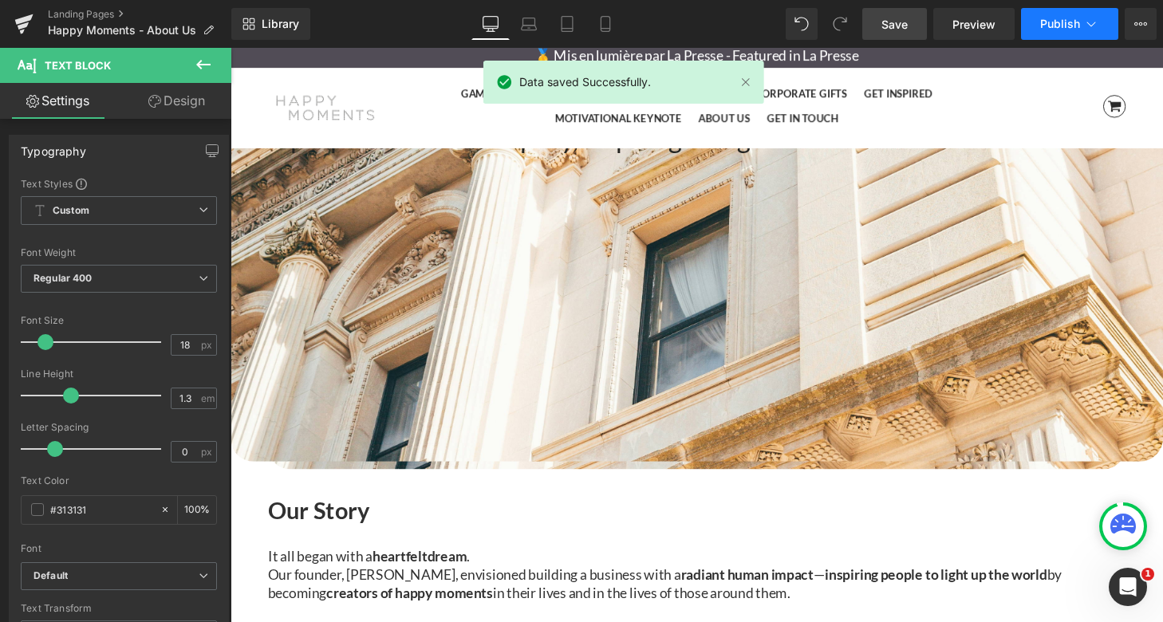
click at [1072, 19] on span "Publish" at bounding box center [1060, 24] width 40 height 13
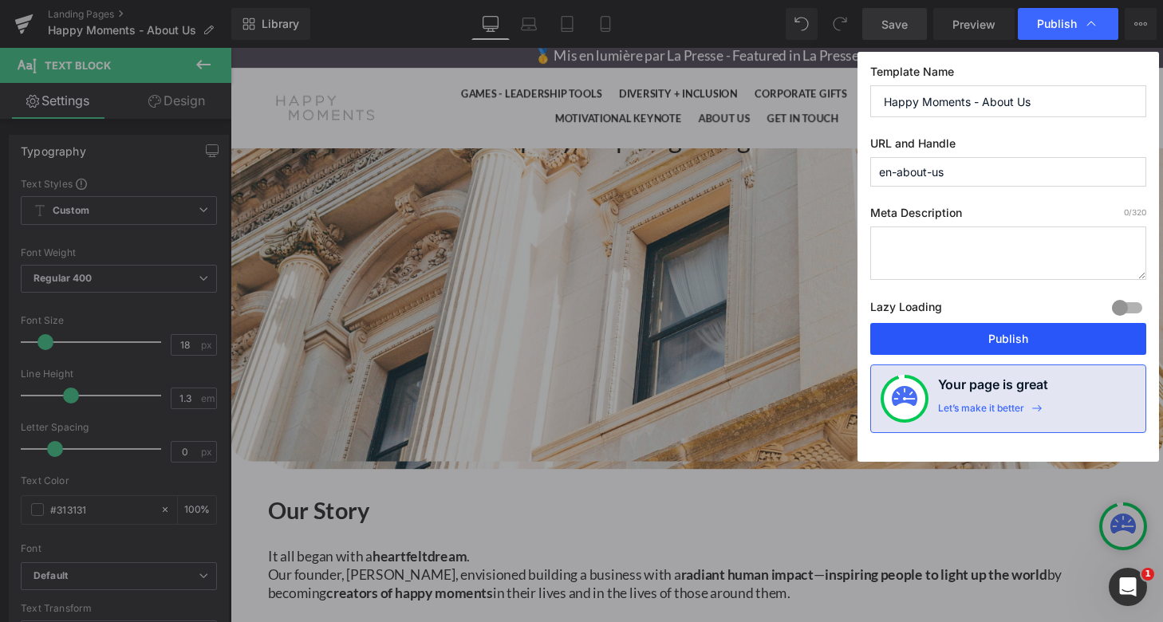
click at [1002, 340] on button "Publish" at bounding box center [1008, 339] width 276 height 32
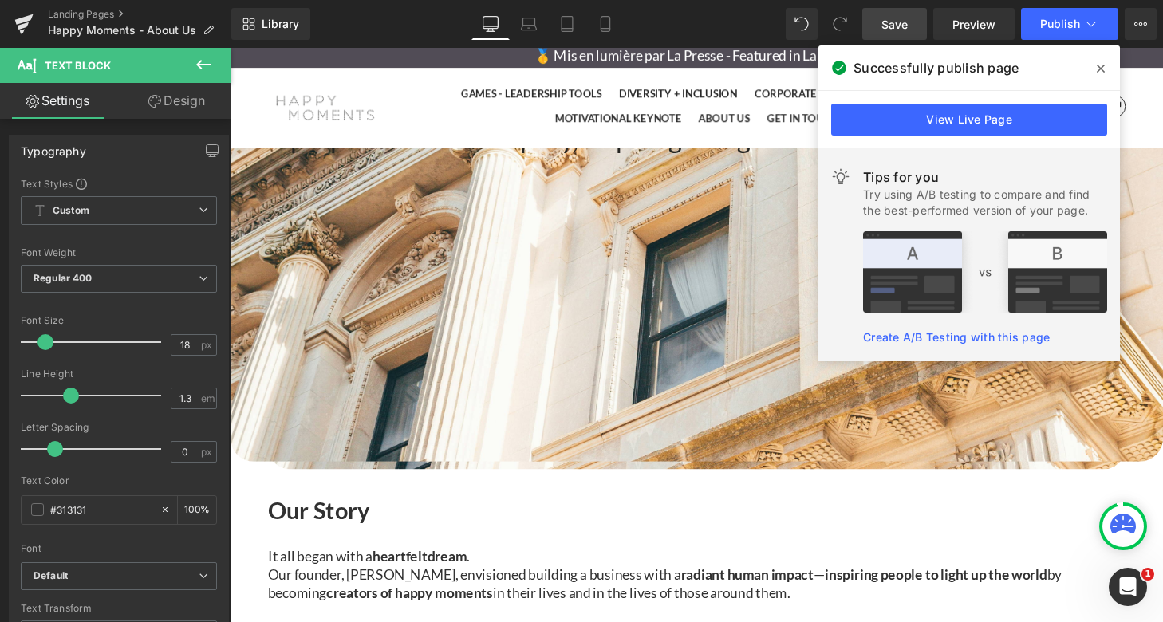
click at [1101, 65] on icon at bounding box center [1100, 68] width 8 height 13
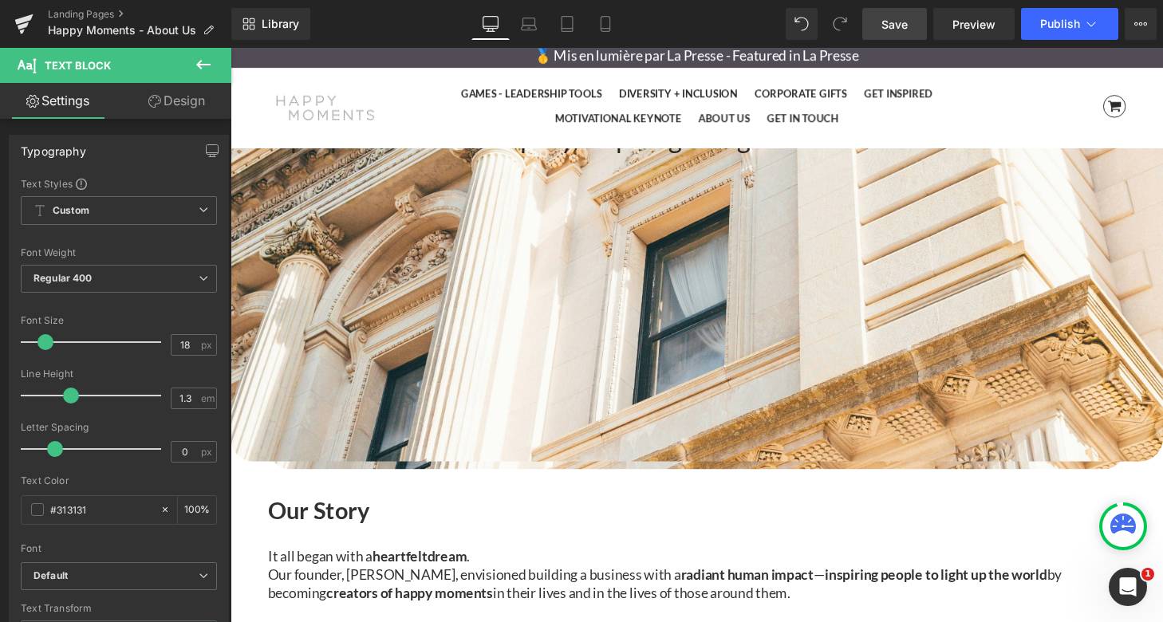
click at [305, 584] on span "Our founder, [PERSON_NAME], envisioned building a business with a" at bounding box center [482, 593] width 427 height 18
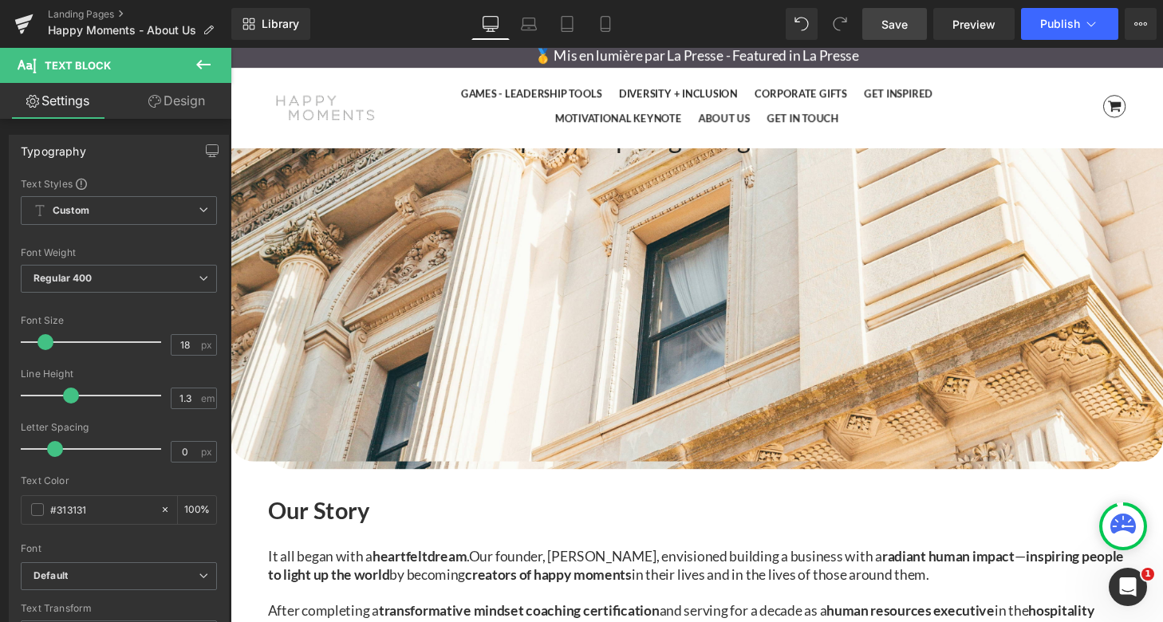
click at [903, 26] on span "Save" at bounding box center [894, 24] width 26 height 17
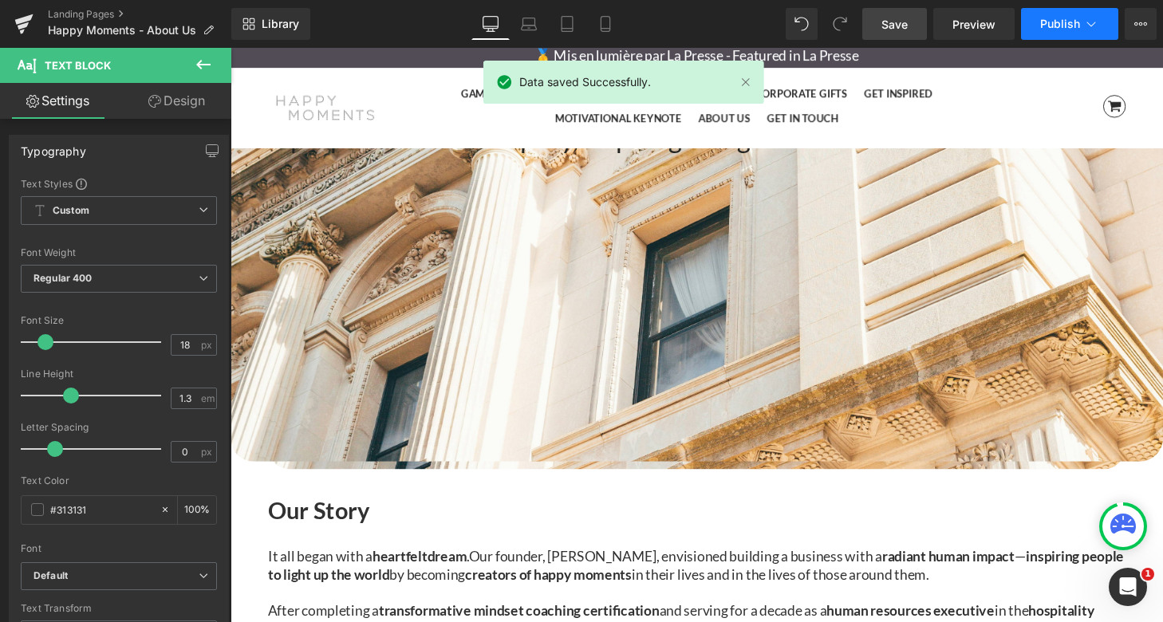
click at [1094, 25] on icon at bounding box center [1091, 24] width 16 height 16
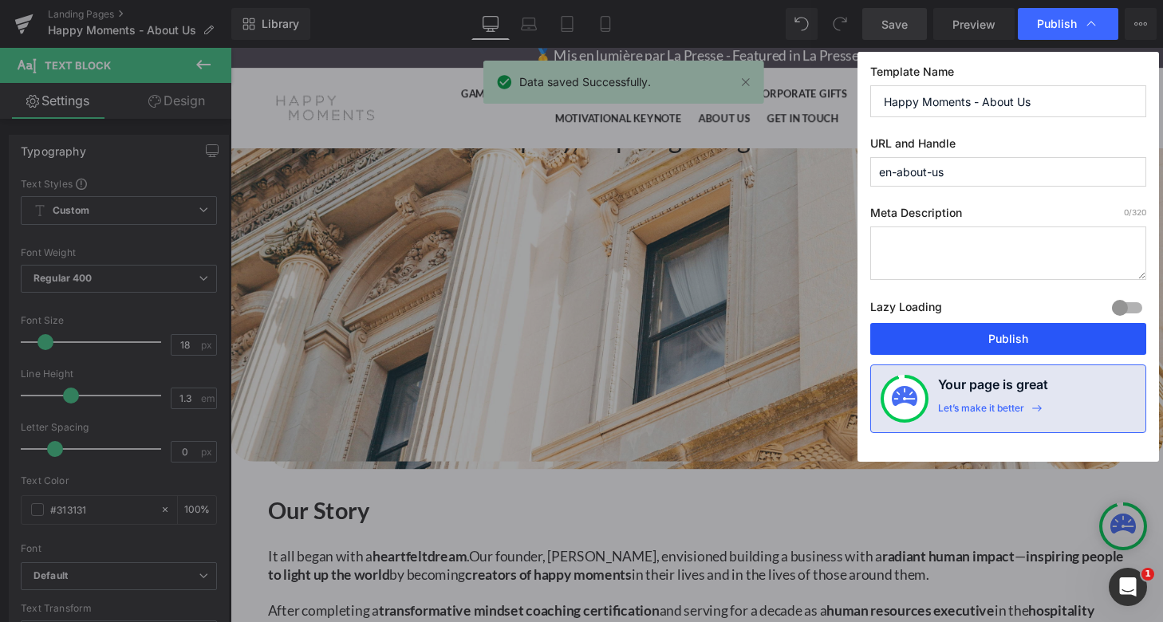
click at [1006, 341] on button "Publish" at bounding box center [1008, 339] width 276 height 32
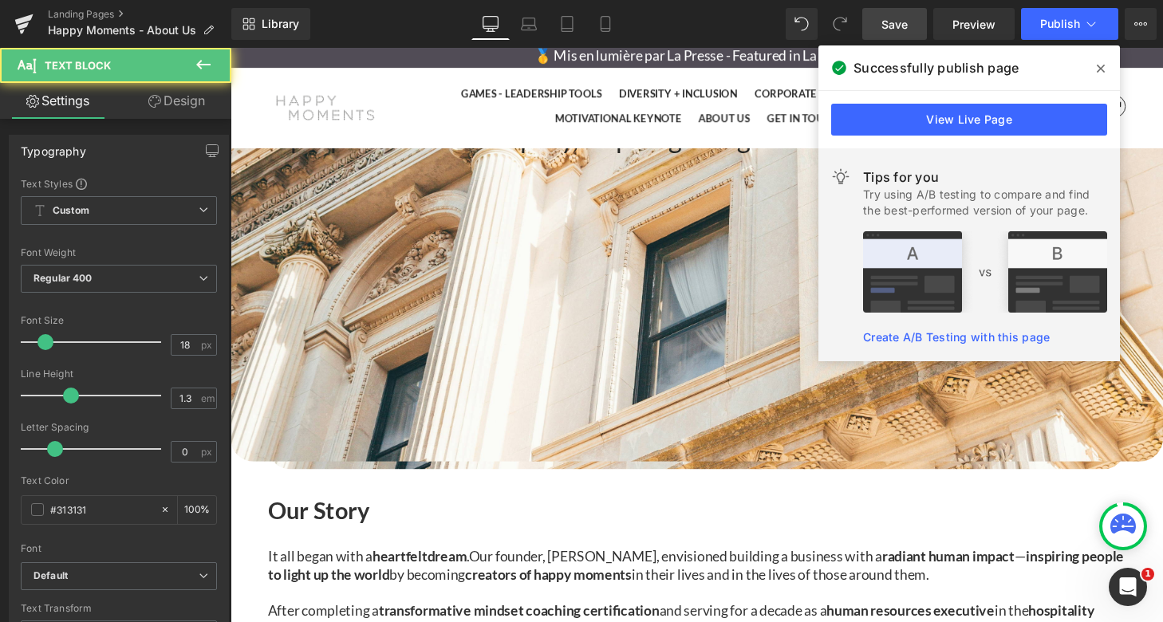
click at [387, 565] on p "It all began with a heartfelt dream . Our founder, [PERSON_NAME], envisioned bu…" at bounding box center [713, 583] width 888 height 37
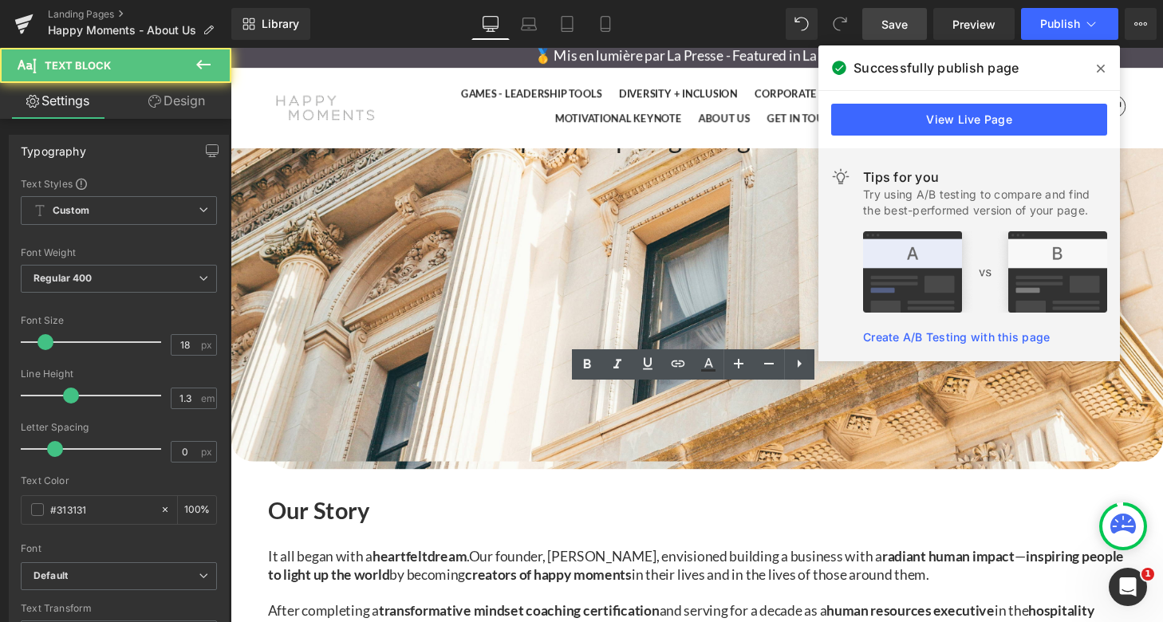
click at [510, 565] on span "Our founder, [PERSON_NAME], envisioned building a business with a" at bounding box center [690, 574] width 427 height 18
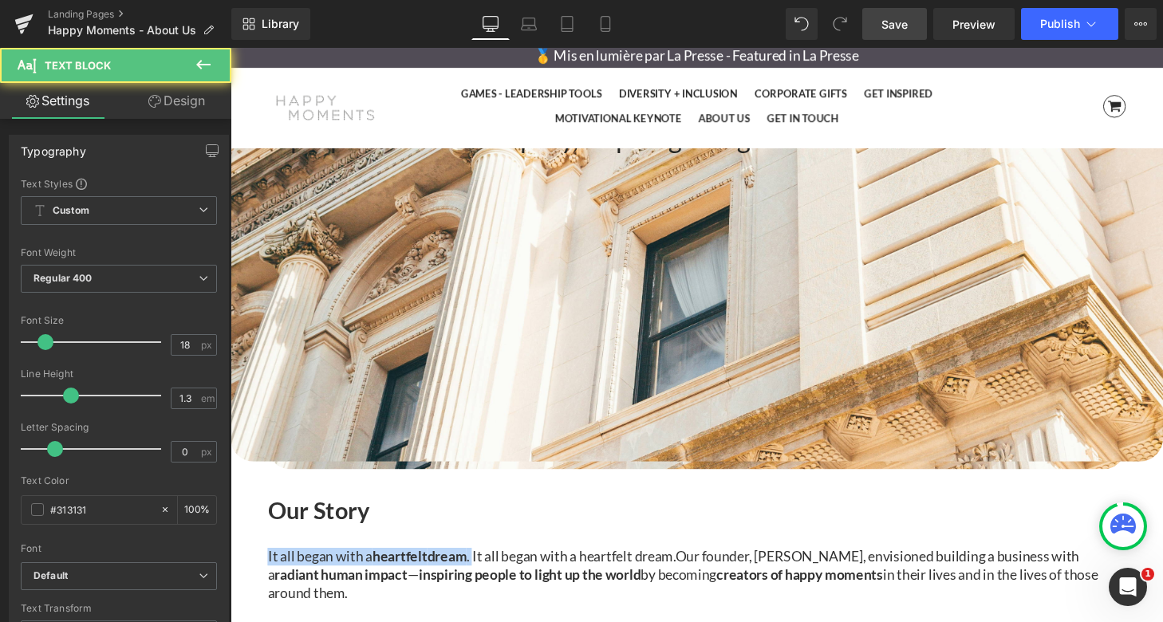
drag, startPoint x: 509, startPoint y: 407, endPoint x: 265, endPoint y: 409, distance: 244.0
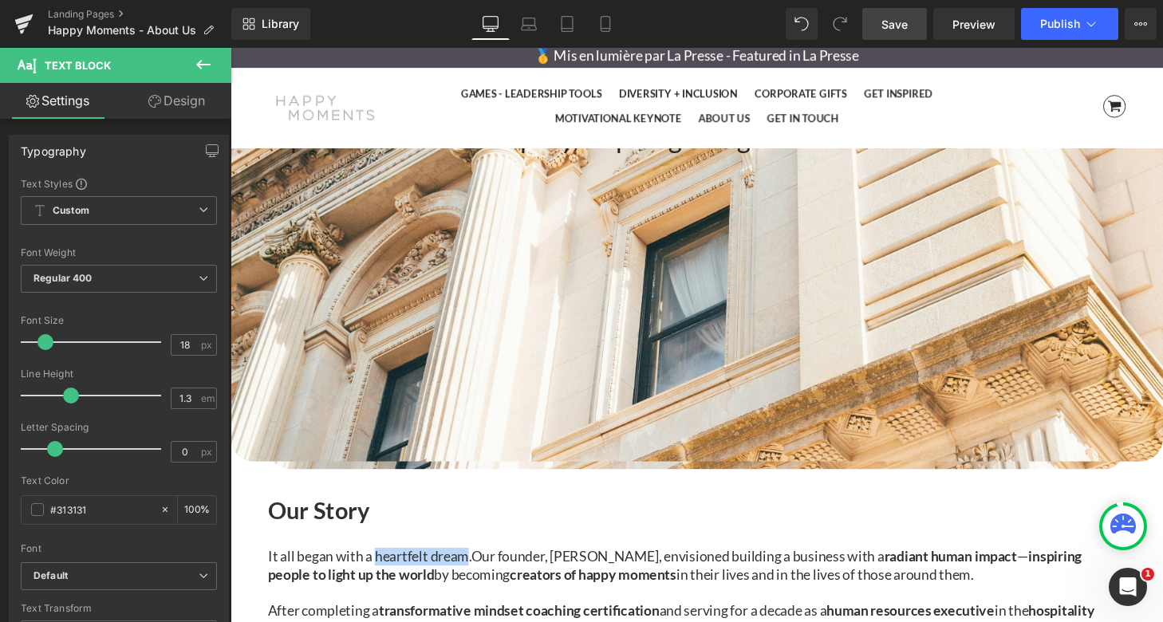
drag, startPoint x: 405, startPoint y: 407, endPoint x: 498, endPoint y: 411, distance: 93.4
click at [498, 565] on p "It all began with a heartfelt dream. Our founder, [PERSON_NAME], envisioned bui…" at bounding box center [713, 583] width 888 height 37
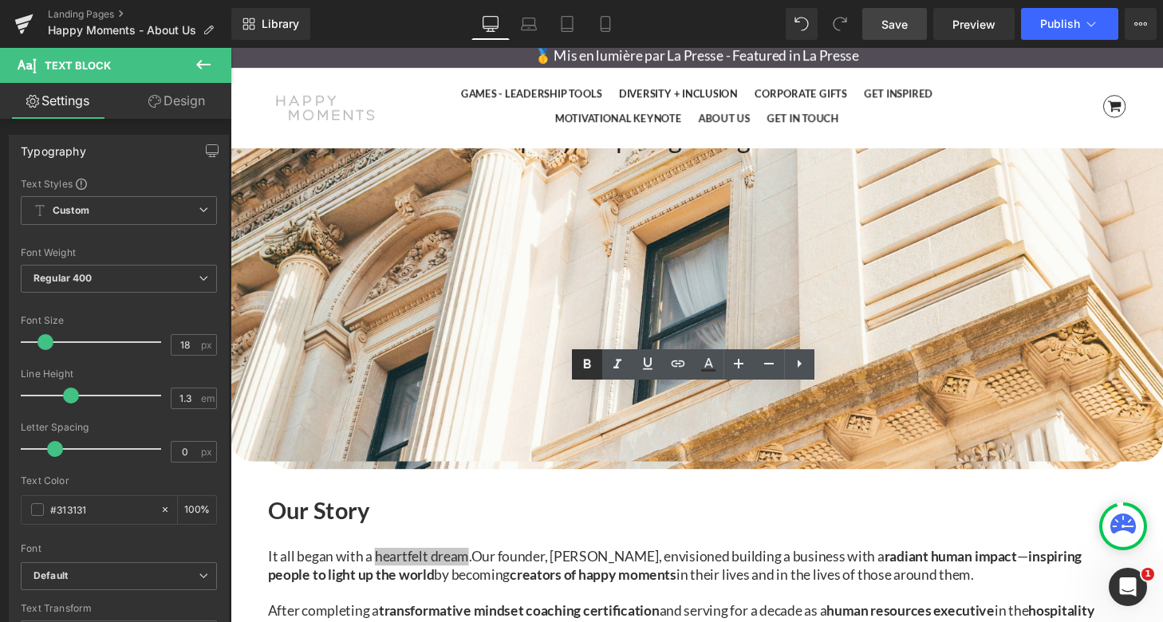
click at [588, 367] on icon at bounding box center [587, 364] width 7 height 10
click at [545, 565] on span "Our founder, [PERSON_NAME], envisioned building a business with a" at bounding box center [692, 574] width 427 height 18
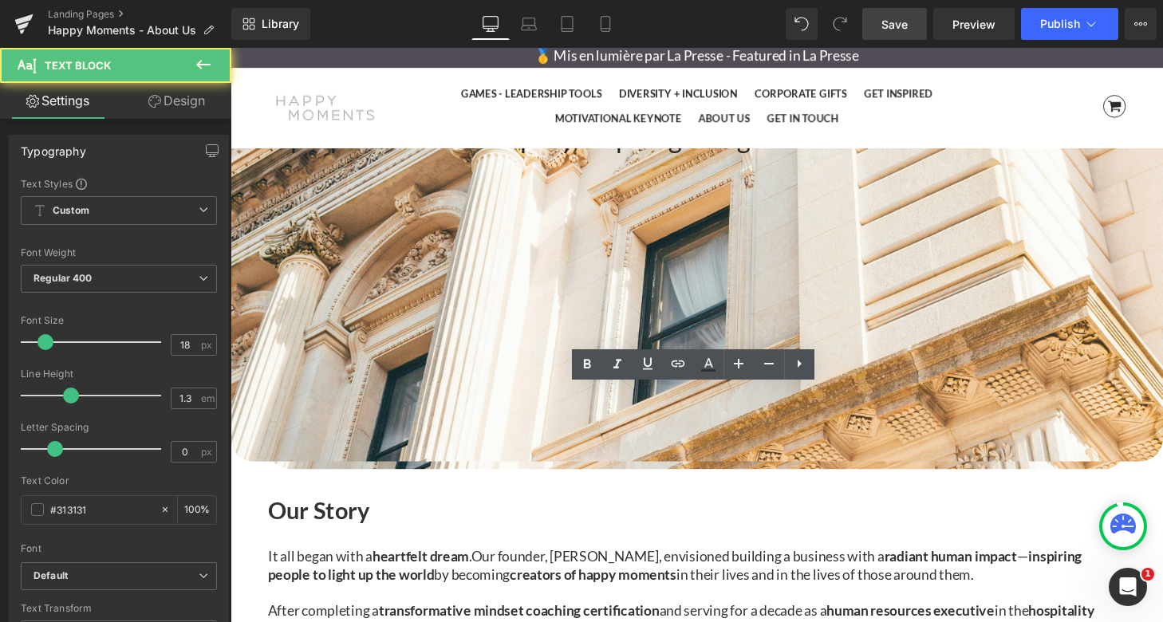
click at [902, 26] on span "Save" at bounding box center [894, 24] width 26 height 17
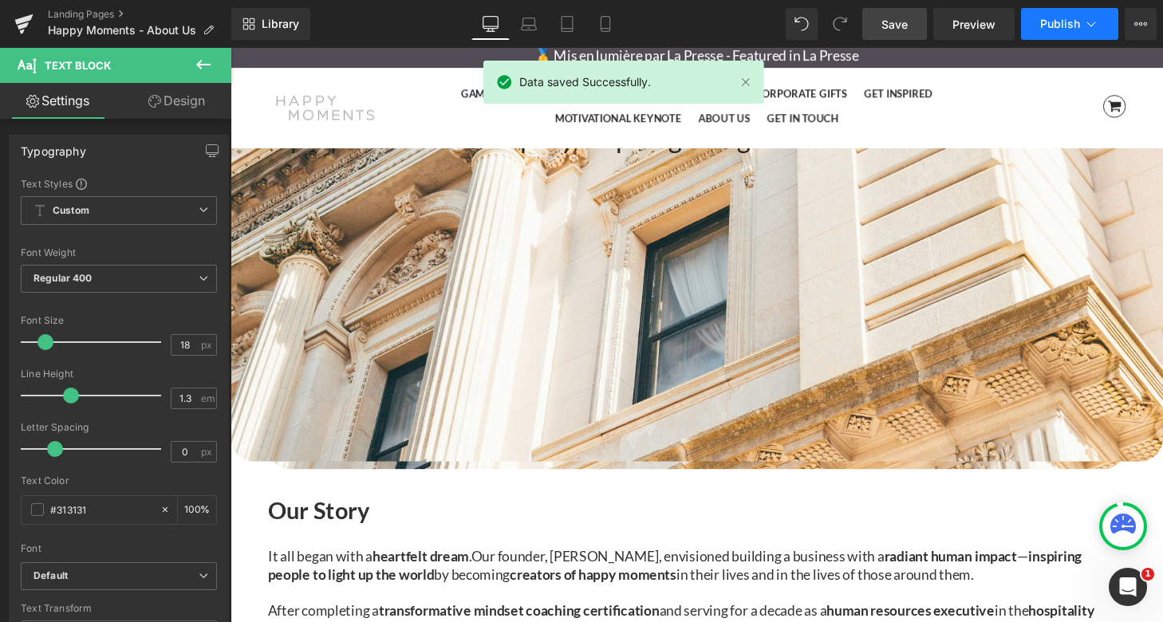
click at [1063, 23] on span "Publish" at bounding box center [1060, 24] width 40 height 13
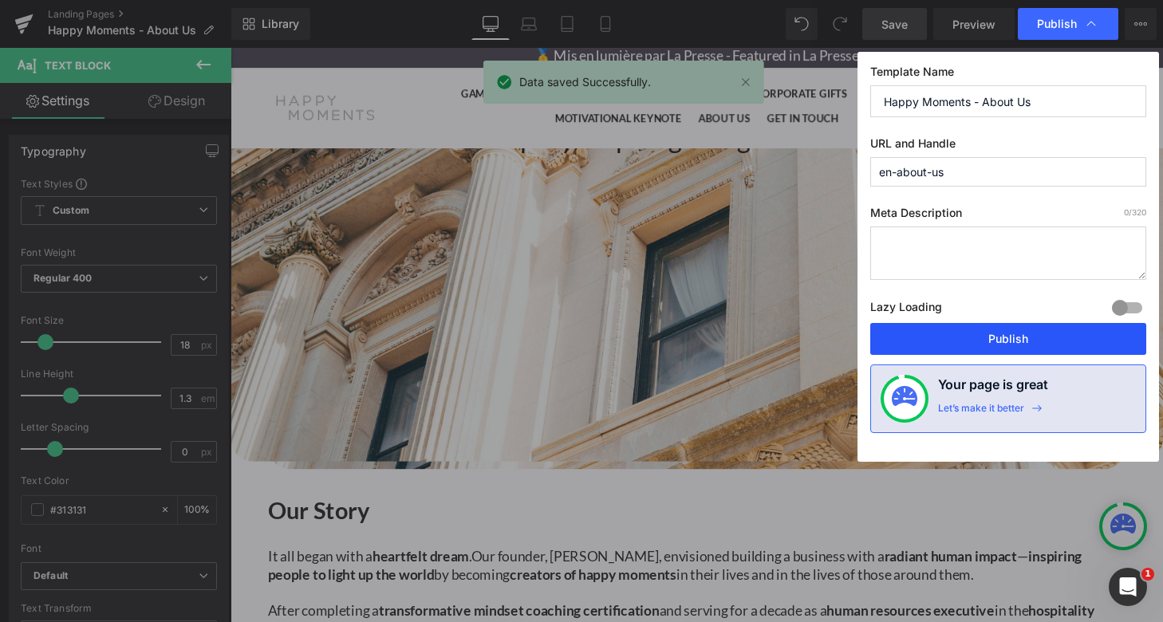
click at [1009, 333] on button "Publish" at bounding box center [1008, 339] width 276 height 32
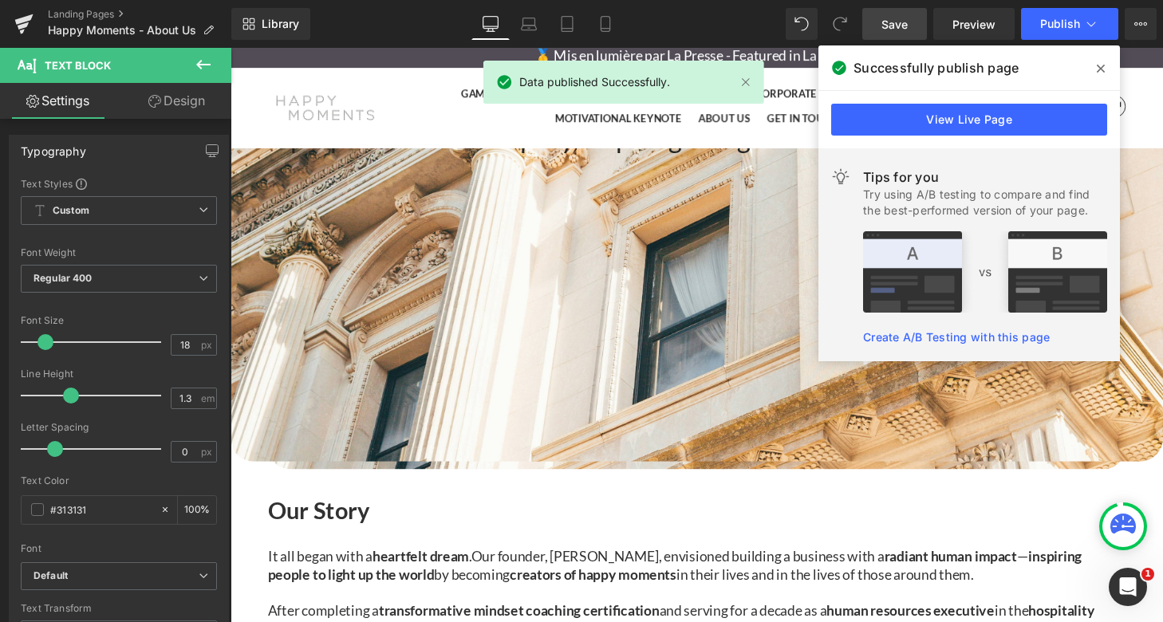
click at [1101, 66] on icon at bounding box center [1100, 69] width 8 height 8
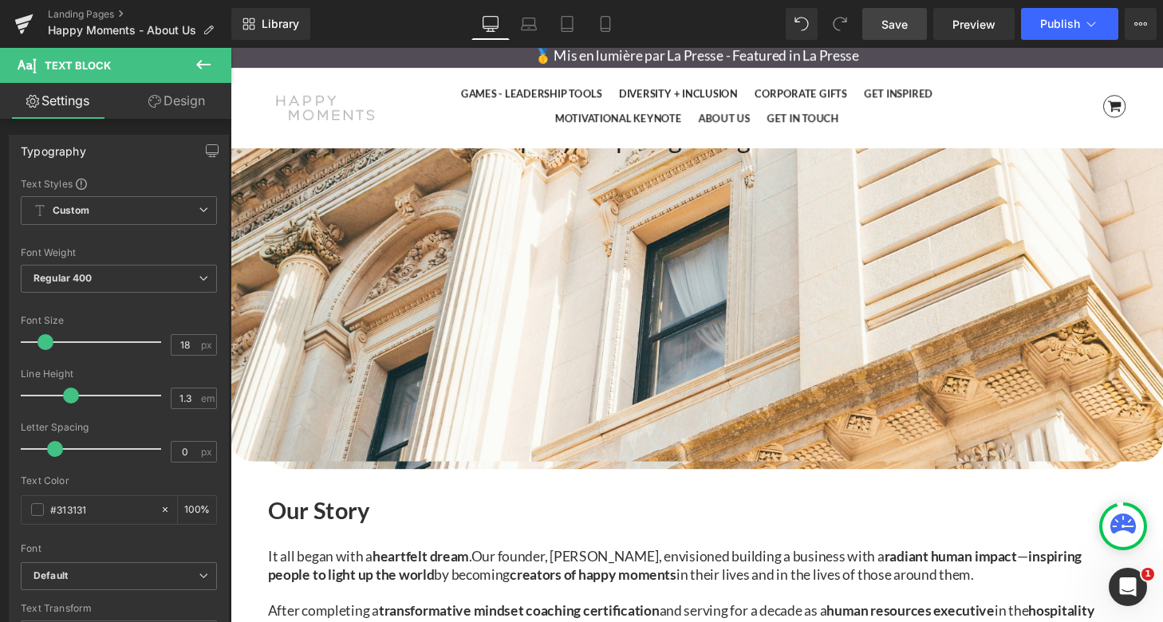
click at [348, 565] on p "It all began with a heartfelt dream . Our founder, [PERSON_NAME], envisioned bu…" at bounding box center [713, 583] width 888 height 37
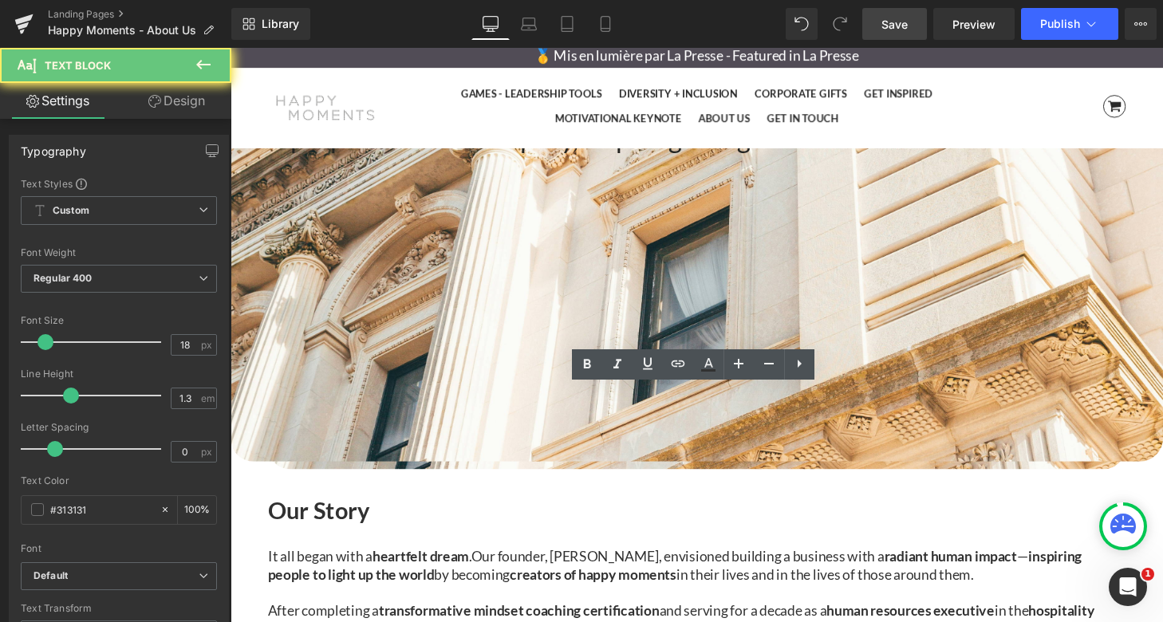
click at [393, 565] on p "It all began with a heartfelt dream . Our founder, [PERSON_NAME], envisioned bu…" at bounding box center [713, 583] width 888 height 37
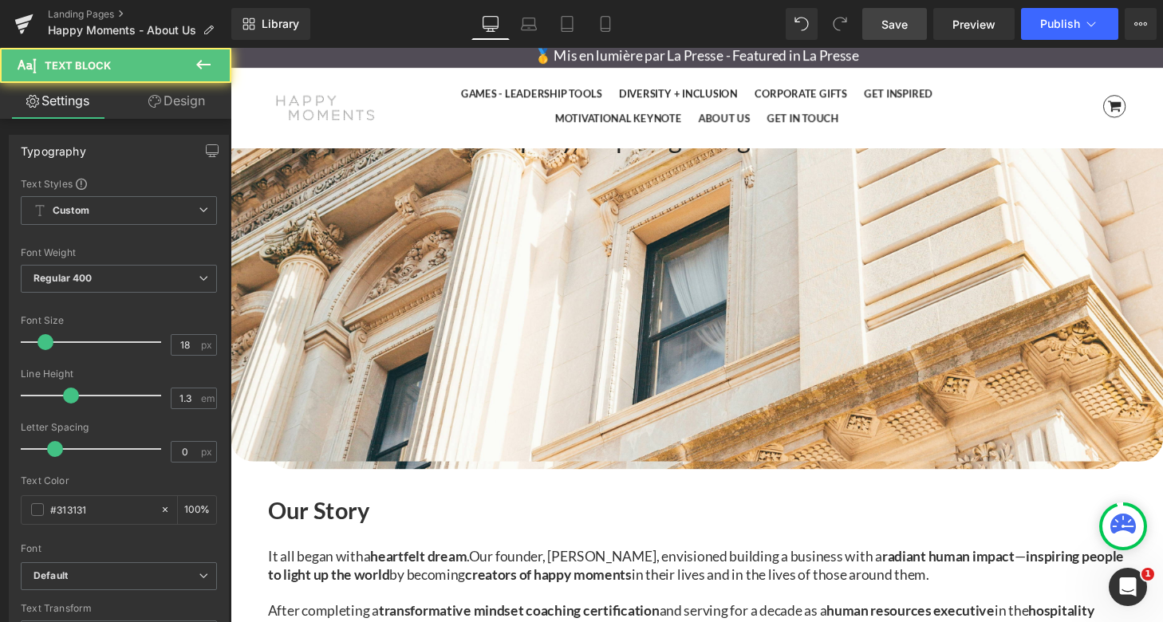
click at [402, 565] on strong "heartfelt dream" at bounding box center [425, 574] width 100 height 18
click at [461, 565] on strong "heartfelt dream" at bounding box center [425, 574] width 100 height 18
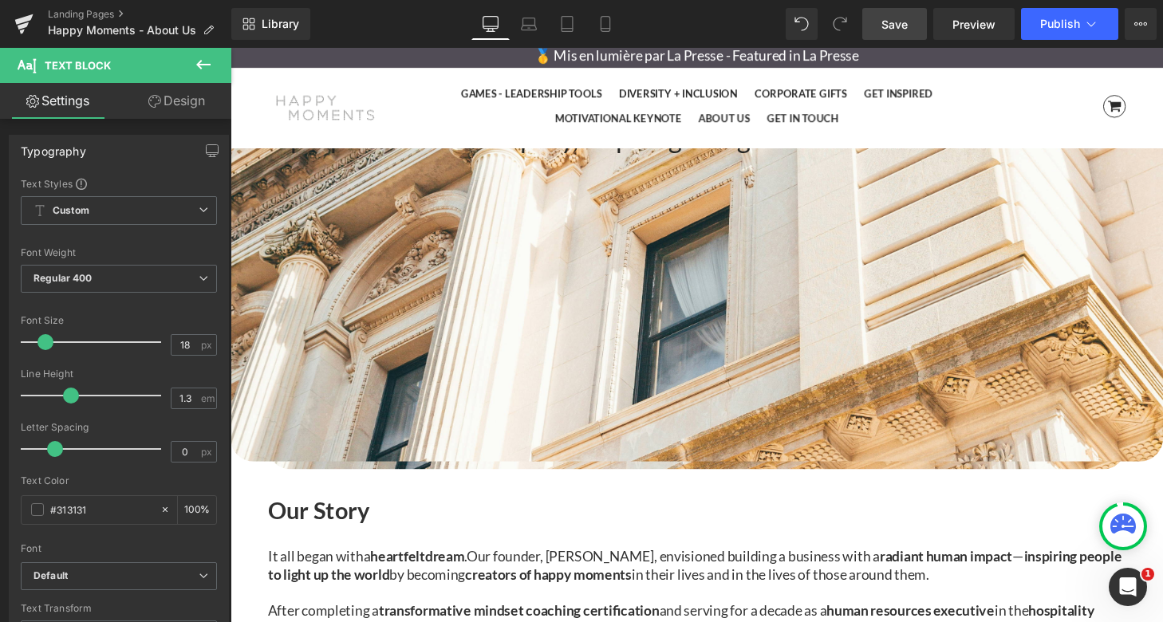
click at [473, 512] on h1 "Our Story" at bounding box center [713, 526] width 888 height 29
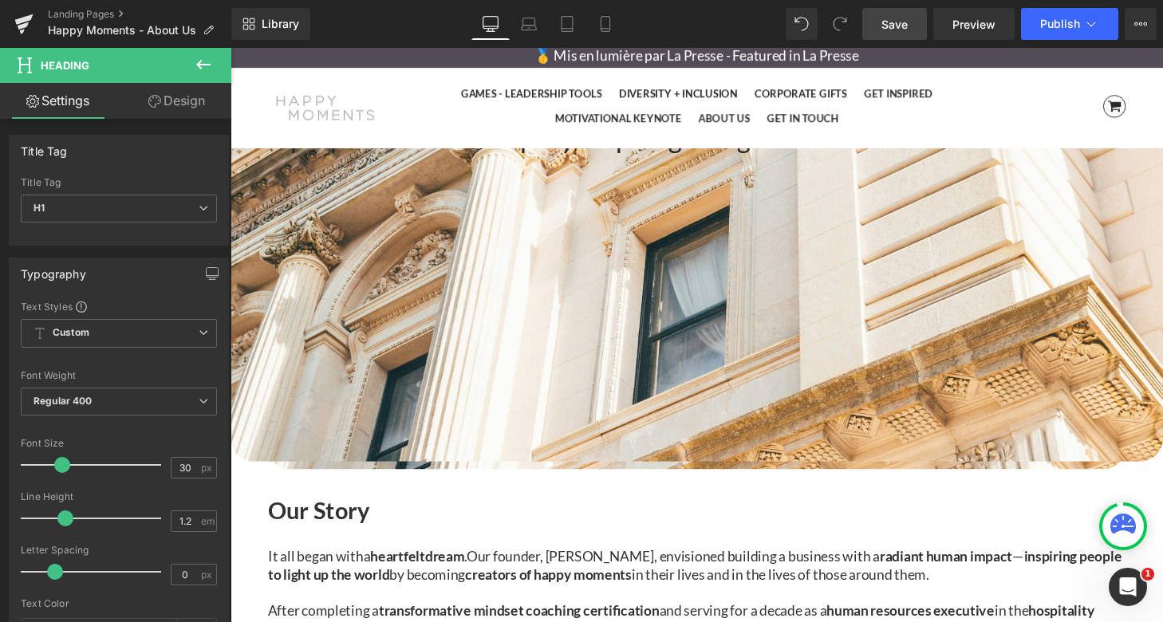
click at [930, 33] on div "Save Preview Publish Scheduled View Live Page View with current Template Save T…" at bounding box center [1009, 24] width 307 height 32
click at [913, 33] on link "Save" at bounding box center [894, 24] width 65 height 32
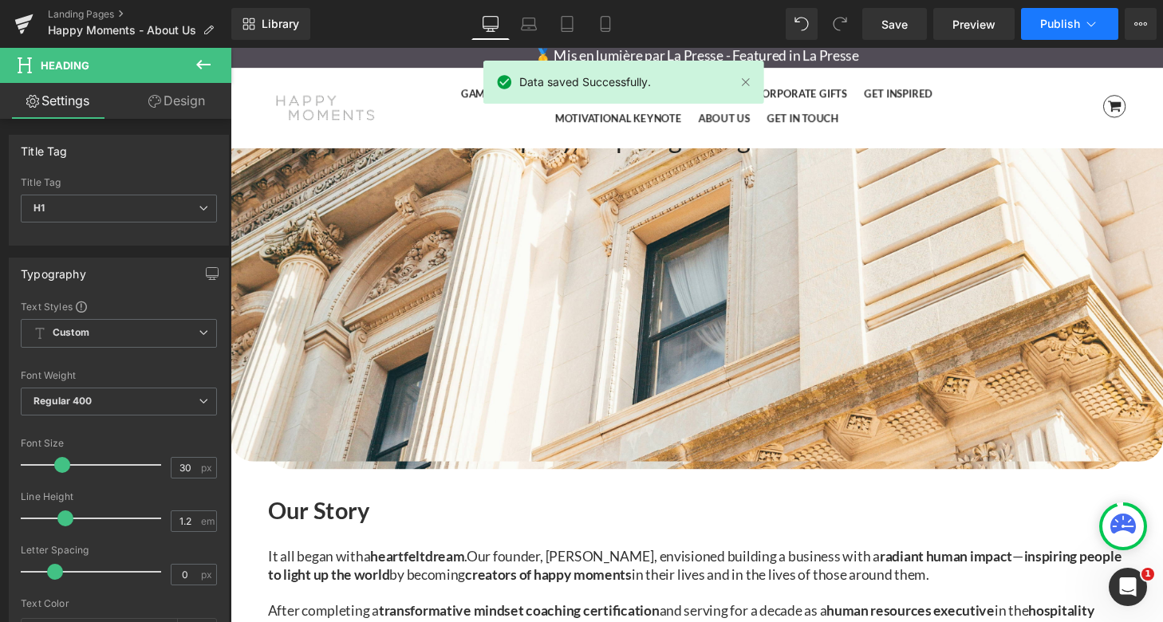
click at [1058, 25] on span "Publish" at bounding box center [1060, 24] width 40 height 13
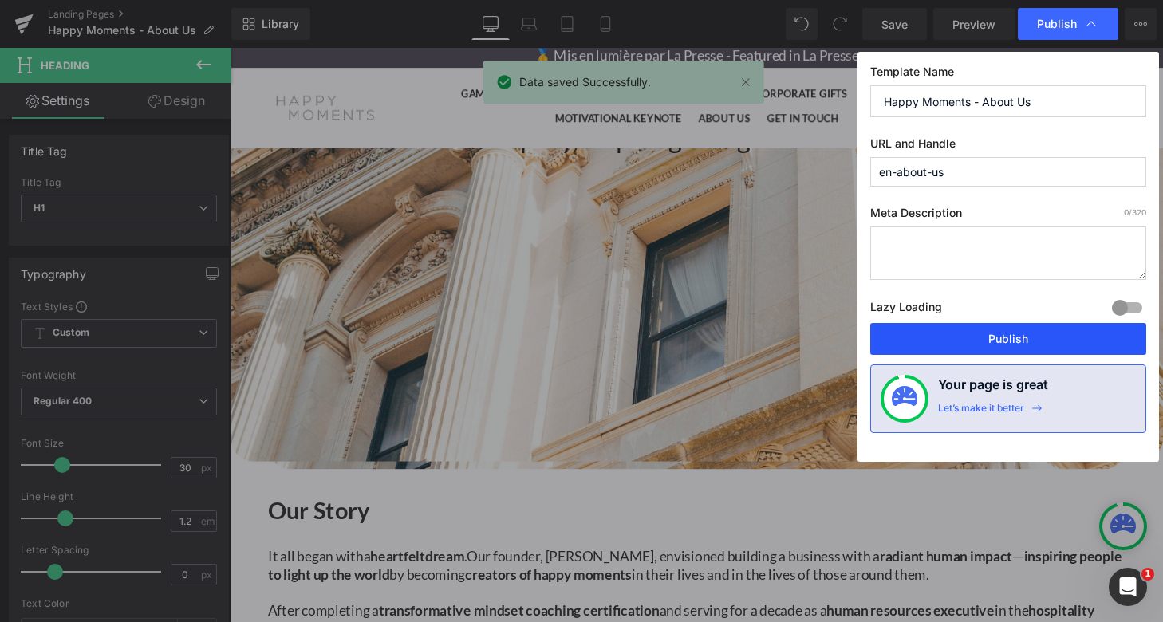
click at [1029, 333] on button "Publish" at bounding box center [1008, 339] width 276 height 32
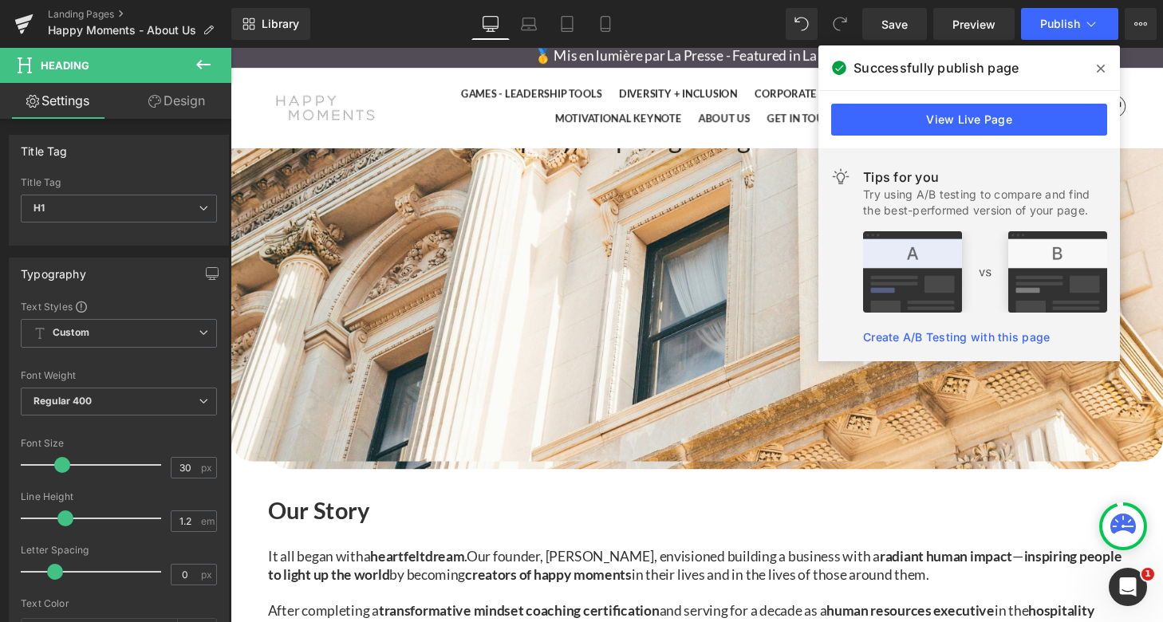
click at [410, 584] on span "by" at bounding box center [402, 593] width 15 height 18
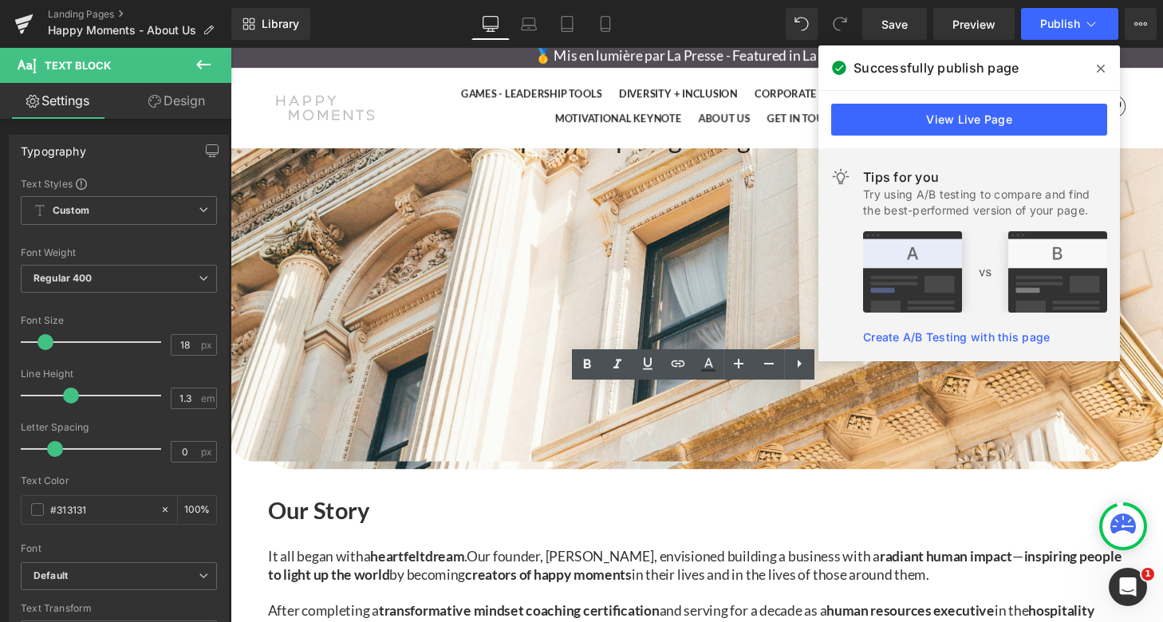
click at [518, 565] on span "Our founder, [PERSON_NAME], envisioned building a business with a" at bounding box center [687, 574] width 427 height 18
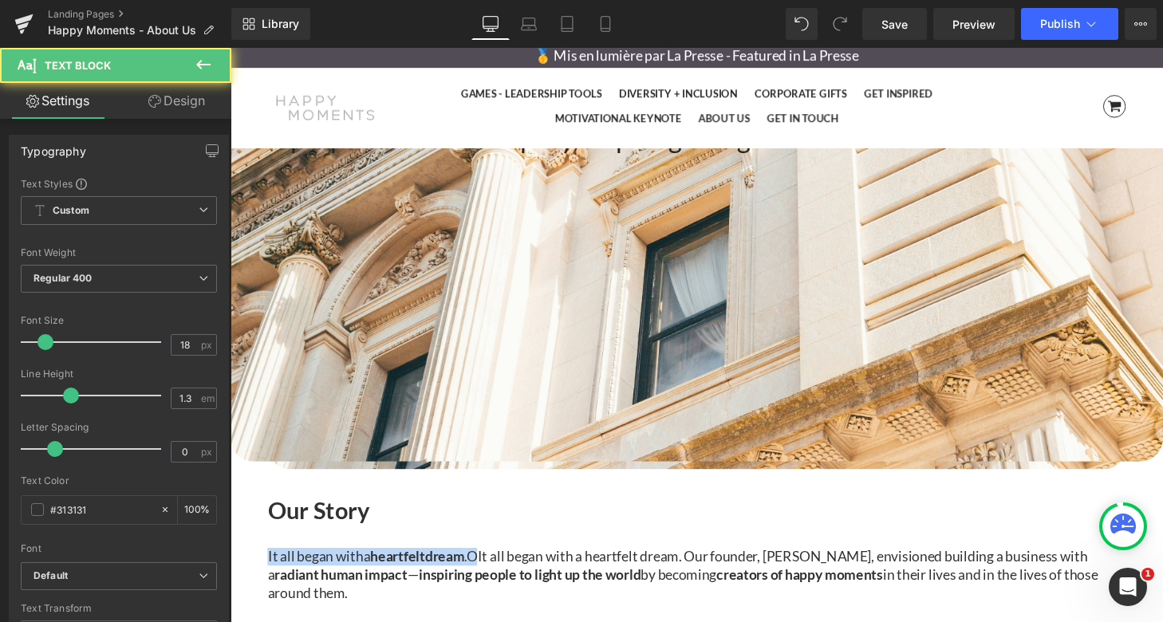
drag, startPoint x: 510, startPoint y: 407, endPoint x: 272, endPoint y: 412, distance: 238.5
click at [272, 493] on div "Our Story Heading It all began witha heartfeltdream . OIt all began with a hear…" at bounding box center [713, 611] width 888 height 236
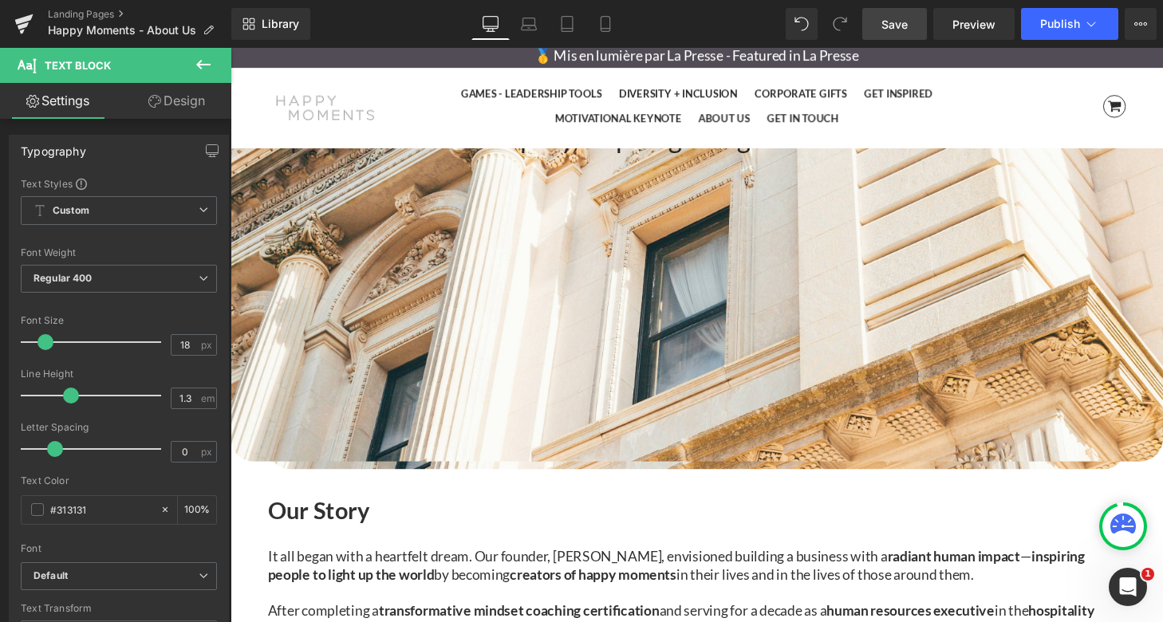
click at [915, 9] on link "Save" at bounding box center [894, 24] width 65 height 32
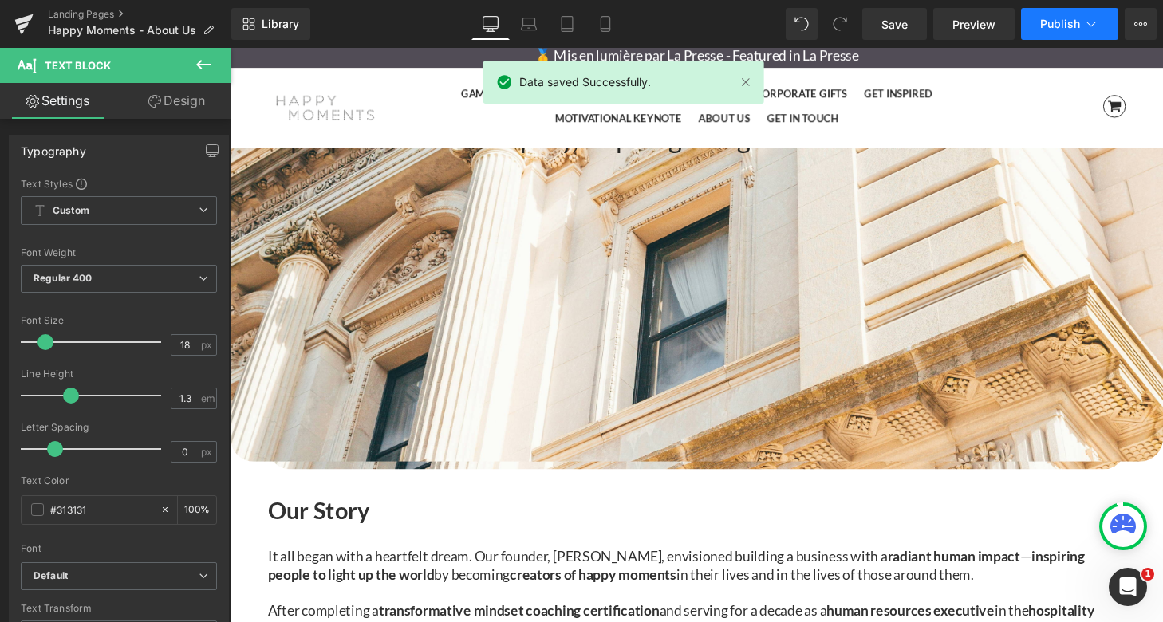
click at [1048, 26] on span "Publish" at bounding box center [1060, 24] width 40 height 13
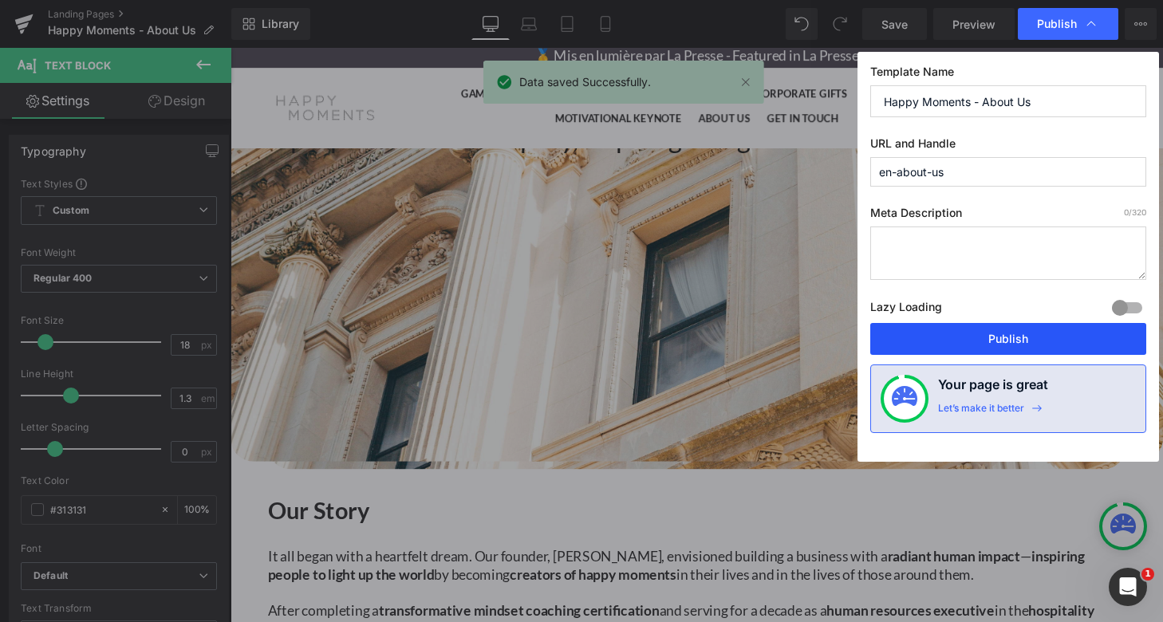
click at [992, 336] on button "Publish" at bounding box center [1008, 339] width 276 height 32
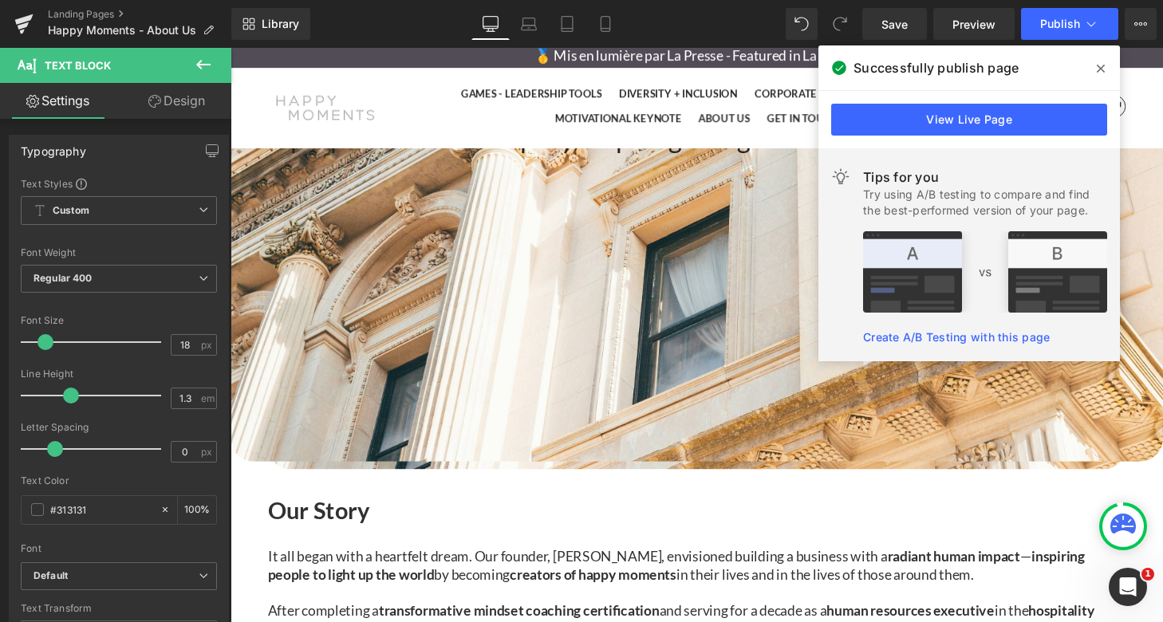
click at [736, 584] on span "in their" at bounding box center [713, 593] width 45 height 18
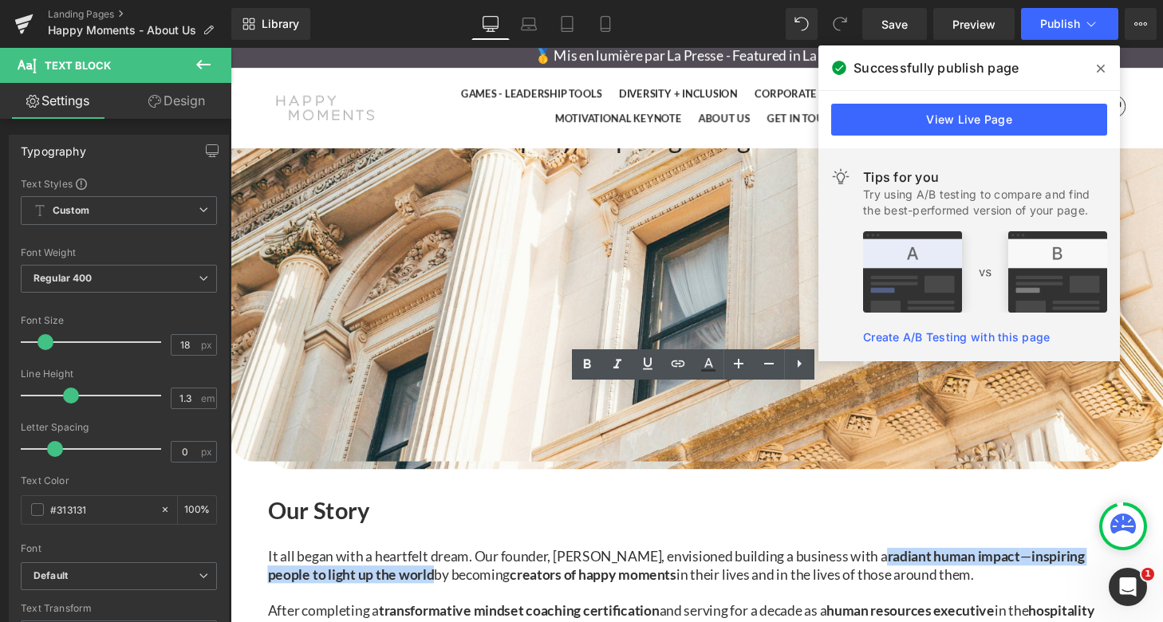
drag, startPoint x: 920, startPoint y: 407, endPoint x: 514, endPoint y: 430, distance: 407.3
click at [514, 565] on p "It all began with a heartfelt dream. Our founder, [PERSON_NAME], envisioned bui…" at bounding box center [713, 583] width 888 height 37
click at [588, 364] on icon at bounding box center [587, 364] width 7 height 10
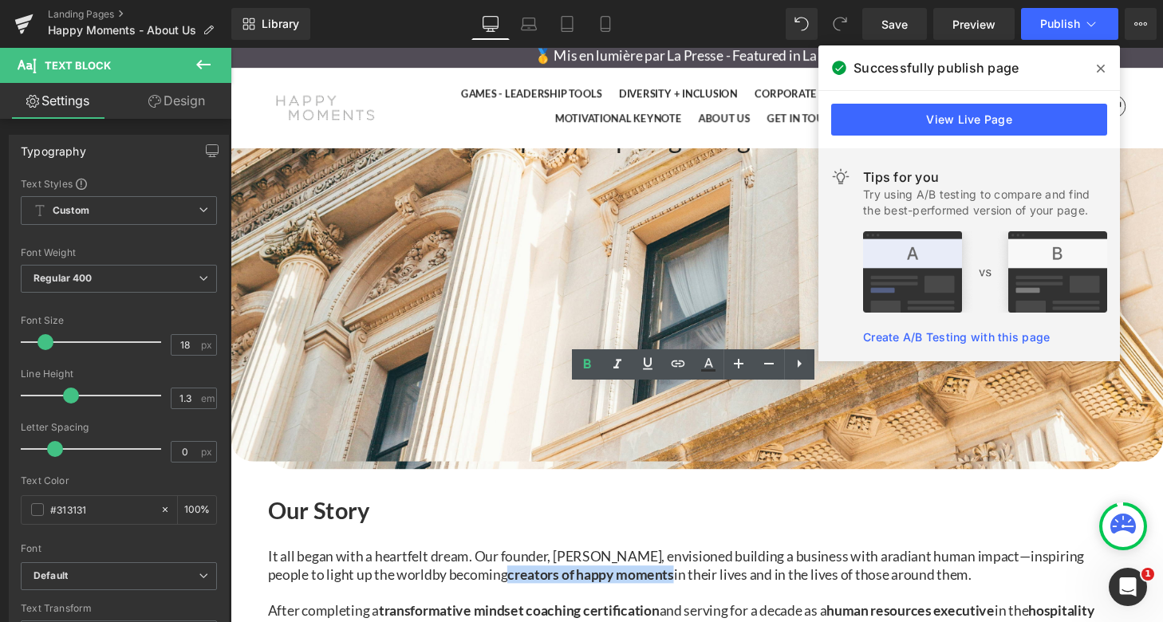
drag, startPoint x: 596, startPoint y: 428, endPoint x: 771, endPoint y: 424, distance: 174.7
click at [771, 565] on p "It all began with a heartfelt dream. Our founder, [PERSON_NAME], envisioned bui…" at bounding box center [713, 583] width 888 height 37
click at [586, 362] on icon at bounding box center [587, 364] width 7 height 10
click at [895, 27] on span "Save" at bounding box center [894, 24] width 26 height 17
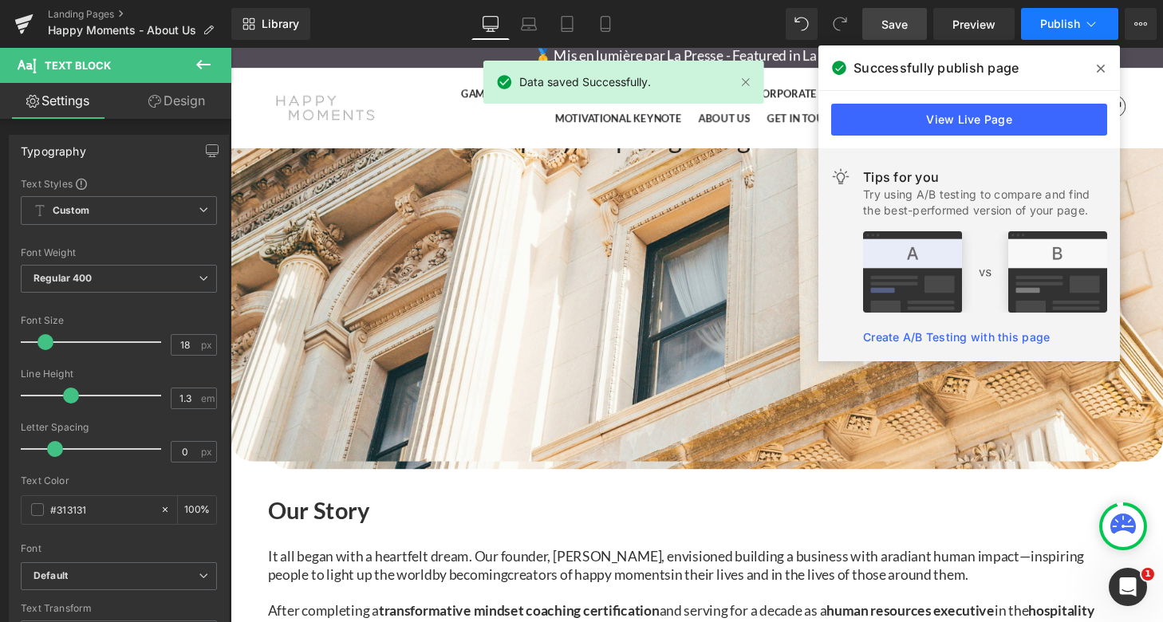
click at [1088, 24] on icon at bounding box center [1091, 24] width 9 height 5
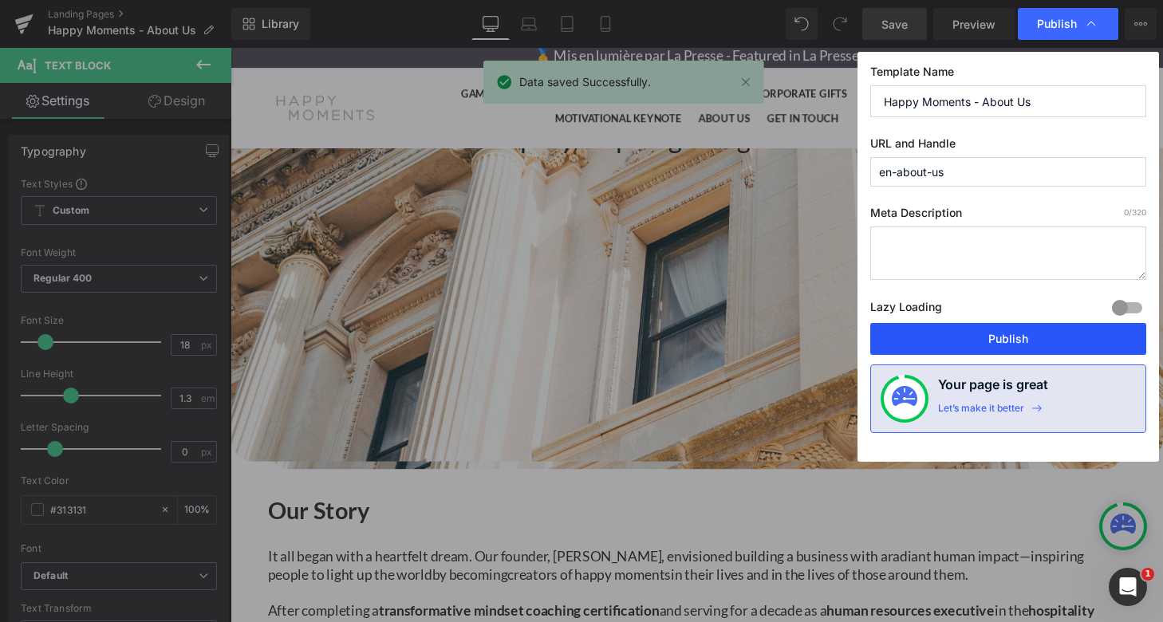
click at [1049, 334] on button "Publish" at bounding box center [1008, 339] width 276 height 32
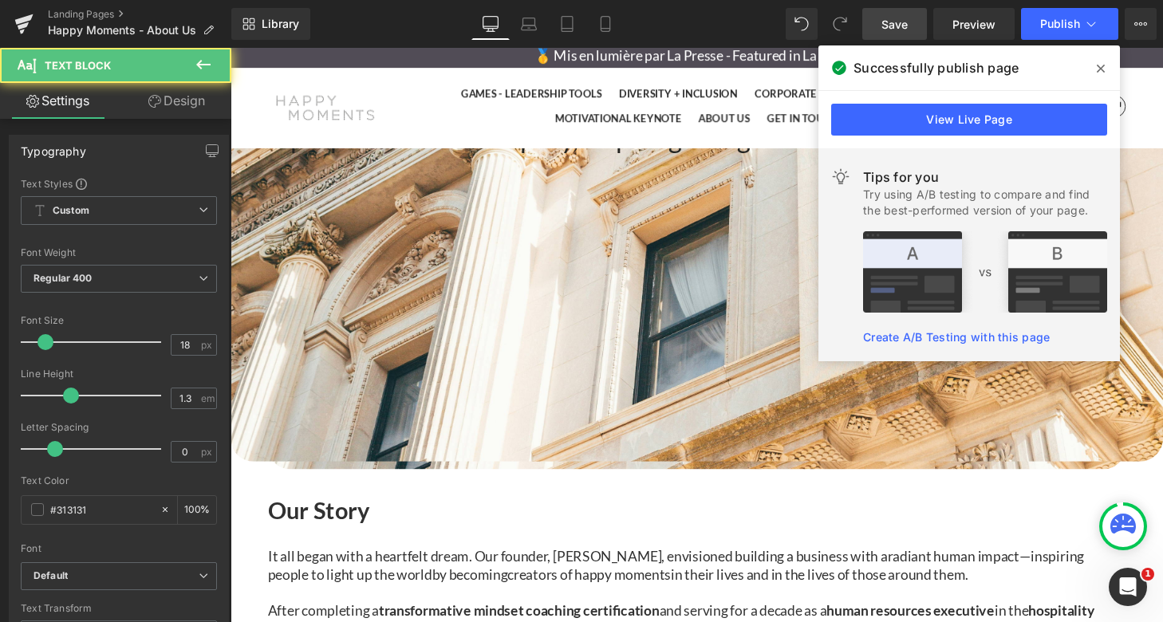
click at [547, 565] on span "It all began with a heartfelt dream. Our founder, [PERSON_NAME], envisioned bui…" at bounding box center [589, 574] width 641 height 18
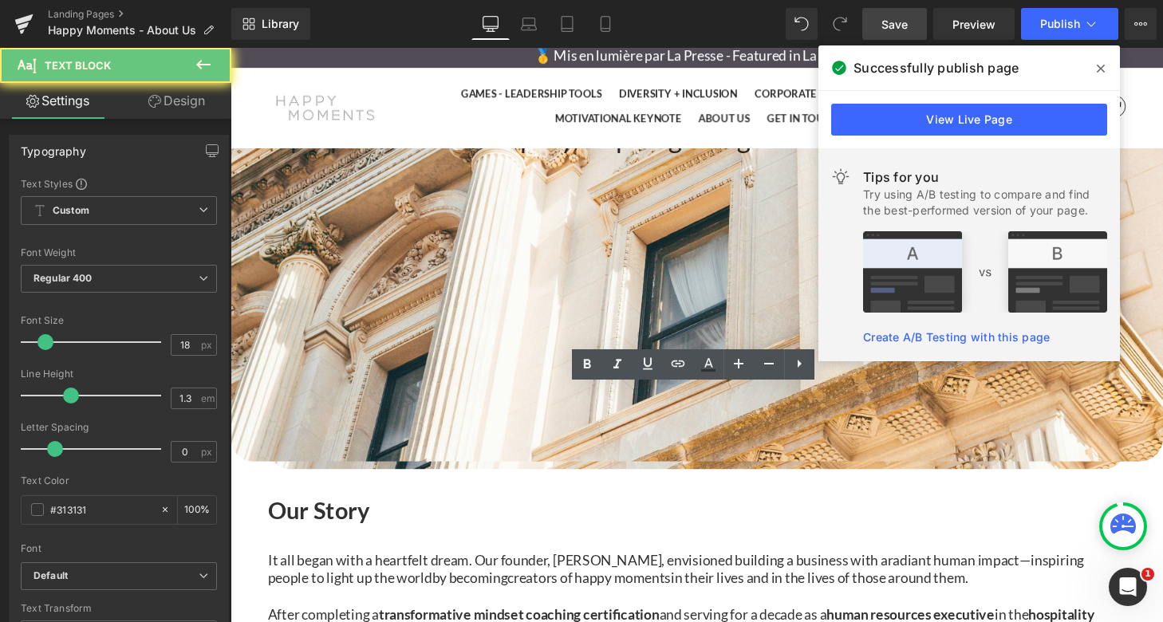
click at [456, 588] on strong at bounding box center [455, 597] width 2 height 18
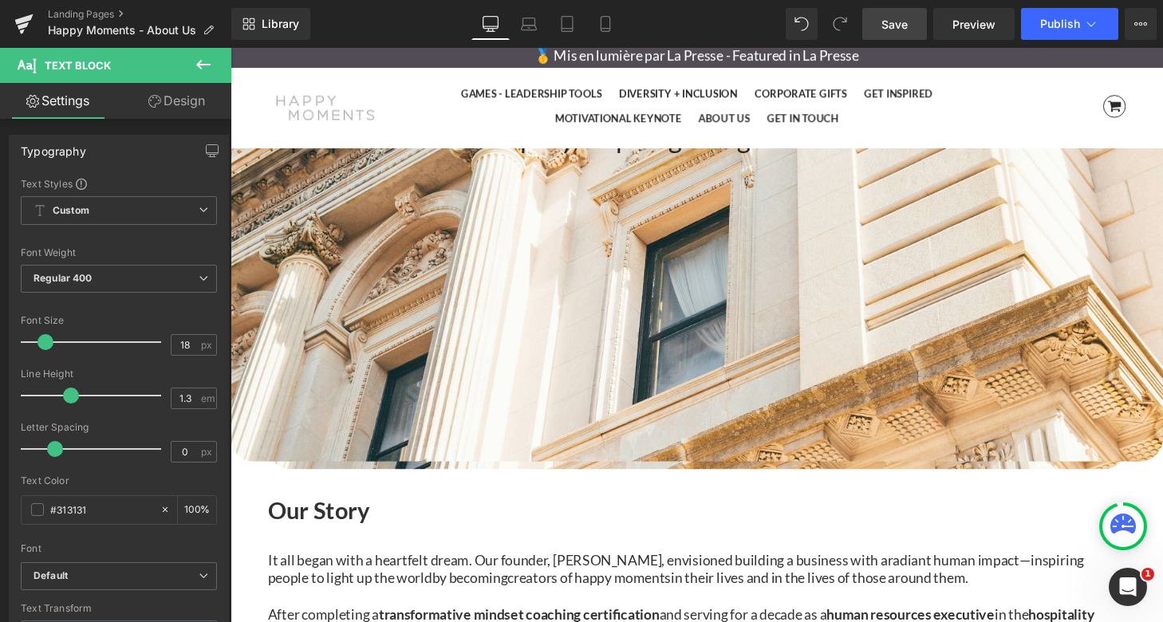
click at [912, 22] on link "Save" at bounding box center [894, 24] width 65 height 32
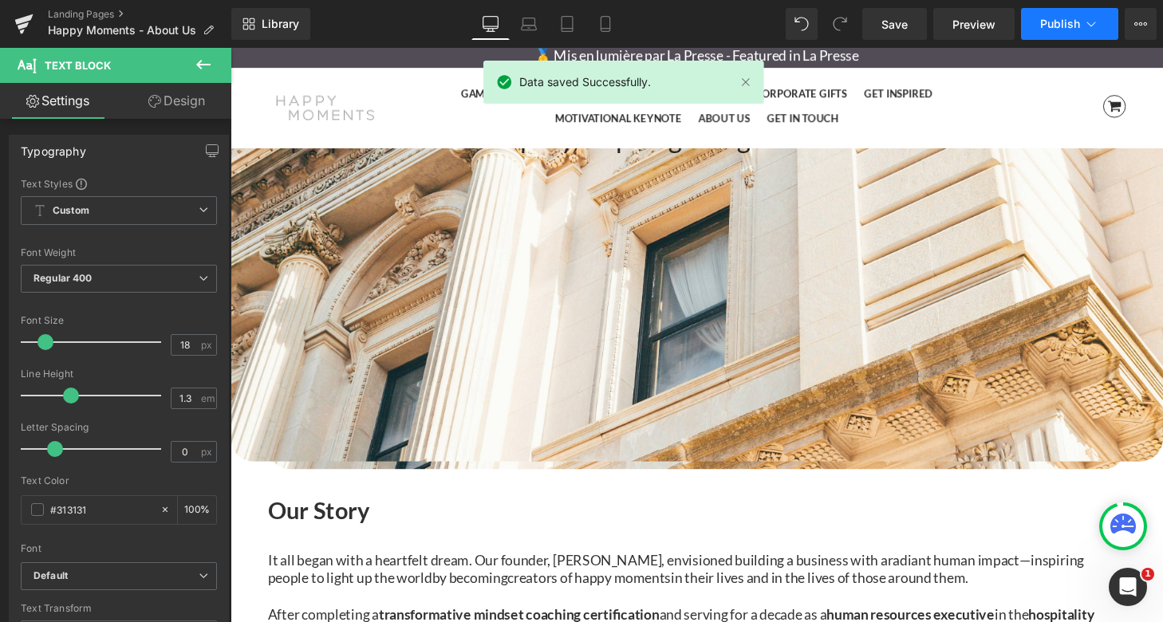
click at [1100, 22] on button "Publish" at bounding box center [1069, 24] width 97 height 32
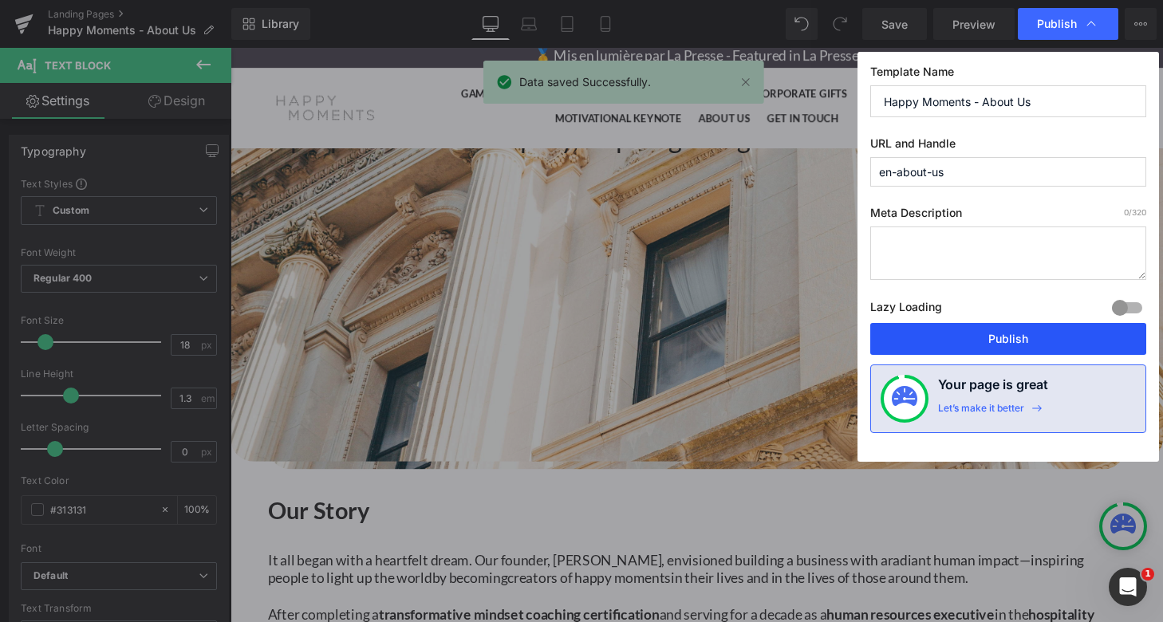
click at [1027, 333] on button "Publish" at bounding box center [1008, 339] width 276 height 32
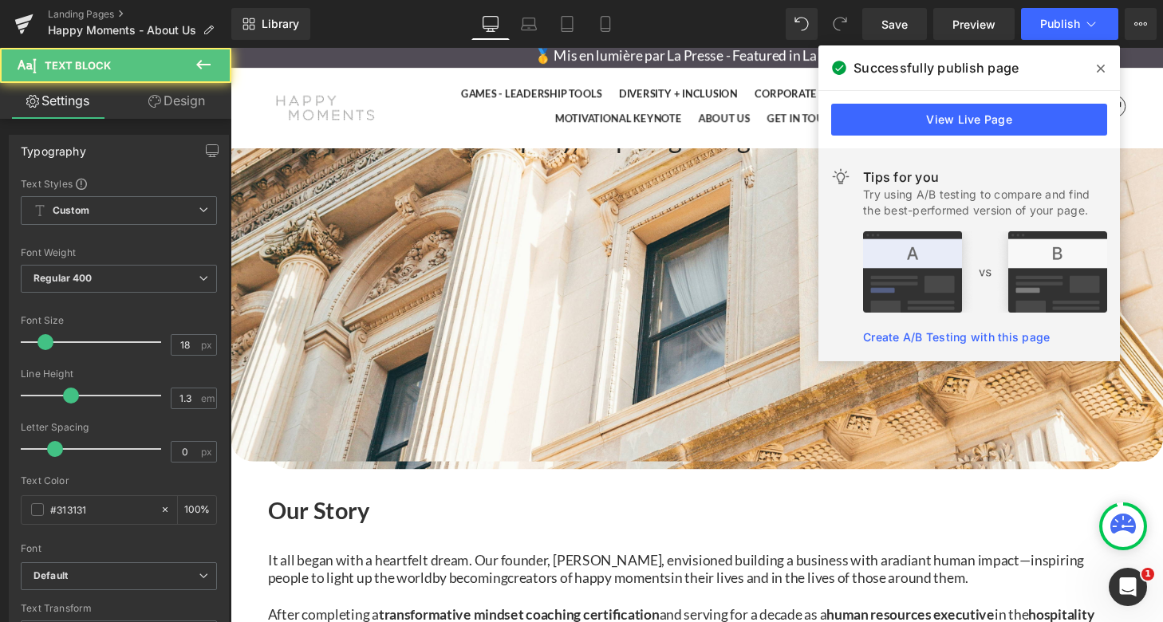
click at [673, 569] on span "It all began with a heartfelt dream. Our founder, [PERSON_NAME], envisioned bui…" at bounding box center [589, 578] width 641 height 18
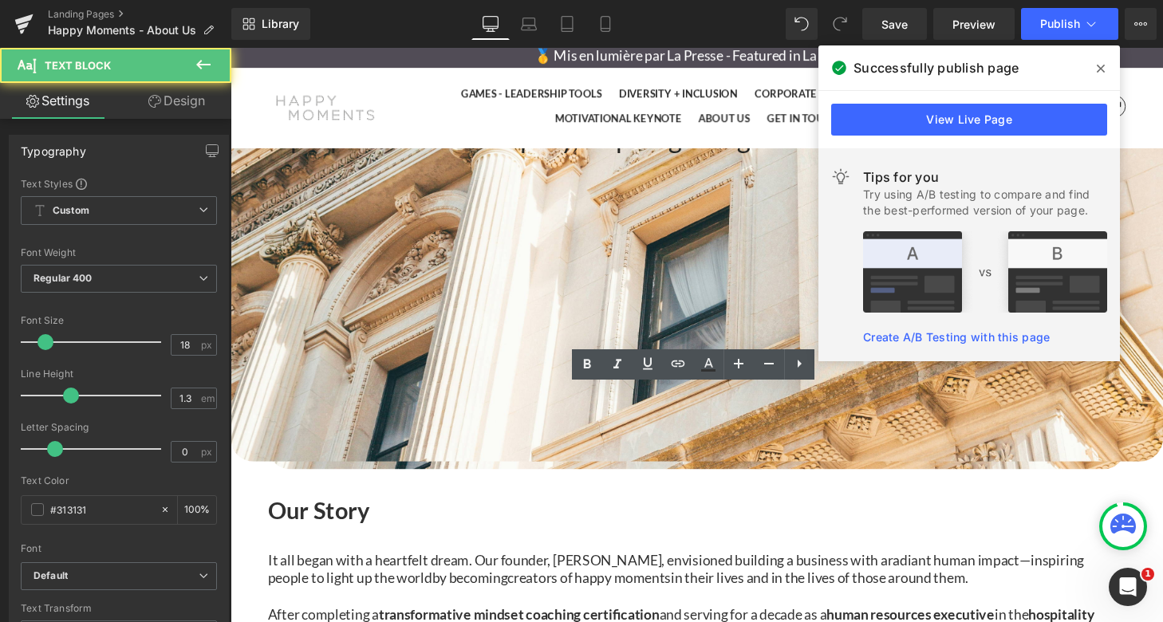
click at [692, 569] on span "It all began with a heartfelt dream. Our founder, [PERSON_NAME], envisioned bui…" at bounding box center [589, 578] width 641 height 18
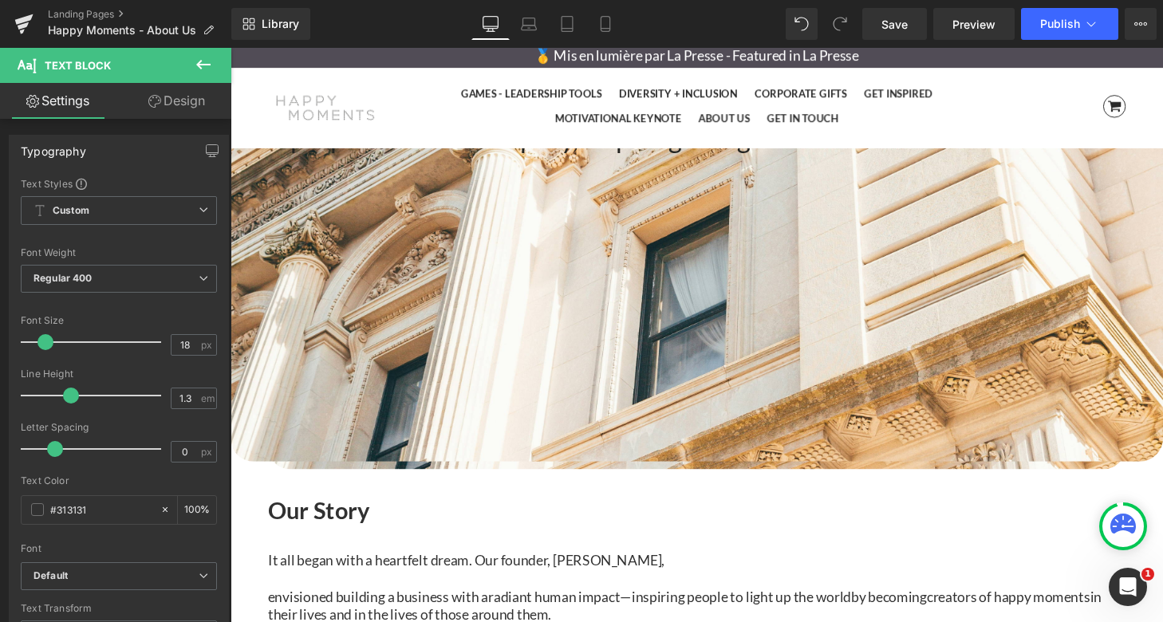
click at [1043, 569] on p "It all began with a heartfelt dream. Our founder, [PERSON_NAME]," at bounding box center [713, 578] width 888 height 18
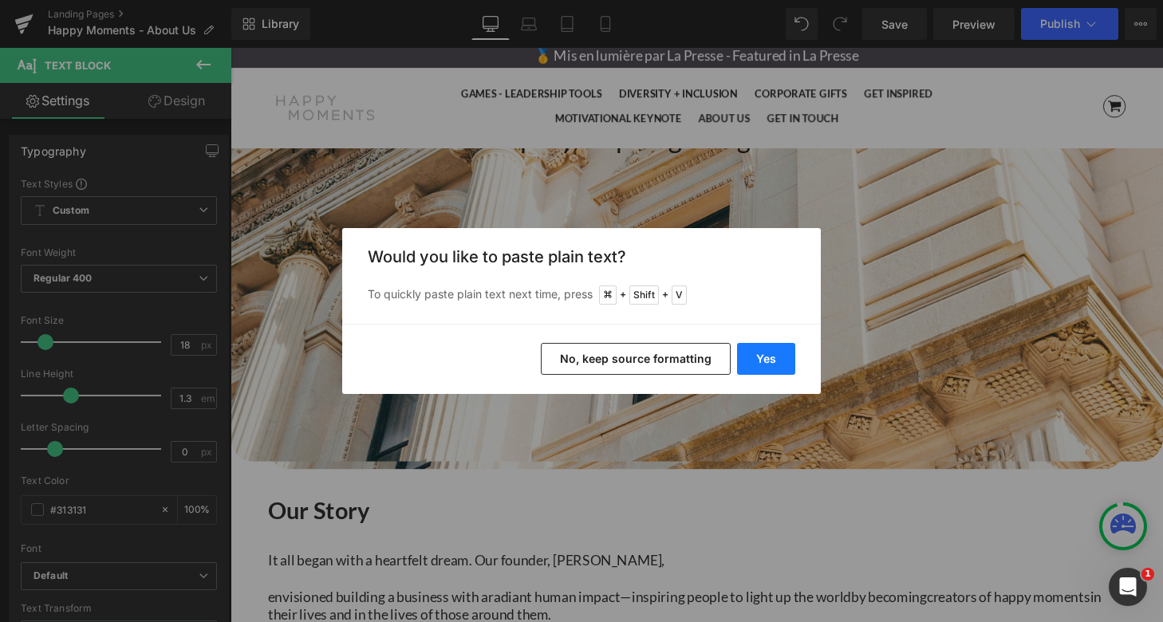
click at [763, 358] on button "Yes" at bounding box center [766, 359] width 58 height 32
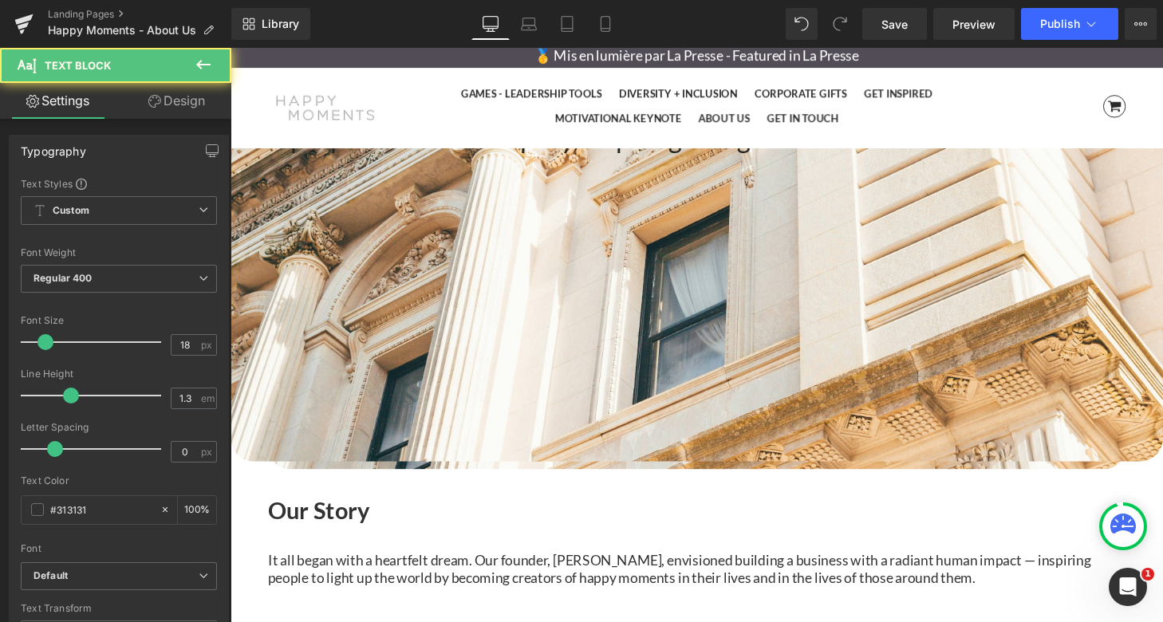
drag, startPoint x: 908, startPoint y: 500, endPoint x: 276, endPoint y: 484, distance: 632.6
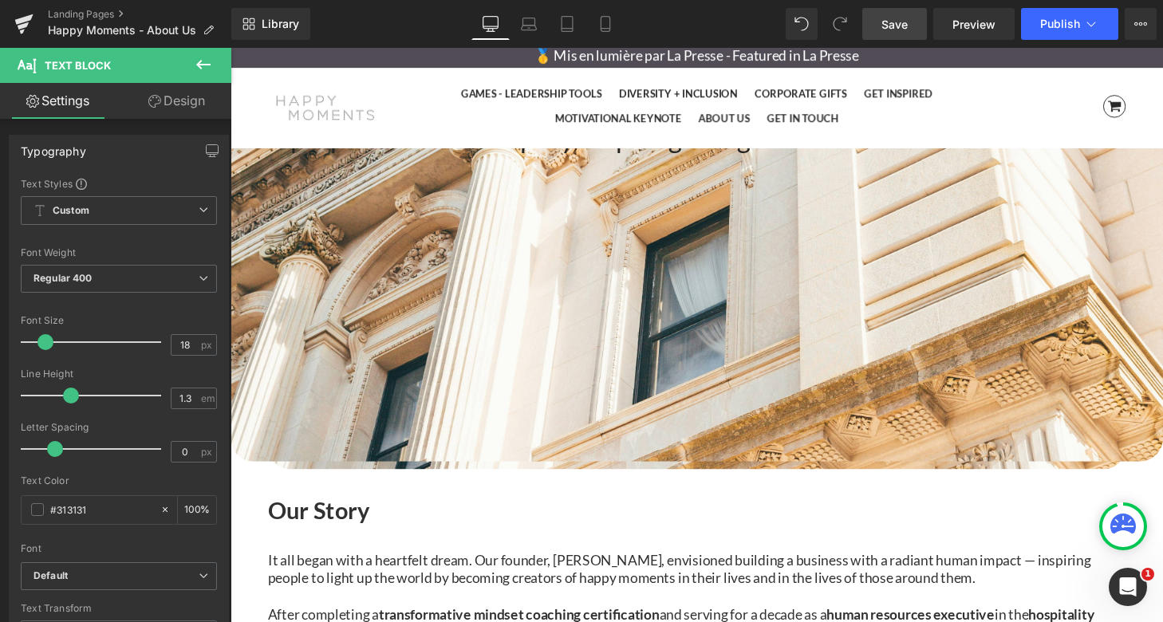
click at [909, 16] on link "Save" at bounding box center [894, 24] width 65 height 32
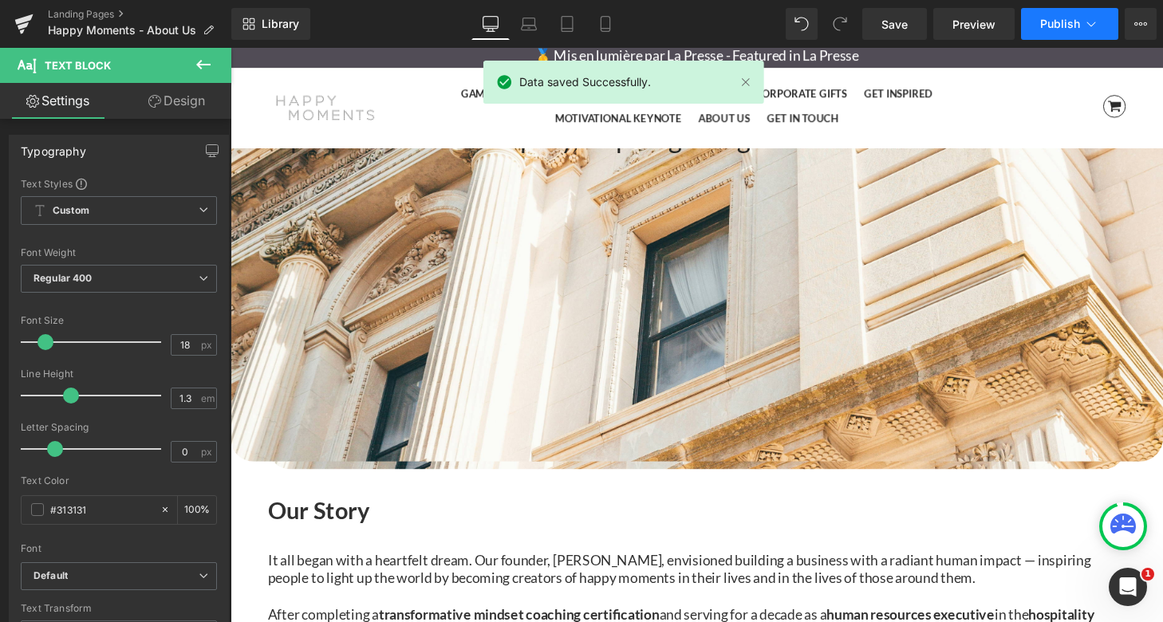
click at [1055, 25] on span "Publish" at bounding box center [1060, 24] width 40 height 13
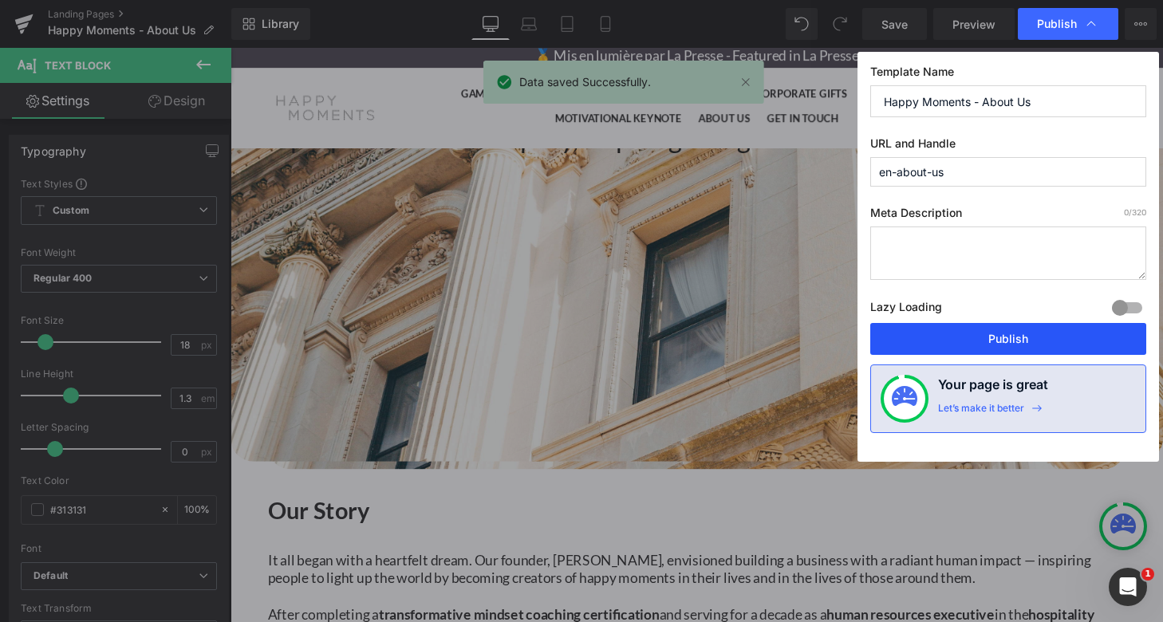
click at [1024, 332] on button "Publish" at bounding box center [1008, 339] width 276 height 32
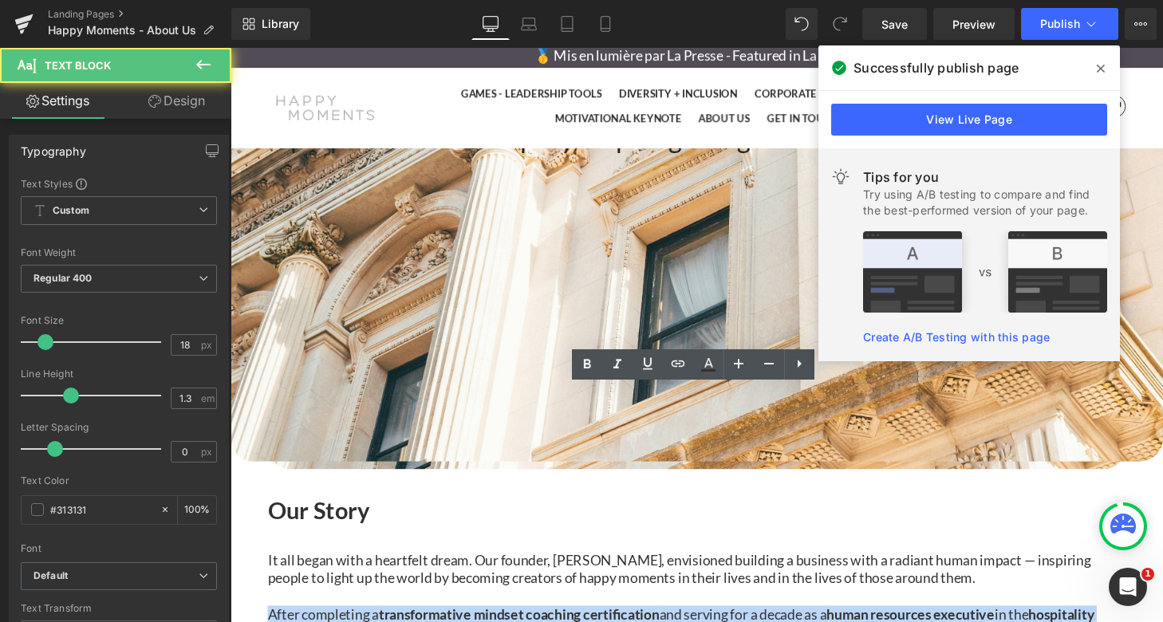
drag, startPoint x: 311, startPoint y: 463, endPoint x: 1124, endPoint y: 519, distance: 814.5
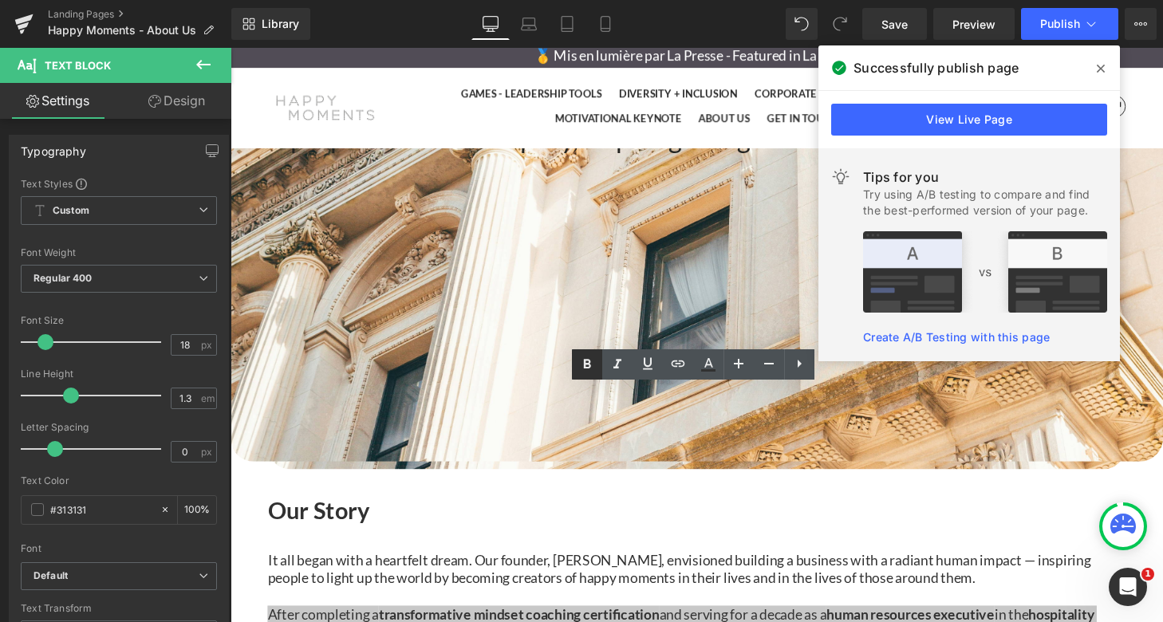
click at [594, 368] on icon at bounding box center [586, 364] width 19 height 19
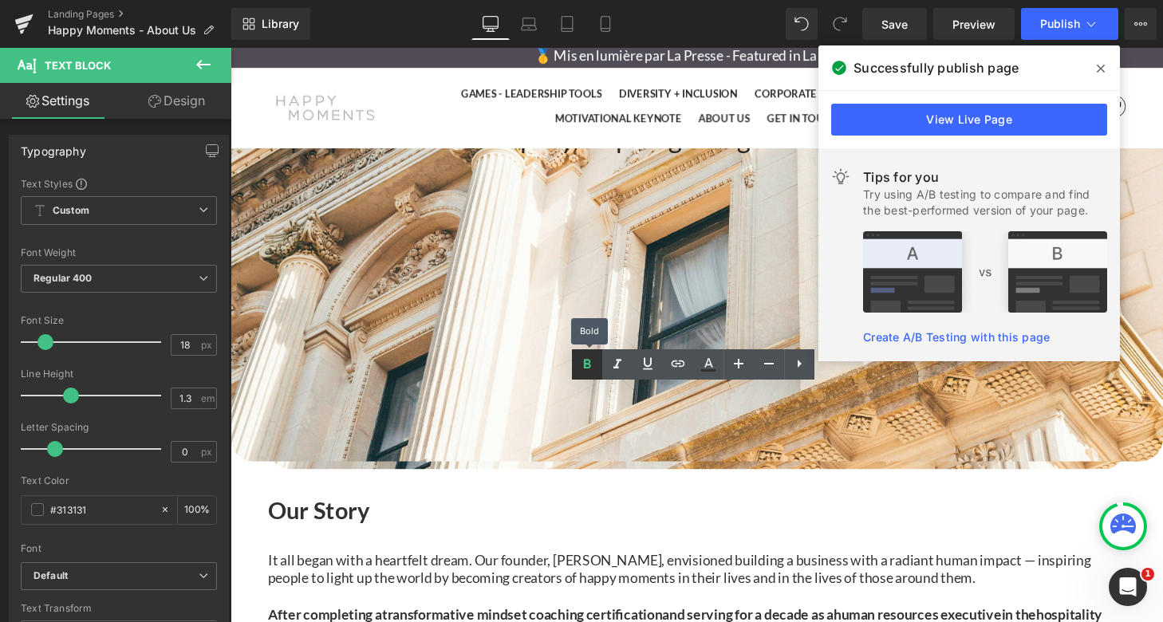
click at [590, 368] on icon at bounding box center [586, 364] width 19 height 19
click at [585, 364] on icon at bounding box center [587, 364] width 7 height 10
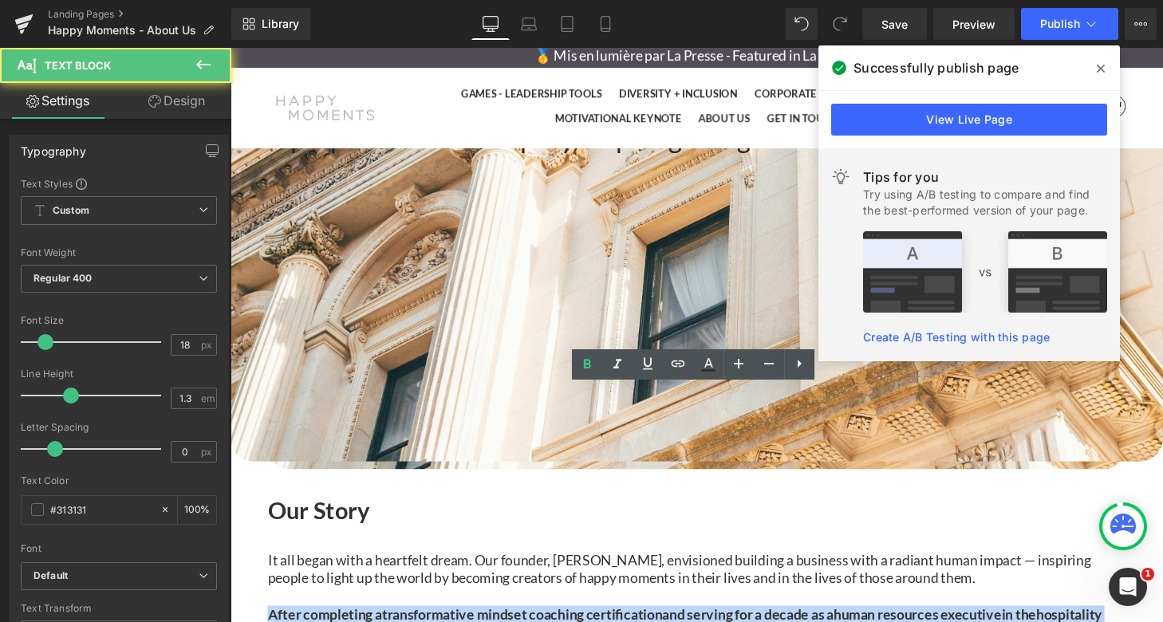
drag, startPoint x: 305, startPoint y: 466, endPoint x: 1123, endPoint y: 530, distance: 820.6
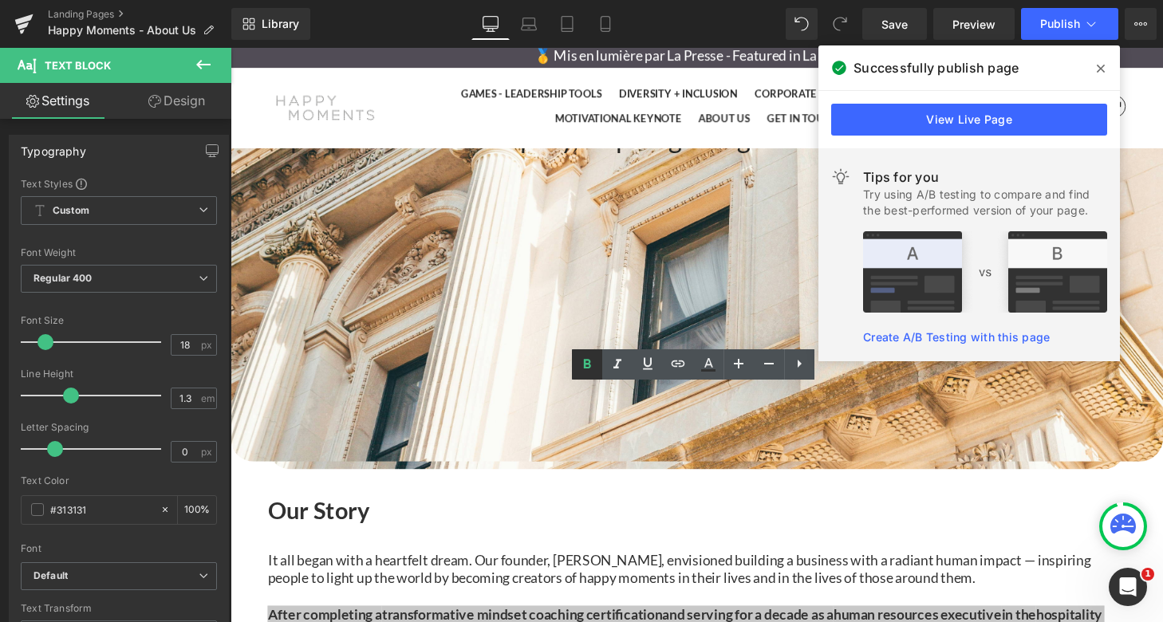
click at [585, 363] on icon at bounding box center [587, 364] width 7 height 10
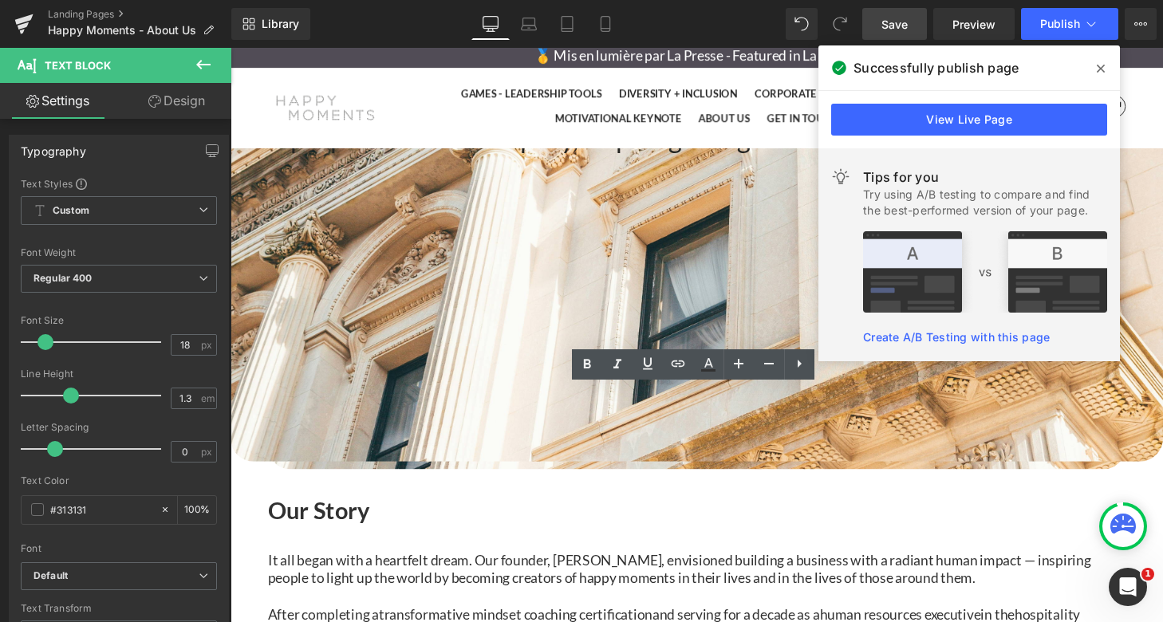
click at [907, 31] on span "Save" at bounding box center [894, 24] width 26 height 17
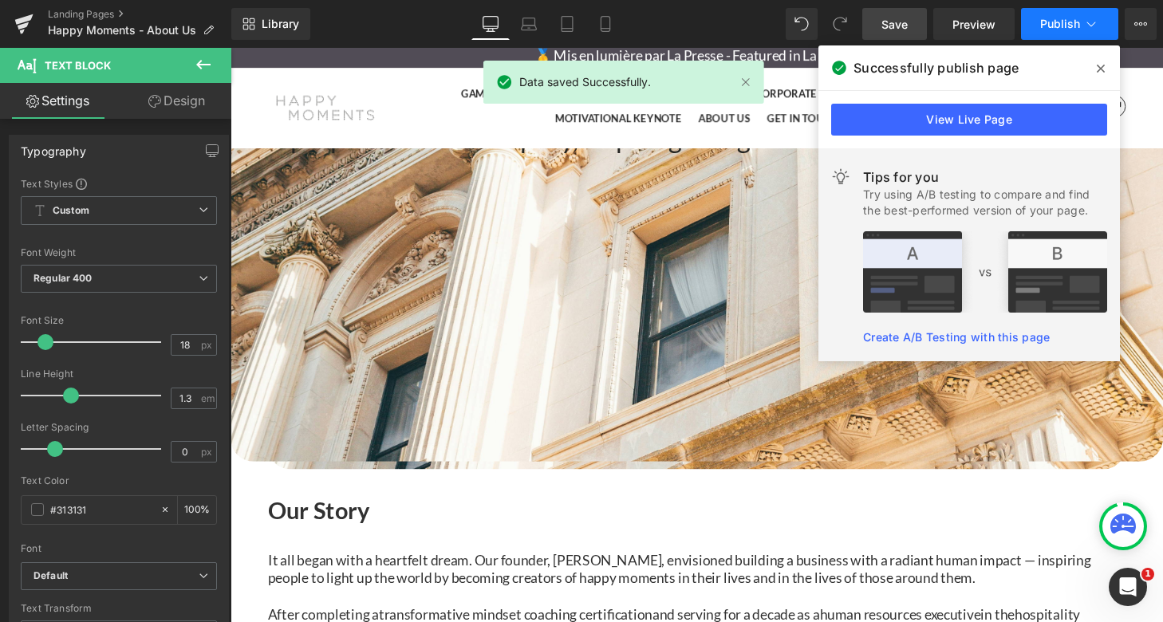
click at [1092, 15] on button "Publish" at bounding box center [1069, 24] width 97 height 32
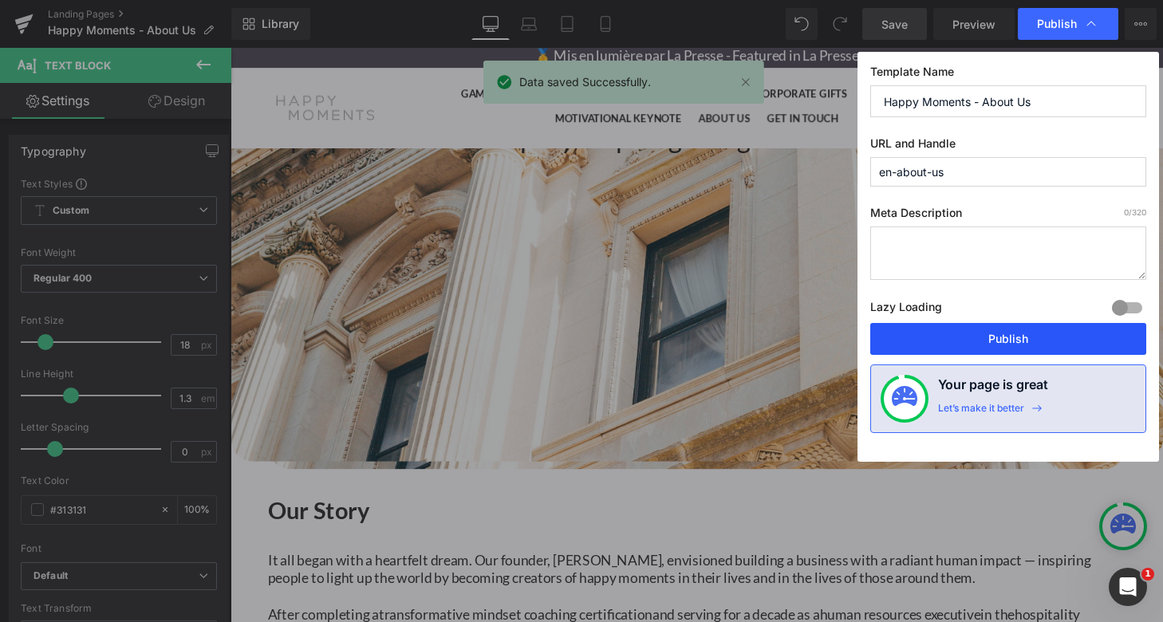
click at [1012, 332] on button "Publish" at bounding box center [1008, 339] width 276 height 32
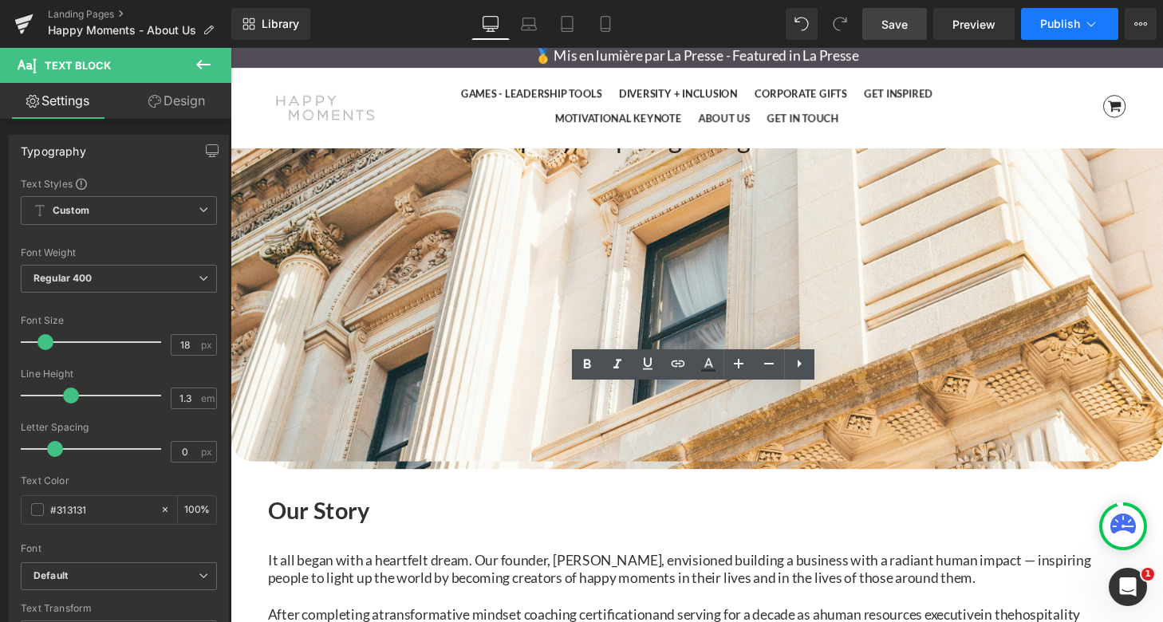
click at [1059, 20] on span "Publish" at bounding box center [1060, 24] width 40 height 13
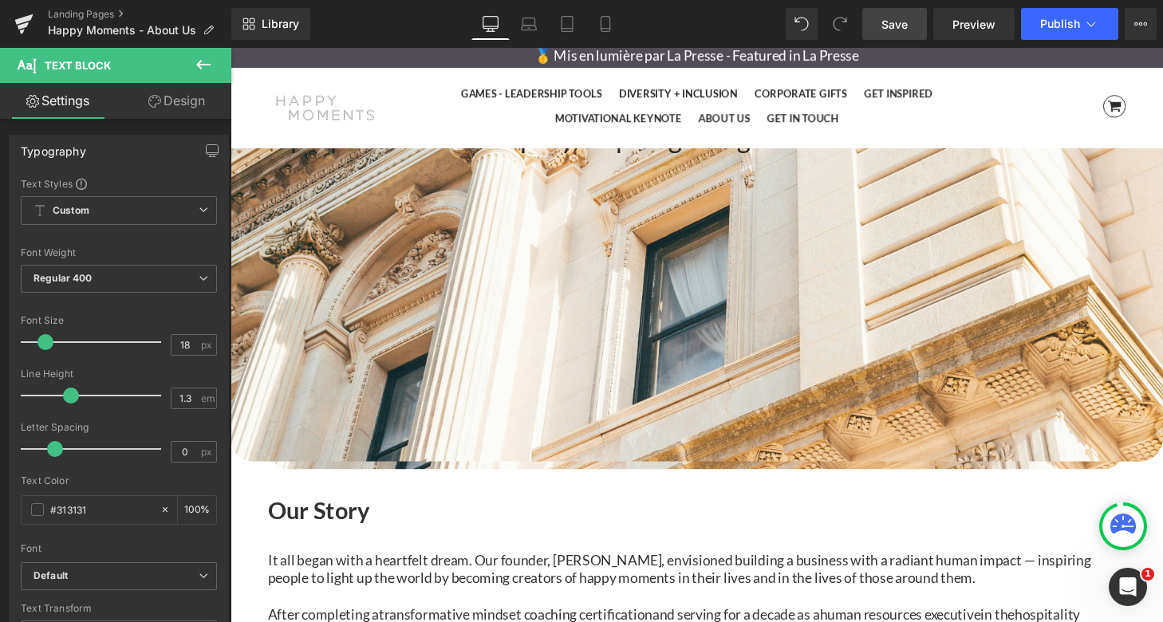
click at [892, 25] on span "Save" at bounding box center [894, 24] width 26 height 17
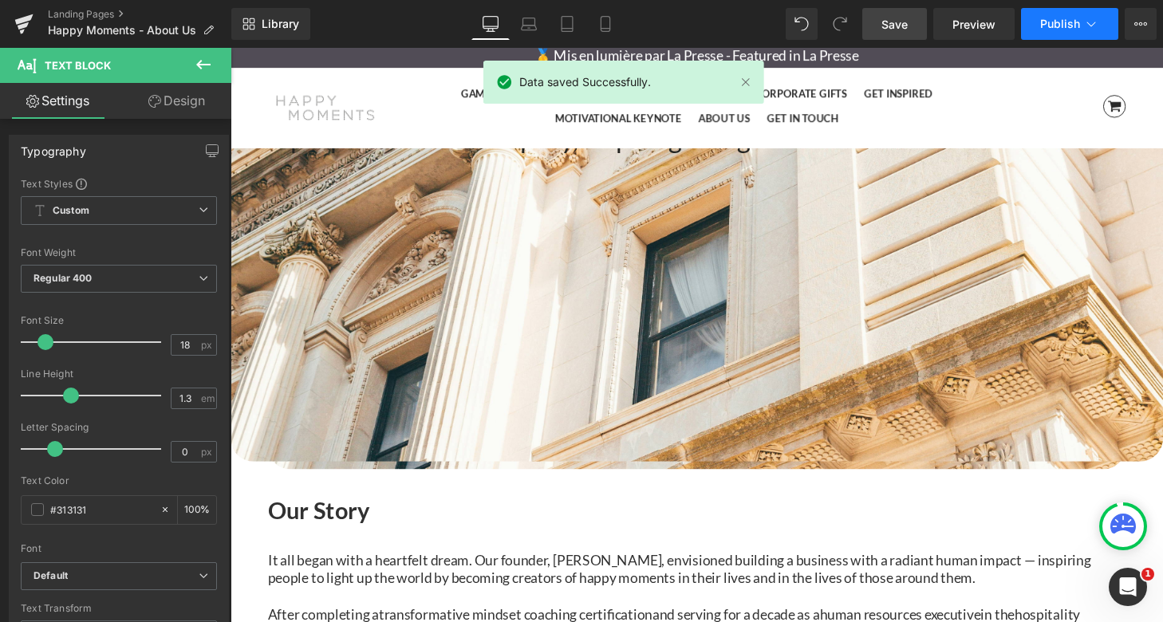
click at [1073, 25] on span "Publish" at bounding box center [1060, 24] width 40 height 13
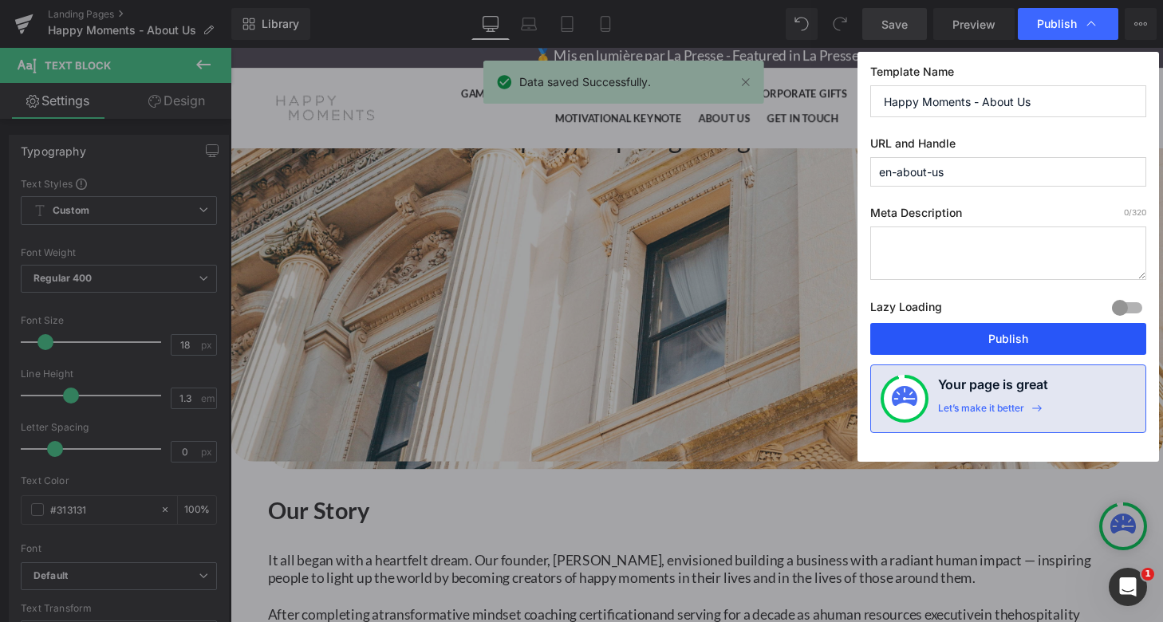
click at [1001, 339] on button "Publish" at bounding box center [1008, 339] width 276 height 32
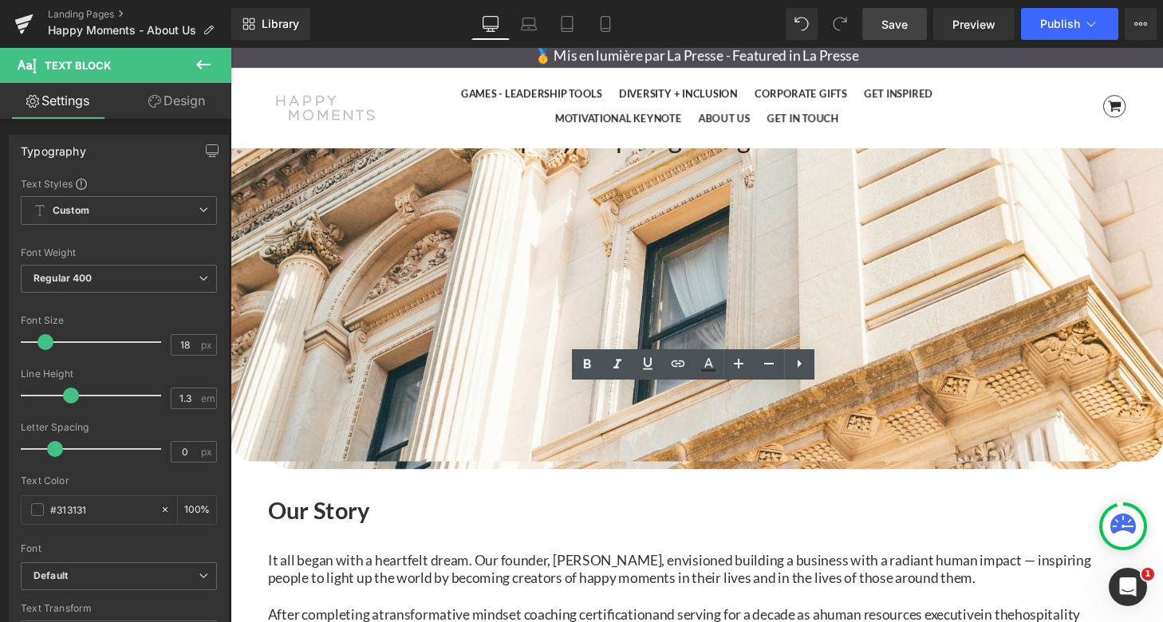
click at [905, 20] on span "Save" at bounding box center [894, 24] width 26 height 17
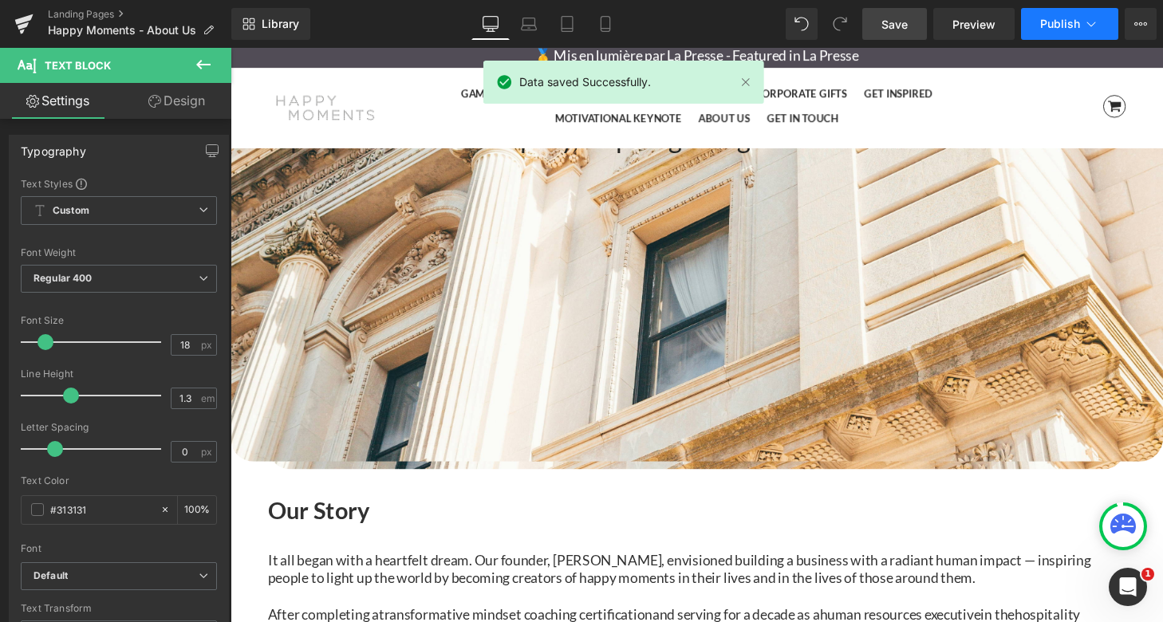
click at [1088, 18] on icon at bounding box center [1091, 24] width 16 height 16
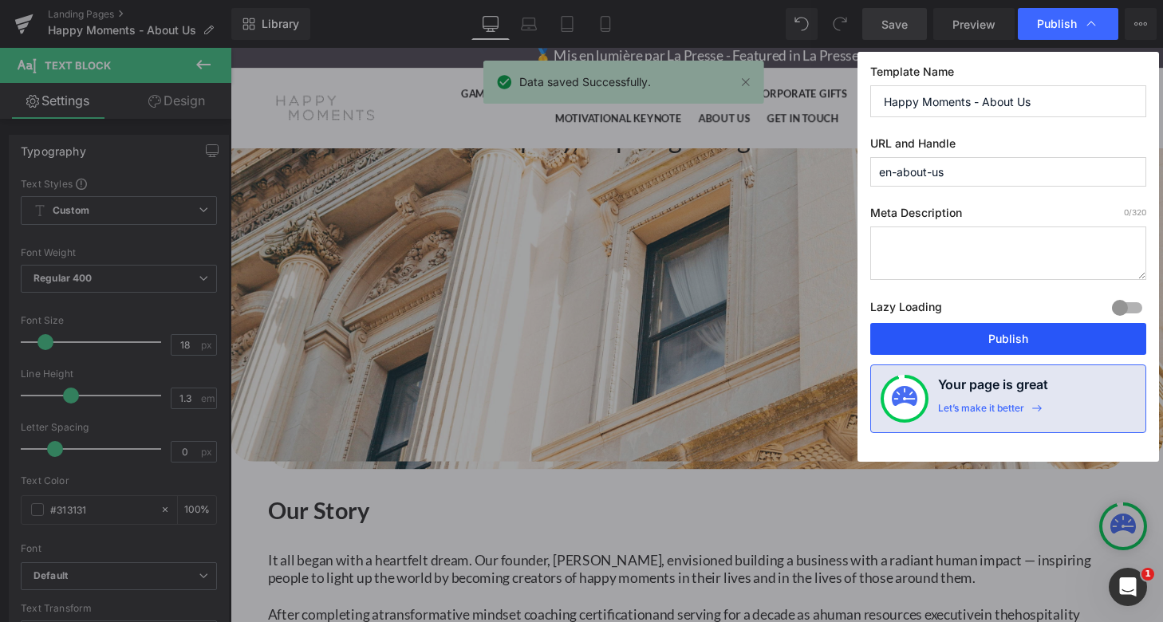
click at [1008, 333] on button "Publish" at bounding box center [1008, 339] width 276 height 32
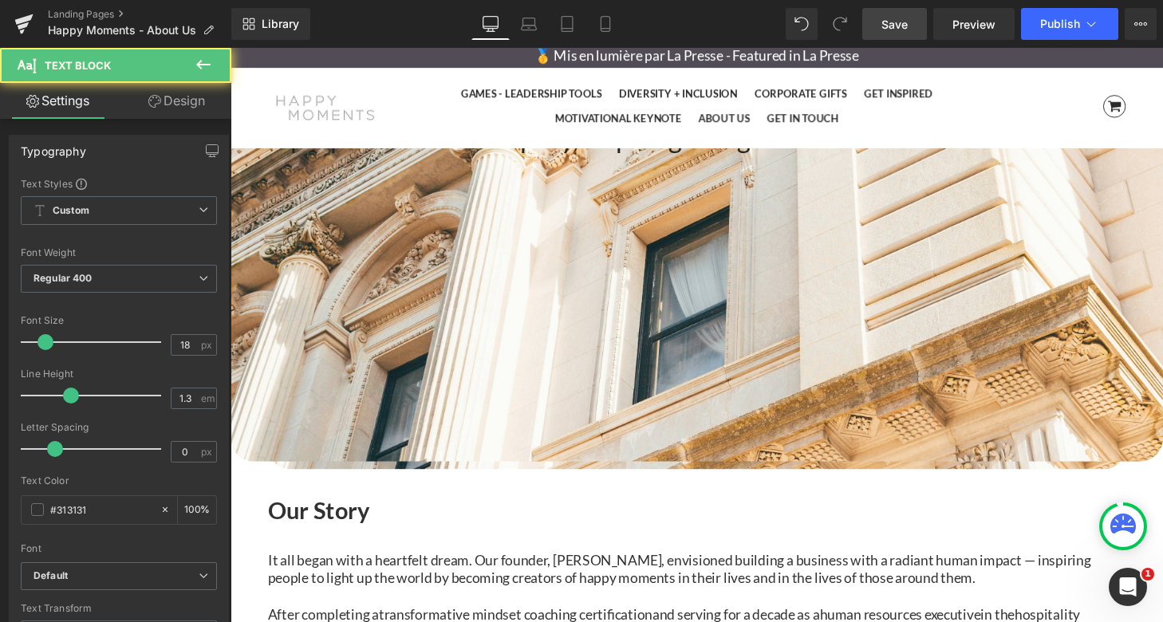
drag, startPoint x: 1020, startPoint y: 480, endPoint x: 766, endPoint y: 480, distance: 253.6
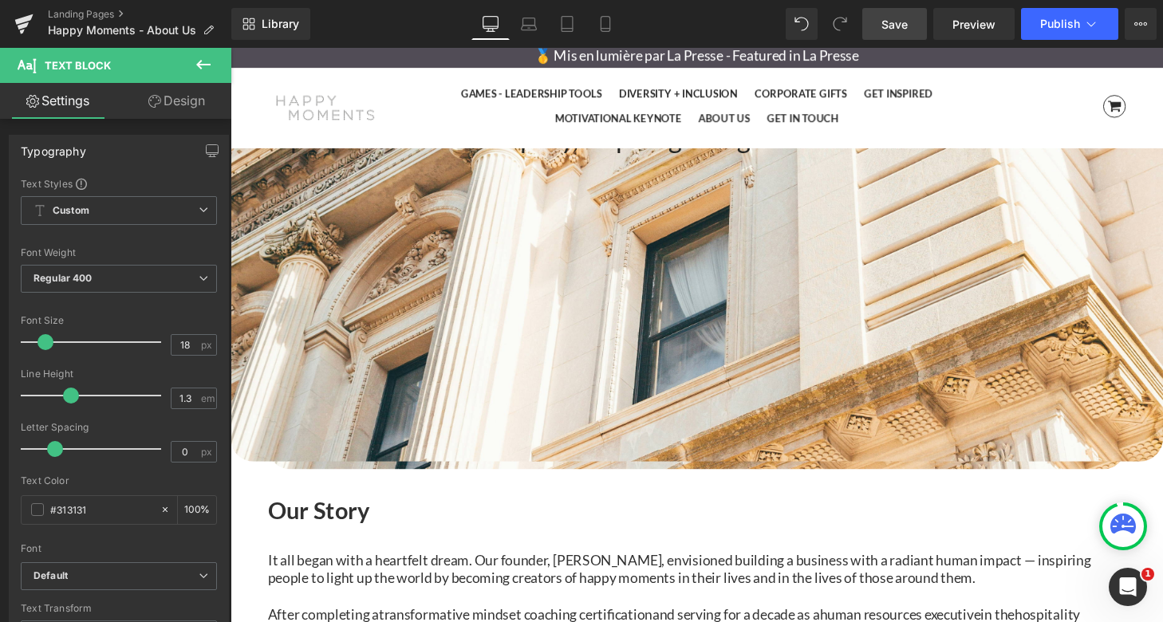
click at [886, 28] on span "Save" at bounding box center [894, 24] width 26 height 17
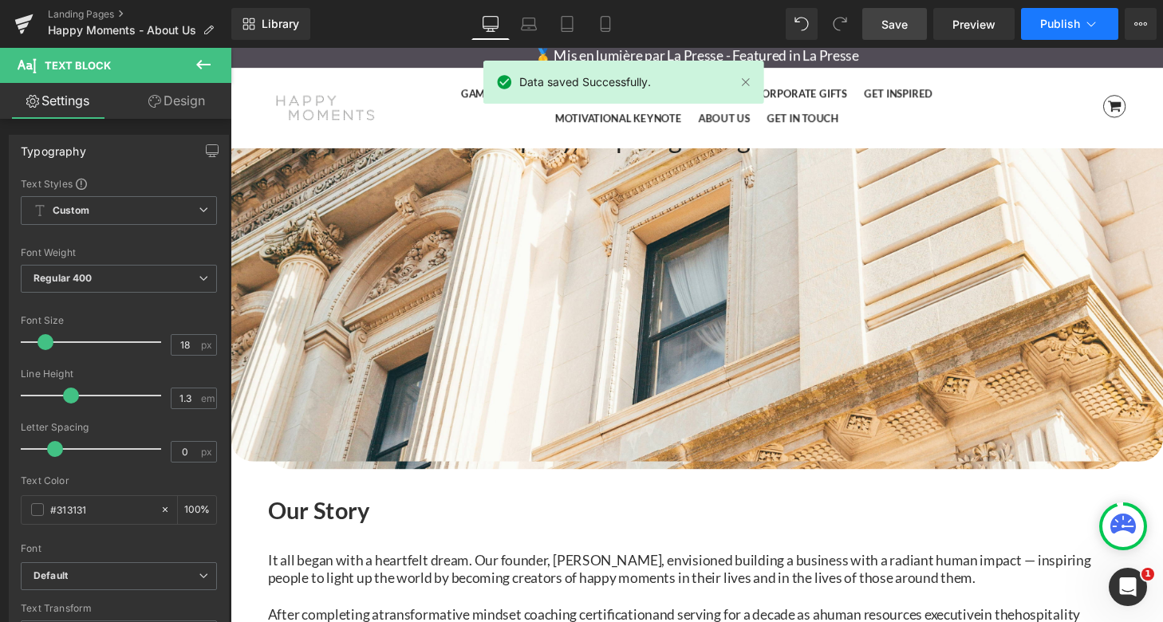
click at [1065, 23] on span "Publish" at bounding box center [1060, 24] width 40 height 13
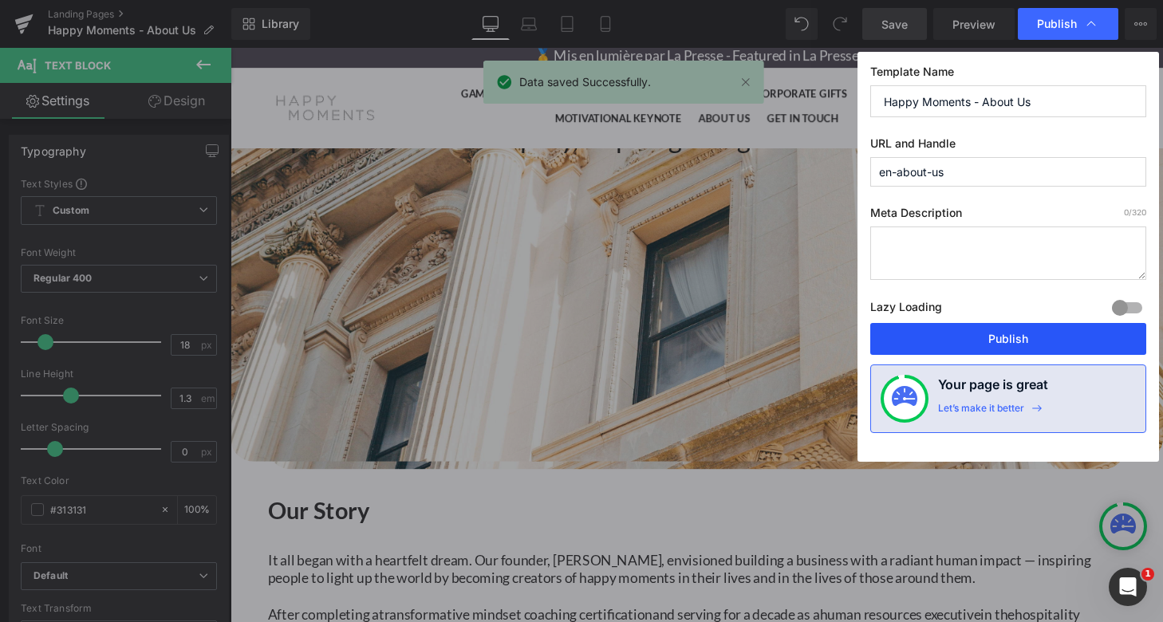
click at [1011, 354] on button "Publish" at bounding box center [1008, 339] width 276 height 32
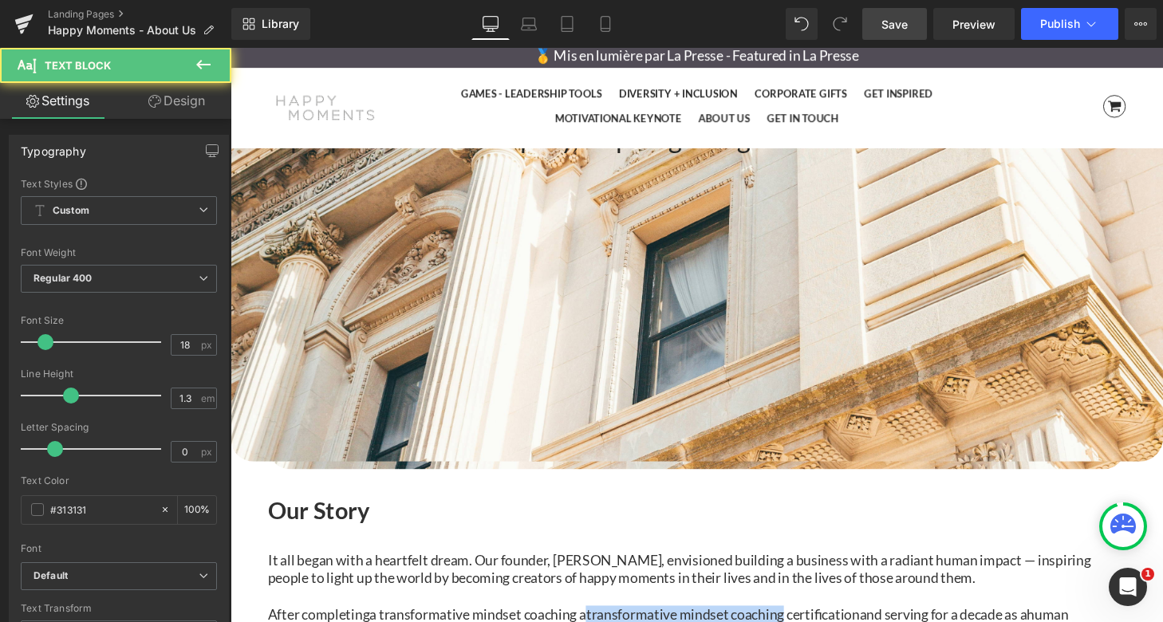
drag, startPoint x: 829, startPoint y: 463, endPoint x: 624, endPoint y: 461, distance: 204.9
click at [624, 621] on span "transformative mindset coaching certification" at bounding box center [739, 634] width 283 height 18
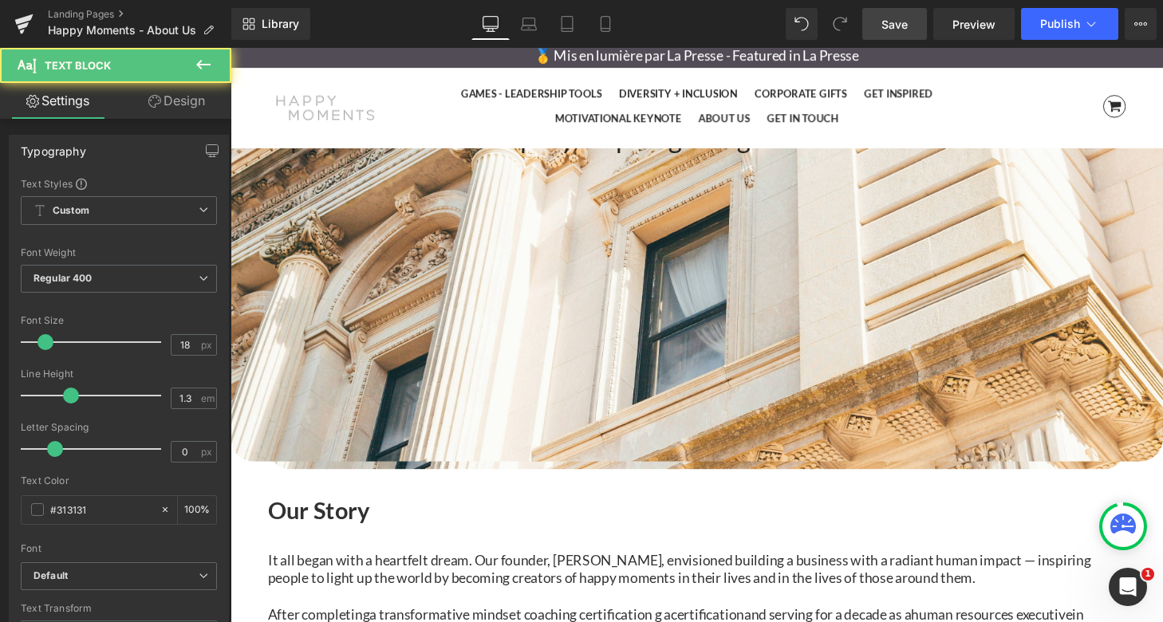
drag, startPoint x: 793, startPoint y: 463, endPoint x: 683, endPoint y: 466, distance: 110.1
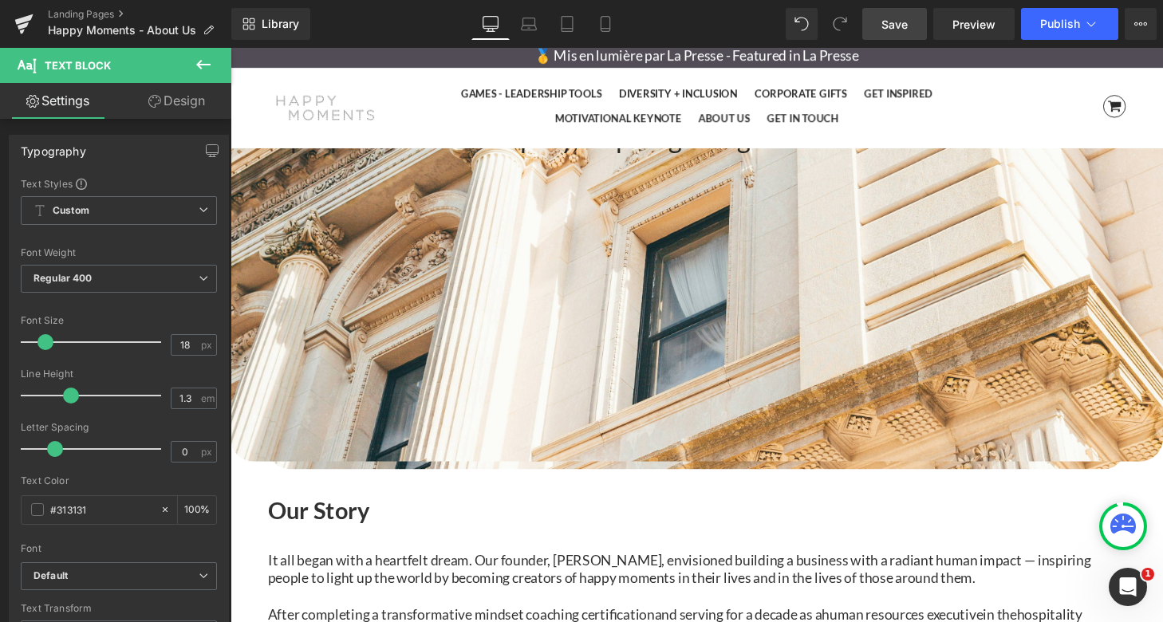
click at [907, 17] on span "Save" at bounding box center [894, 24] width 26 height 17
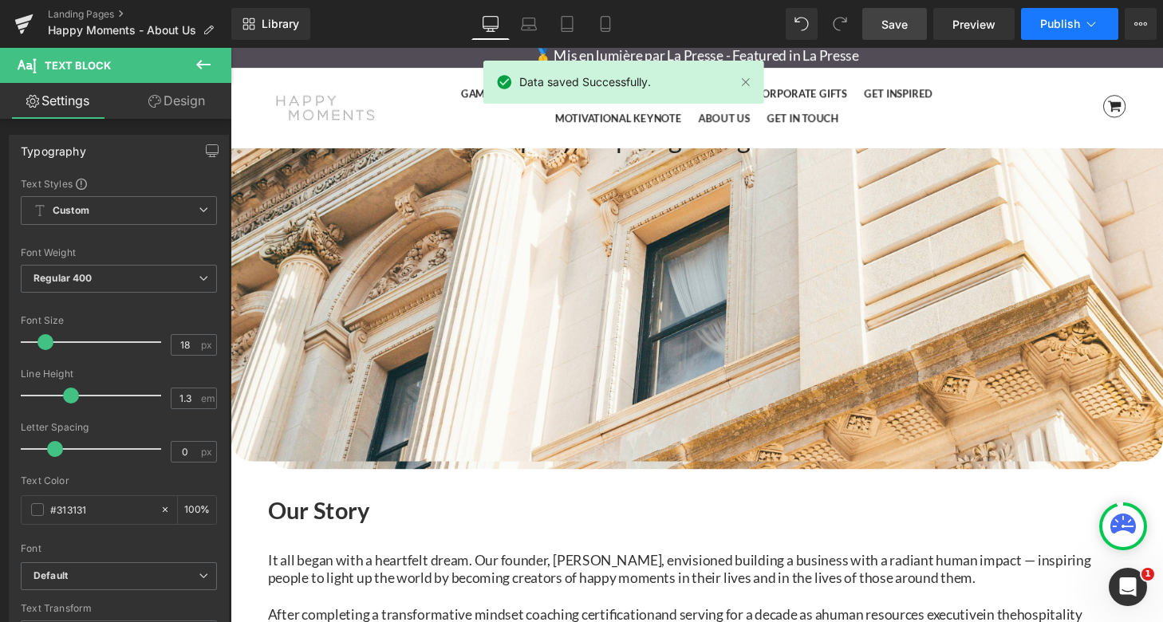
click at [1081, 29] on button "Publish" at bounding box center [1069, 24] width 97 height 32
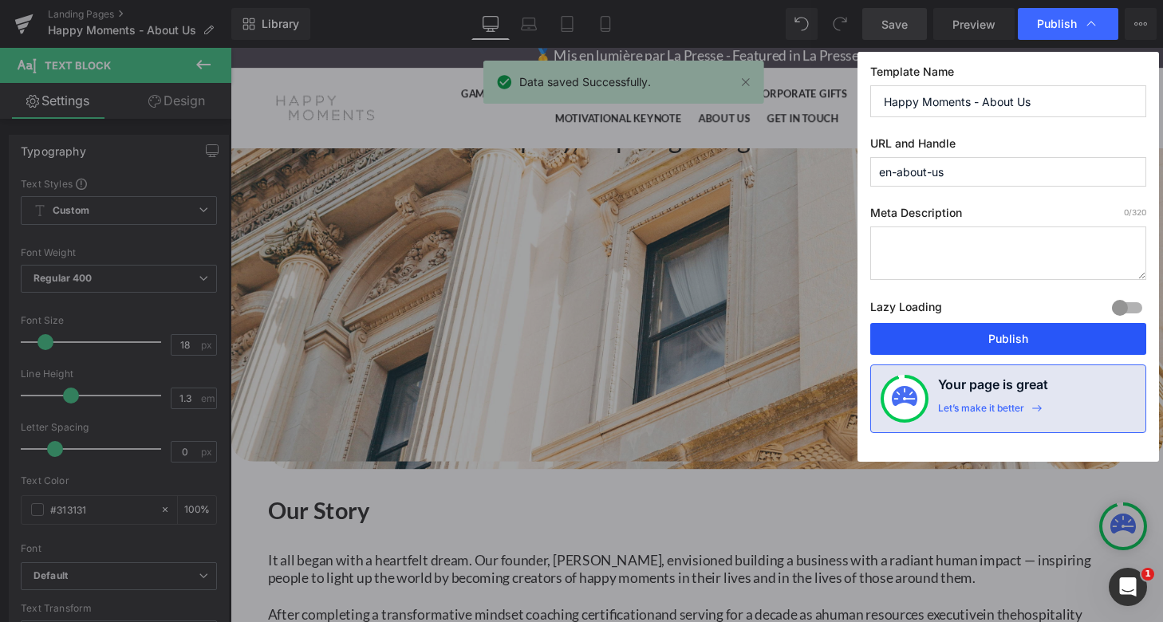
click at [1022, 339] on button "Publish" at bounding box center [1008, 339] width 276 height 32
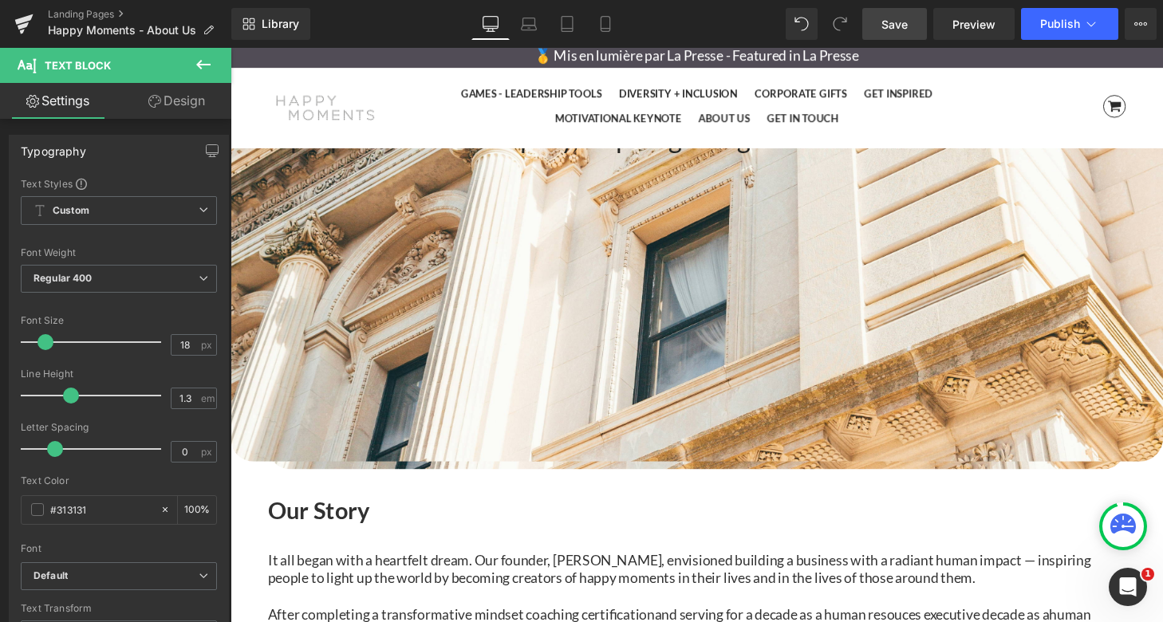
drag, startPoint x: 1058, startPoint y: 463, endPoint x: 455, endPoint y: 487, distance: 603.4
click at [901, 26] on span "Save" at bounding box center [894, 24] width 26 height 17
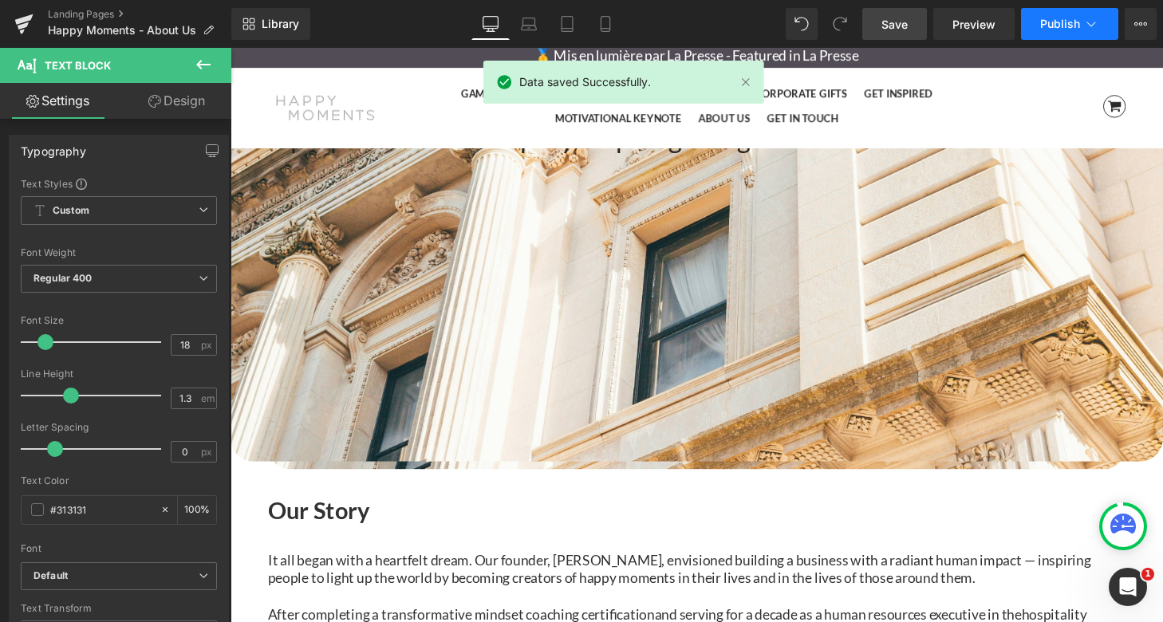
click at [1092, 20] on icon at bounding box center [1091, 24] width 16 height 16
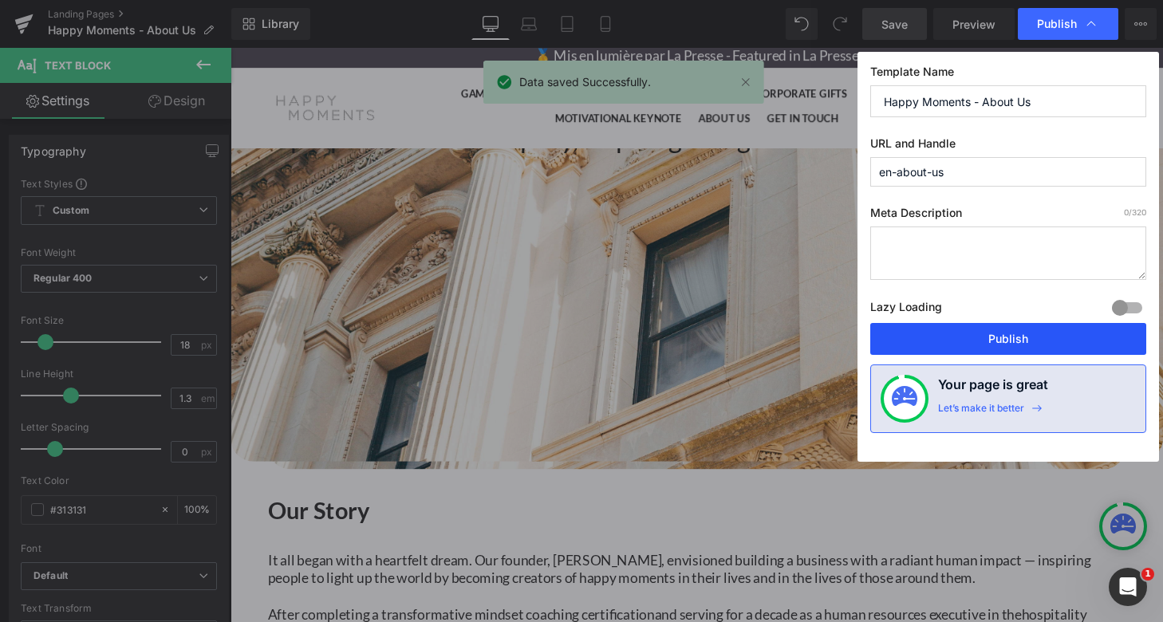
click at [1024, 341] on button "Publish" at bounding box center [1008, 339] width 276 height 32
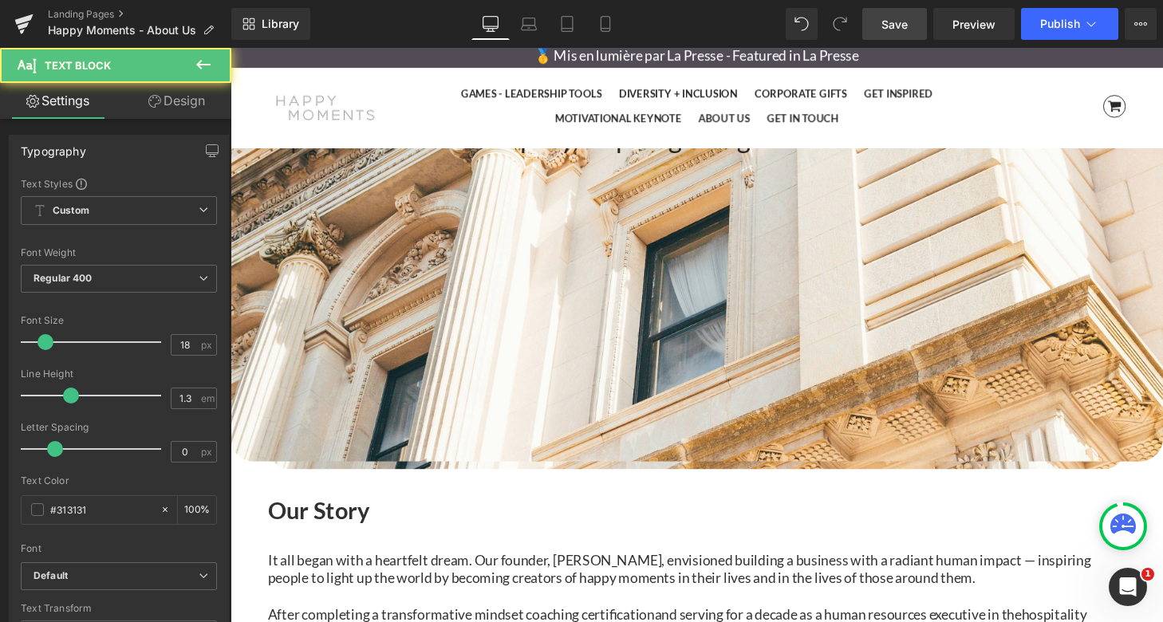
drag, startPoint x: 1038, startPoint y: 519, endPoint x: 1038, endPoint y: 541, distance: 21.5
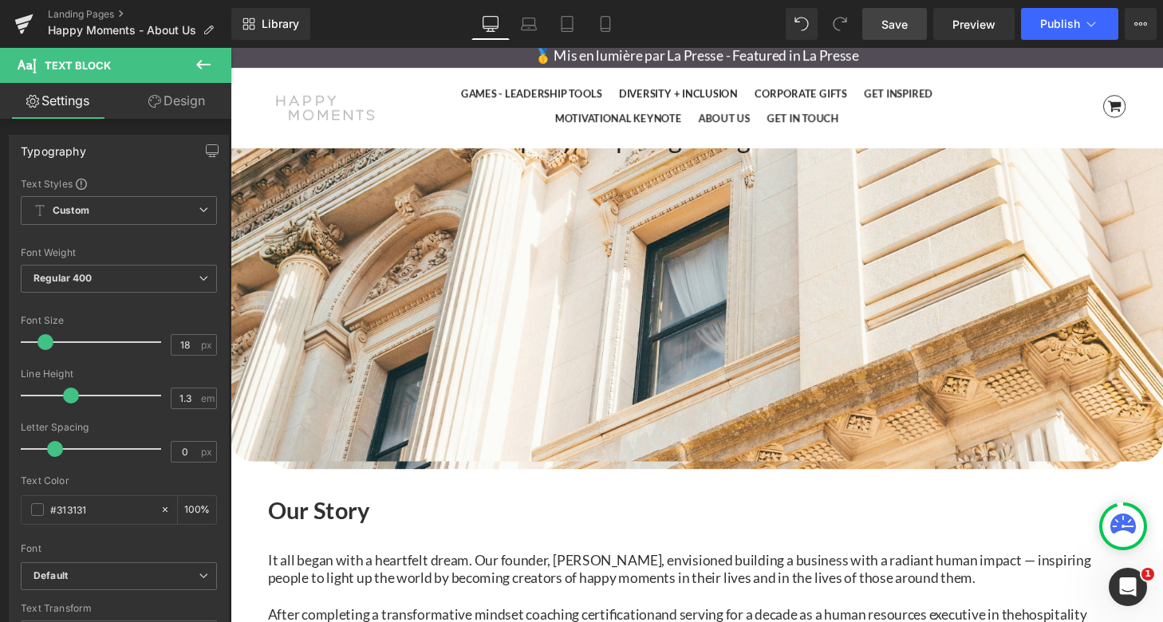
click at [896, 31] on span "Save" at bounding box center [894, 24] width 26 height 17
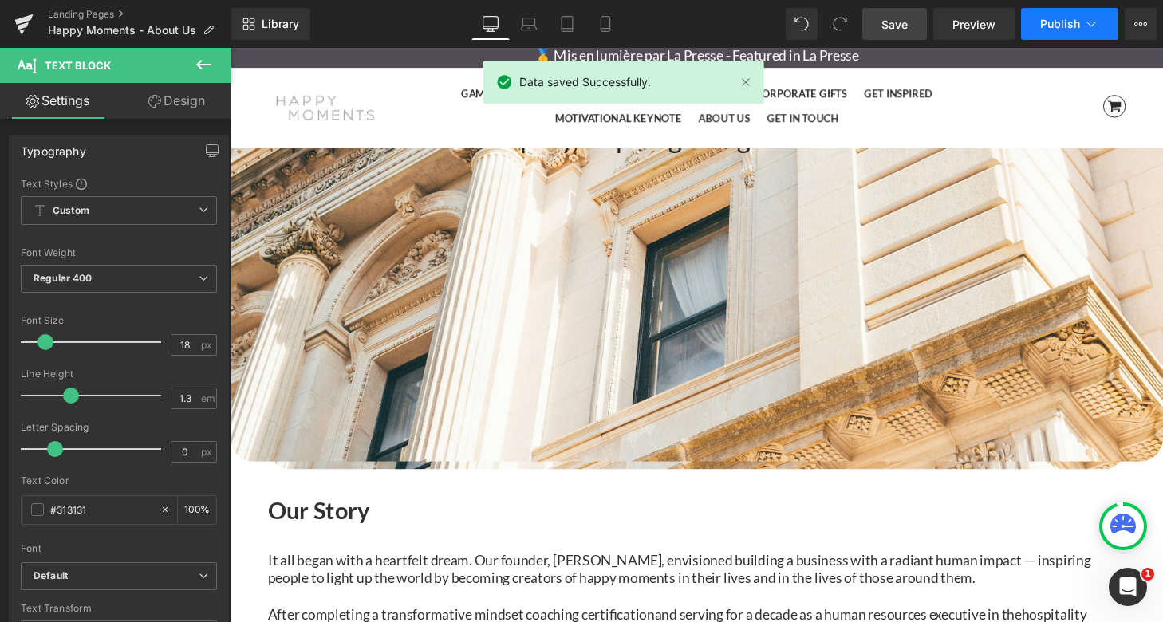
click at [1040, 24] on span "Publish" at bounding box center [1060, 24] width 40 height 13
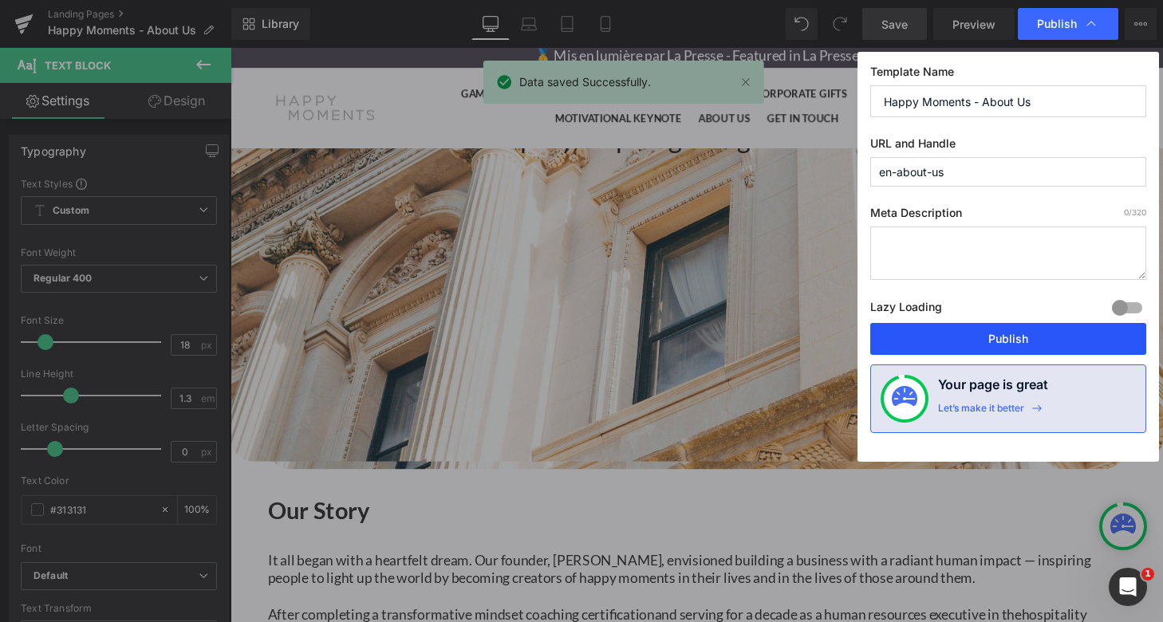
click at [1037, 338] on button "Publish" at bounding box center [1008, 339] width 276 height 32
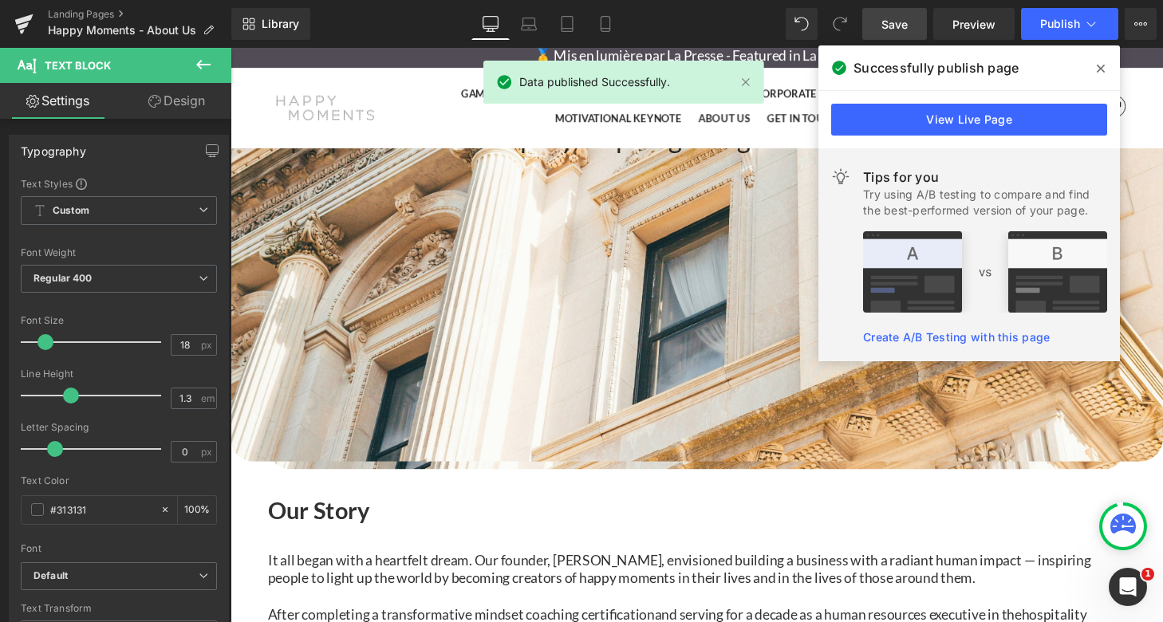
click at [1104, 67] on span at bounding box center [1101, 69] width 26 height 26
